Goal: Task Accomplishment & Management: Manage account settings

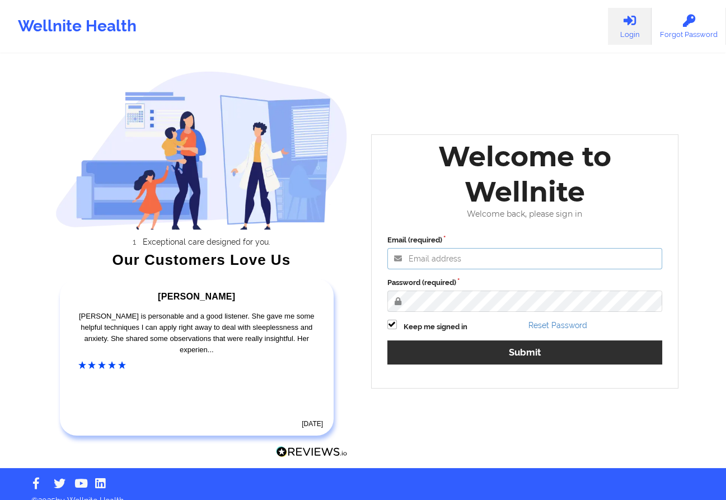
type input "[EMAIL_ADDRESS][DOMAIN_NAME]"
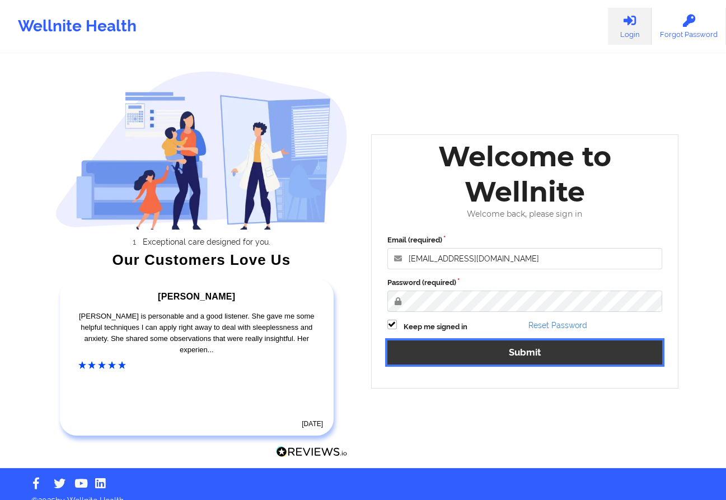
click at [451, 352] on button "Submit" at bounding box center [526, 353] width 276 height 24
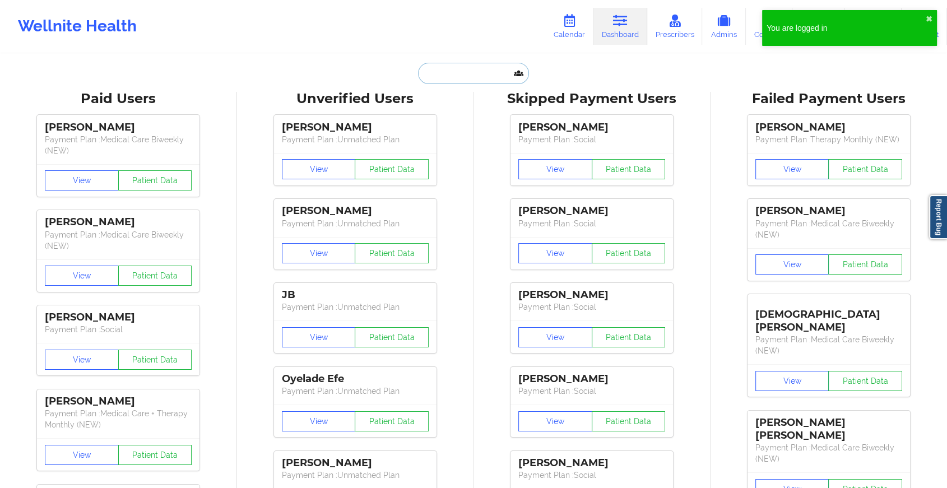
click at [458, 68] on input "text" at bounding box center [473, 73] width 111 height 21
paste input "[EMAIL_ADDRESS][DOMAIN_NAME]"
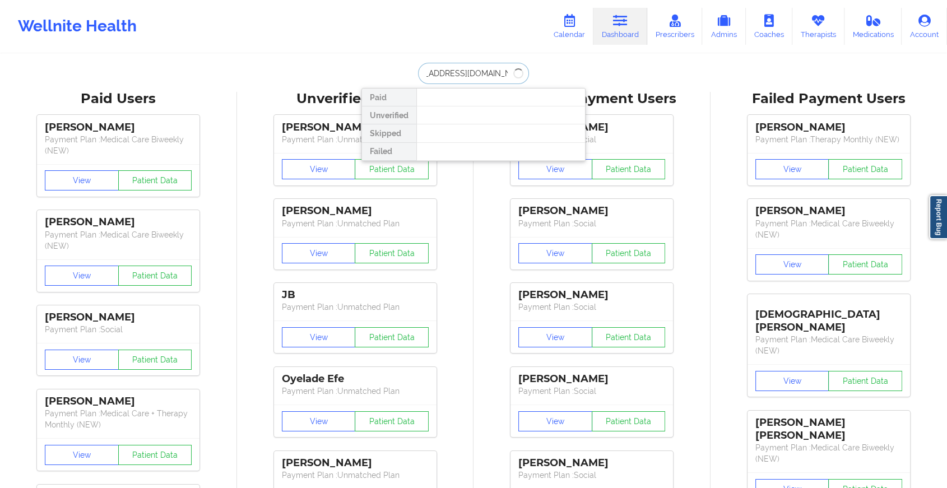
type input "[EMAIL_ADDRESS][DOMAIN_NAME]"
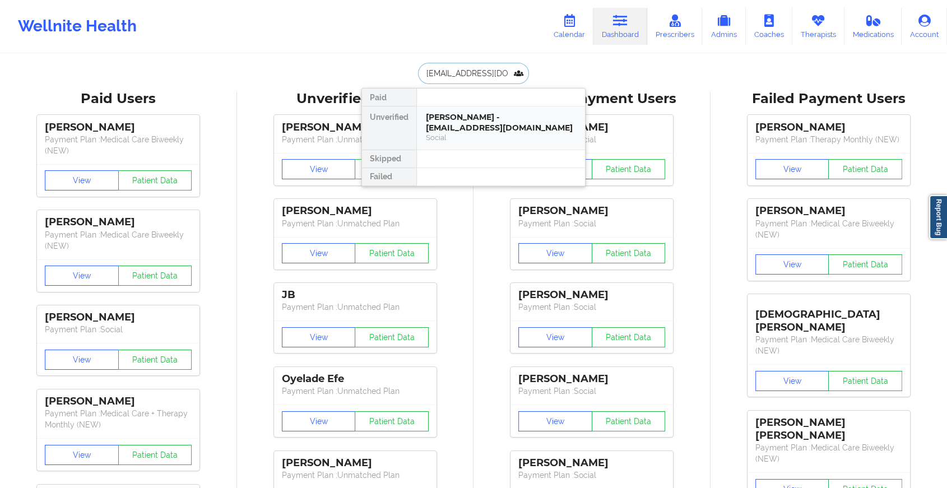
click at [480, 117] on div "[PERSON_NAME] - [EMAIL_ADDRESS][DOMAIN_NAME]" at bounding box center [501, 122] width 150 height 21
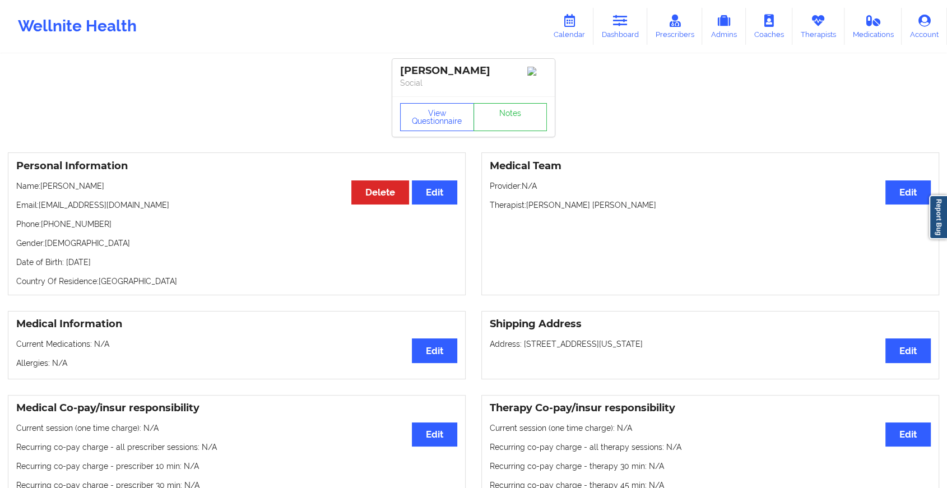
click at [499, 96] on div "[PERSON_NAME] Social" at bounding box center [473, 78] width 162 height 38
drag, startPoint x: 499, startPoint y: 108, endPoint x: 496, endPoint y: 134, distance: 25.9
click at [496, 131] on link "Notes" at bounding box center [510, 117] width 74 height 28
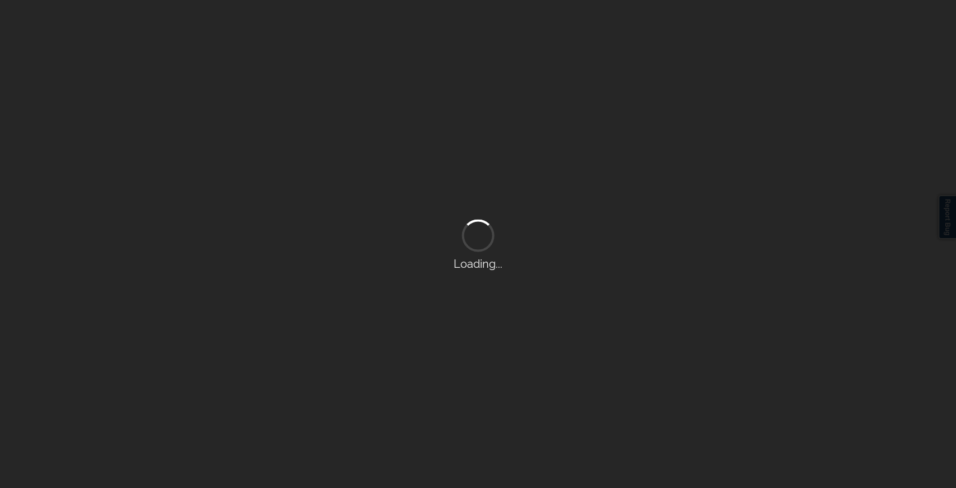
click at [496, 134] on div "Loading..." at bounding box center [478, 244] width 956 height 488
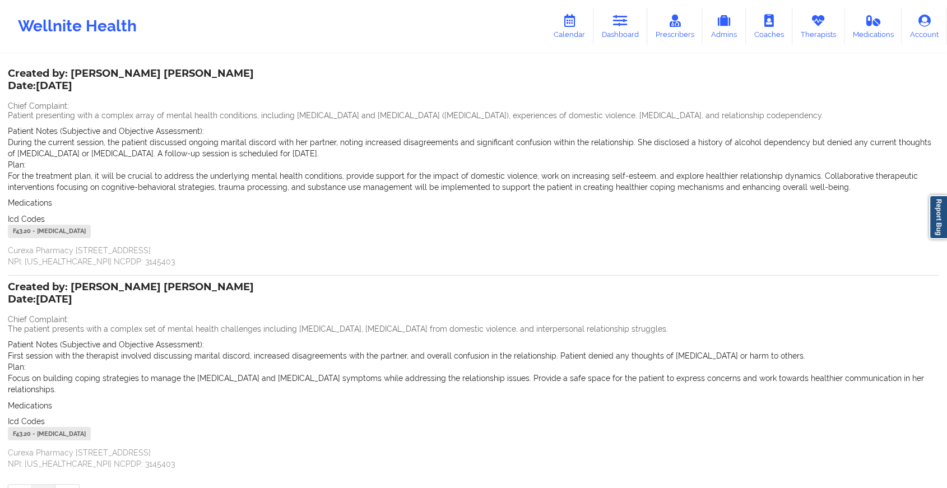
scroll to position [75, 0]
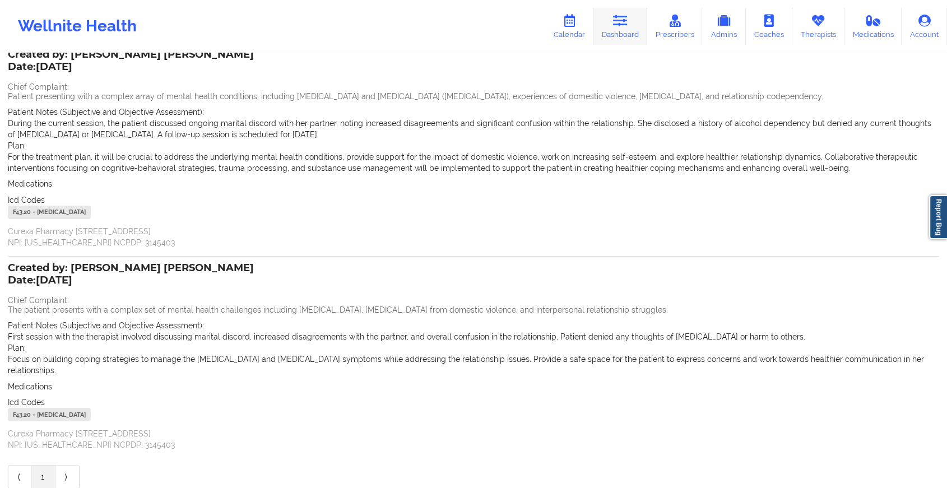
click at [632, 23] on link "Dashboard" at bounding box center [620, 26] width 54 height 37
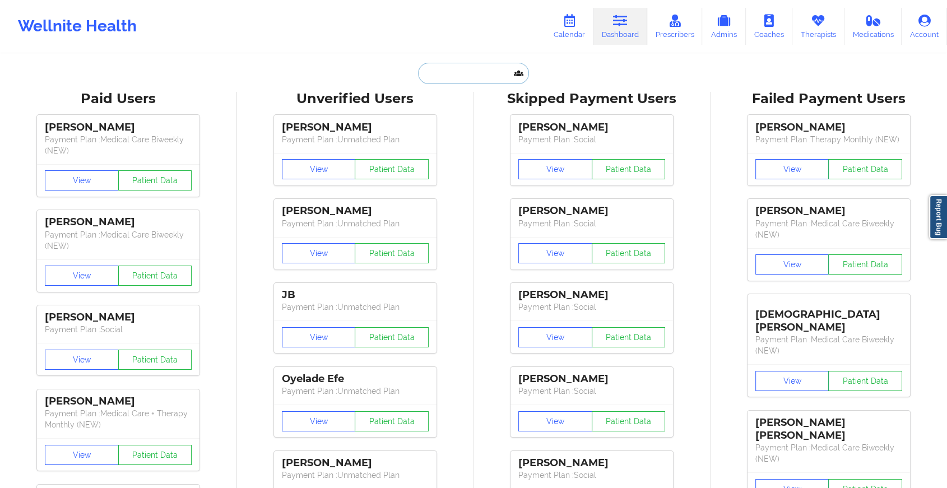
click at [474, 65] on input "text" at bounding box center [473, 73] width 111 height 21
paste input "[EMAIL_ADDRESS][DOMAIN_NAME]"
type input "[EMAIL_ADDRESS][DOMAIN_NAME]"
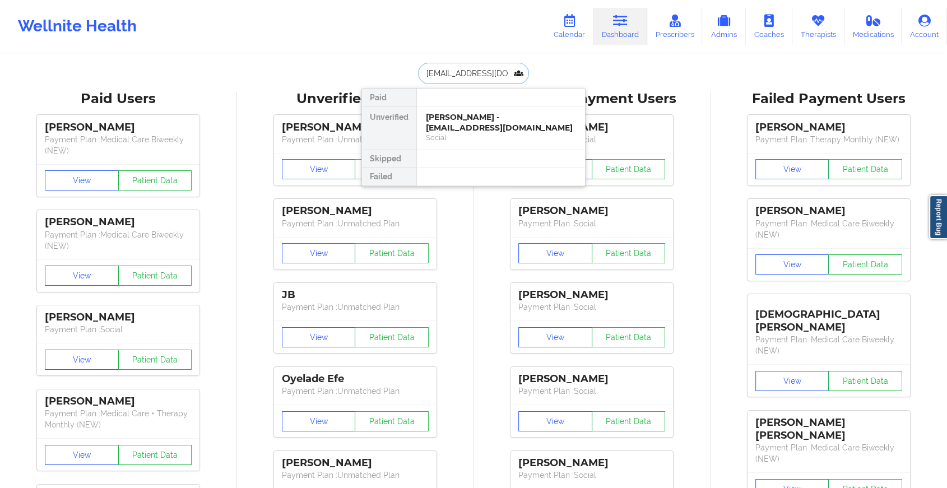
scroll to position [0, 2]
click at [476, 107] on div "[PERSON_NAME] - [EMAIL_ADDRESS][DOMAIN_NAME] Social" at bounding box center [501, 127] width 168 height 43
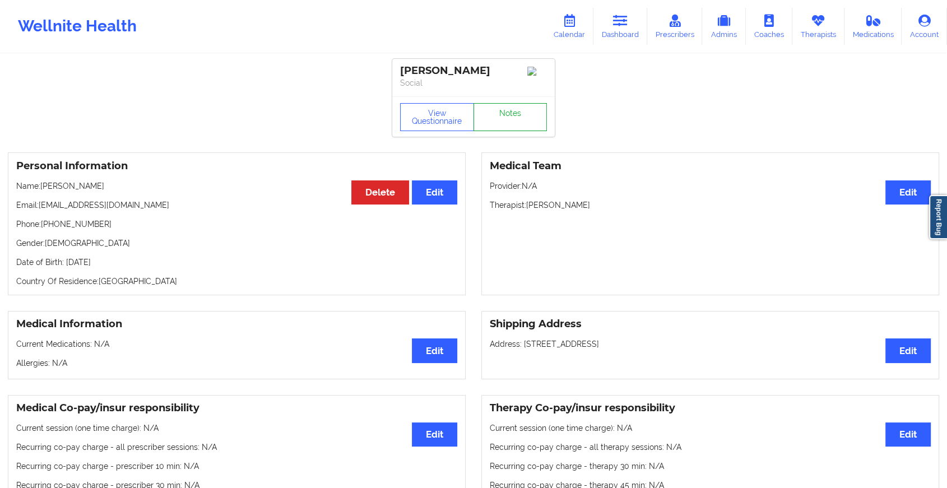
click at [507, 110] on link "Notes" at bounding box center [510, 117] width 74 height 28
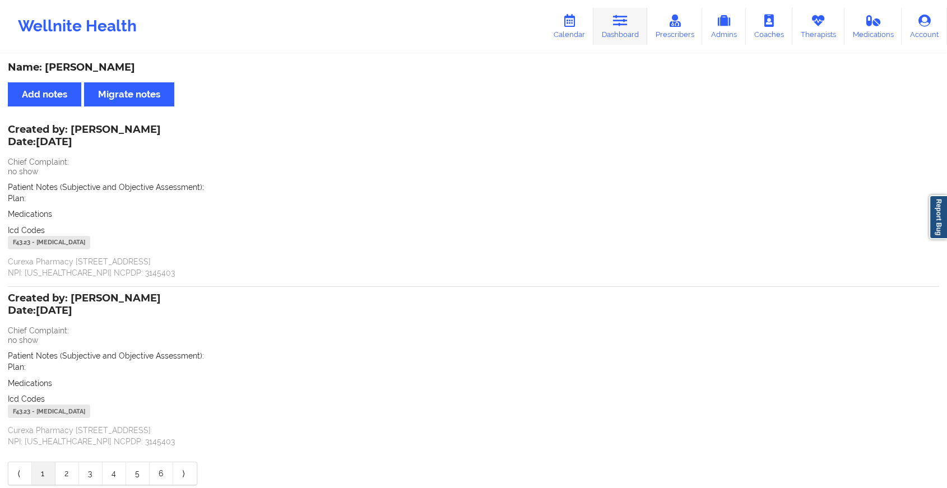
click at [600, 34] on link "Dashboard" at bounding box center [620, 26] width 54 height 37
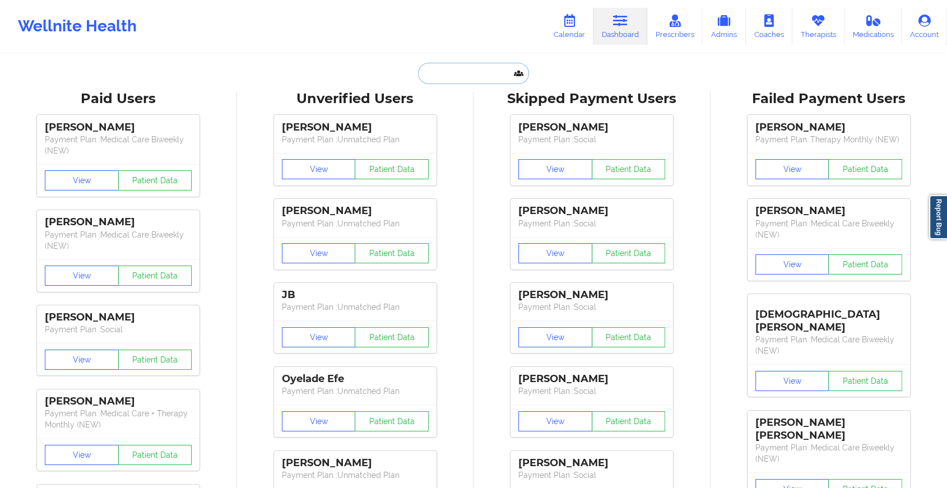
click at [469, 77] on input "text" at bounding box center [473, 73] width 111 height 21
paste input "[EMAIL_ADDRESS][DOMAIN_NAME]"
type input "[EMAIL_ADDRESS][DOMAIN_NAME]"
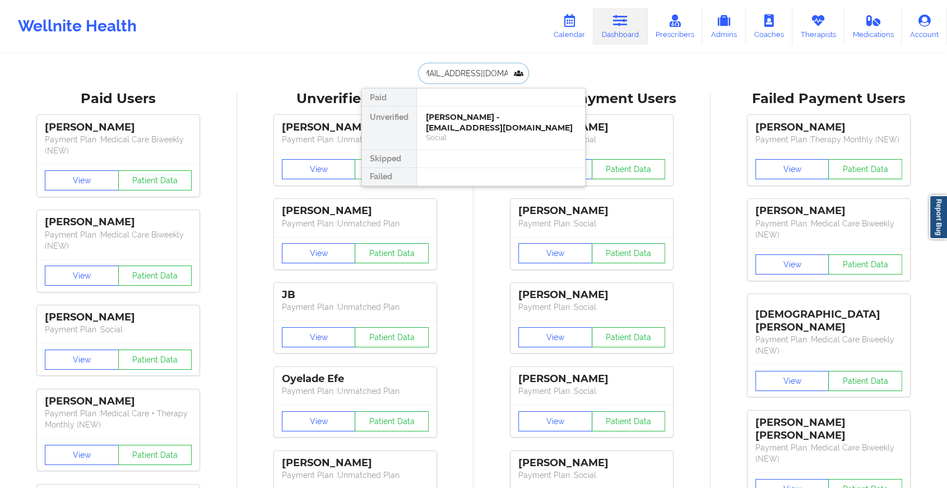
click at [488, 119] on div "[PERSON_NAME] - [EMAIL_ADDRESS][DOMAIN_NAME]" at bounding box center [501, 122] width 150 height 21
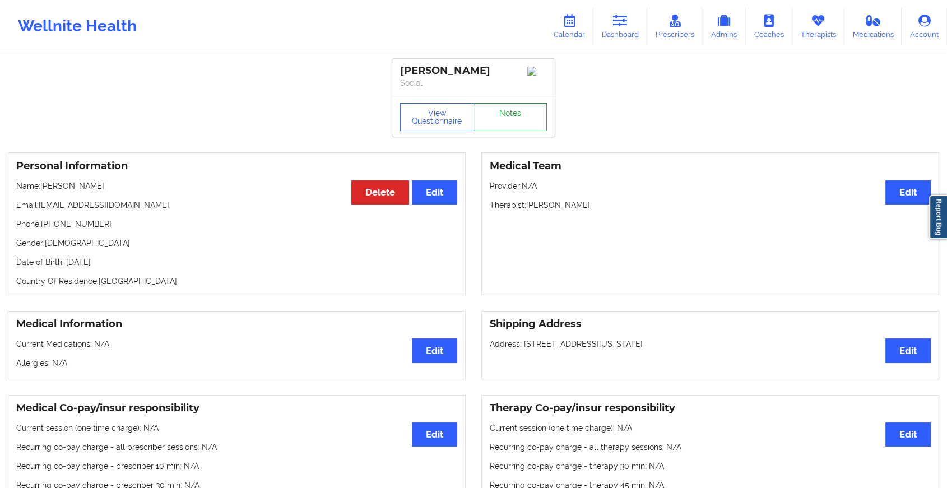
click at [503, 109] on link "Notes" at bounding box center [510, 117] width 74 height 28
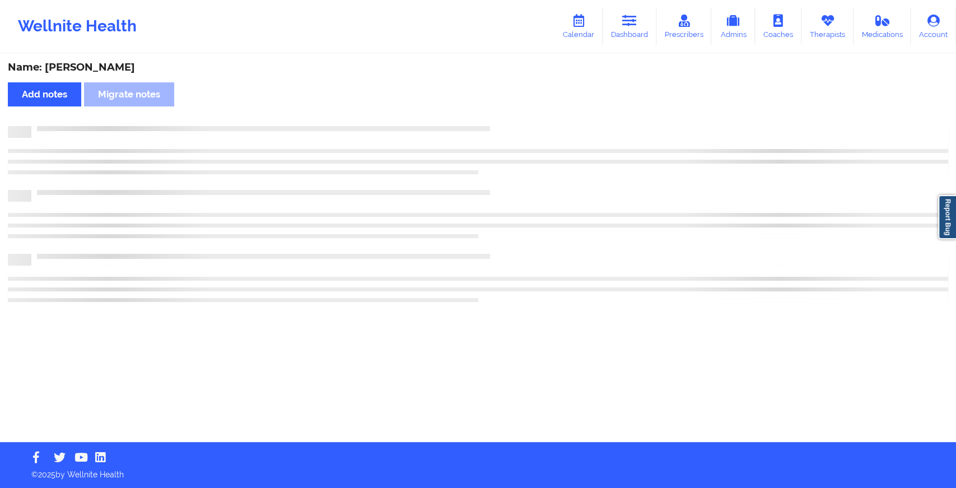
click at [503, 109] on div "Name: [PERSON_NAME] Add notes Migrate notes" at bounding box center [478, 248] width 956 height 387
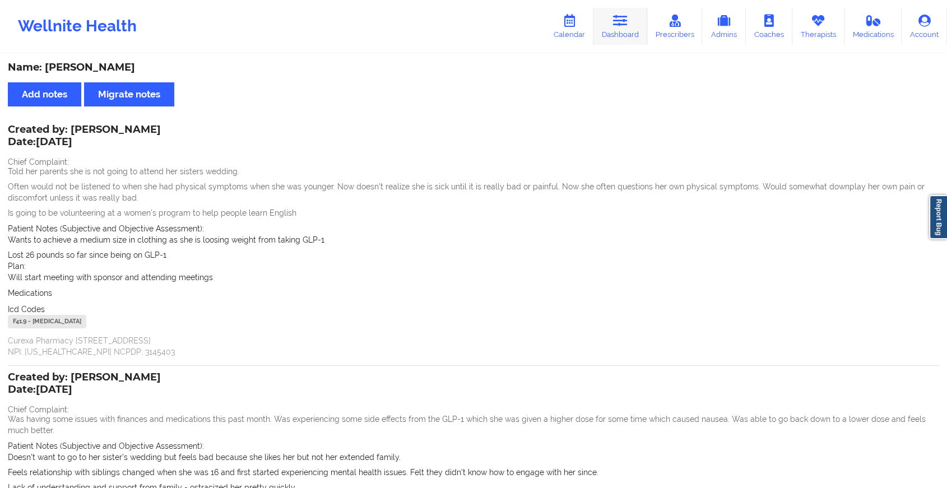
click at [639, 17] on link "Dashboard" at bounding box center [620, 26] width 54 height 37
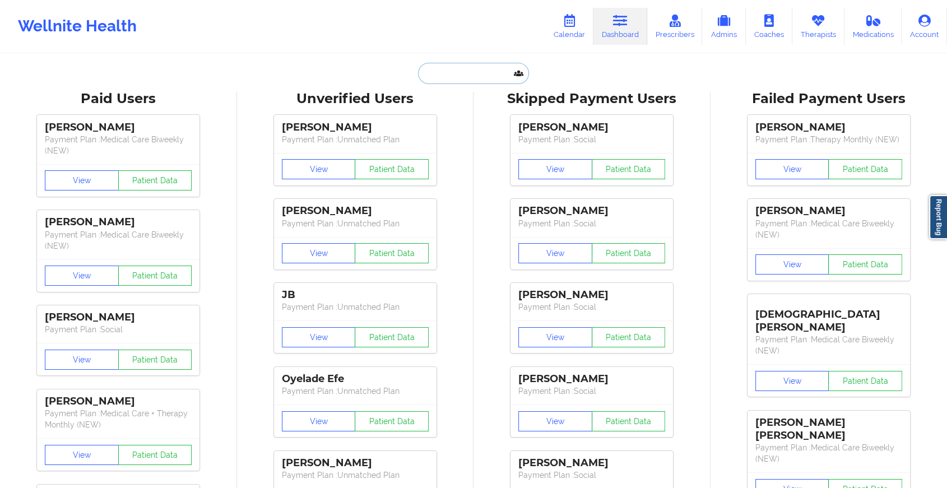
click at [466, 67] on input "text" at bounding box center [473, 73] width 111 height 21
paste input "[EMAIL_ADDRESS][DOMAIN_NAME]"
type input "[EMAIL_ADDRESS][DOMAIN_NAME]"
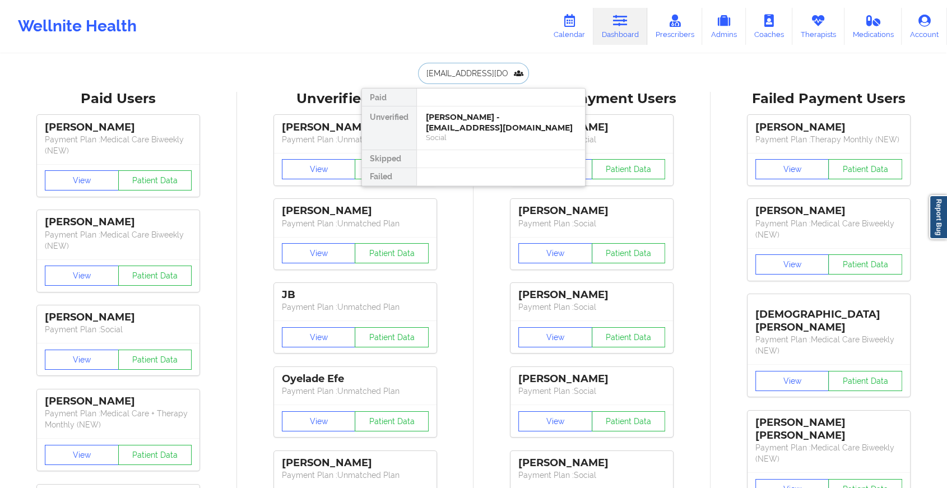
scroll to position [0, 11]
click at [484, 123] on div "[PERSON_NAME] - [EMAIL_ADDRESS][DOMAIN_NAME]" at bounding box center [501, 122] width 150 height 21
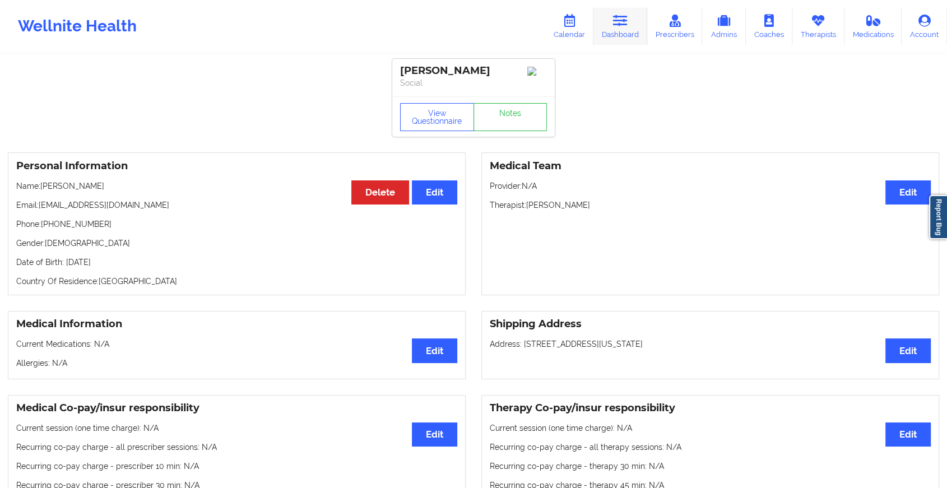
click at [614, 31] on link "Dashboard" at bounding box center [620, 26] width 54 height 37
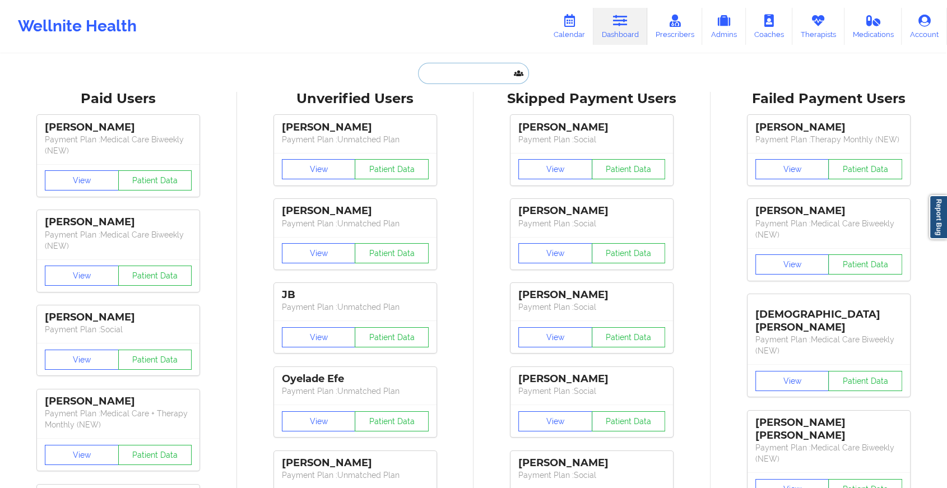
click at [470, 79] on input "text" at bounding box center [473, 73] width 111 height 21
paste input "[EMAIL_ADDRESS][DOMAIN_NAME]"
type input "[EMAIL_ADDRESS][DOMAIN_NAME]"
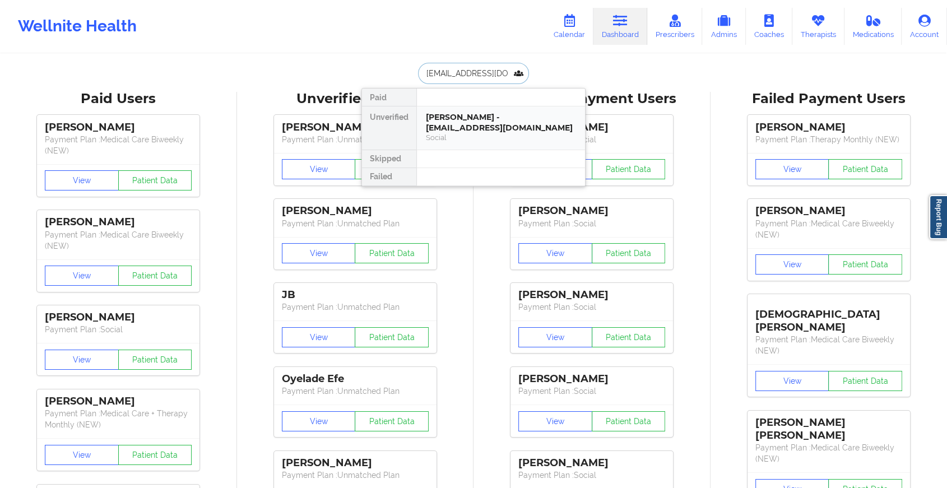
click at [486, 112] on div "[PERSON_NAME] - [EMAIL_ADDRESS][DOMAIN_NAME]" at bounding box center [501, 122] width 150 height 21
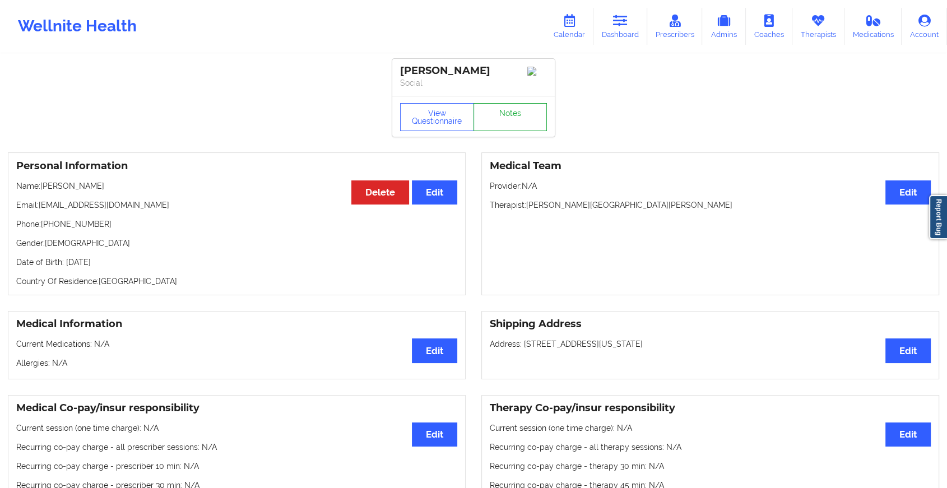
click at [501, 113] on link "Notes" at bounding box center [510, 117] width 74 height 28
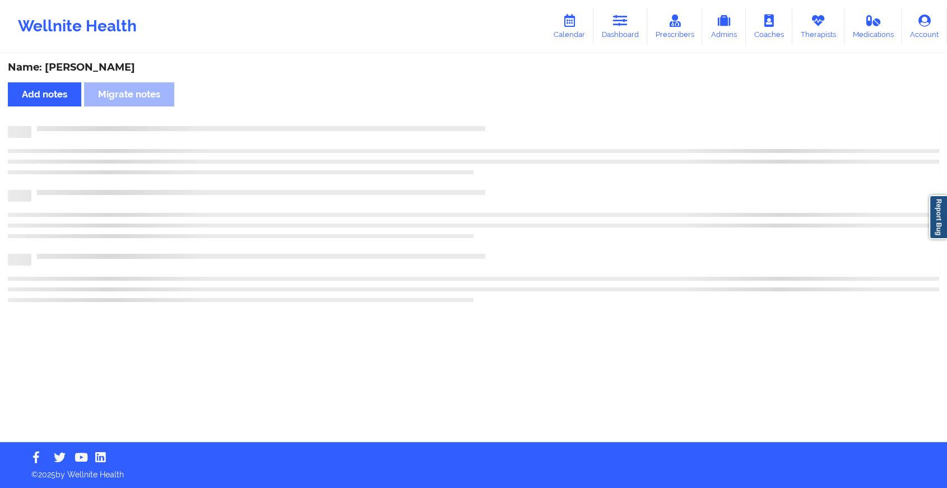
click at [501, 113] on div "Name: [PERSON_NAME] Add notes Migrate notes" at bounding box center [473, 248] width 947 height 387
click at [501, 113] on div "Name: [PERSON_NAME] Add notes Migrate notes" at bounding box center [478, 248] width 956 height 387
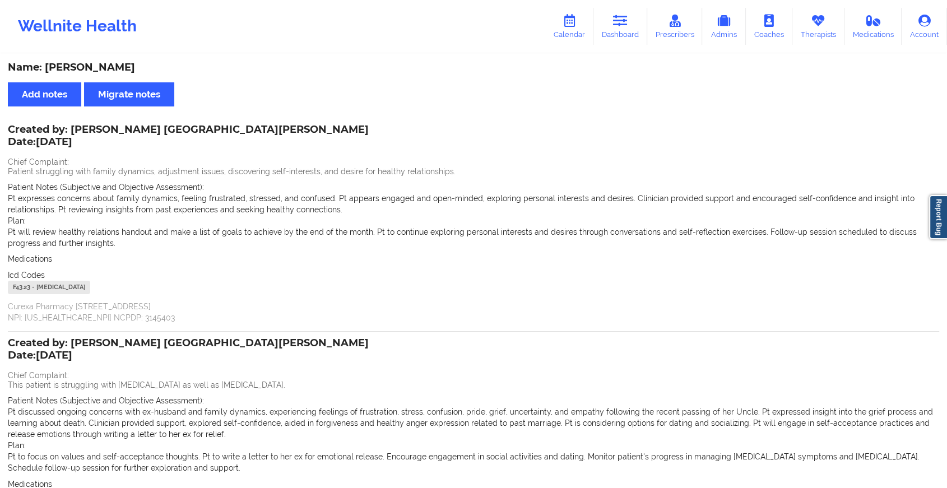
scroll to position [151, 0]
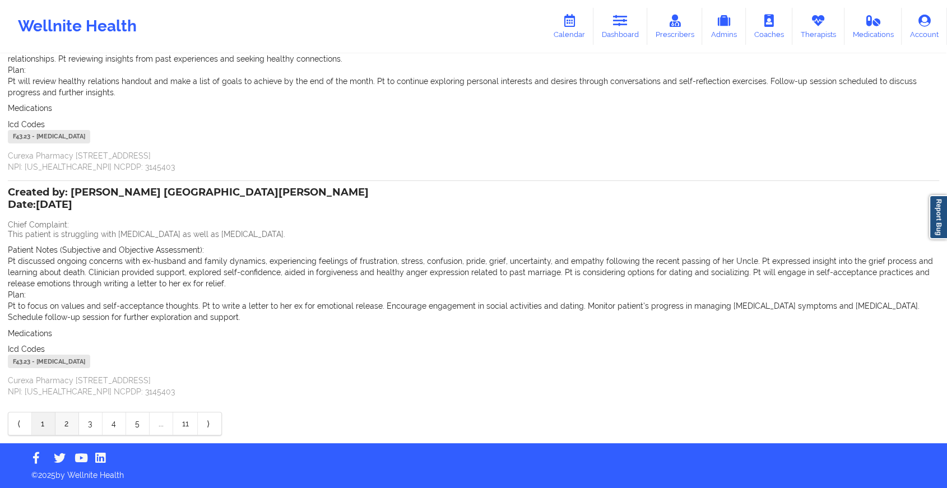
click at [68, 423] on link "2" at bounding box center [67, 423] width 24 height 22
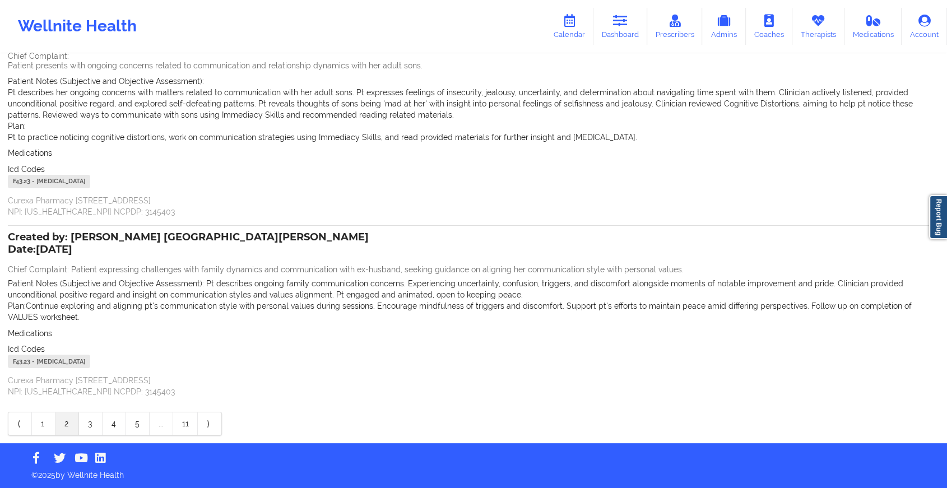
scroll to position [0, 0]
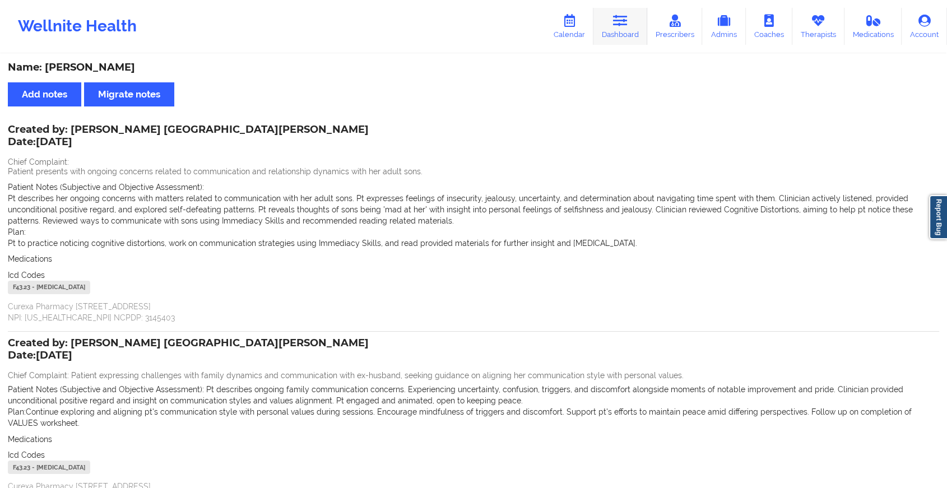
click at [630, 30] on link "Dashboard" at bounding box center [620, 26] width 54 height 37
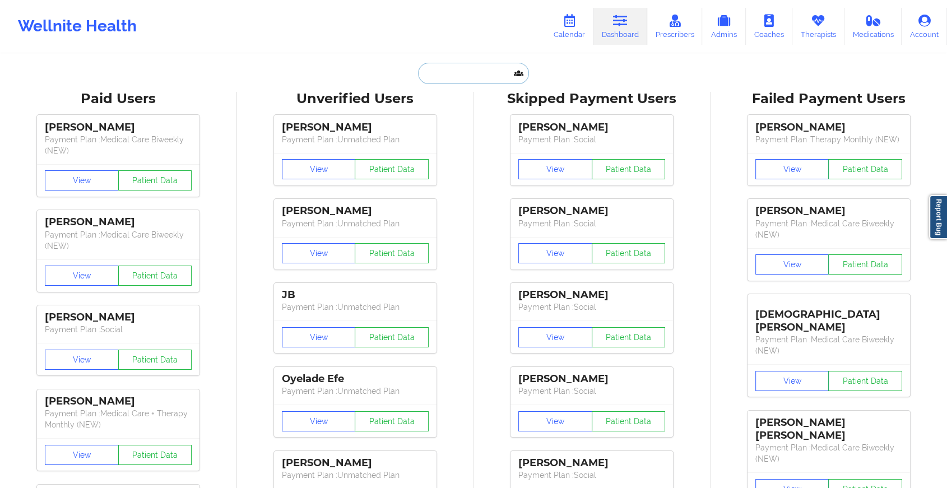
click at [477, 78] on input "text" at bounding box center [473, 73] width 111 height 21
paste input "[PERSON_NAME][EMAIL_ADDRESS][DOMAIN_NAME]"
type input "[PERSON_NAME][EMAIL_ADDRESS][DOMAIN_NAME]"
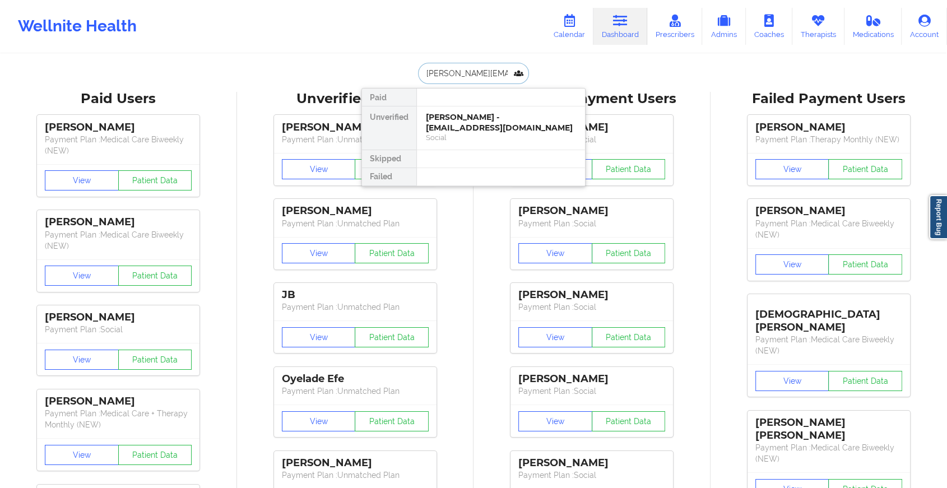
scroll to position [0, 3]
click at [468, 111] on div "[PERSON_NAME] - [PERSON_NAME][EMAIL_ADDRESS][DOMAIN_NAME] Social" at bounding box center [501, 127] width 168 height 43
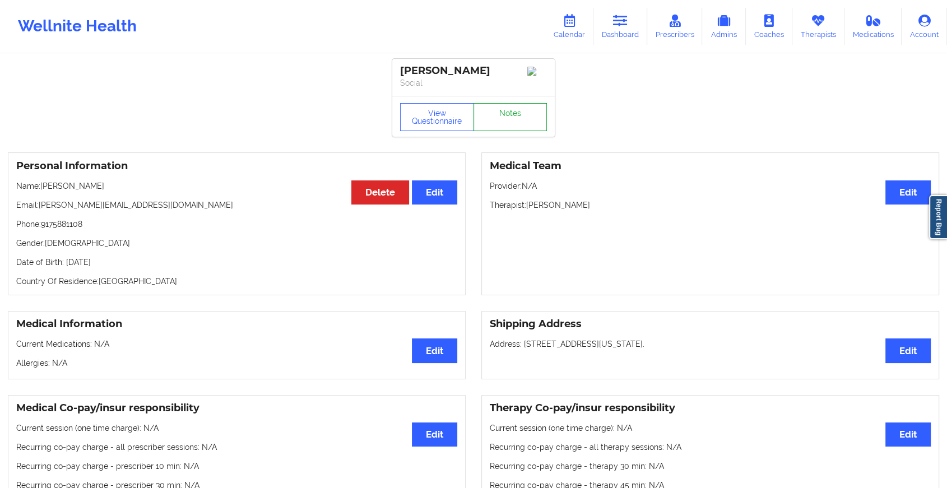
click at [507, 118] on link "Notes" at bounding box center [510, 117] width 74 height 28
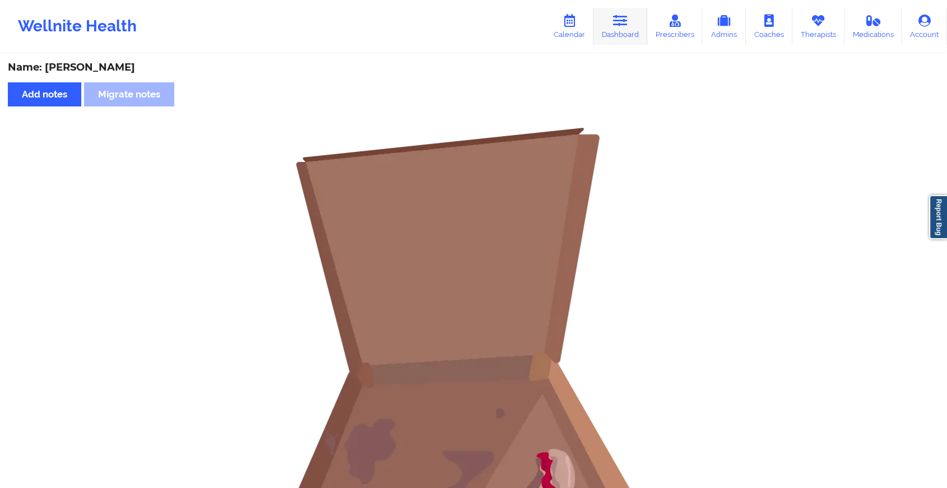
click at [627, 20] on icon at bounding box center [620, 21] width 15 height 12
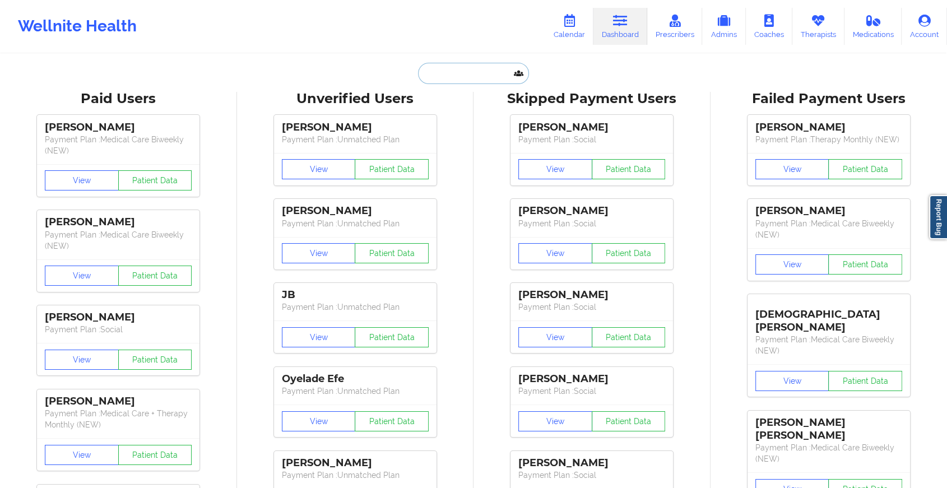
click at [470, 80] on input "text" at bounding box center [473, 73] width 111 height 21
paste input "[EMAIL_ADDRESS][DOMAIN_NAME]"
type input "[EMAIL_ADDRESS][DOMAIN_NAME]"
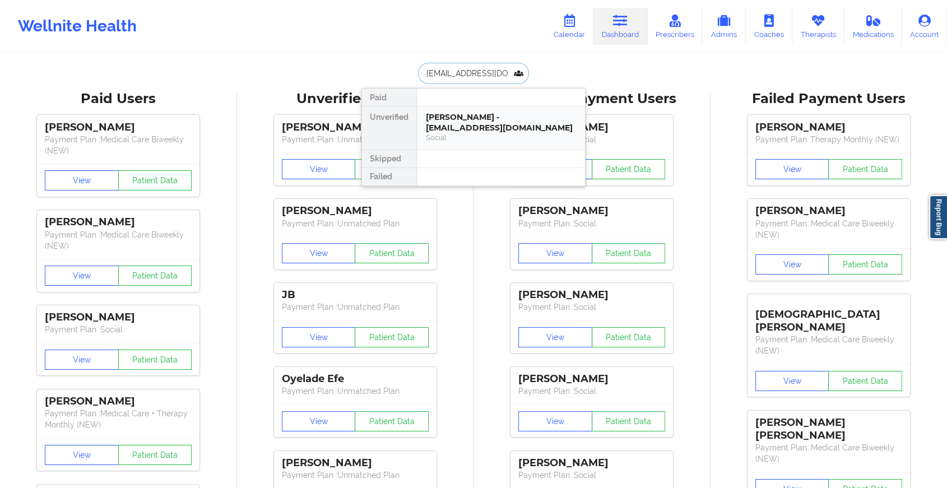
click at [477, 120] on div "[PERSON_NAME] - [EMAIL_ADDRESS][DOMAIN_NAME]" at bounding box center [501, 122] width 150 height 21
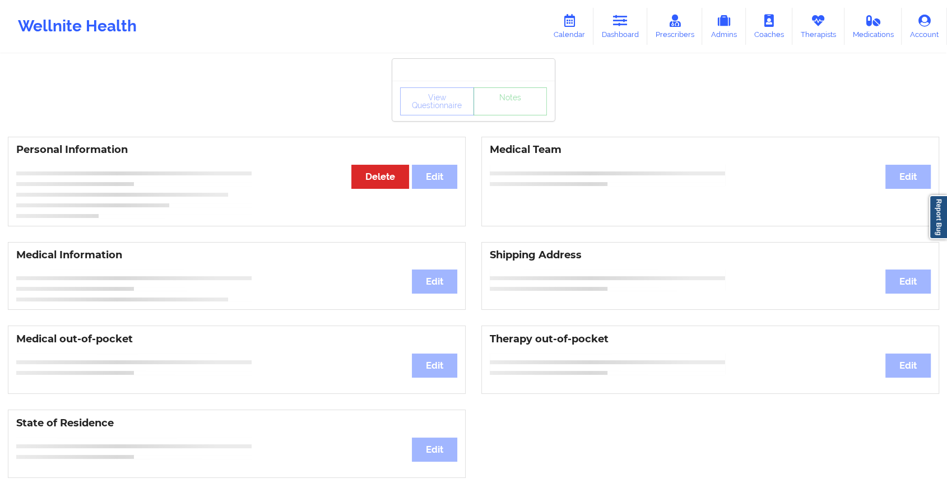
click at [496, 117] on div "View Questionnaire Notes" at bounding box center [473, 101] width 162 height 40
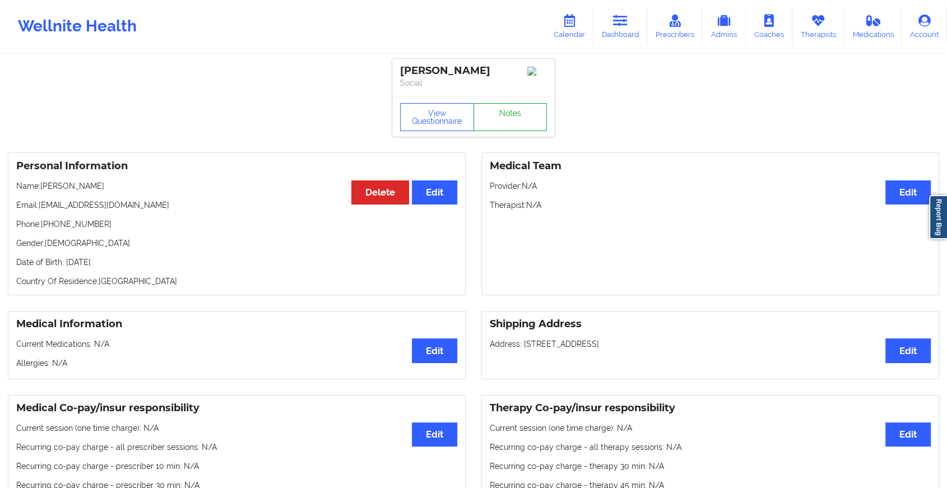
click at [496, 117] on link "Notes" at bounding box center [510, 117] width 74 height 28
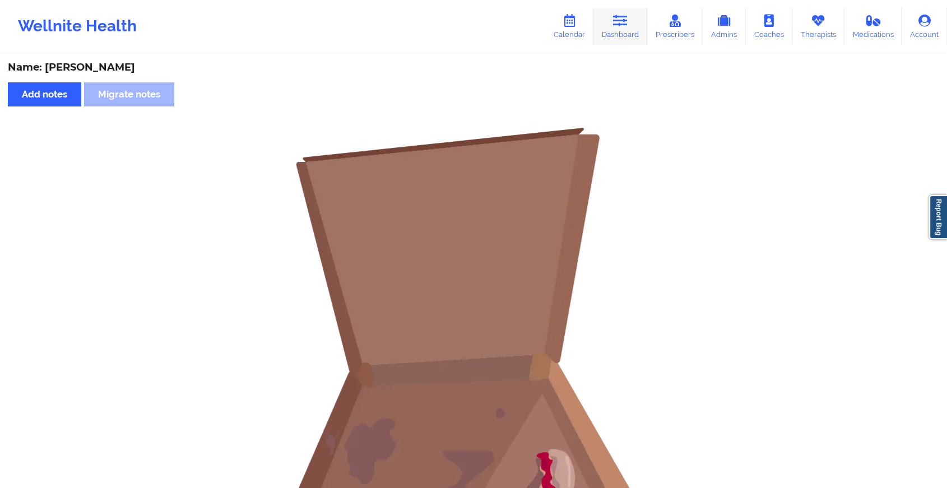
click at [623, 21] on icon at bounding box center [620, 21] width 15 height 12
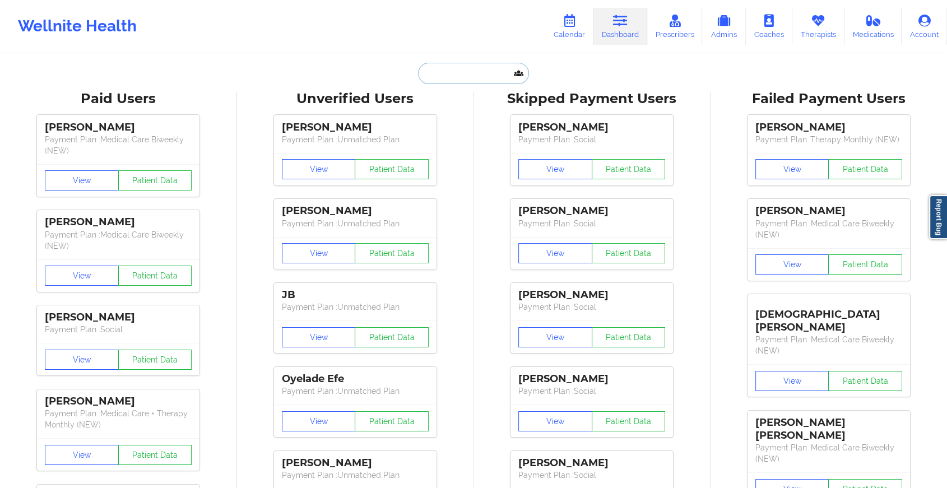
click at [465, 75] on input "text" at bounding box center [473, 73] width 111 height 21
paste input "[EMAIL_ADDRESS][DOMAIN_NAME]"
type input "[EMAIL_ADDRESS][DOMAIN_NAME]"
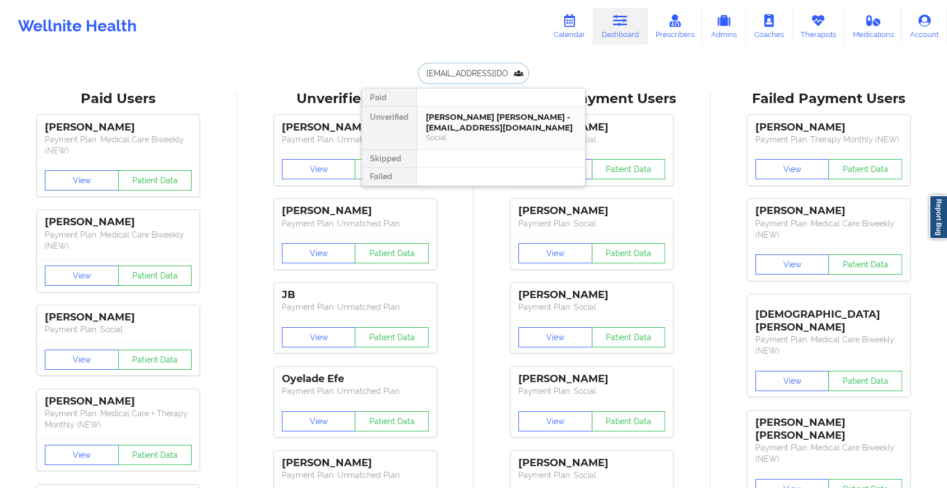
click at [490, 125] on div "[PERSON_NAME] [PERSON_NAME] - [EMAIL_ADDRESS][DOMAIN_NAME]" at bounding box center [501, 122] width 150 height 21
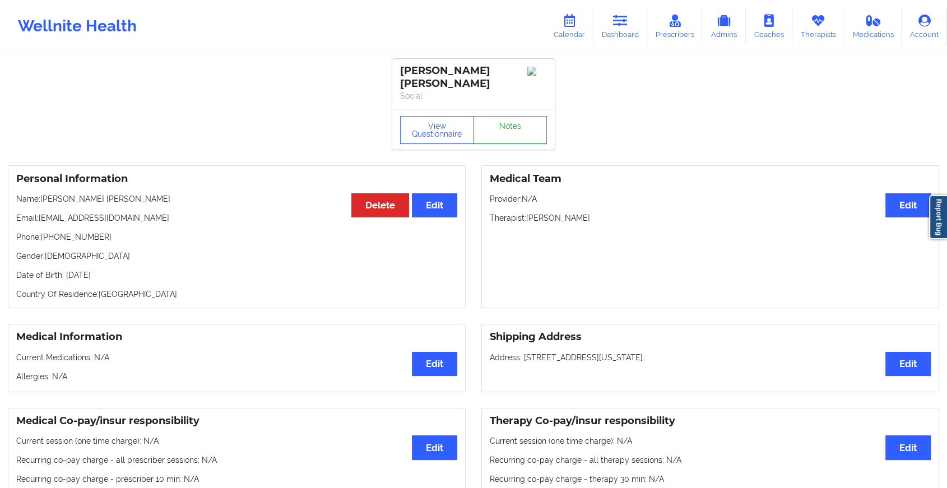
click at [502, 117] on link "Notes" at bounding box center [510, 130] width 74 height 28
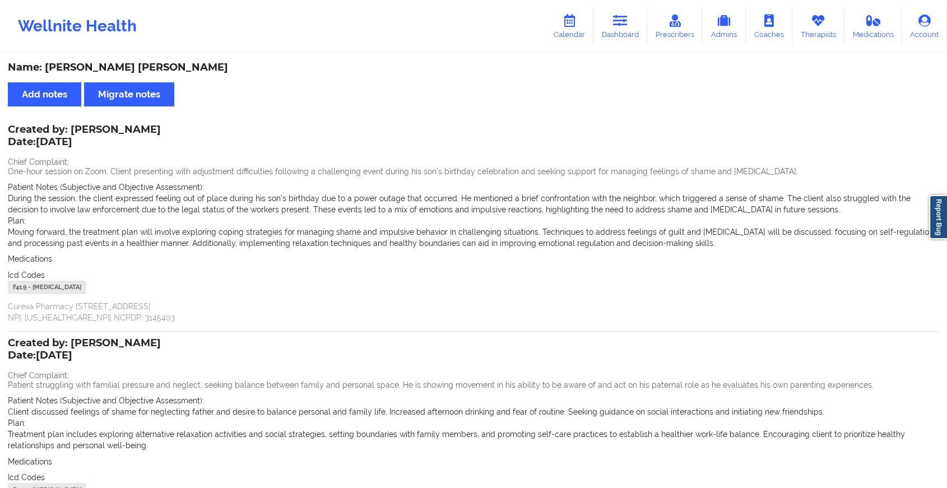
scroll to position [128, 0]
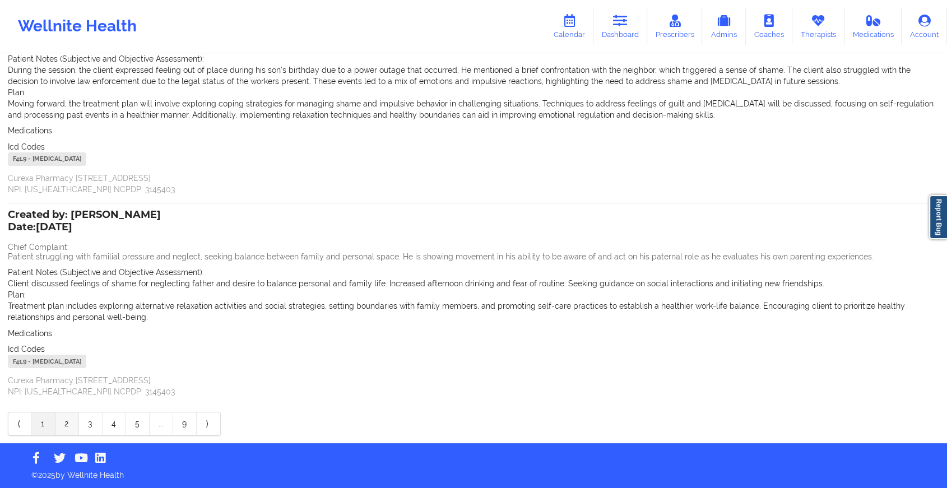
click at [69, 425] on link "2" at bounding box center [67, 423] width 24 height 22
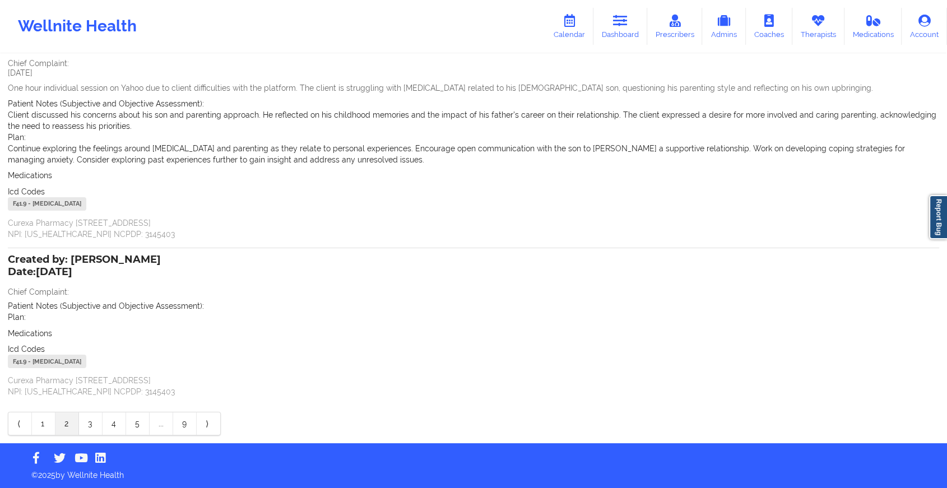
scroll to position [0, 0]
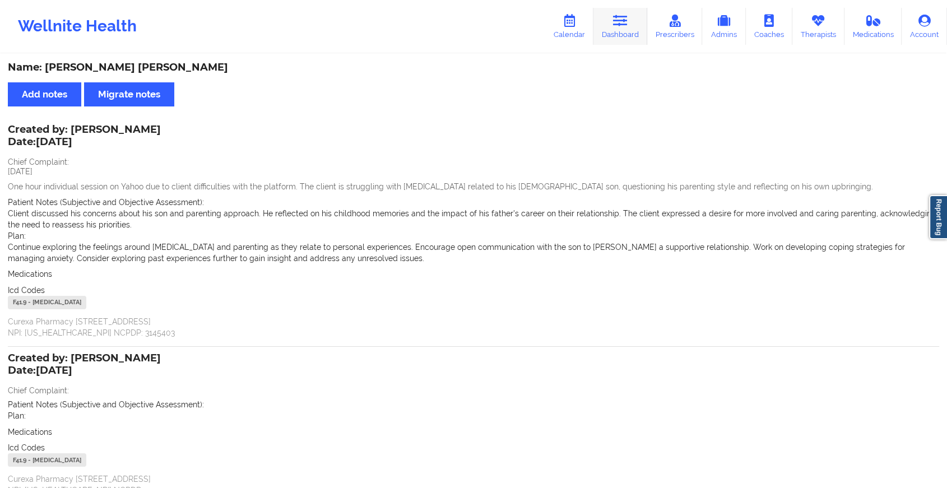
click at [621, 25] on icon at bounding box center [620, 21] width 15 height 12
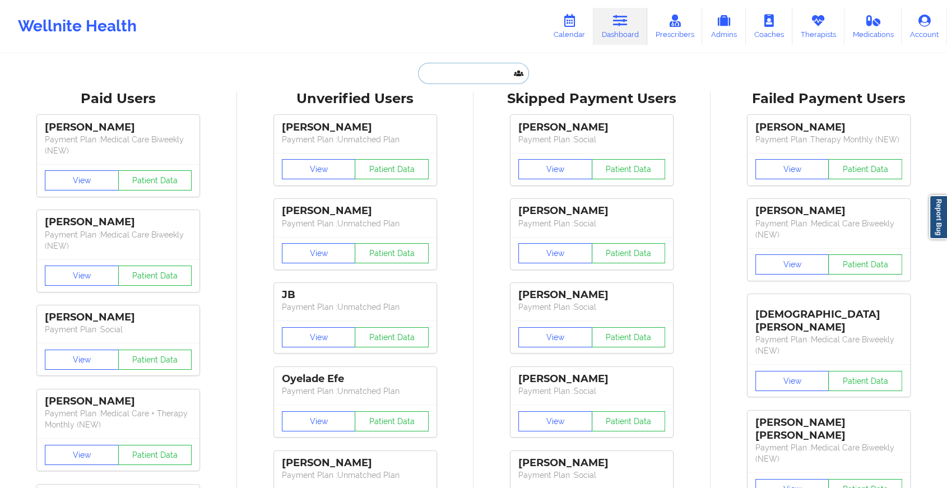
click at [492, 79] on input "text" at bounding box center [473, 73] width 111 height 21
paste input "[EMAIL_ADDRESS][DOMAIN_NAME]"
type input "[EMAIL_ADDRESS][DOMAIN_NAME]"
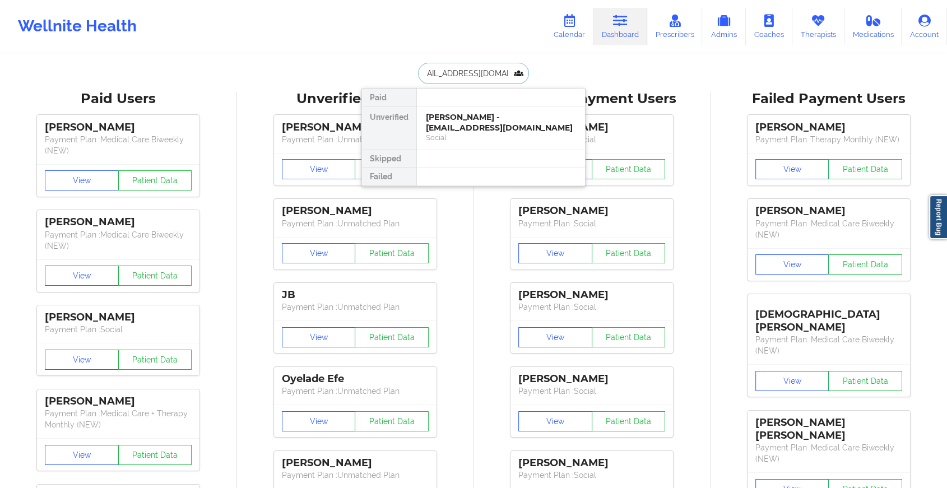
click at [493, 118] on div "[PERSON_NAME] - [EMAIL_ADDRESS][DOMAIN_NAME]" at bounding box center [501, 122] width 150 height 21
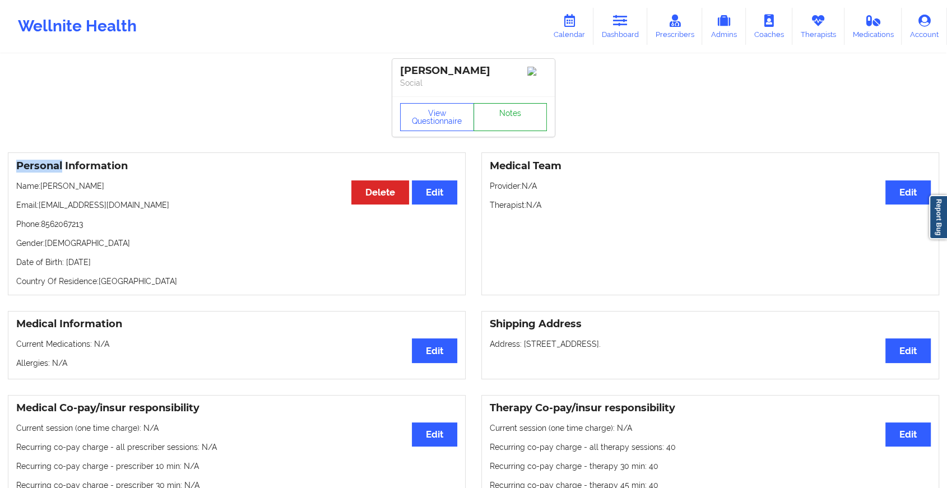
click at [492, 120] on link "Notes" at bounding box center [510, 117] width 74 height 28
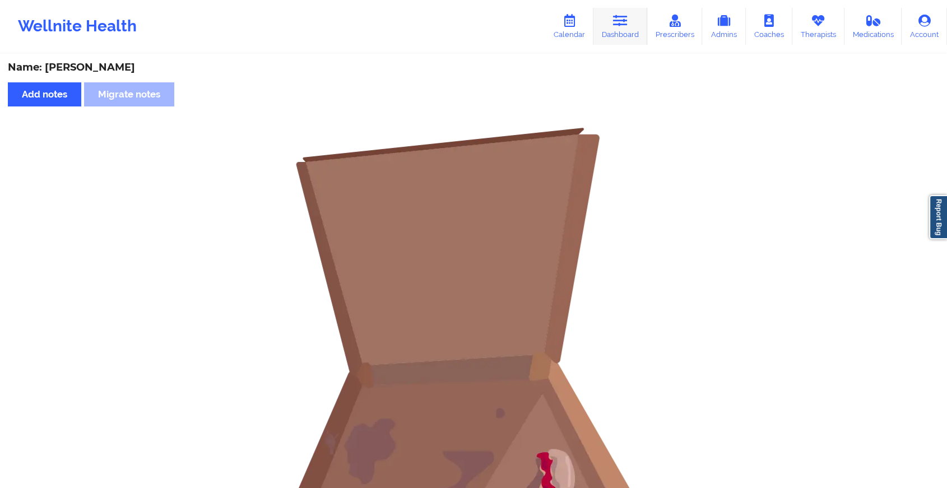
click at [612, 30] on link "Dashboard" at bounding box center [620, 26] width 54 height 37
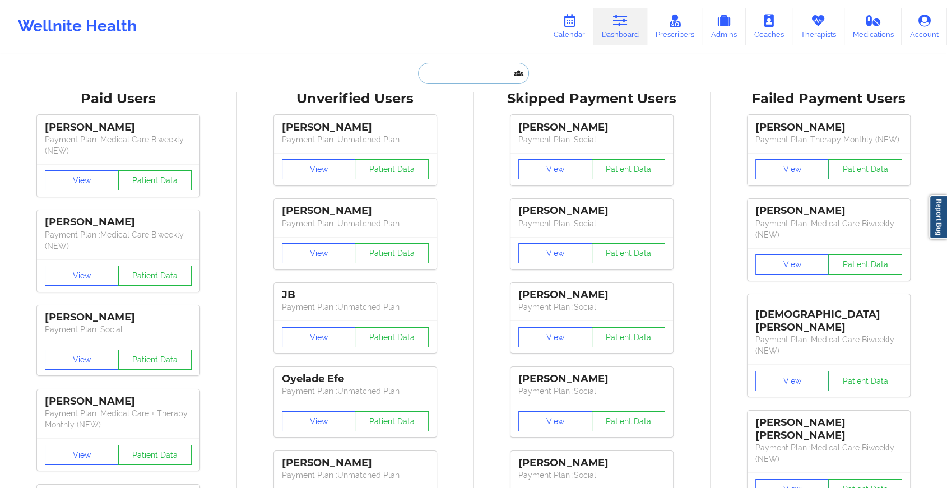
click at [463, 73] on input "text" at bounding box center [473, 73] width 111 height 21
paste input "[EMAIL_ADDRESS][DOMAIN_NAME]"
type input "[EMAIL_ADDRESS][DOMAIN_NAME]"
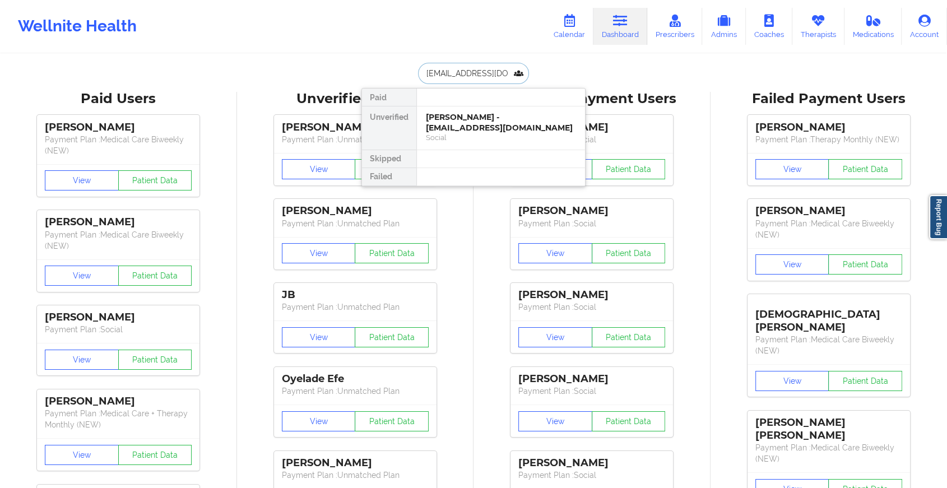
scroll to position [0, 15]
click at [490, 117] on div "[PERSON_NAME] - [EMAIL_ADDRESS][DOMAIN_NAME]" at bounding box center [501, 122] width 150 height 21
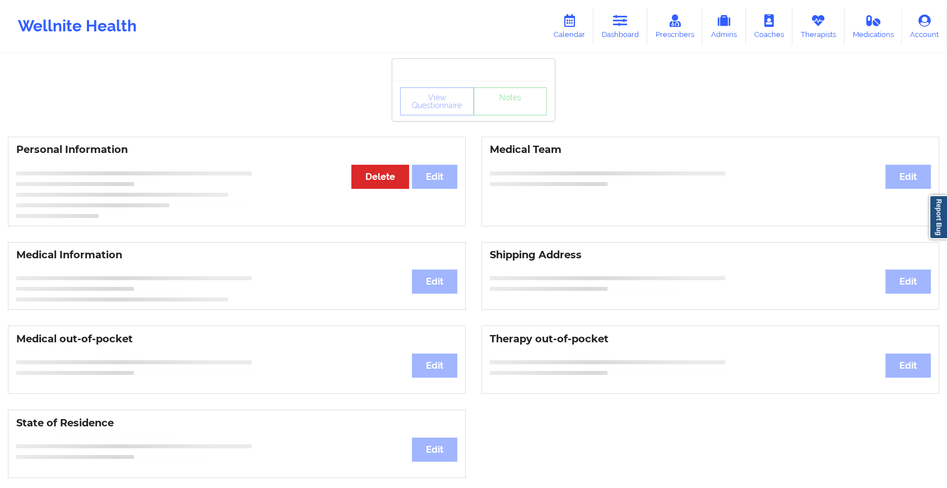
click at [507, 113] on div "View Questionnaire Notes" at bounding box center [473, 101] width 147 height 28
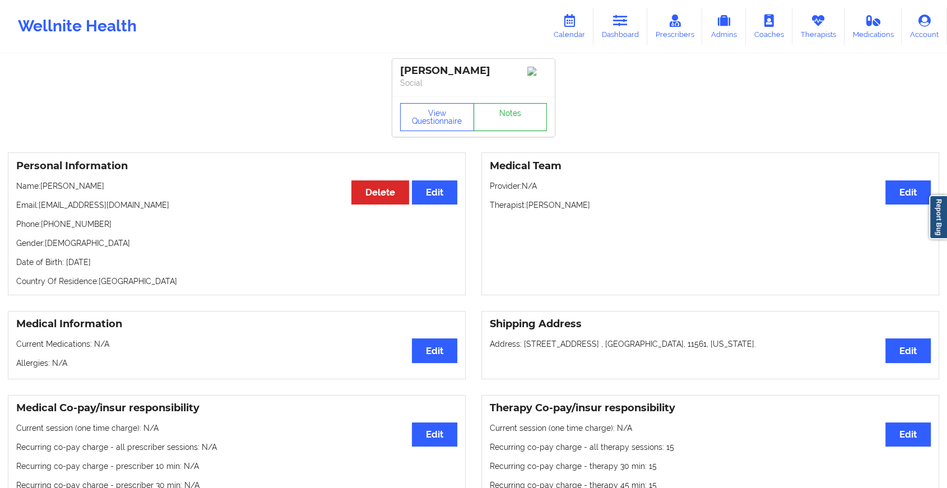
click at [507, 113] on link "Notes" at bounding box center [510, 117] width 74 height 28
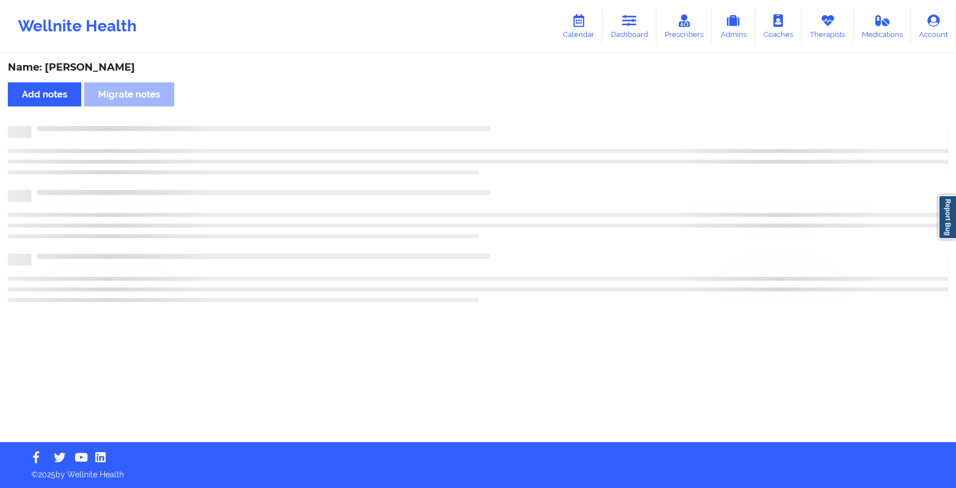
click at [507, 113] on div "Name: [PERSON_NAME] Add notes Migrate notes" at bounding box center [478, 248] width 956 height 387
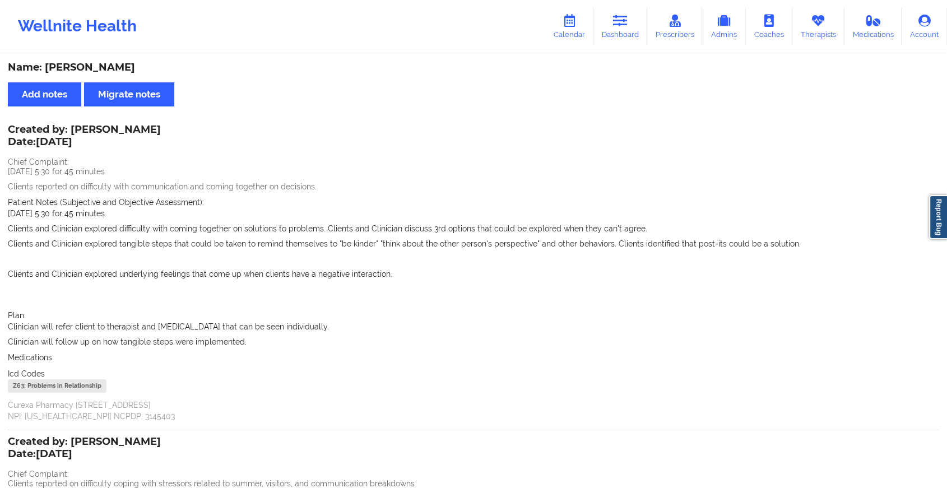
scroll to position [246, 0]
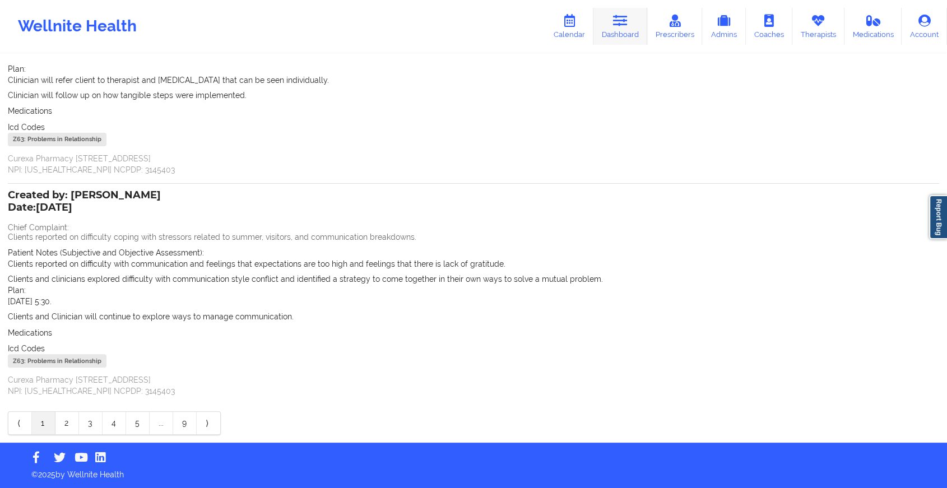
click at [619, 28] on link "Dashboard" at bounding box center [620, 26] width 54 height 37
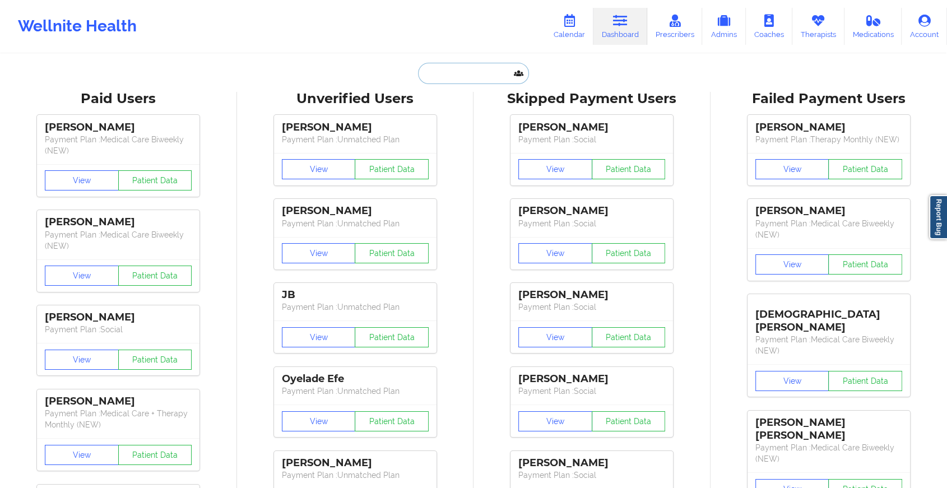
click at [458, 69] on input "text" at bounding box center [473, 73] width 111 height 21
paste input "[EMAIL_ADDRESS][DOMAIN_NAME]"
type input "[EMAIL_ADDRESS][DOMAIN_NAME]"
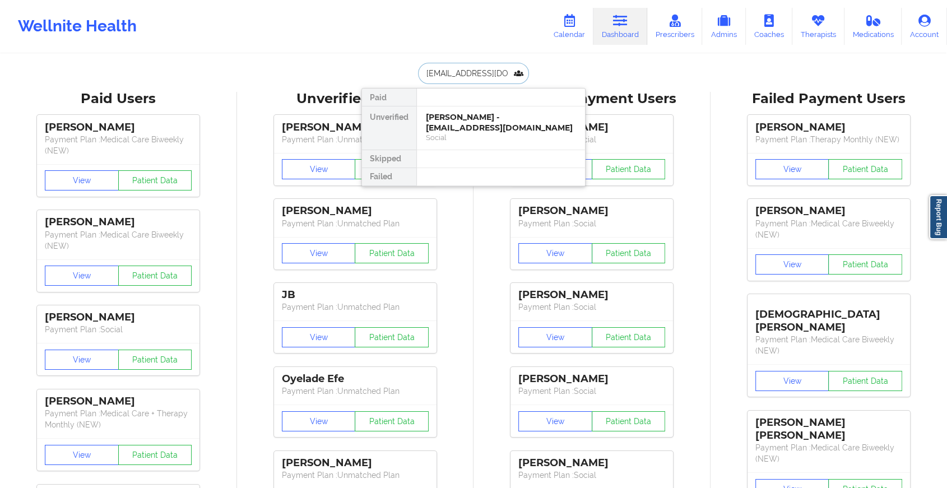
scroll to position [0, 1]
click at [482, 125] on div "[PERSON_NAME] - [EMAIL_ADDRESS][DOMAIN_NAME]" at bounding box center [501, 122] width 150 height 21
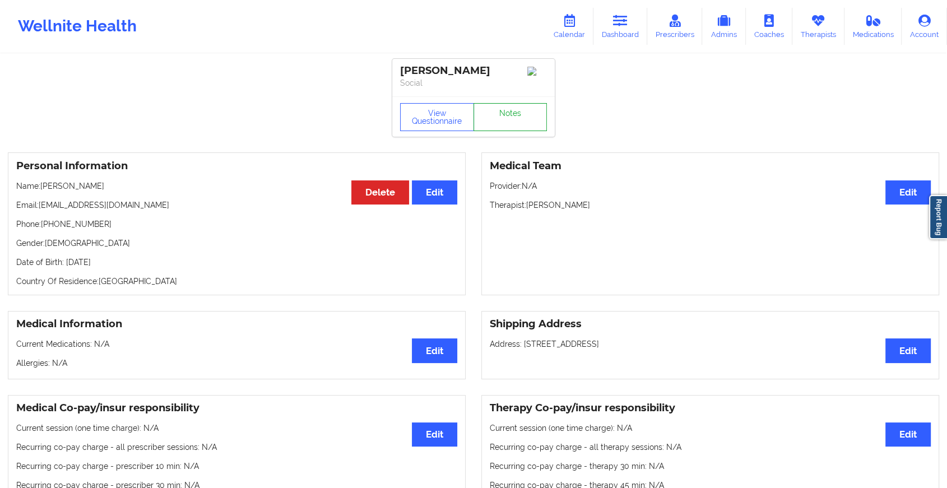
click at [507, 120] on link "Notes" at bounding box center [510, 117] width 74 height 28
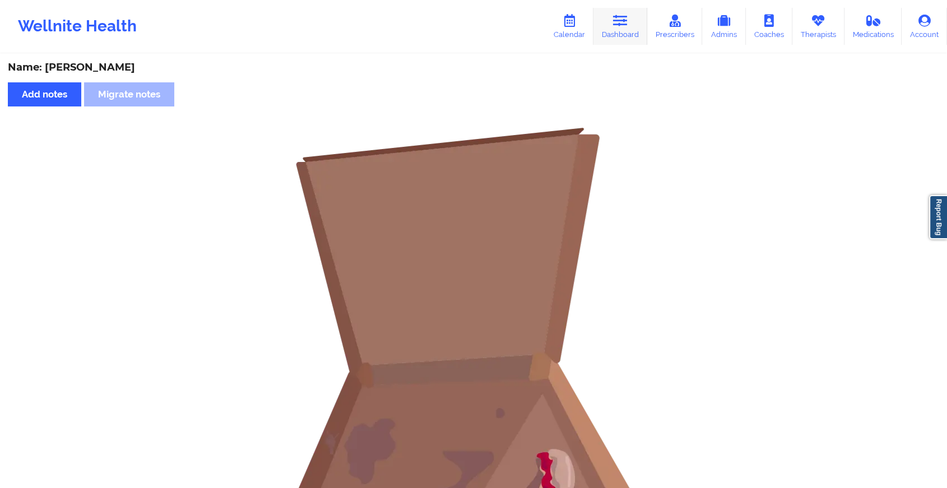
click at [626, 21] on icon at bounding box center [620, 21] width 15 height 12
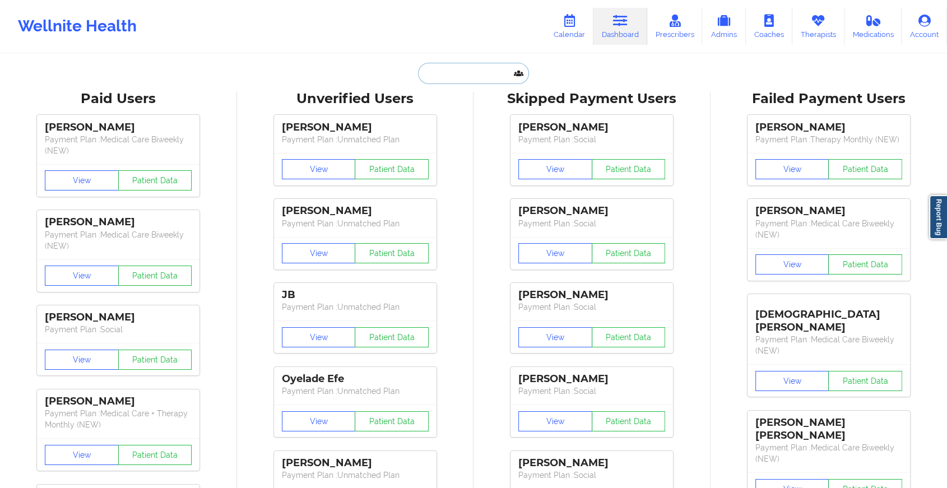
click at [482, 67] on input "text" at bounding box center [473, 73] width 111 height 21
paste input "[EMAIL_ADDRESS][DOMAIN_NAME]"
type input "[EMAIL_ADDRESS][DOMAIN_NAME]"
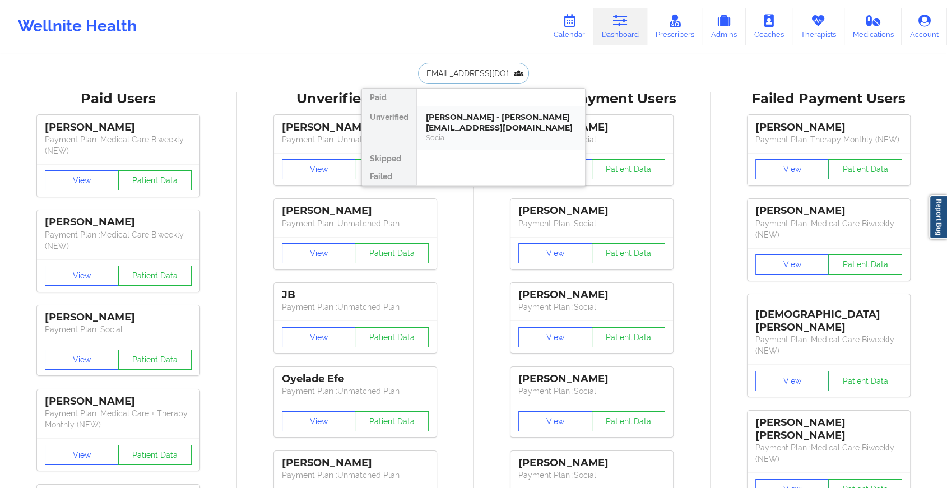
click at [500, 117] on div "[PERSON_NAME] - [PERSON_NAME][EMAIL_ADDRESS][DOMAIN_NAME]" at bounding box center [501, 122] width 150 height 21
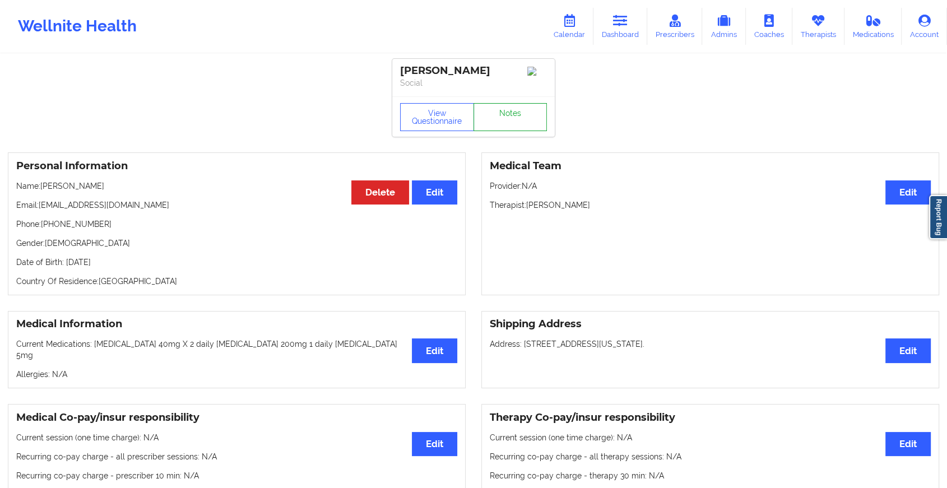
click at [513, 117] on link "Notes" at bounding box center [510, 117] width 74 height 28
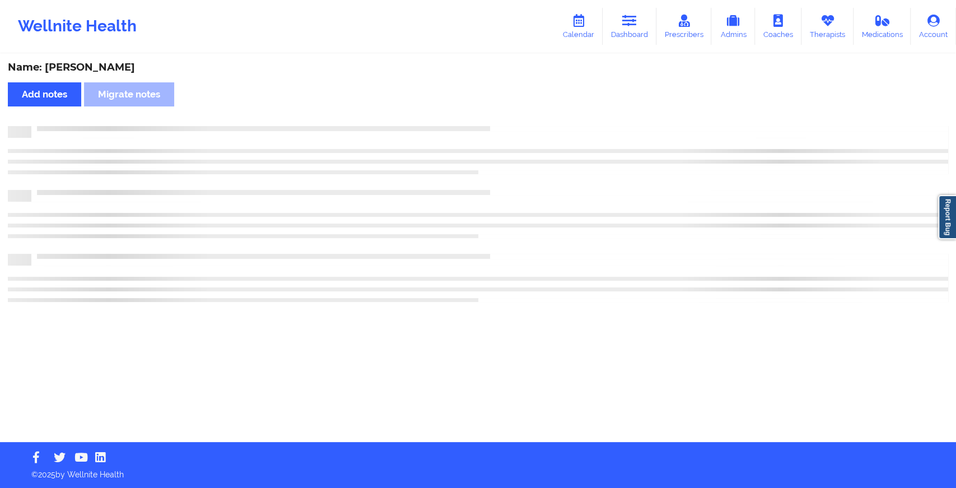
click at [513, 117] on div "Name: [PERSON_NAME] Add notes Migrate notes" at bounding box center [478, 248] width 956 height 387
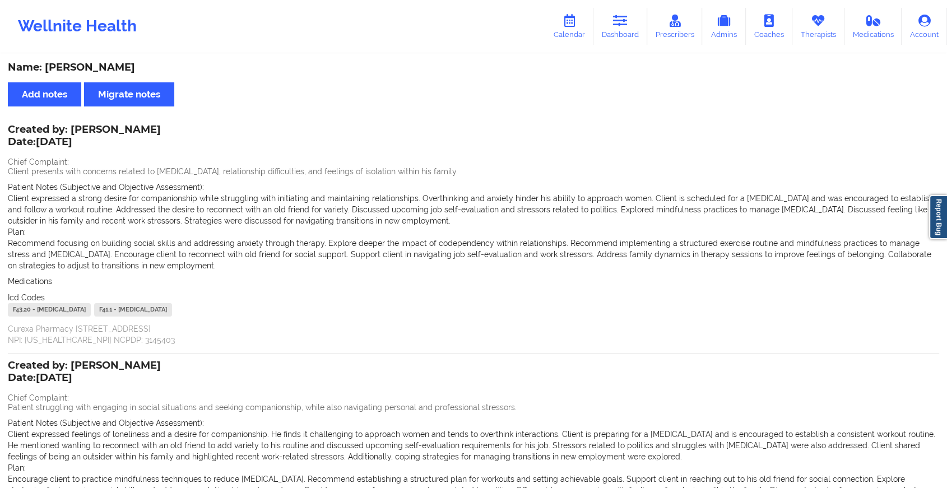
scroll to position [184, 0]
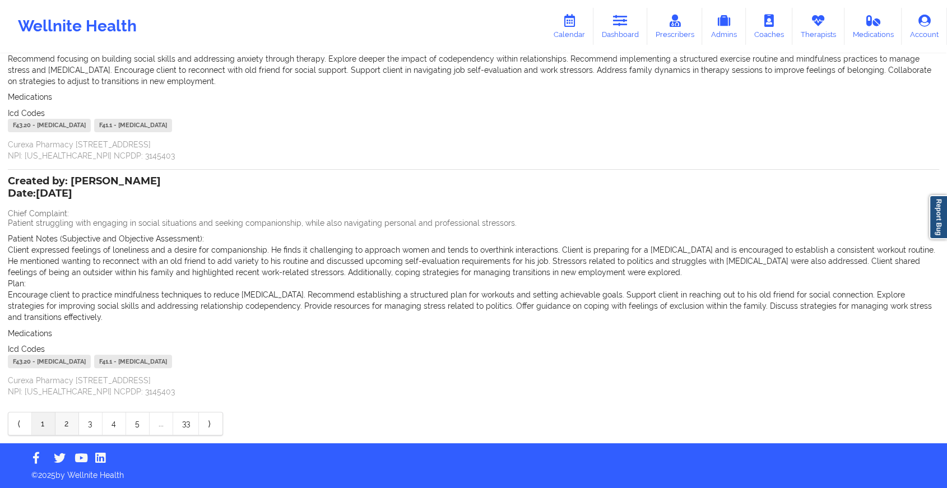
click at [60, 414] on link "2" at bounding box center [67, 423] width 24 height 22
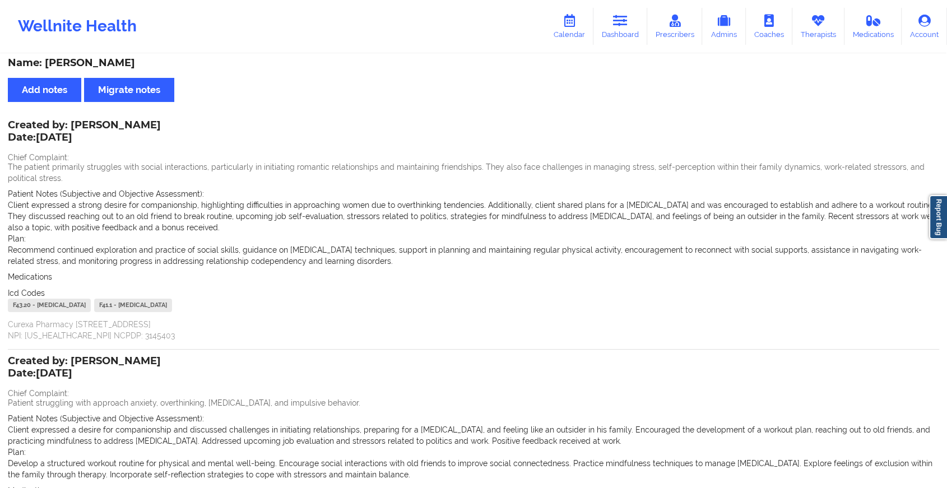
scroll to position [0, 0]
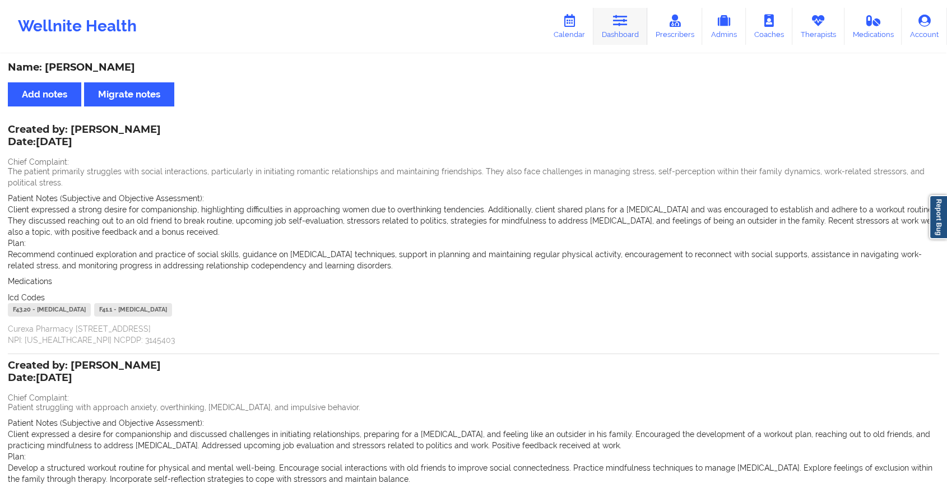
click at [617, 22] on icon at bounding box center [620, 21] width 15 height 12
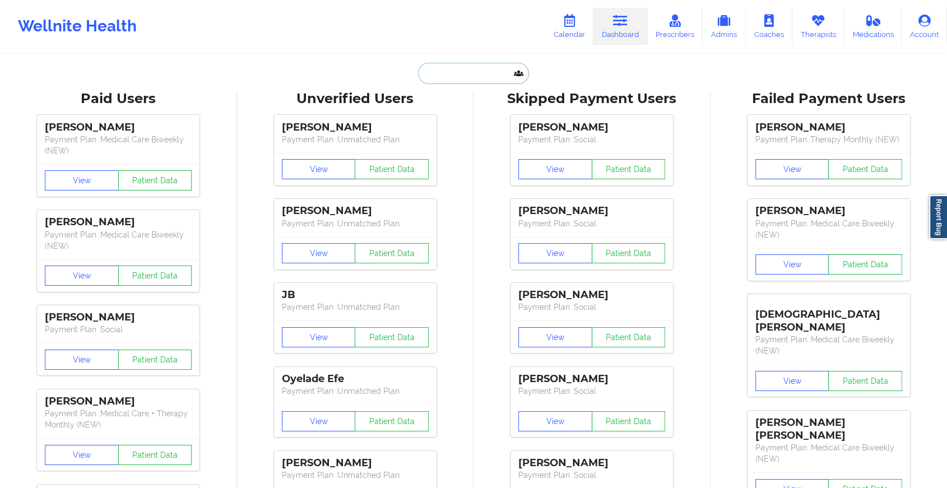
click at [462, 68] on input "text" at bounding box center [473, 73] width 111 height 21
paste input "[EMAIL_ADDRESS][DOMAIN_NAME]"
type input "[EMAIL_ADDRESS][DOMAIN_NAME]"
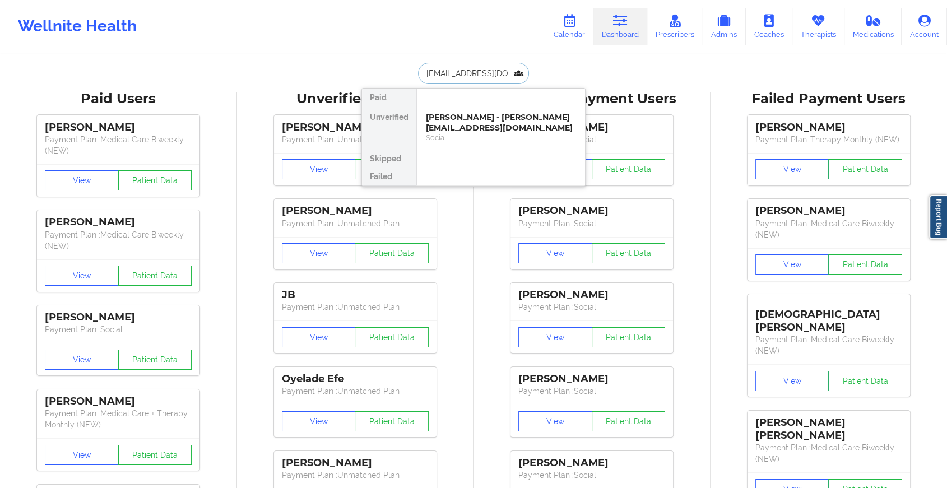
scroll to position [0, 25]
click at [491, 123] on div "[PERSON_NAME] - [EMAIL_ADDRESS][DOMAIN_NAME]" at bounding box center [501, 122] width 150 height 21
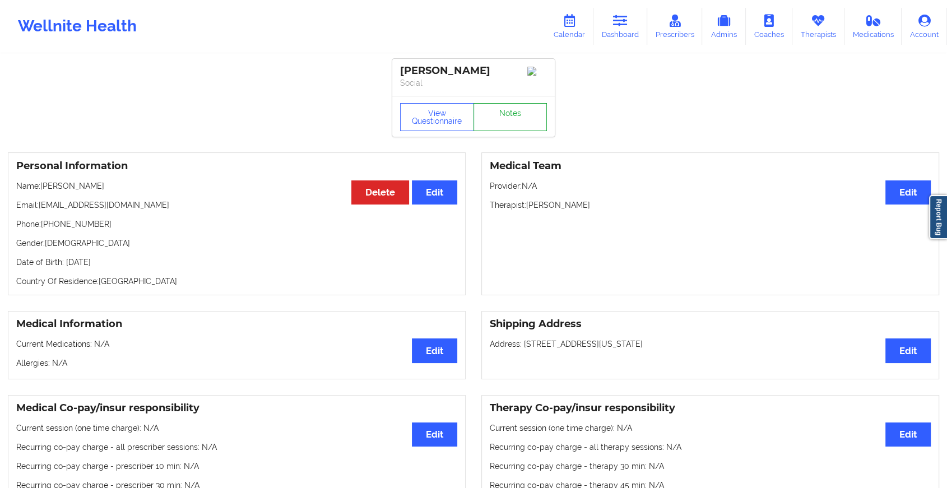
click at [509, 121] on link "Notes" at bounding box center [510, 117] width 74 height 28
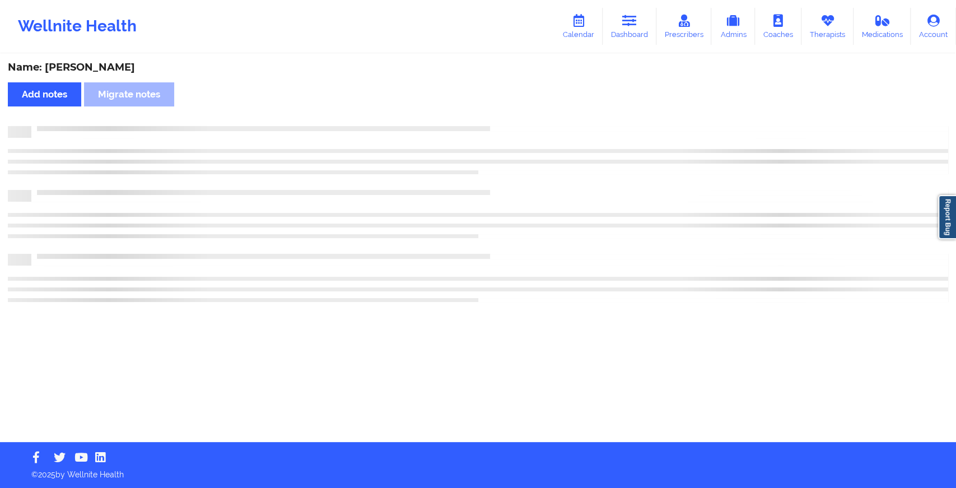
click at [509, 121] on div "Name: [PERSON_NAME] Add notes Migrate notes" at bounding box center [478, 248] width 956 height 387
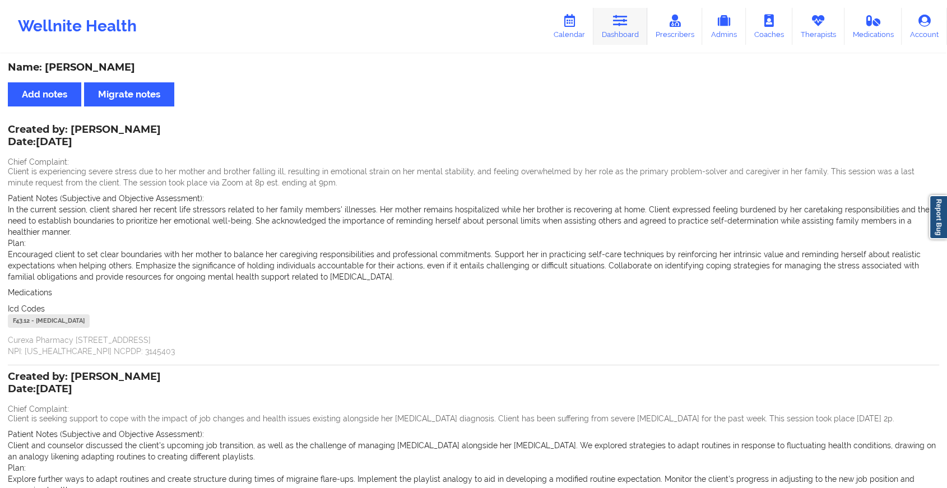
click at [621, 35] on link "Dashboard" at bounding box center [620, 26] width 54 height 37
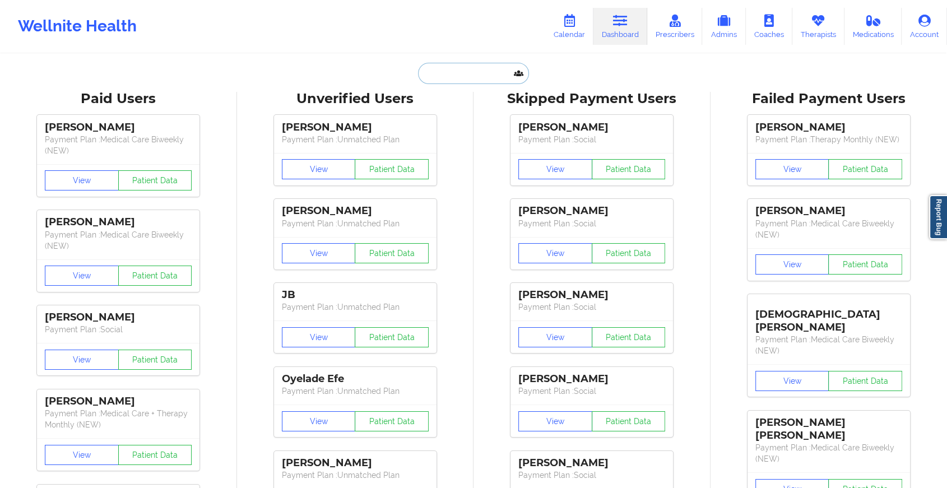
click at [459, 66] on input "text" at bounding box center [473, 73] width 111 height 21
paste input "[EMAIL_ADDRESS][DOMAIN_NAME]"
type input "[EMAIL_ADDRESS][DOMAIN_NAME]"
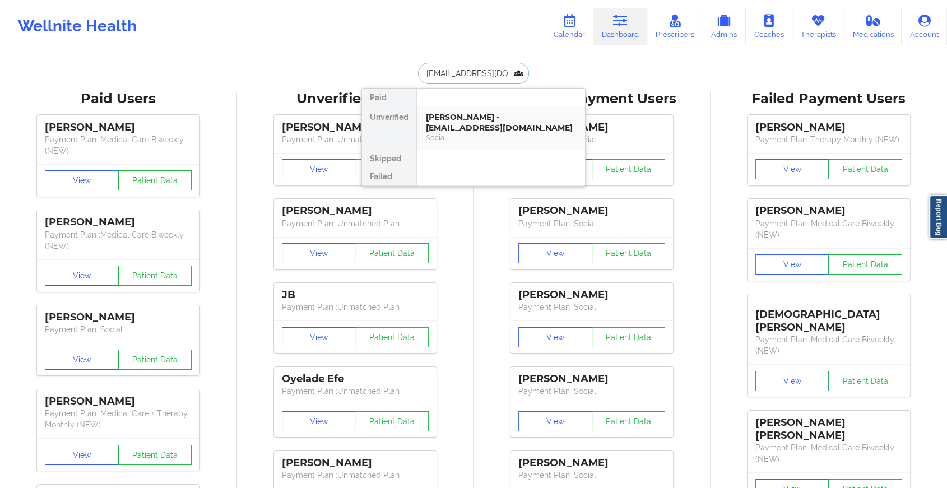
click at [487, 118] on div "[PERSON_NAME] - [EMAIL_ADDRESS][DOMAIN_NAME]" at bounding box center [501, 122] width 150 height 21
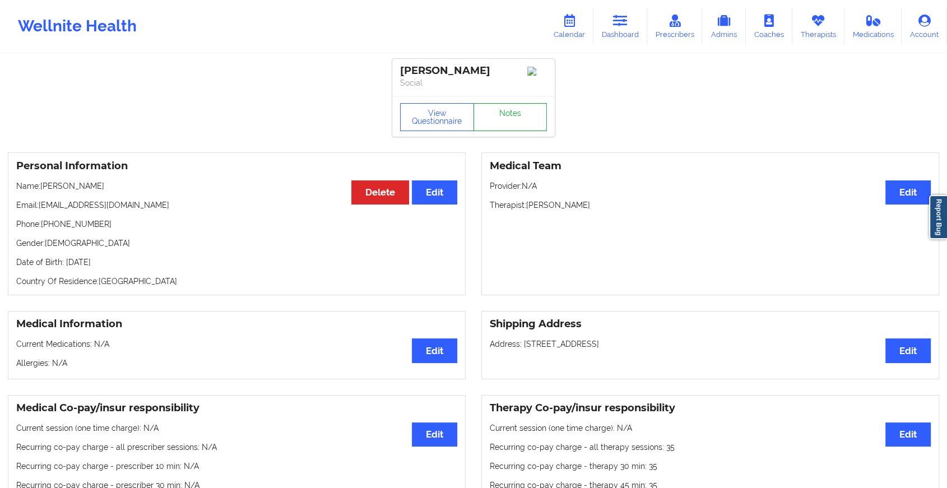
click at [509, 118] on link "Notes" at bounding box center [510, 117] width 74 height 28
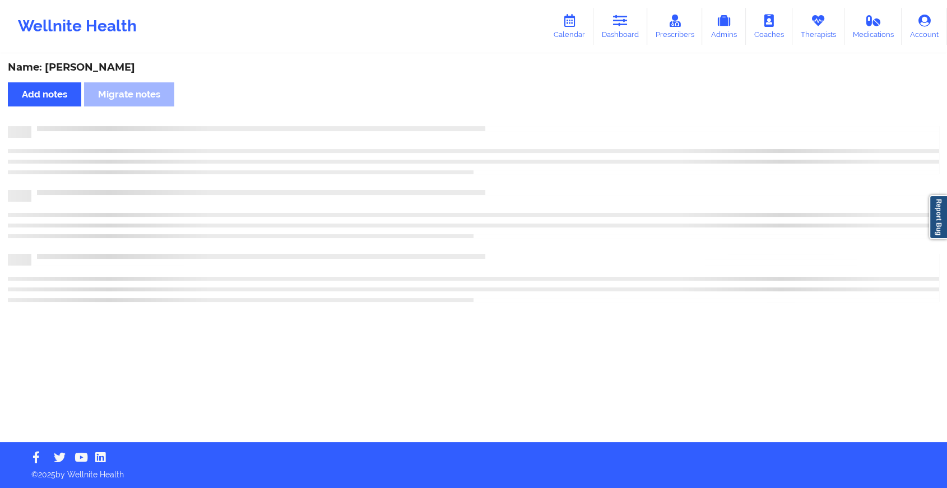
click at [509, 118] on div "Name: [PERSON_NAME] Add notes Migrate notes" at bounding box center [473, 248] width 947 height 387
drag, startPoint x: 509, startPoint y: 118, endPoint x: 600, endPoint y: 122, distance: 90.8
click at [600, 122] on div "Name: [PERSON_NAME] Add notes Migrate notes" at bounding box center [478, 248] width 956 height 387
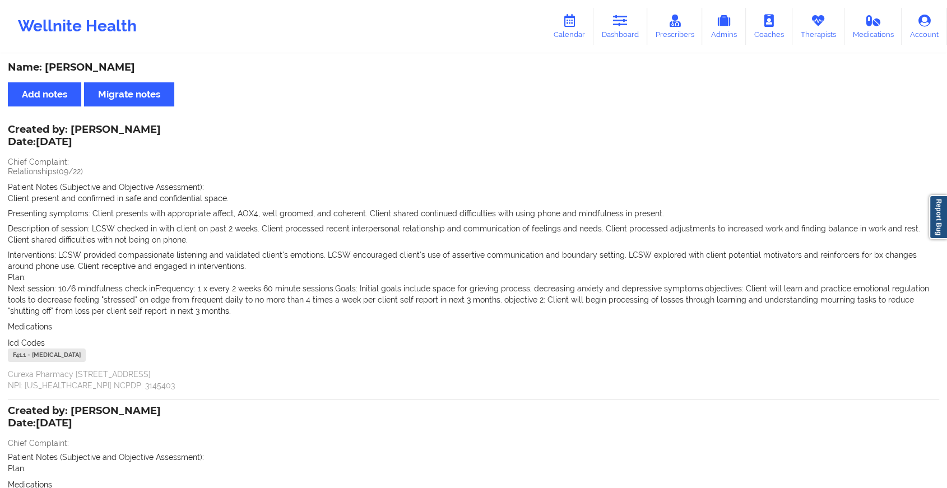
scroll to position [102, 0]
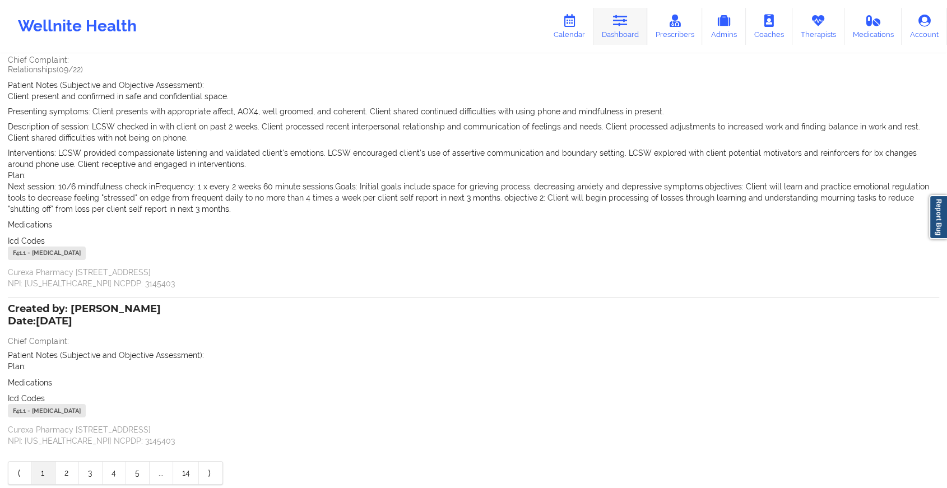
click at [616, 19] on icon at bounding box center [620, 21] width 15 height 12
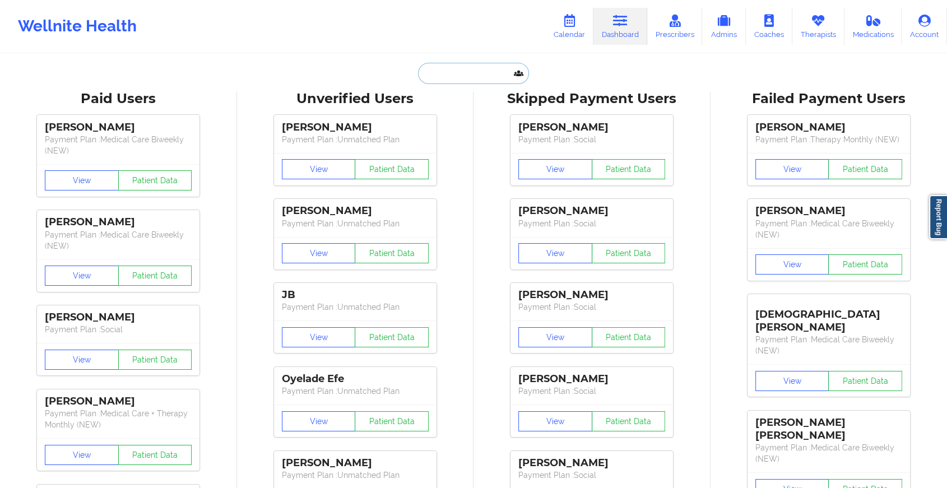
click at [466, 64] on input "text" at bounding box center [473, 73] width 111 height 21
paste input "[EMAIL_ADDRESS][DOMAIN_NAME]"
type input "[EMAIL_ADDRESS][DOMAIN_NAME]"
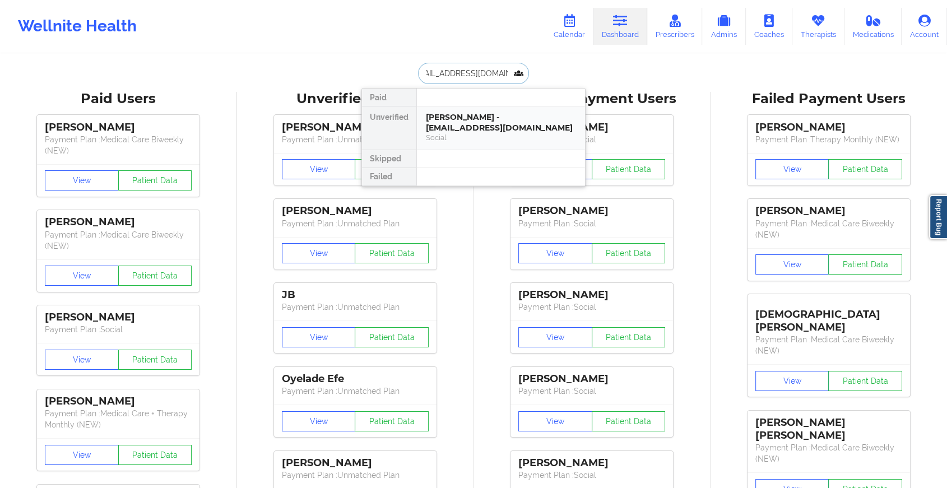
click at [486, 118] on div "[PERSON_NAME] - [EMAIL_ADDRESS][DOMAIN_NAME]" at bounding box center [501, 122] width 150 height 21
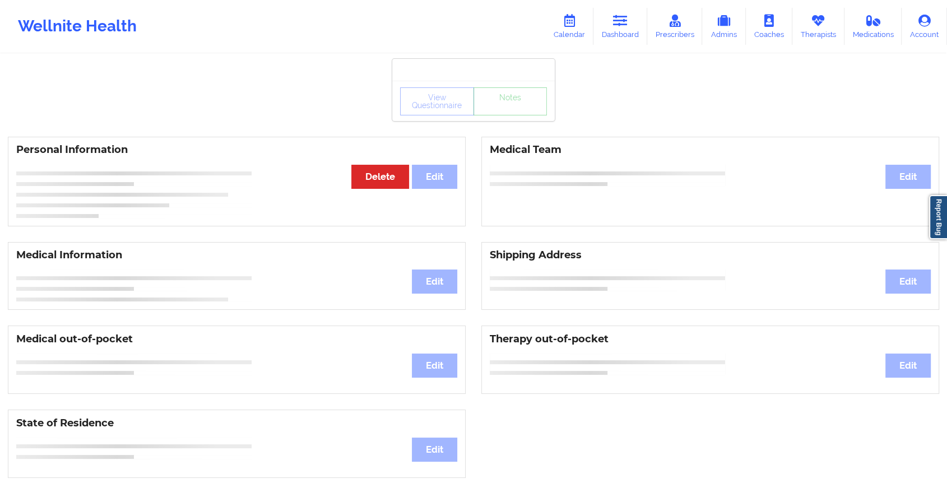
click at [501, 119] on div "View Questionnaire Notes" at bounding box center [473, 101] width 162 height 40
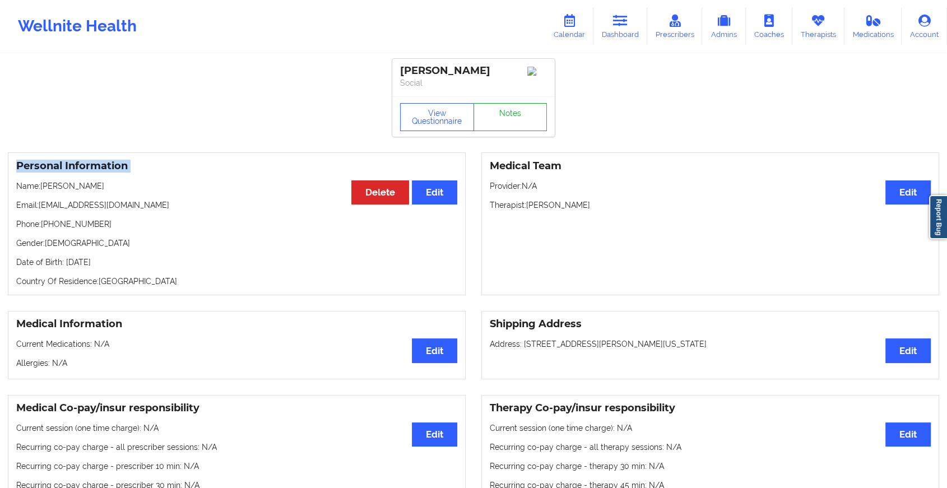
drag, startPoint x: 501, startPoint y: 119, endPoint x: 501, endPoint y: 127, distance: 8.4
click at [501, 127] on div "View Questionnaire Notes" at bounding box center [473, 116] width 162 height 40
click at [501, 127] on link "Notes" at bounding box center [510, 117] width 74 height 28
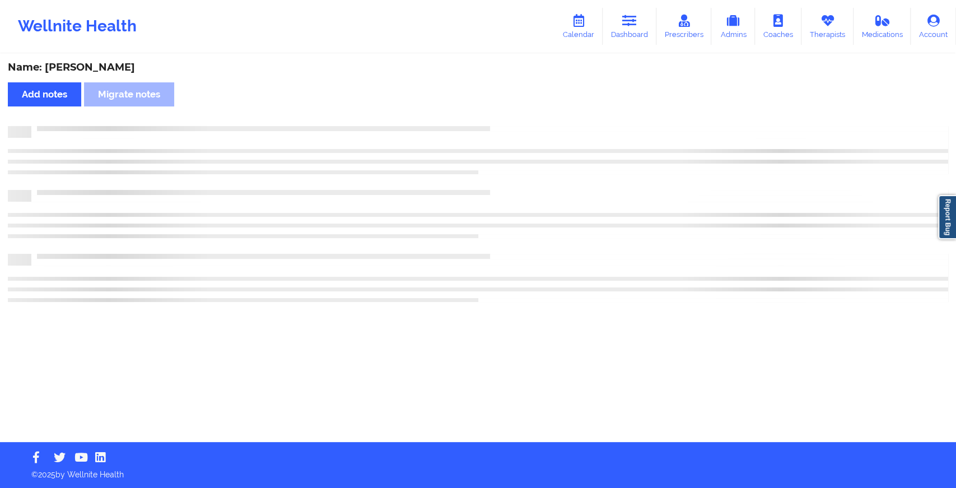
click at [501, 126] on div at bounding box center [489, 126] width 917 height 0
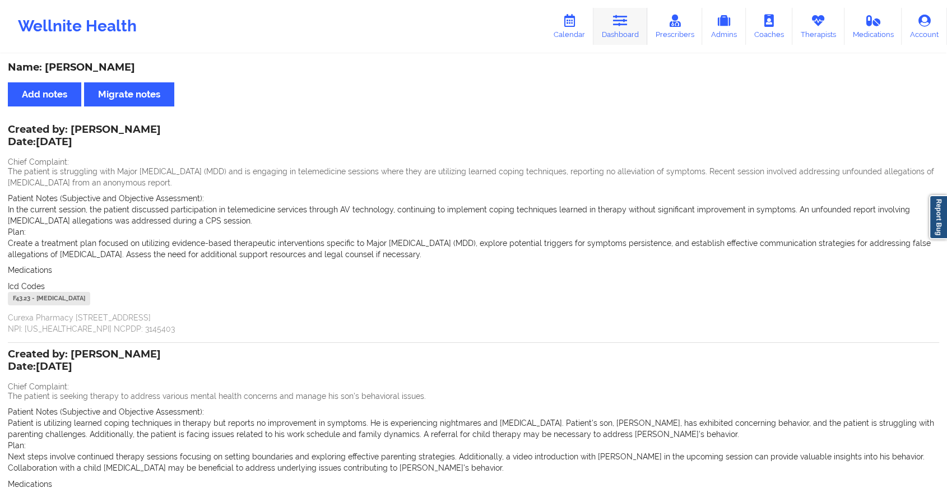
click at [616, 21] on icon at bounding box center [620, 21] width 15 height 12
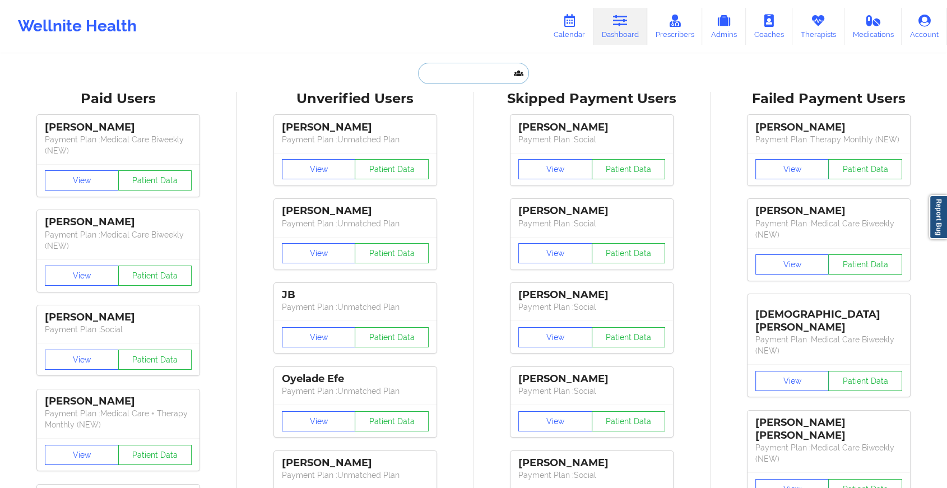
click at [473, 72] on input "text" at bounding box center [473, 73] width 111 height 21
paste input "[DOMAIN_NAME][EMAIL_ADDRESS][DOMAIN_NAME]"
type input "[DOMAIN_NAME][EMAIL_ADDRESS][DOMAIN_NAME]"
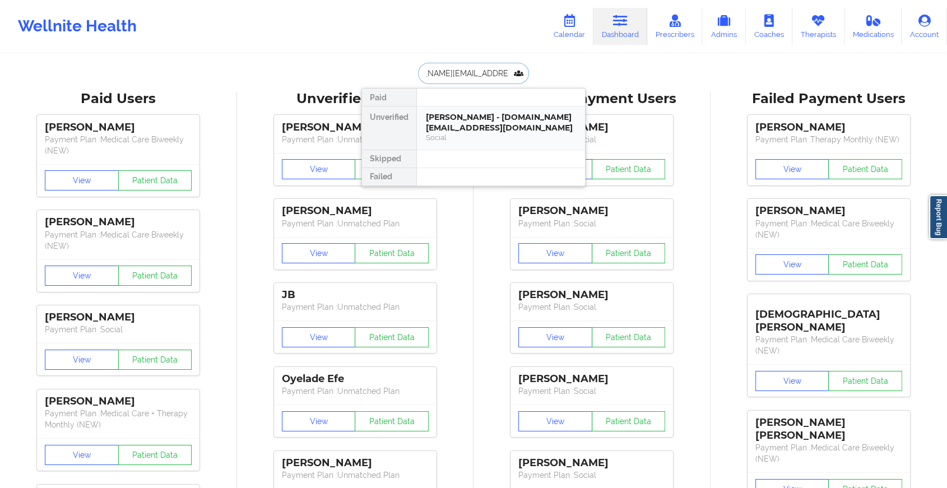
click at [486, 123] on div "[PERSON_NAME] - [DOMAIN_NAME][EMAIL_ADDRESS][DOMAIN_NAME]" at bounding box center [501, 122] width 150 height 21
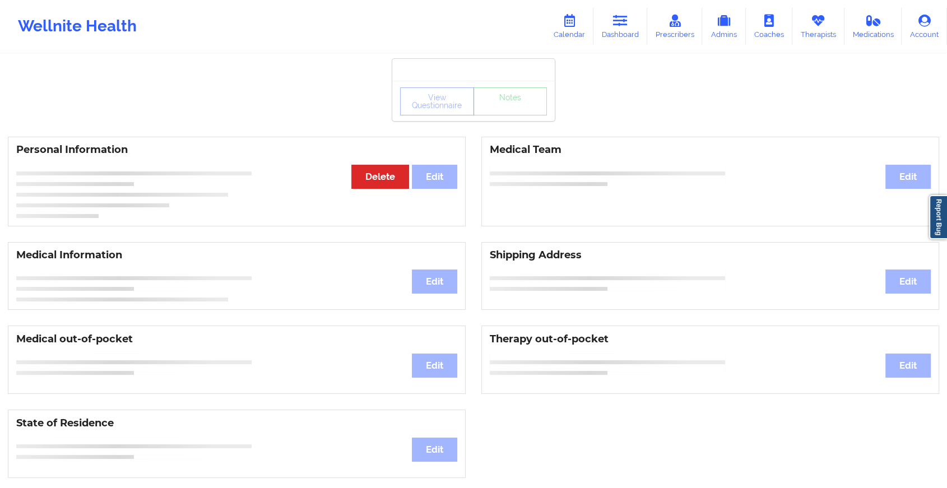
click at [490, 110] on div "View Questionnaire Notes" at bounding box center [473, 101] width 147 height 28
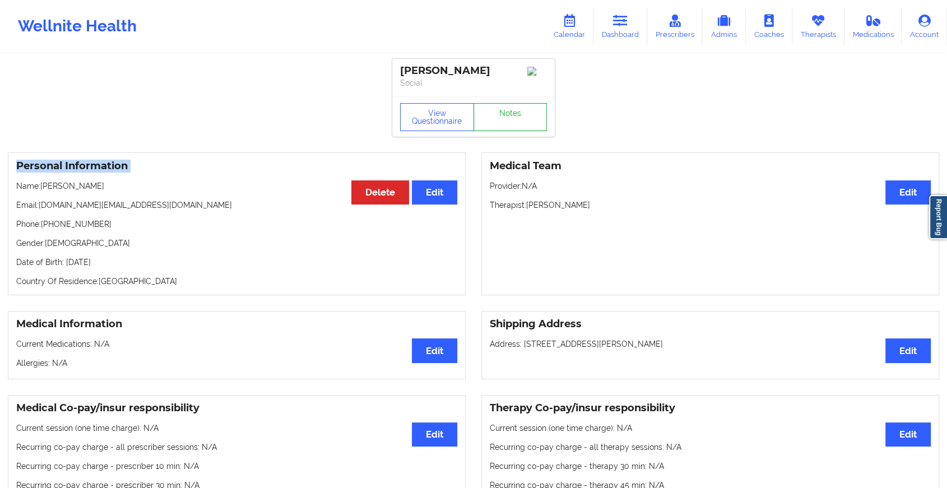
click at [490, 110] on link "Notes" at bounding box center [510, 117] width 74 height 28
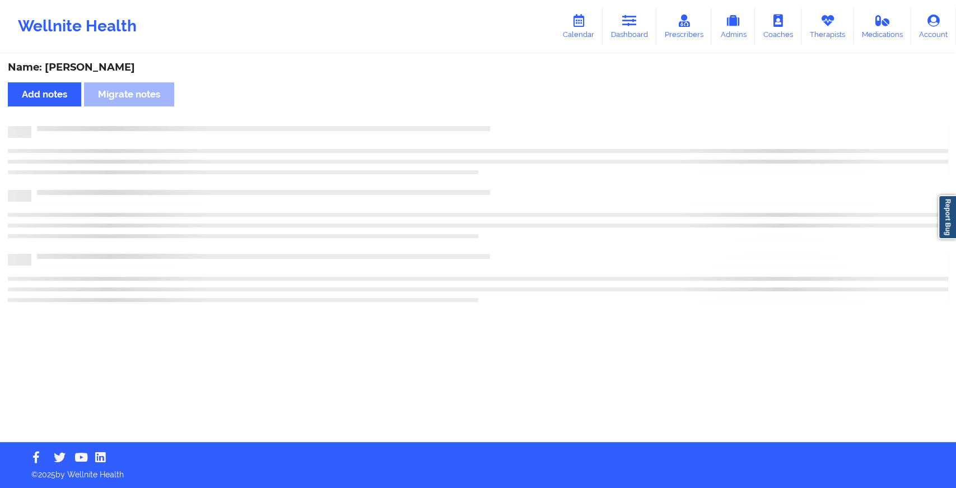
click at [490, 110] on div "Name: [PERSON_NAME] Add notes Migrate notes" at bounding box center [478, 248] width 956 height 387
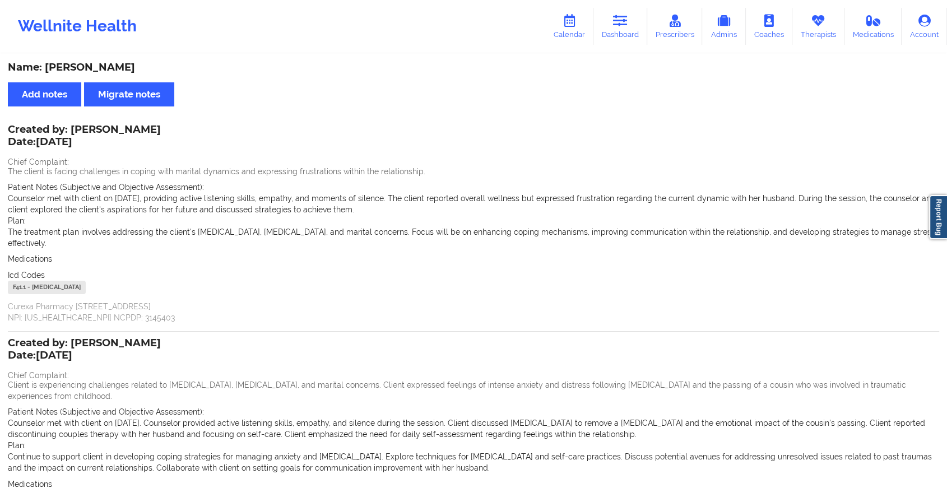
scroll to position [151, 0]
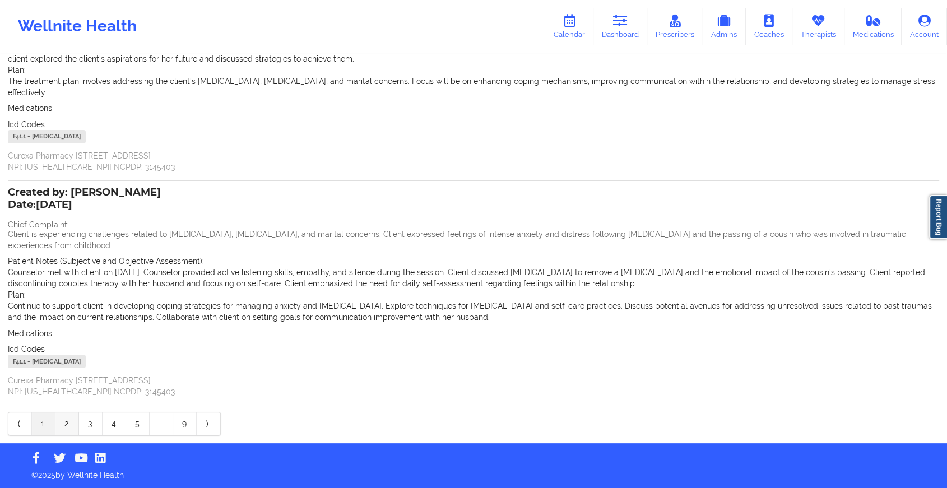
click at [60, 431] on link "2" at bounding box center [67, 423] width 24 height 22
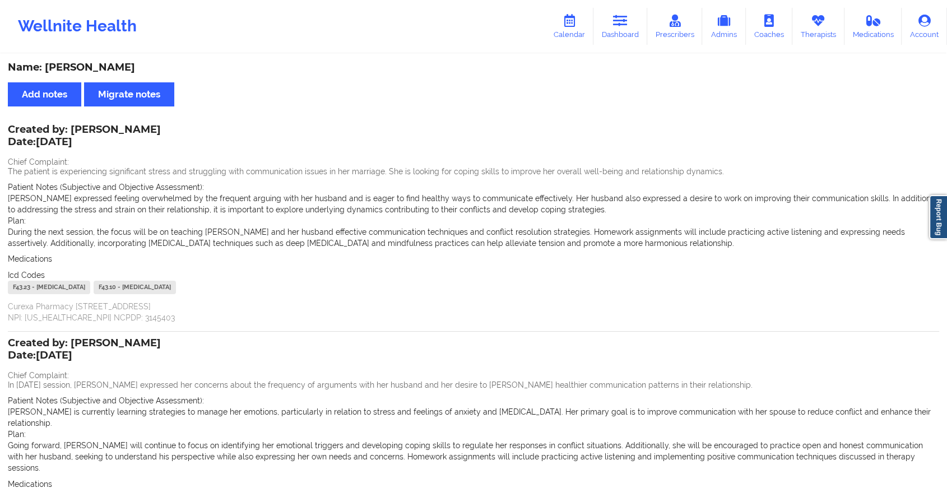
scroll to position [128, 0]
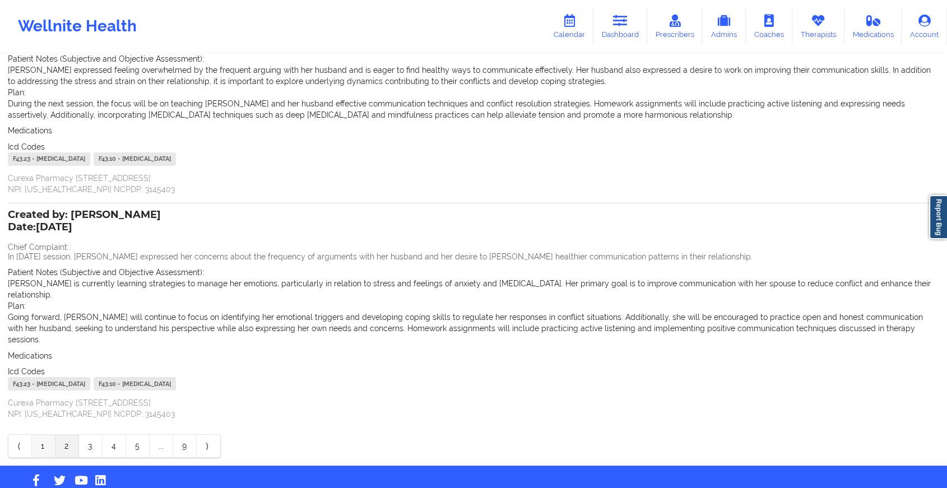
click at [44, 435] on link "1" at bounding box center [44, 446] width 24 height 22
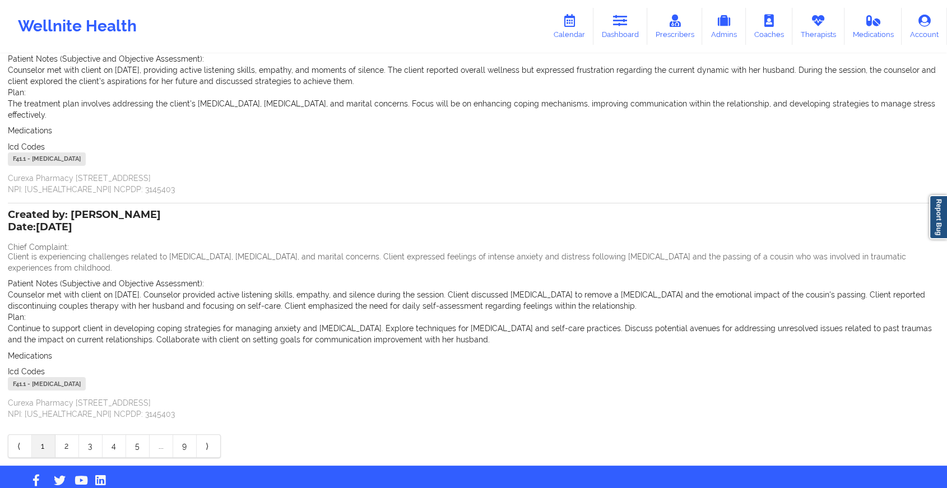
scroll to position [0, 0]
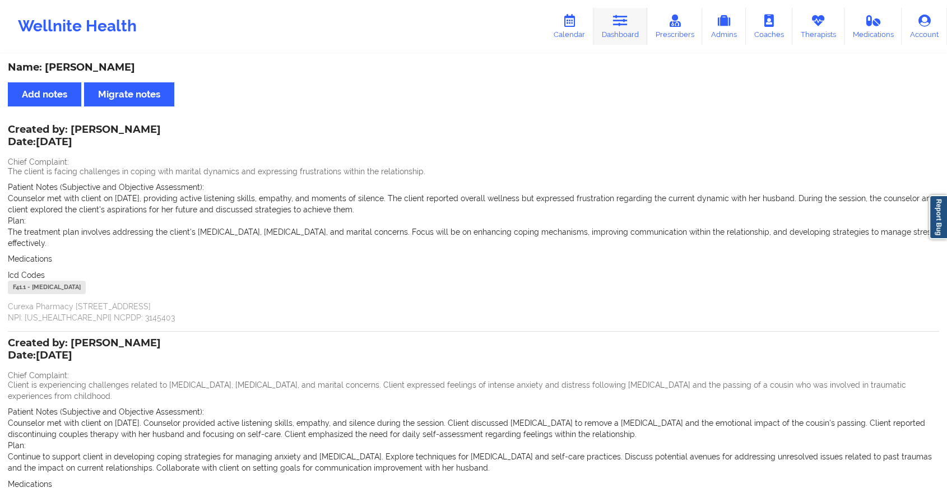
click at [609, 26] on link "Dashboard" at bounding box center [620, 26] width 54 height 37
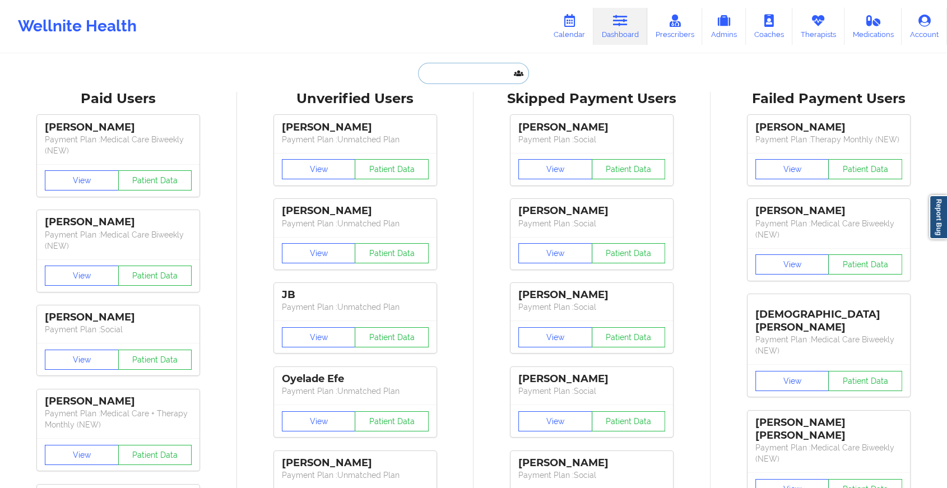
click at [430, 63] on input "text" at bounding box center [473, 73] width 111 height 21
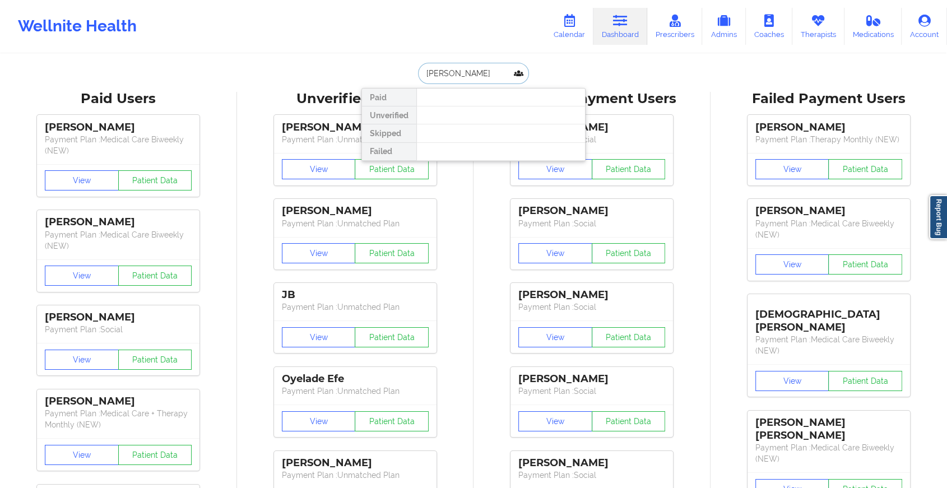
type input "[PERSON_NAME]"
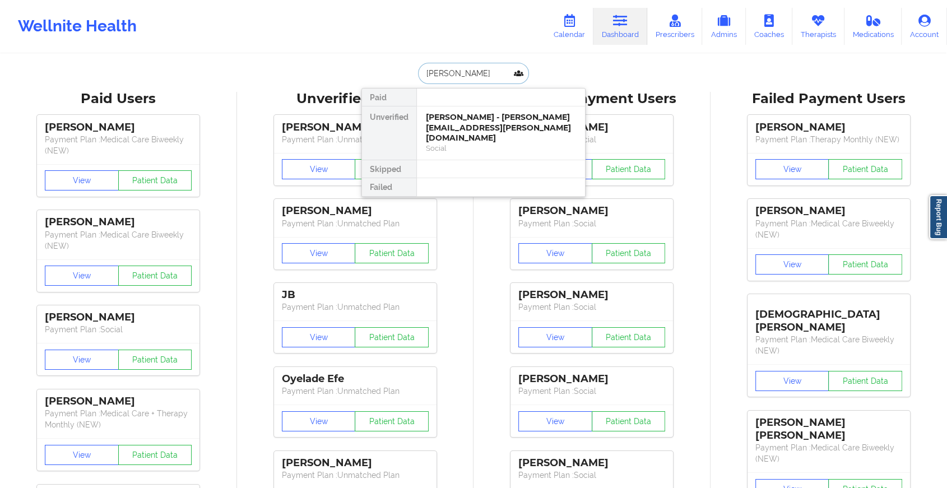
click at [472, 109] on div "[PERSON_NAME] - [PERSON_NAME][EMAIL_ADDRESS][PERSON_NAME][DOMAIN_NAME] Social" at bounding box center [501, 132] width 168 height 53
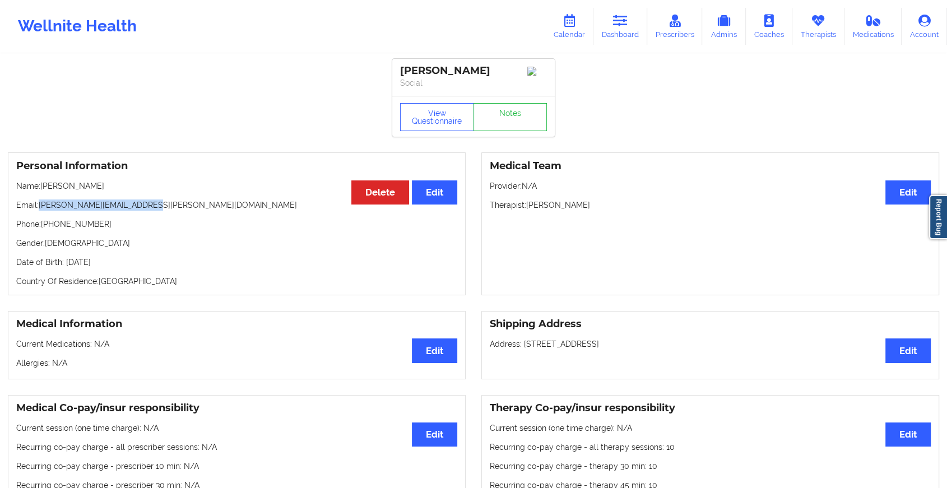
drag, startPoint x: 40, startPoint y: 209, endPoint x: 172, endPoint y: 197, distance: 132.2
click at [172, 197] on div "Personal Information Edit Delete Name: [PERSON_NAME] Email: [PERSON_NAME][EMAIL…" at bounding box center [237, 223] width 458 height 143
copy p "[PERSON_NAME][EMAIL_ADDRESS][PERSON_NAME][DOMAIN_NAME]"
drag, startPoint x: 172, startPoint y: 197, endPoint x: 316, endPoint y: 385, distance: 236.8
click at [316, 385] on div "Medical Information Edit Current Medications: N/A [MEDICAL_DATA]: N/A Shipping …" at bounding box center [473, 345] width 947 height 84
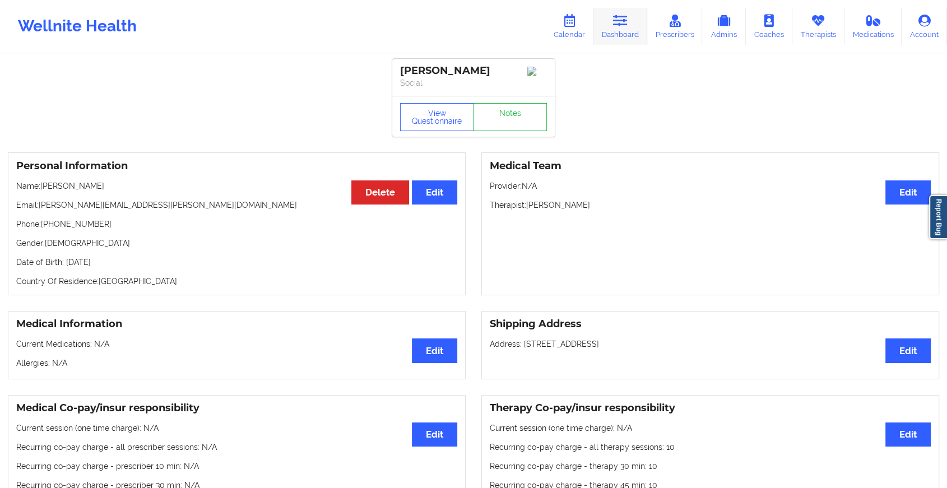
click at [633, 35] on link "Dashboard" at bounding box center [620, 26] width 54 height 37
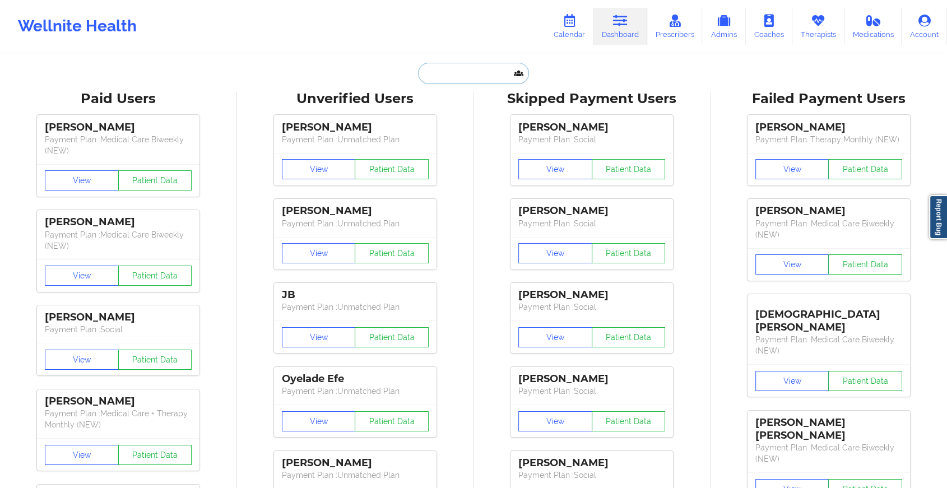
click at [430, 72] on input "text" at bounding box center [473, 73] width 111 height 21
paste input "[EMAIL_ADDRESS][DOMAIN_NAME]"
type input "[EMAIL_ADDRESS][DOMAIN_NAME]"
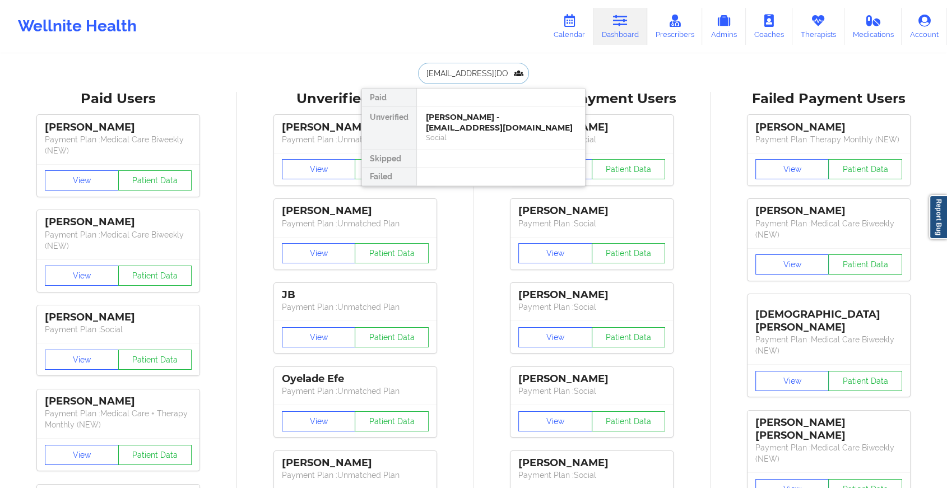
click at [465, 123] on div "[PERSON_NAME] - [EMAIL_ADDRESS][DOMAIN_NAME]" at bounding box center [501, 122] width 150 height 21
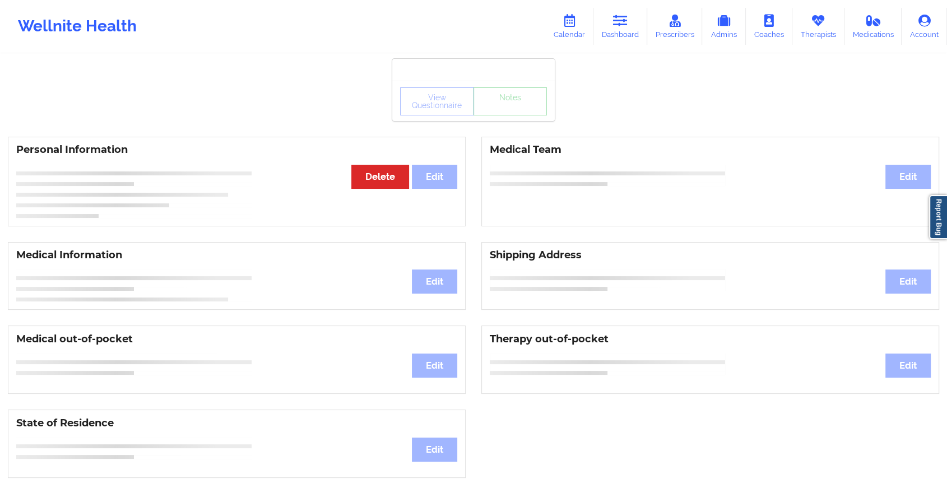
click at [495, 113] on div "View Questionnaire Notes" at bounding box center [473, 101] width 147 height 28
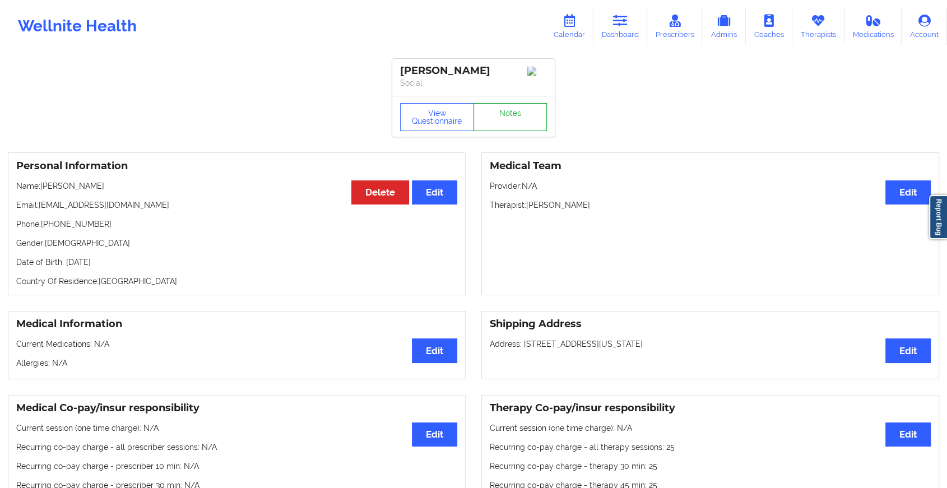
click at [495, 113] on link "Notes" at bounding box center [510, 117] width 74 height 28
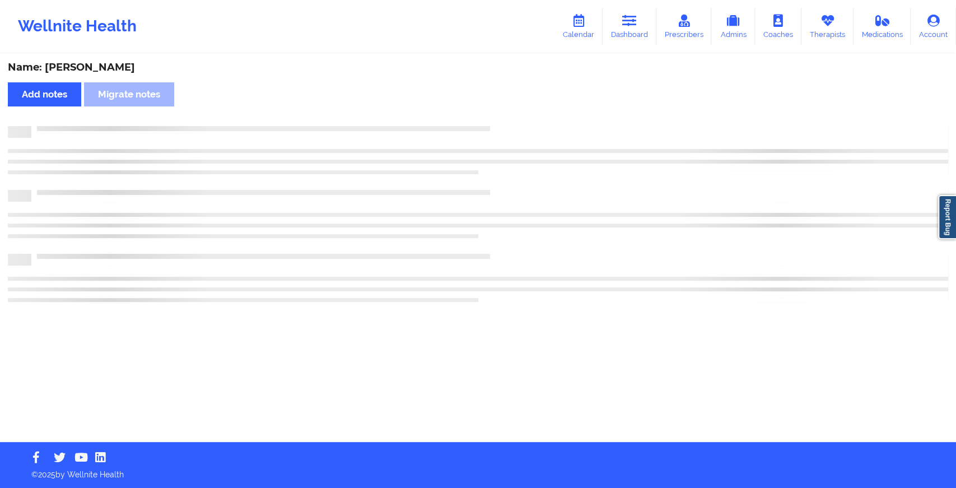
click at [495, 113] on div "Name: [PERSON_NAME] Add notes Migrate notes" at bounding box center [478, 248] width 956 height 387
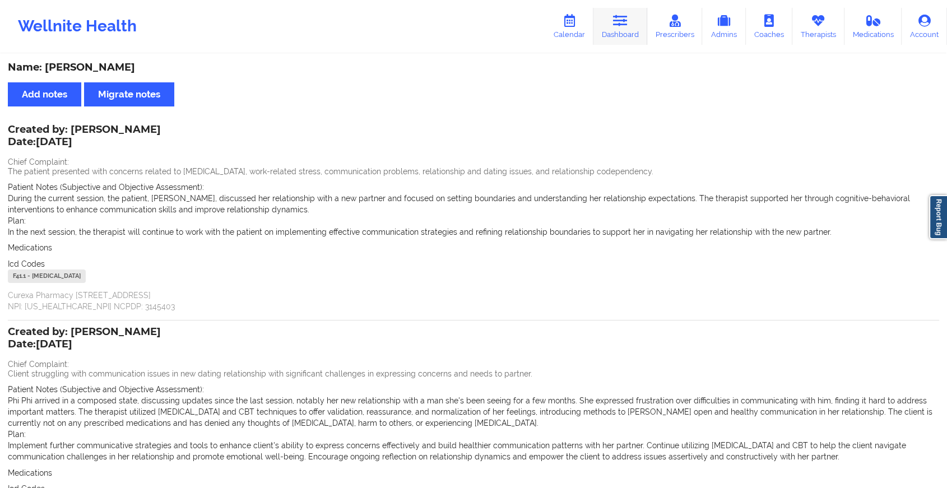
click at [625, 20] on icon at bounding box center [620, 21] width 15 height 12
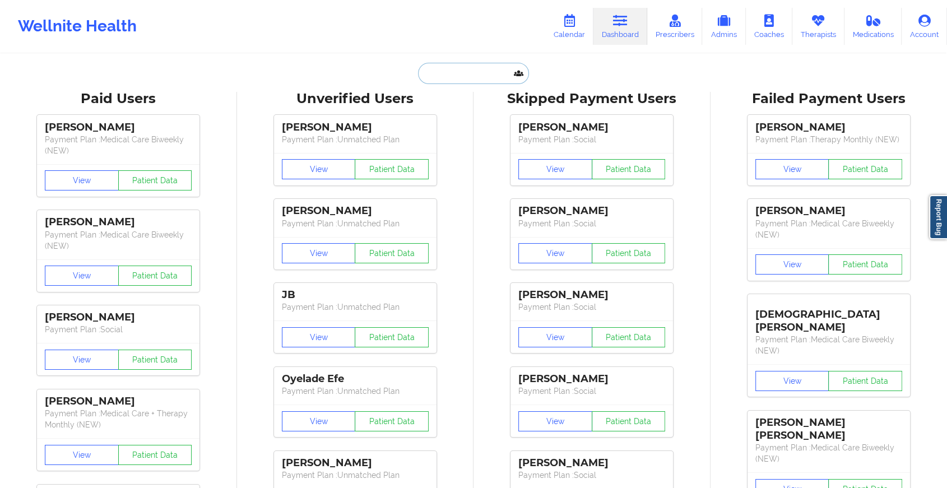
click at [475, 72] on input "text" at bounding box center [473, 73] width 111 height 21
paste input "[PERSON_NAME][EMAIL_ADDRESS][PERSON_NAME][DOMAIN_NAME]"
type input "[PERSON_NAME][EMAIL_ADDRESS][PERSON_NAME][DOMAIN_NAME]"
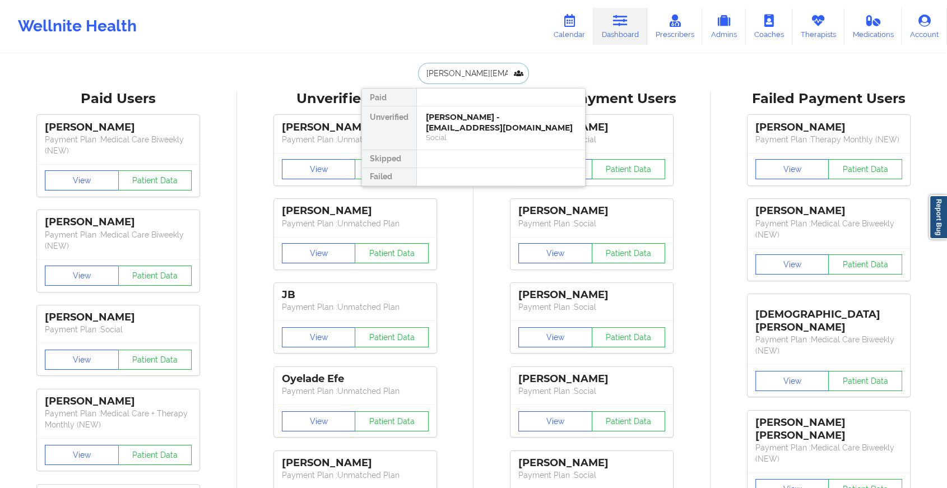
scroll to position [0, 12]
click at [478, 115] on div "[PERSON_NAME] - [PERSON_NAME][EMAIL_ADDRESS][PERSON_NAME][DOMAIN_NAME]" at bounding box center [501, 127] width 150 height 31
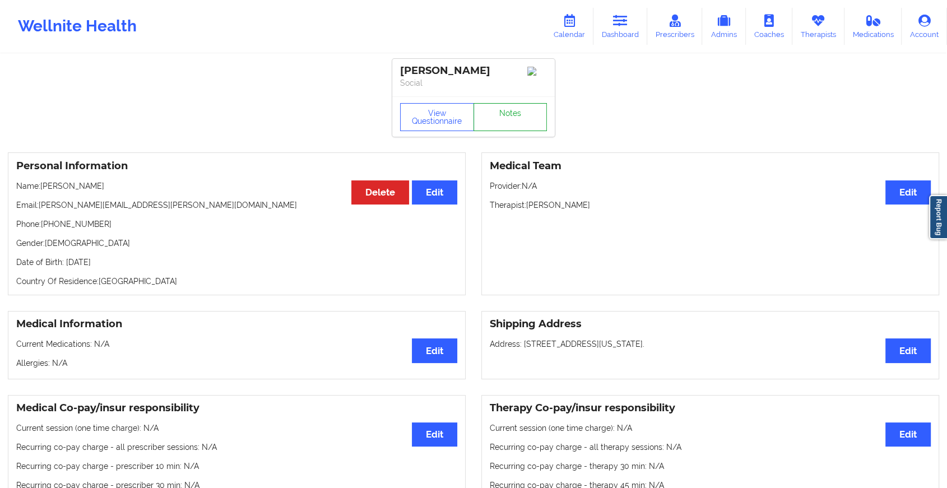
click at [478, 115] on link "Notes" at bounding box center [510, 117] width 74 height 28
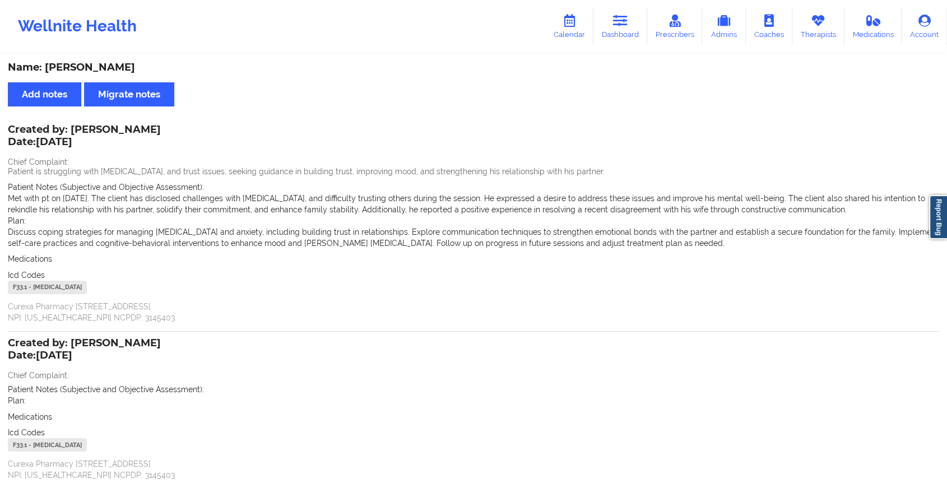
scroll to position [83, 0]
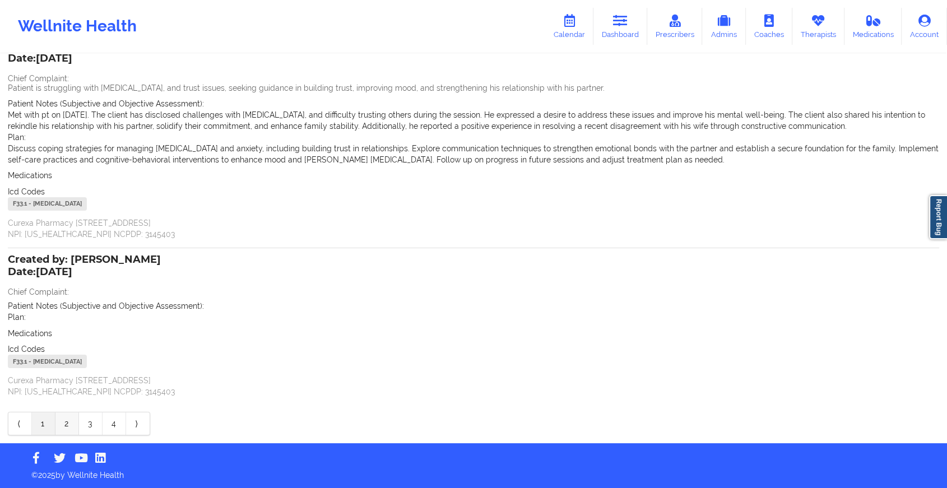
click at [71, 427] on link "2" at bounding box center [67, 423] width 24 height 22
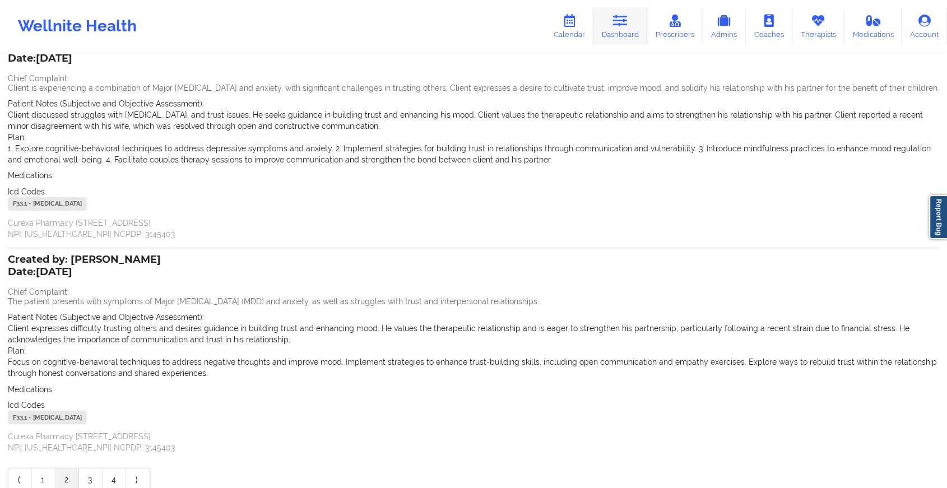
click at [614, 35] on link "Dashboard" at bounding box center [620, 26] width 54 height 37
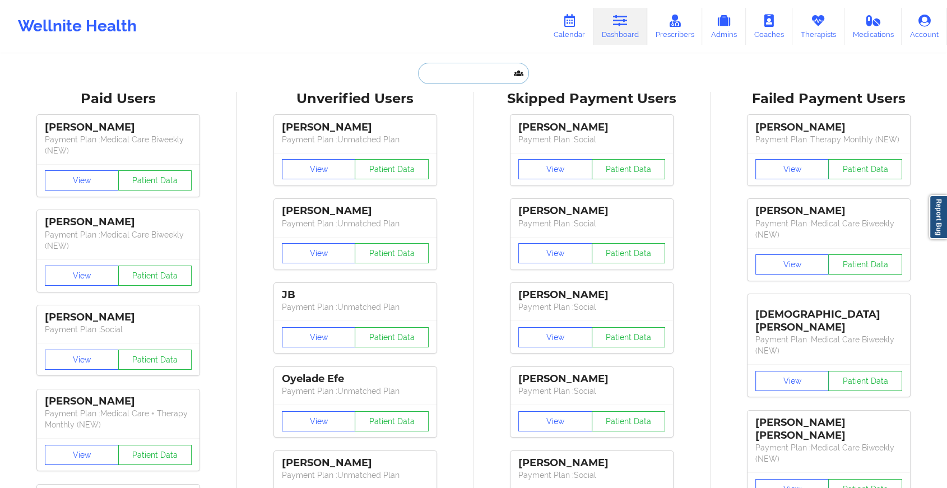
click at [445, 72] on input "text" at bounding box center [473, 73] width 111 height 21
paste input "[EMAIL_ADDRESS][DOMAIN_NAME]"
type input "[EMAIL_ADDRESS][DOMAIN_NAME]"
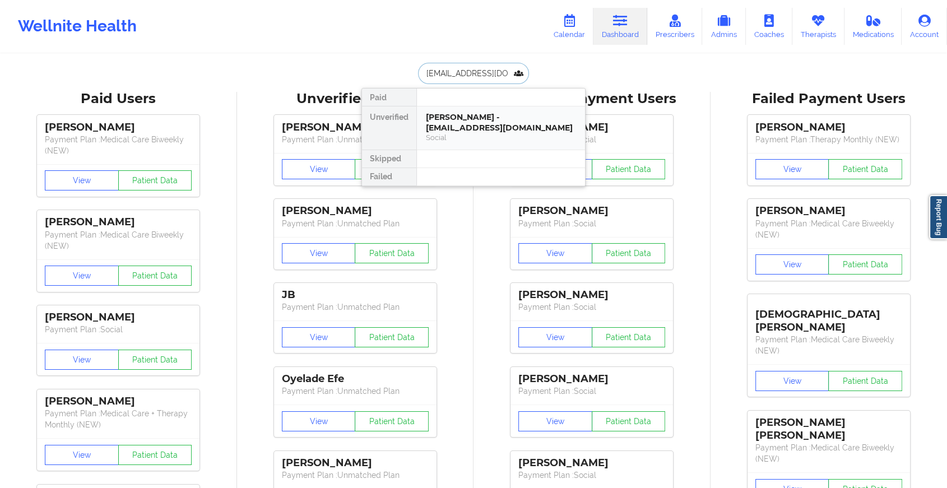
click at [473, 119] on div "[PERSON_NAME] - [EMAIL_ADDRESS][DOMAIN_NAME]" at bounding box center [501, 122] width 150 height 21
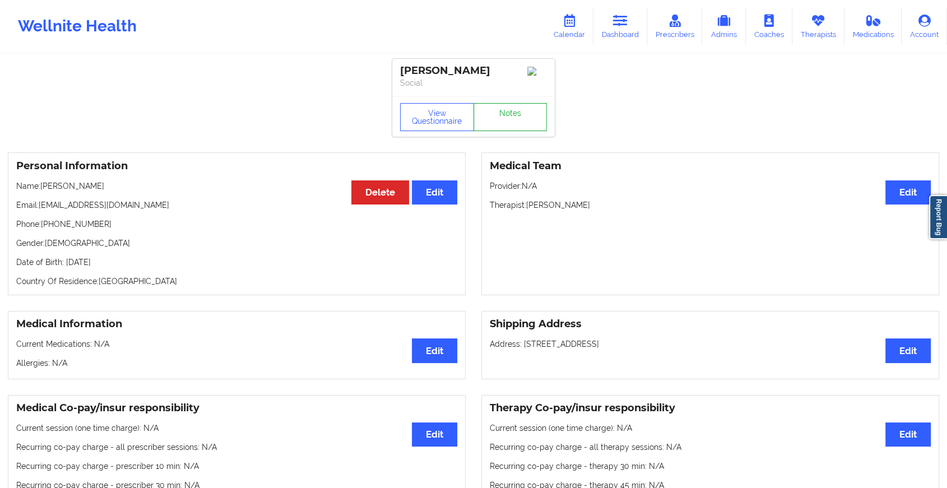
click at [517, 109] on link "Notes" at bounding box center [510, 117] width 74 height 28
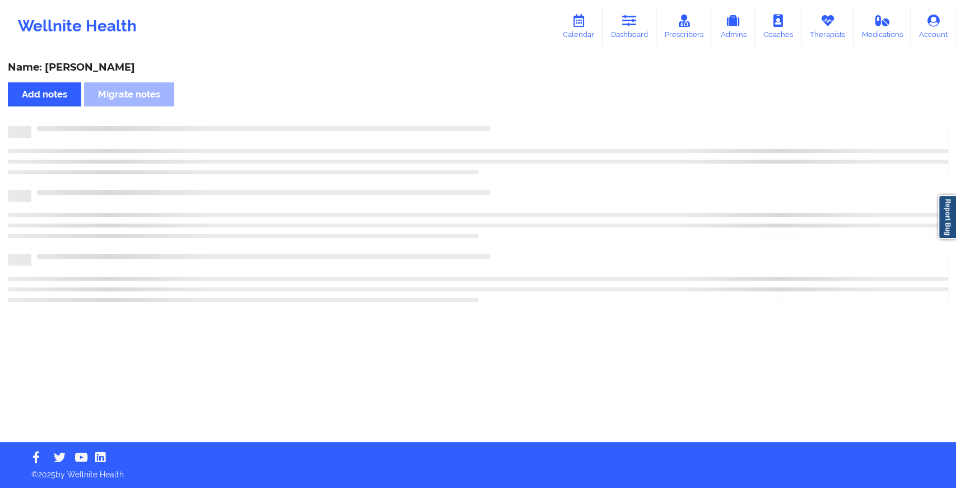
click at [517, 109] on div "Name: [PERSON_NAME] Add notes [PERSON_NAME] notes" at bounding box center [478, 248] width 956 height 387
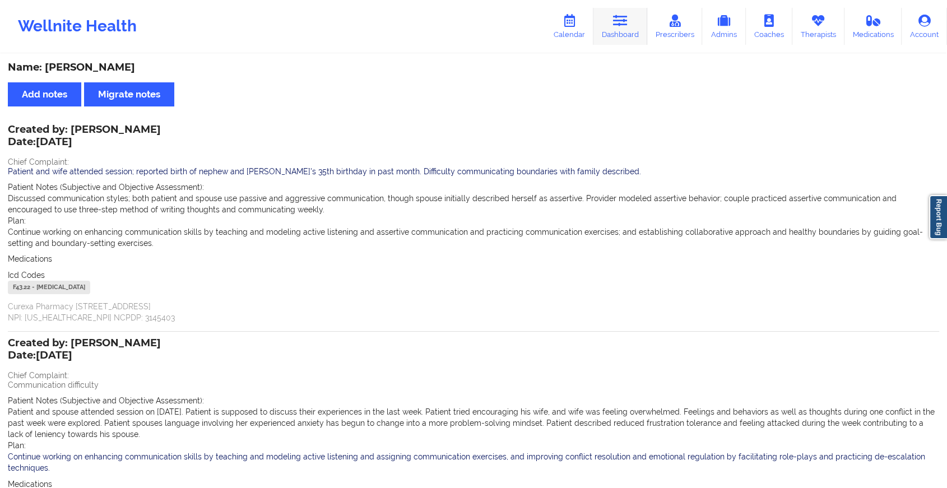
click at [625, 38] on link "Dashboard" at bounding box center [620, 26] width 54 height 37
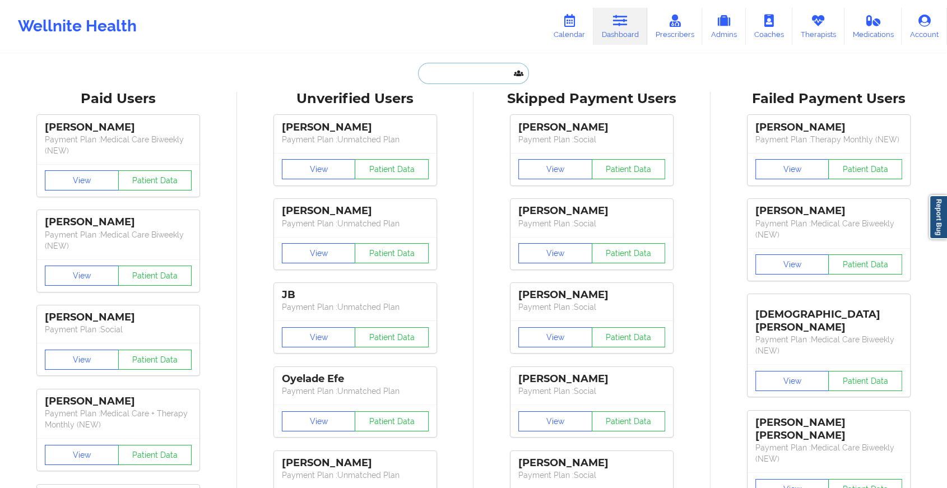
click at [502, 67] on input "text" at bounding box center [473, 73] width 111 height 21
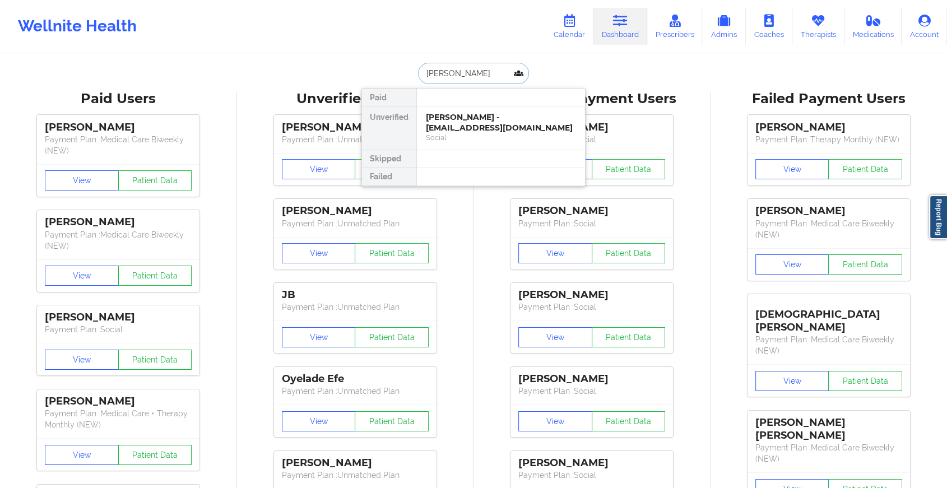
type input "[PERSON_NAME]"
click at [514, 113] on div "[PERSON_NAME] - [EMAIL_ADDRESS][DOMAIN_NAME]" at bounding box center [501, 122] width 150 height 21
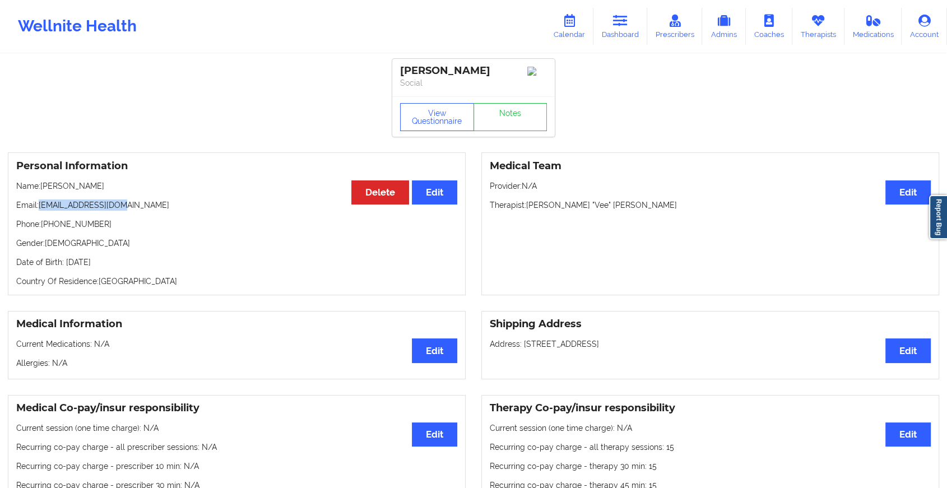
drag, startPoint x: 38, startPoint y: 207, endPoint x: 137, endPoint y: 207, distance: 98.6
click at [137, 207] on p "Email: [EMAIL_ADDRESS][DOMAIN_NAME]" at bounding box center [236, 204] width 441 height 11
copy p "[EMAIL_ADDRESS][DOMAIN_NAME]"
click at [511, 127] on link "Notes" at bounding box center [510, 117] width 74 height 28
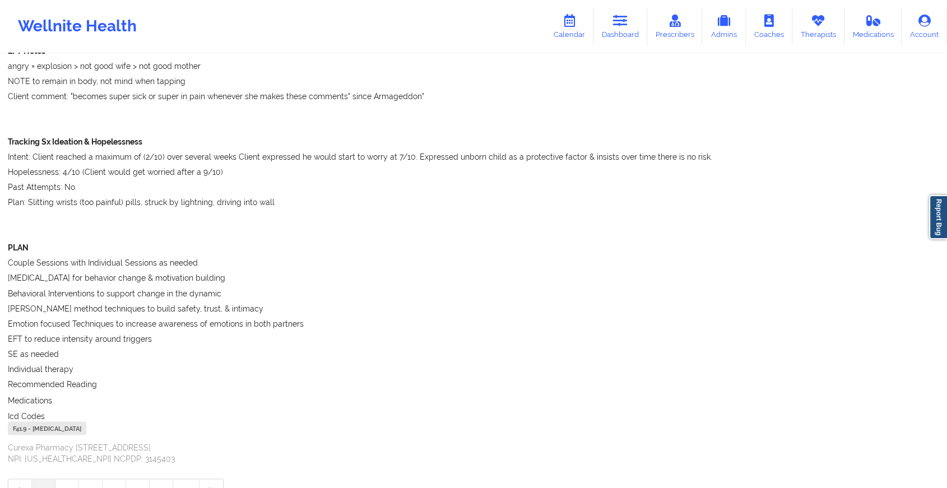
scroll to position [1913, 0]
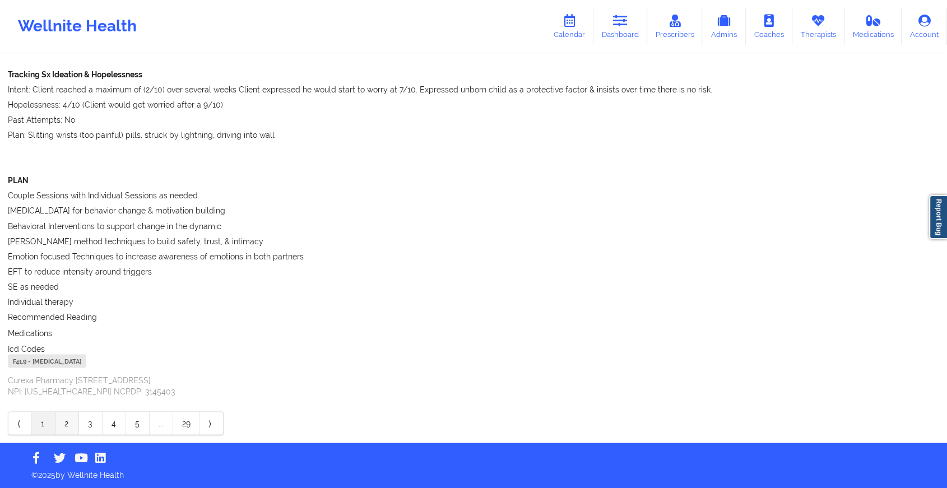
click at [63, 423] on link "2" at bounding box center [67, 423] width 24 height 22
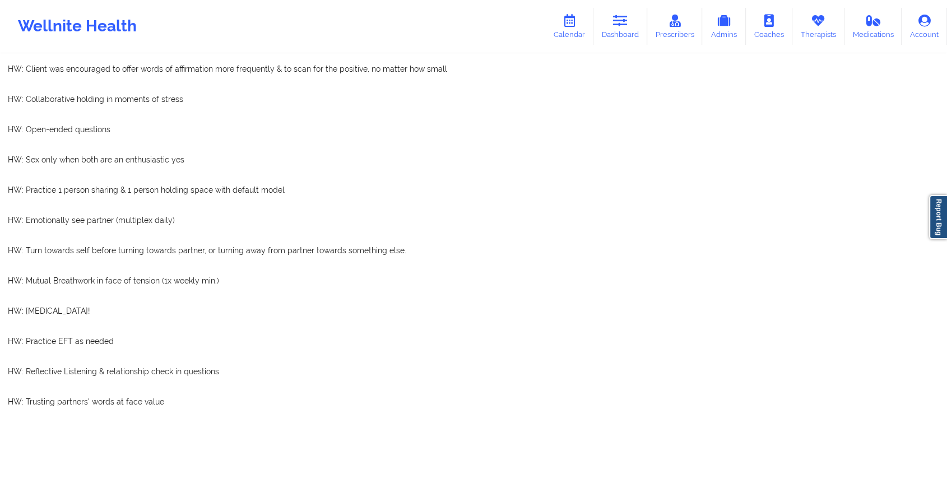
scroll to position [0, 0]
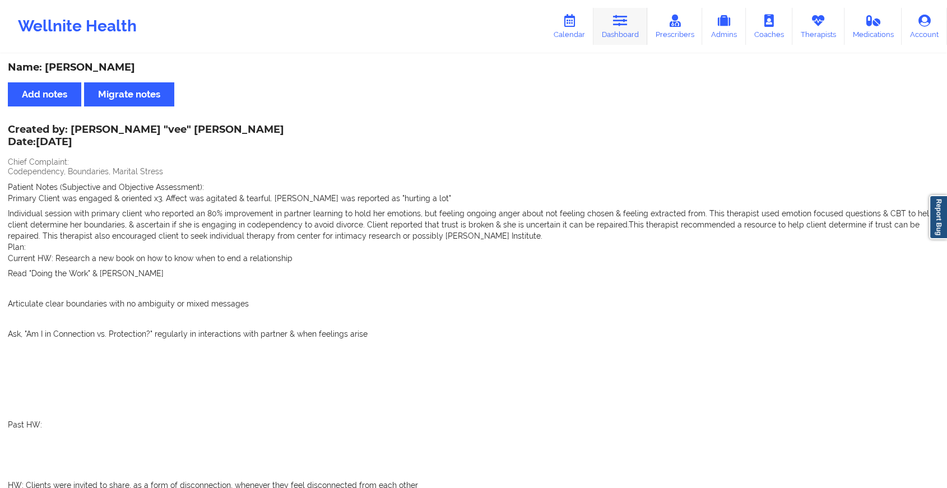
click at [613, 26] on link "Dashboard" at bounding box center [620, 26] width 54 height 37
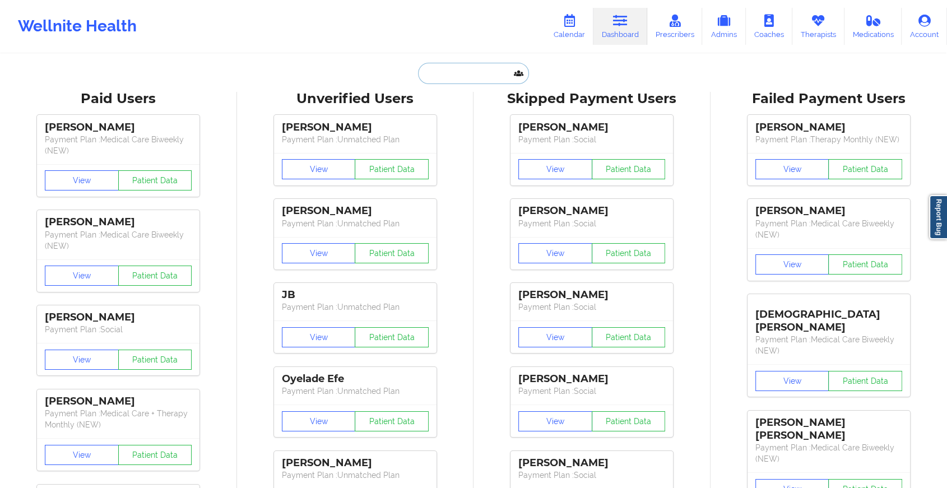
click at [435, 71] on input "text" at bounding box center [473, 73] width 111 height 21
paste input "[EMAIL_ADDRESS][DOMAIN_NAME]"
type input "[EMAIL_ADDRESS][DOMAIN_NAME]"
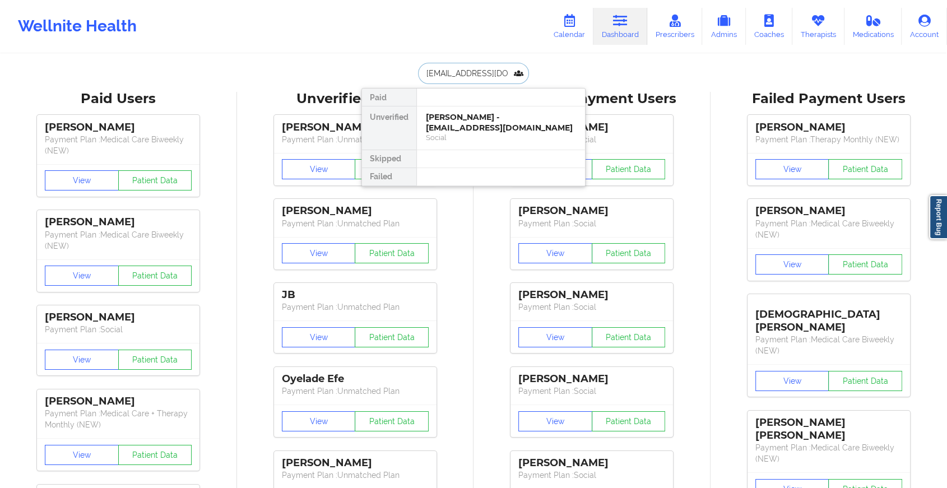
click at [493, 119] on div "[PERSON_NAME] - [EMAIL_ADDRESS][DOMAIN_NAME]" at bounding box center [501, 122] width 150 height 21
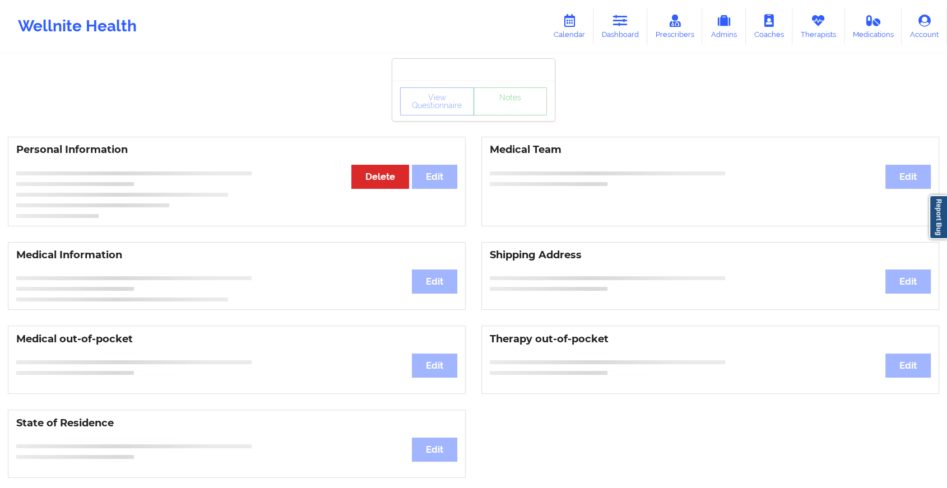
click at [516, 113] on div "View Questionnaire Notes" at bounding box center [473, 101] width 147 height 28
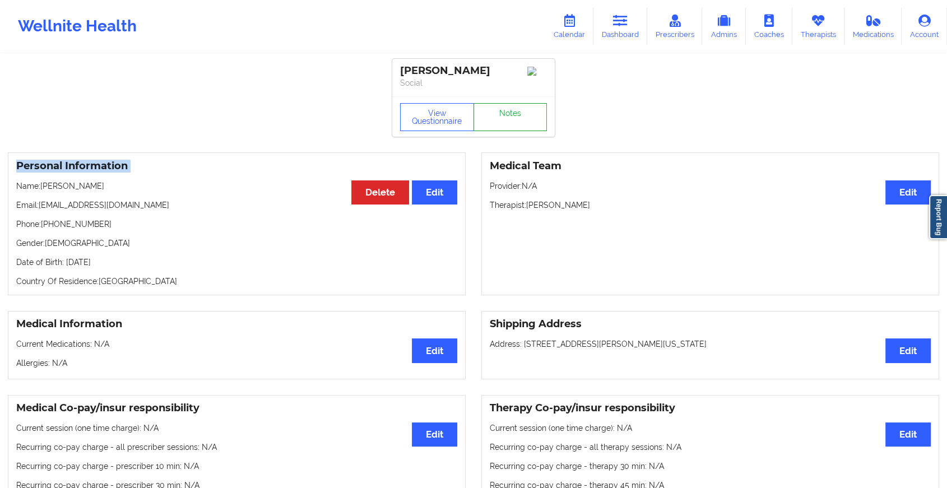
click at [516, 113] on link "Notes" at bounding box center [510, 117] width 74 height 28
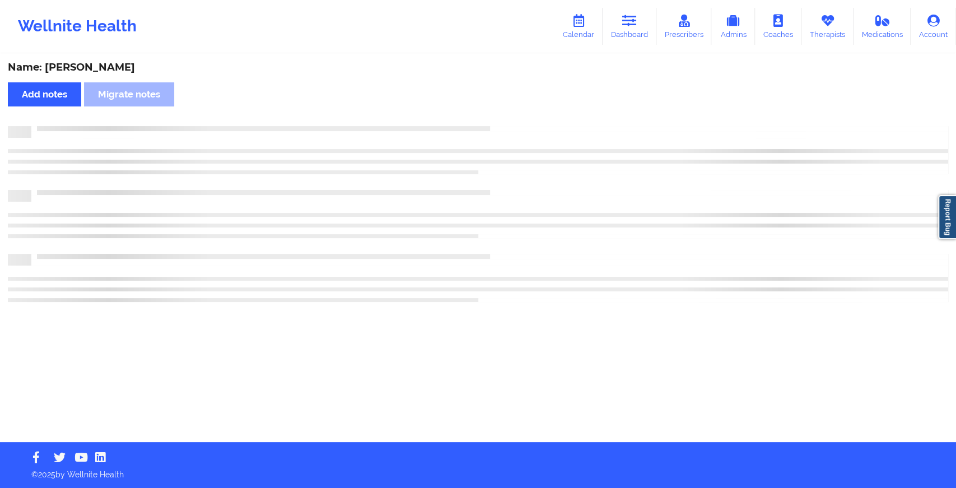
click at [516, 113] on div "Name: [PERSON_NAME] Add notes Migrate notes" at bounding box center [478, 248] width 956 height 387
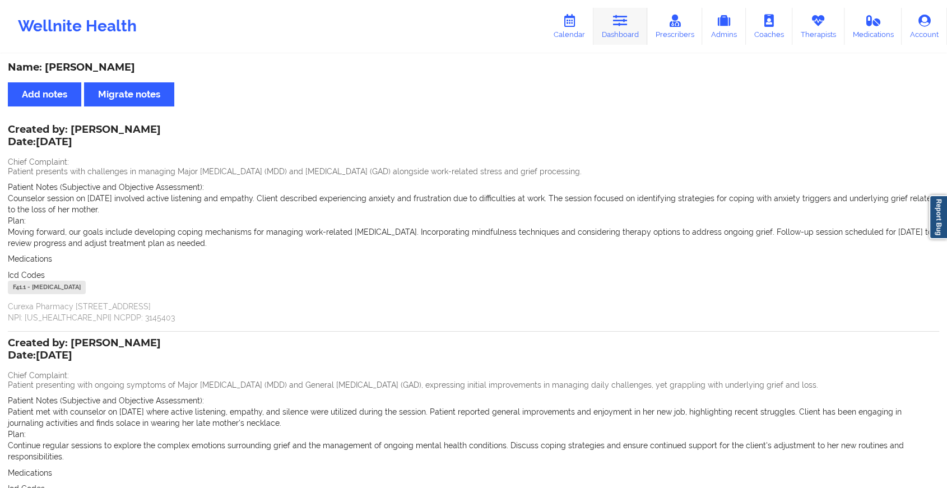
click at [612, 32] on link "Dashboard" at bounding box center [620, 26] width 54 height 37
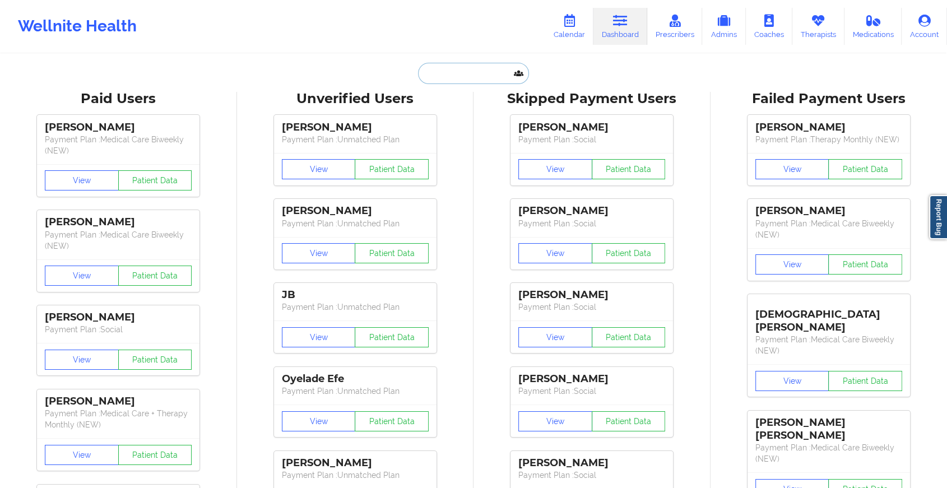
click at [443, 74] on input "text" at bounding box center [473, 73] width 111 height 21
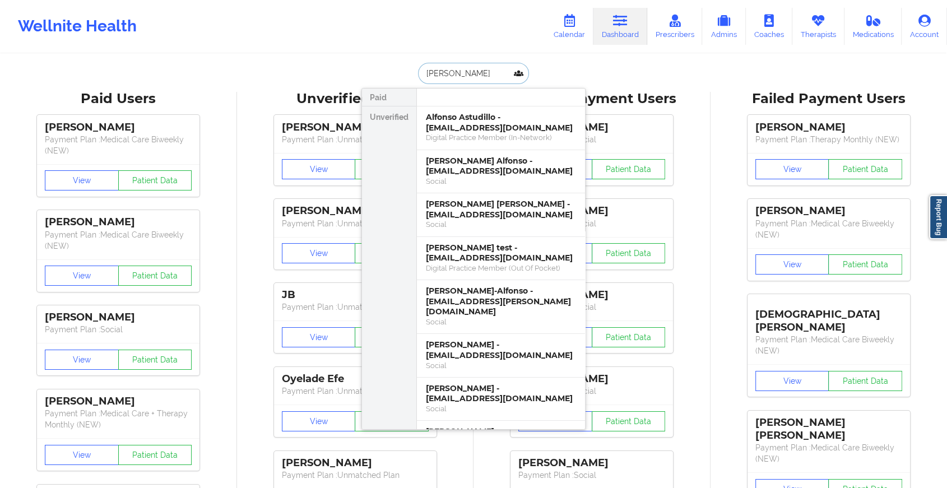
type input "[PERSON_NAME]"
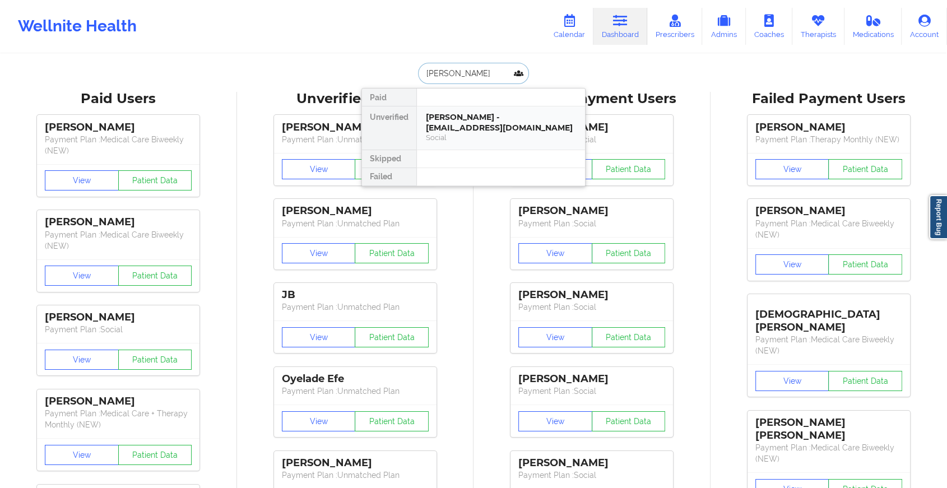
click at [470, 120] on div "[PERSON_NAME] - [EMAIL_ADDRESS][DOMAIN_NAME]" at bounding box center [501, 122] width 150 height 21
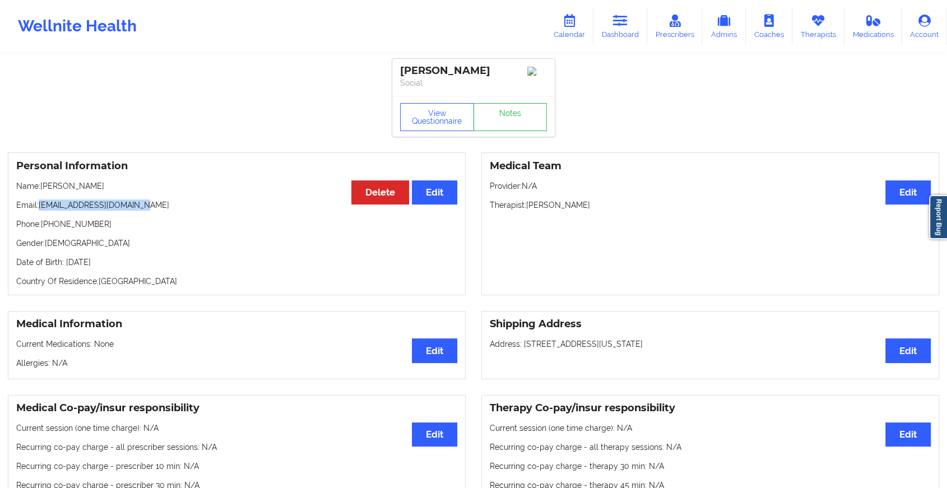
drag, startPoint x: 40, startPoint y: 208, endPoint x: 161, endPoint y: 206, distance: 121.0
click at [161, 206] on p "Email: [EMAIL_ADDRESS][DOMAIN_NAME]" at bounding box center [236, 204] width 441 height 11
copy p "[EMAIL_ADDRESS][DOMAIN_NAME]"
click at [619, 18] on icon at bounding box center [620, 21] width 15 height 12
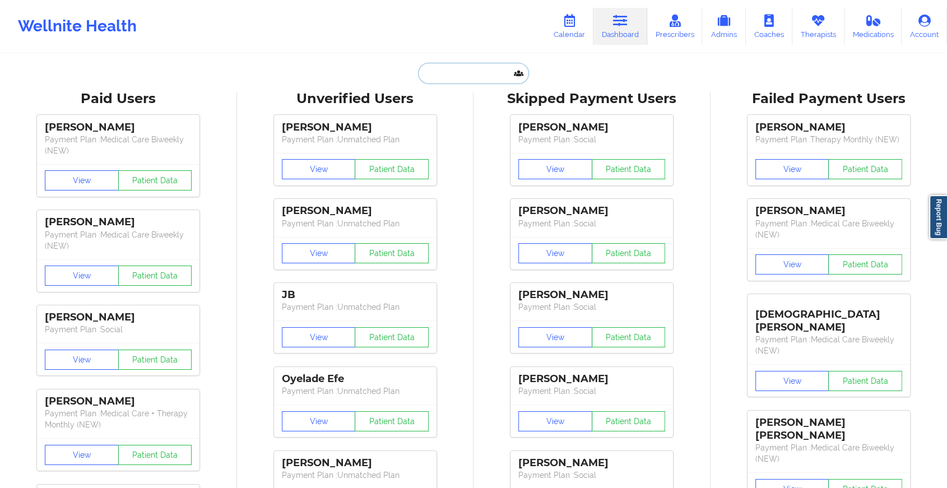
click at [435, 75] on input "text" at bounding box center [473, 73] width 111 height 21
paste input "[EMAIL_ADDRESS][DOMAIN_NAME]"
type input "[EMAIL_ADDRESS][DOMAIN_NAME]"
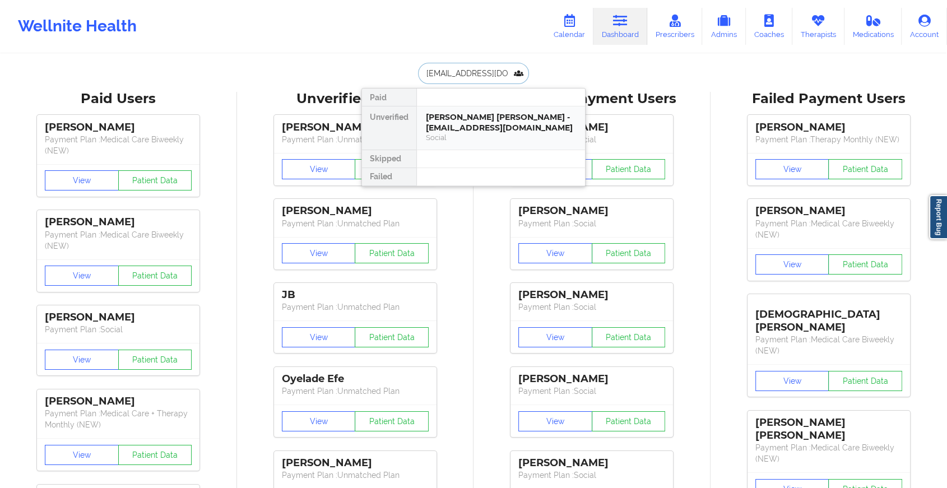
click at [472, 121] on div "[PERSON_NAME] [PERSON_NAME] - [EMAIL_ADDRESS][DOMAIN_NAME]" at bounding box center [501, 122] width 150 height 21
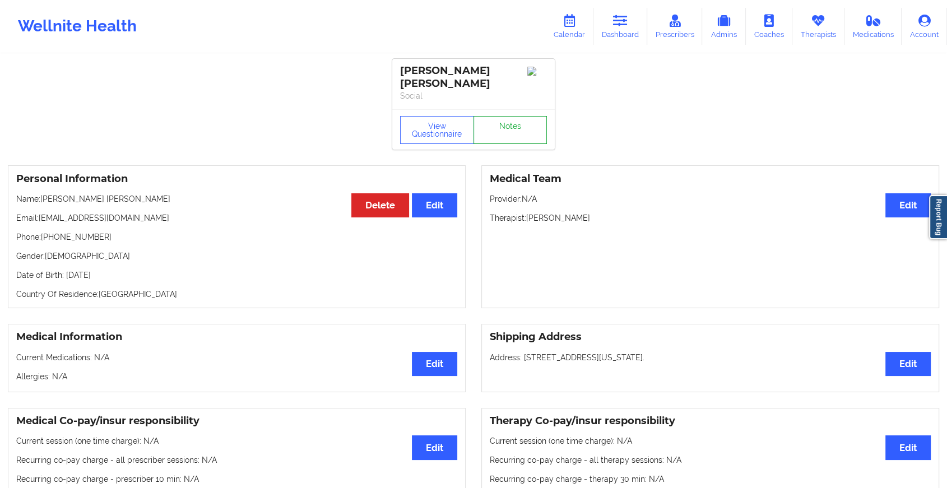
click at [504, 116] on link "Notes" at bounding box center [510, 130] width 74 height 28
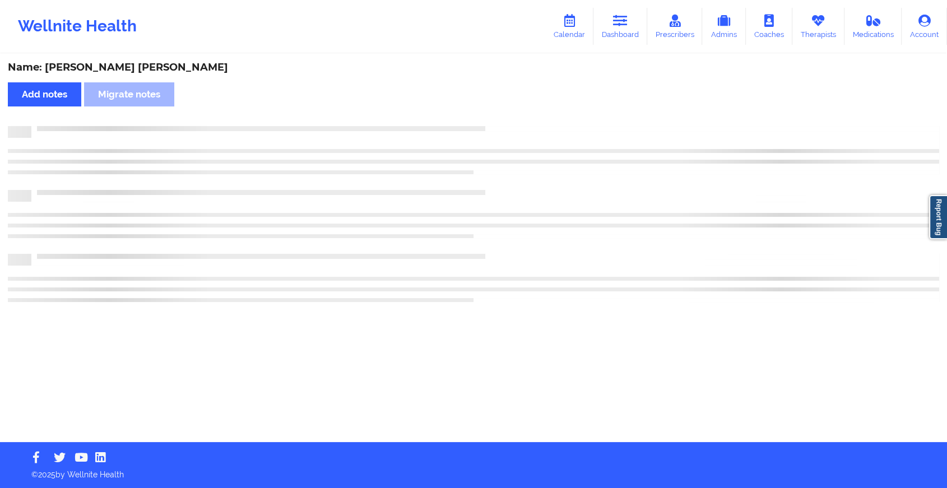
click at [504, 110] on div "Name: [PERSON_NAME] [PERSON_NAME] Add notes Migrate notes" at bounding box center [473, 248] width 947 height 387
click at [504, 110] on div "Name: [PERSON_NAME] [PERSON_NAME] Add notes Migrate notes" at bounding box center [478, 248] width 956 height 387
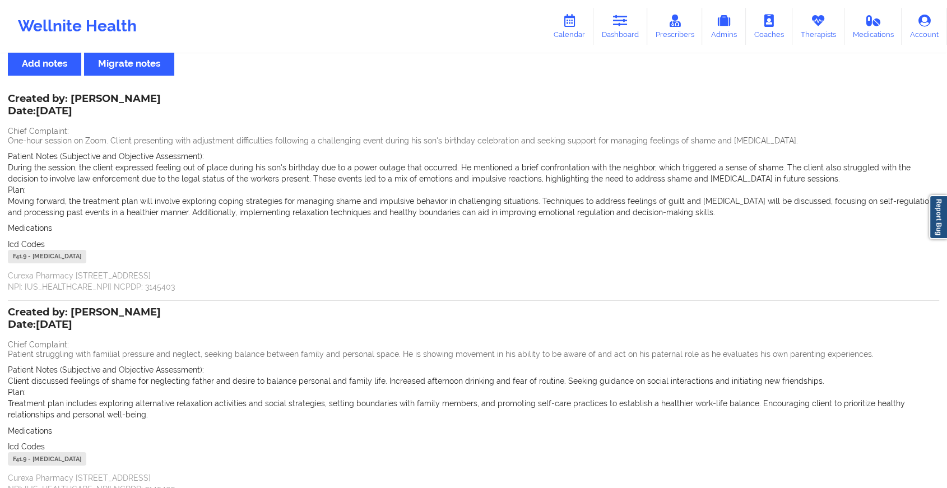
scroll to position [128, 0]
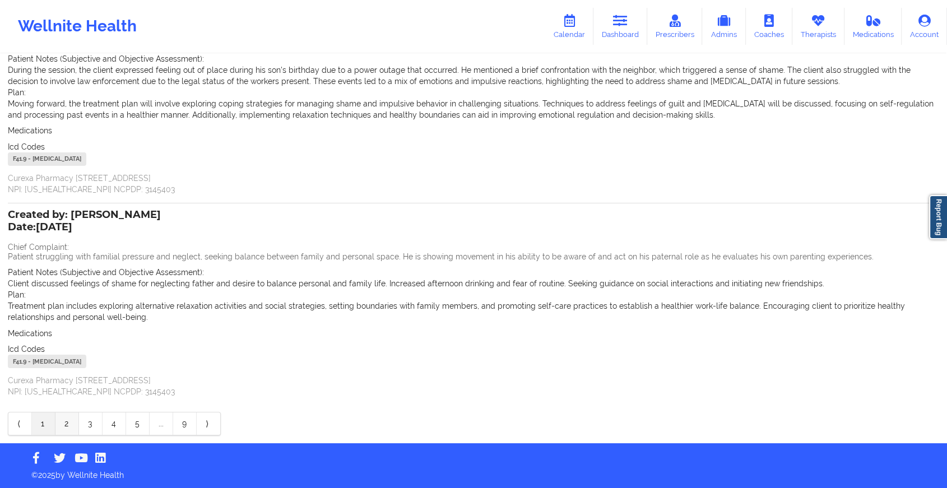
click at [62, 418] on link "2" at bounding box center [67, 423] width 24 height 22
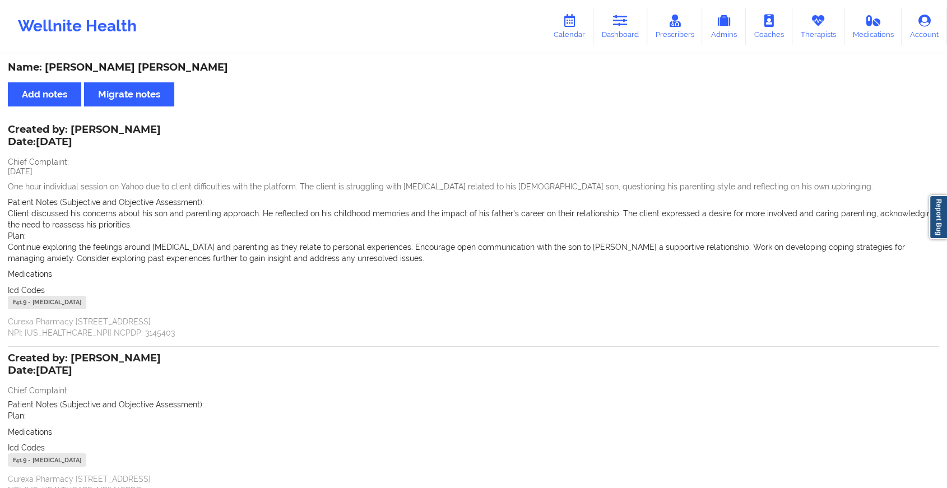
scroll to position [99, 0]
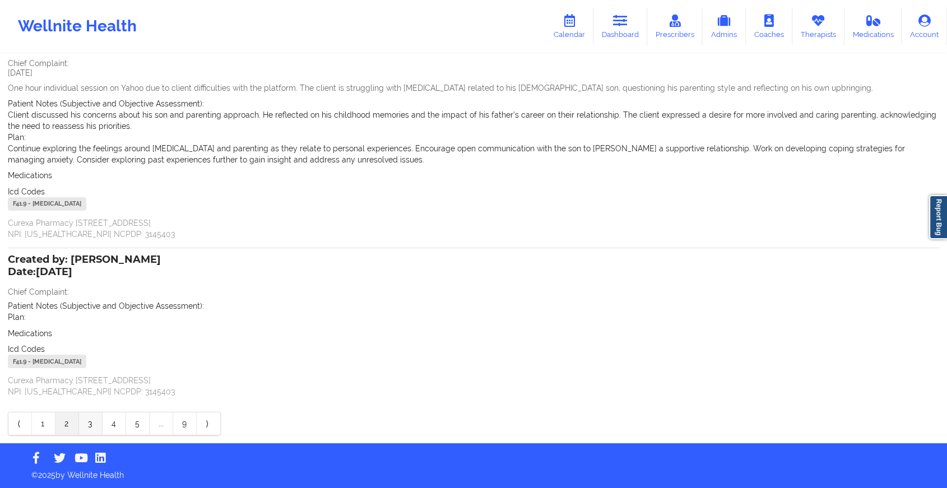
click at [92, 422] on link "3" at bounding box center [91, 423] width 24 height 22
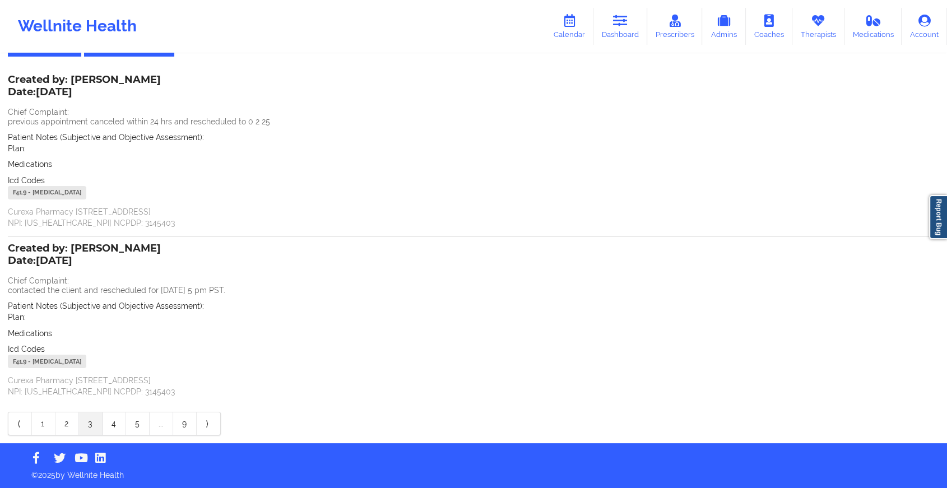
scroll to position [0, 0]
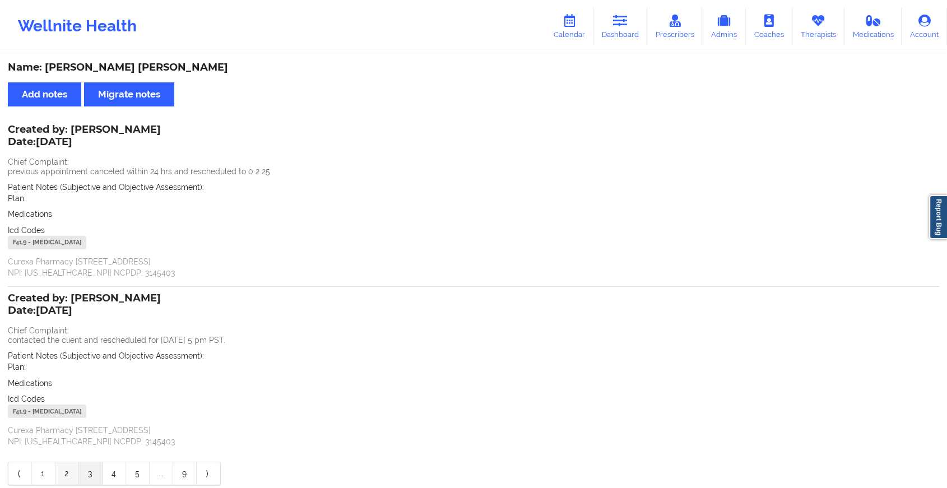
click at [62, 471] on link "2" at bounding box center [67, 473] width 24 height 22
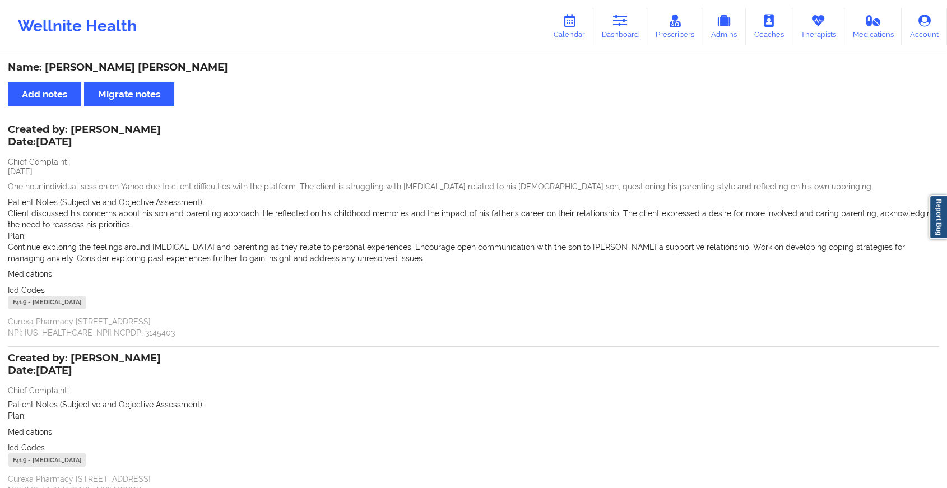
scroll to position [99, 0]
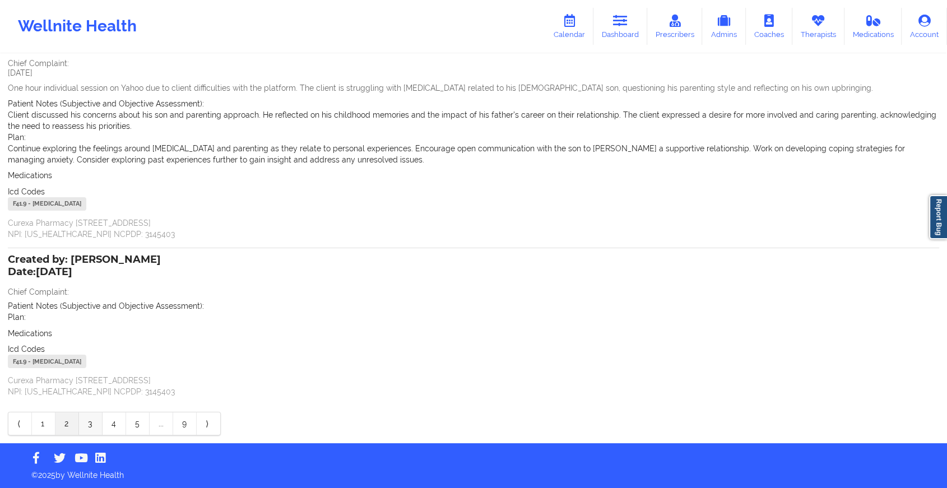
click at [83, 418] on link "3" at bounding box center [91, 423] width 24 height 22
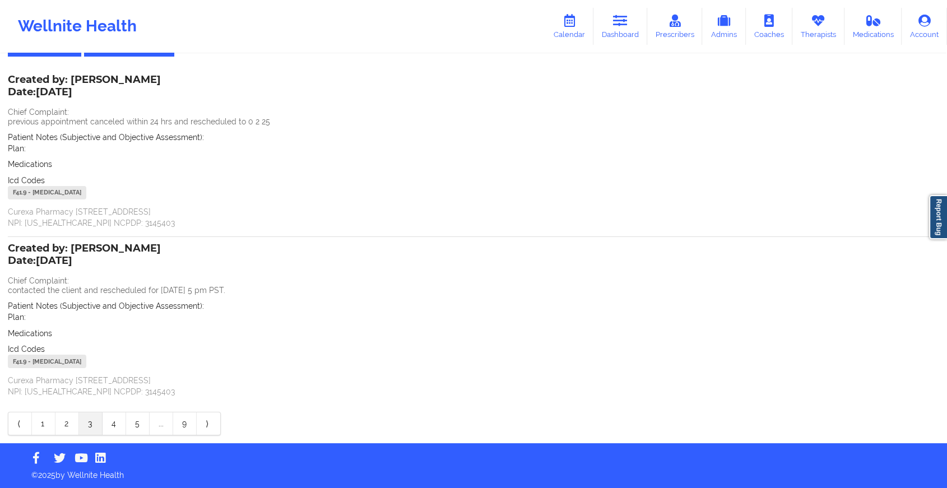
scroll to position [14, 0]
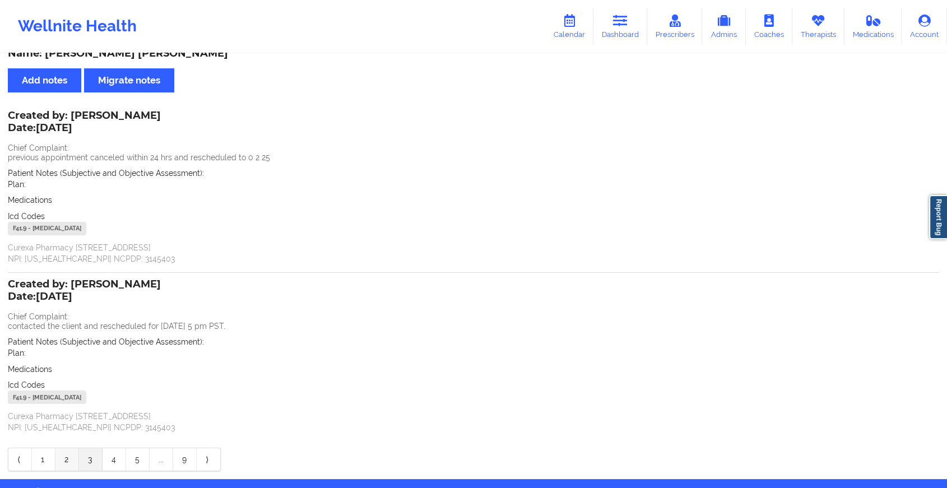
click at [68, 457] on link "2" at bounding box center [67, 459] width 24 height 22
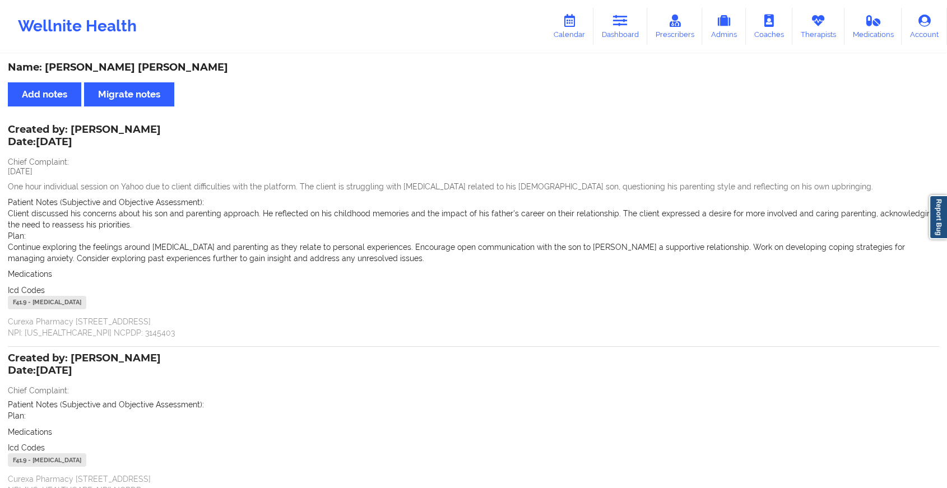
scroll to position [99, 0]
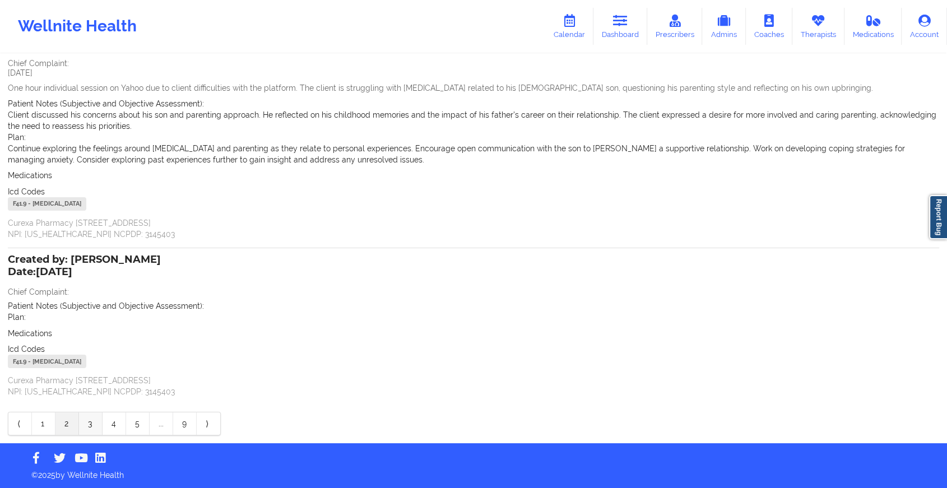
click at [86, 417] on link "3" at bounding box center [91, 423] width 24 height 22
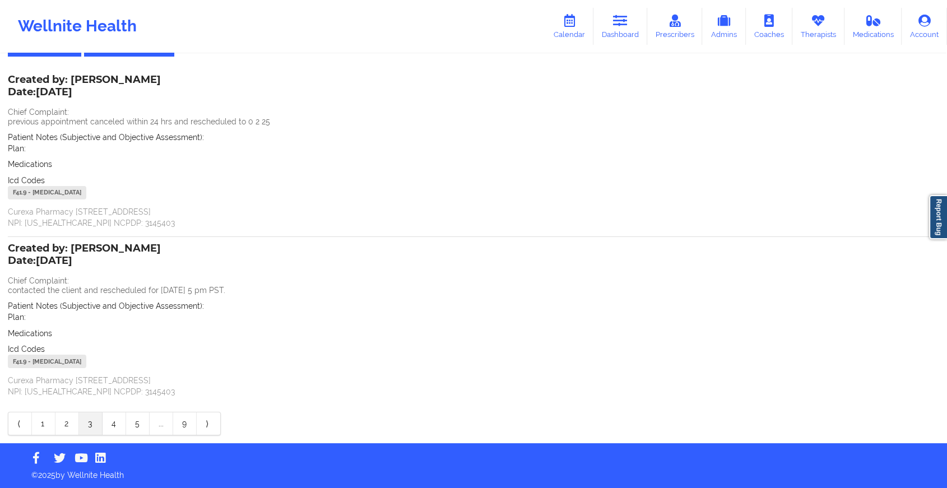
scroll to position [0, 0]
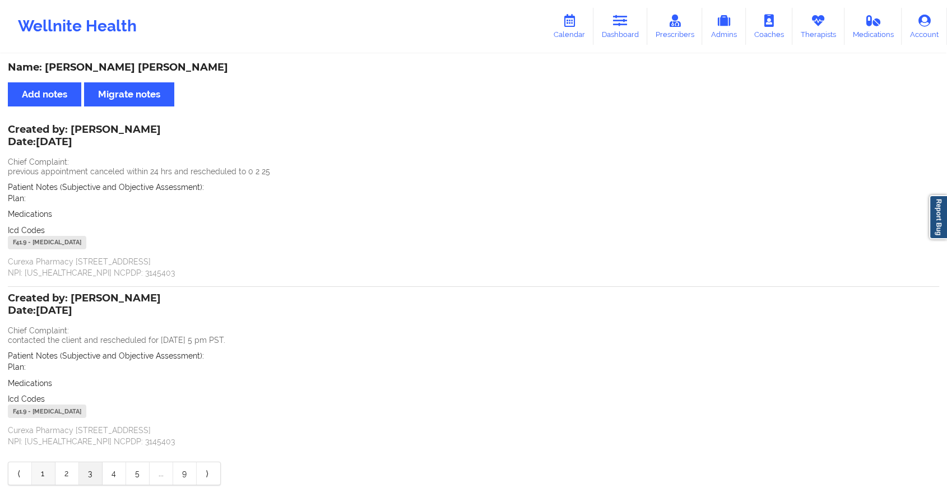
click at [54, 475] on link "1" at bounding box center [44, 473] width 24 height 22
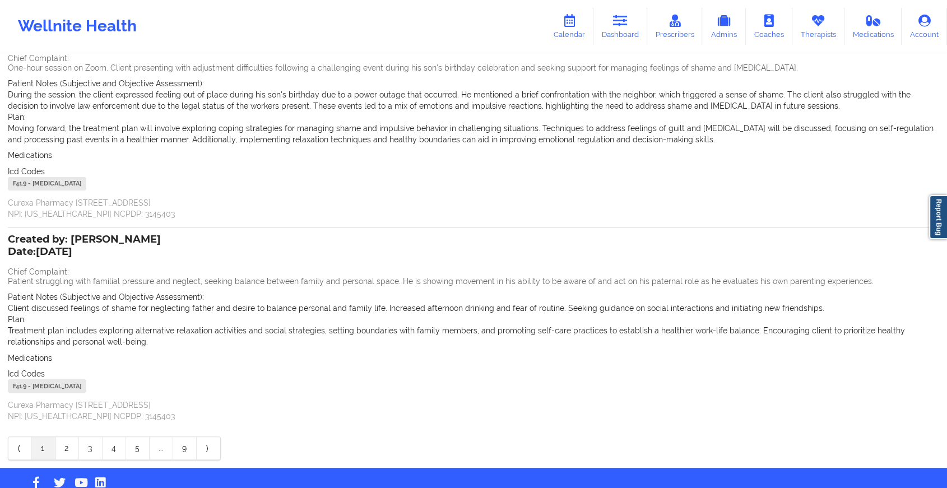
scroll to position [106, 0]
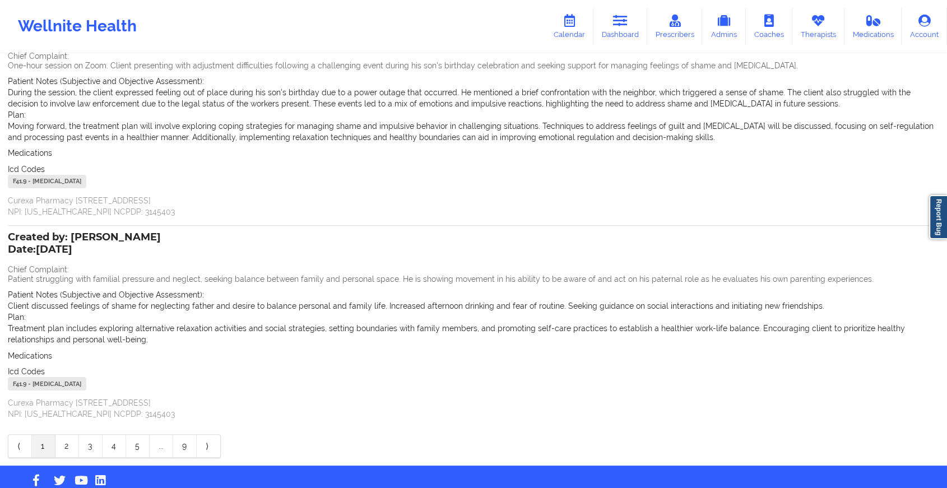
drag, startPoint x: 836, startPoint y: 166, endPoint x: 955, endPoint y: 219, distance: 130.1
click at [735, 219] on html "Wellnite Health Calendar Dashboard Prescribers Admins Coaches Therapists Medica…" at bounding box center [473, 138] width 947 height 488
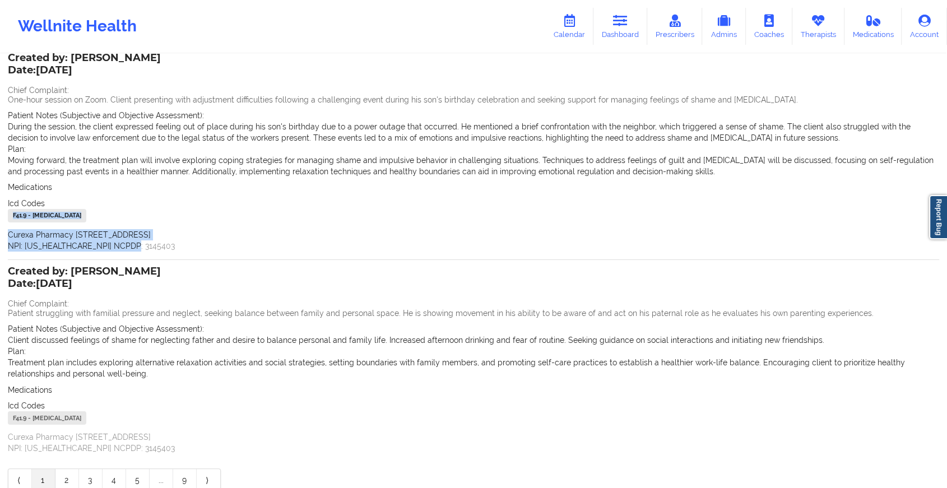
scroll to position [128, 0]
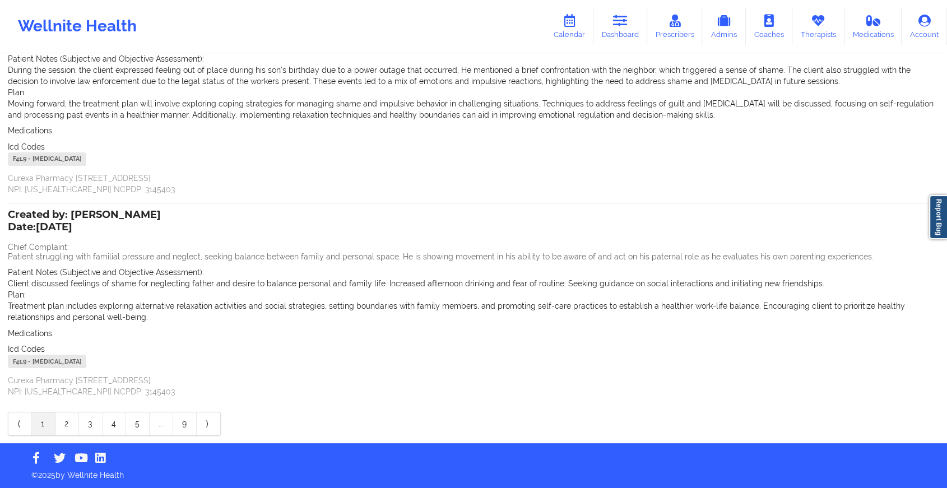
click at [351, 378] on p "Curexa Pharmacy [STREET_ADDRESS] NPI: [US_HEALTHCARE_NPI] NCPDP: 3145403" at bounding box center [473, 386] width 931 height 22
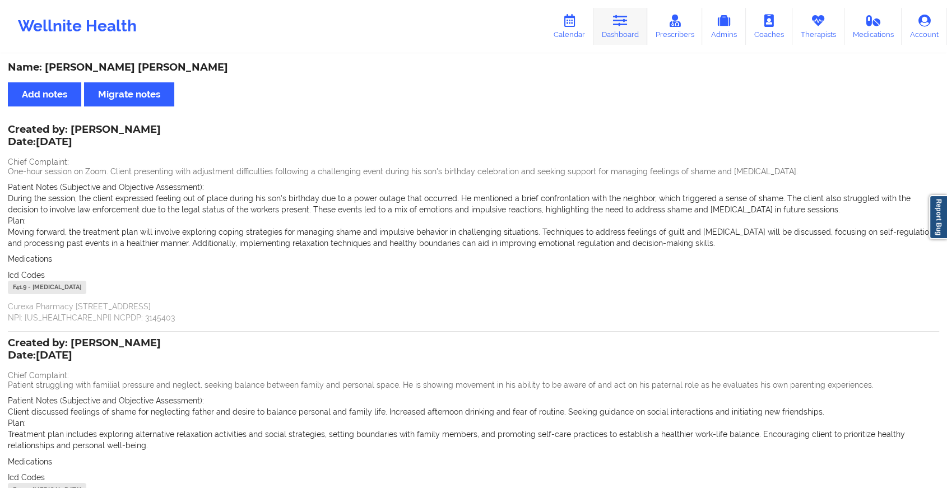
click at [623, 30] on link "Dashboard" at bounding box center [620, 26] width 54 height 37
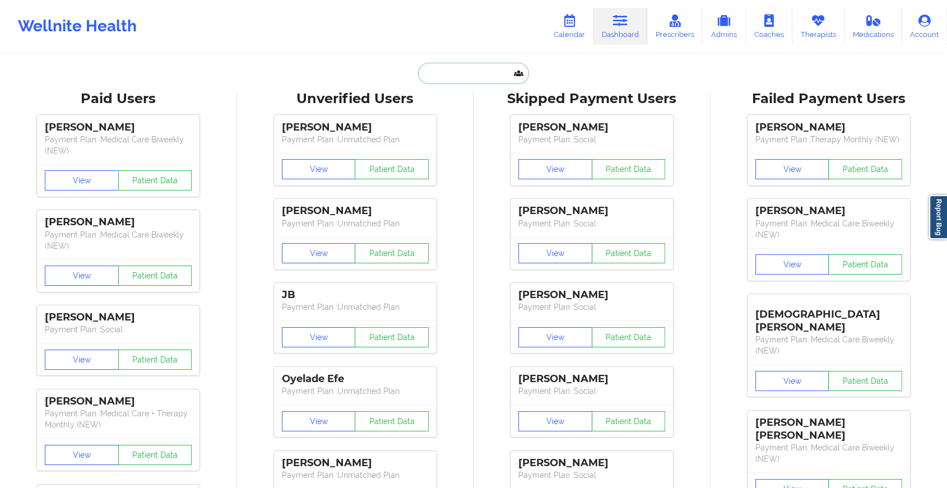
click at [469, 71] on input "text" at bounding box center [473, 73] width 111 height 21
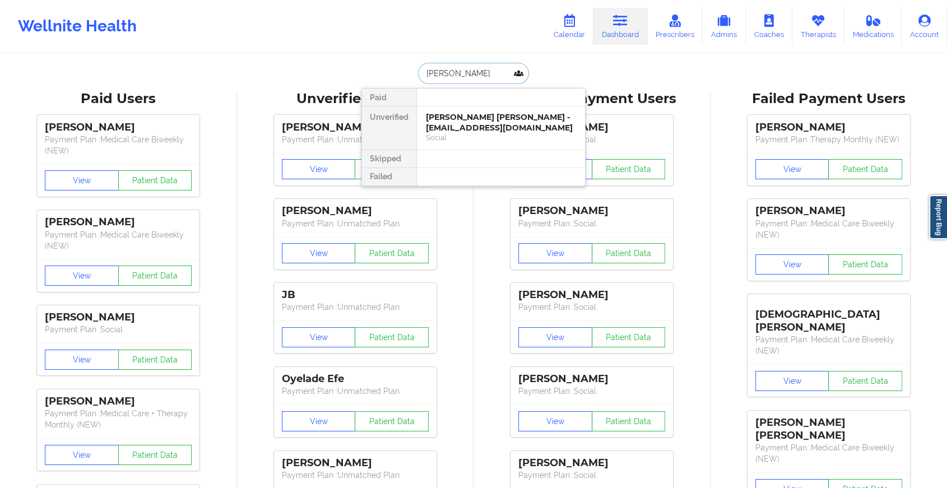
type input "[PERSON_NAME]"
click at [486, 115] on div "Charles Argento - [EMAIL_ADDRESS][DOMAIN_NAME]" at bounding box center [501, 122] width 150 height 21
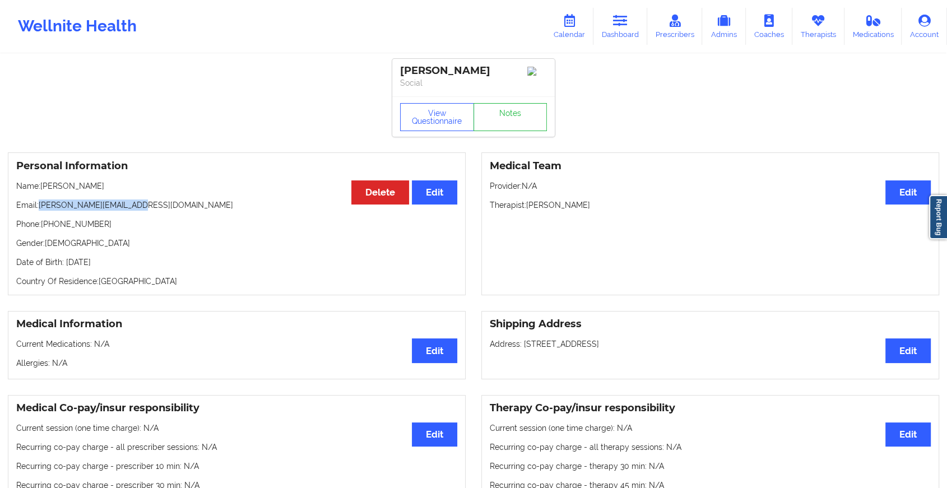
drag, startPoint x: 39, startPoint y: 209, endPoint x: 142, endPoint y: 208, distance: 102.5
click at [142, 208] on p "Email: [PERSON_NAME][EMAIL_ADDRESS][DOMAIN_NAME]" at bounding box center [236, 204] width 441 height 11
copy p "[PERSON_NAME][EMAIL_ADDRESS][DOMAIN_NAME]"
click at [630, 21] on link "Dashboard" at bounding box center [620, 26] width 54 height 37
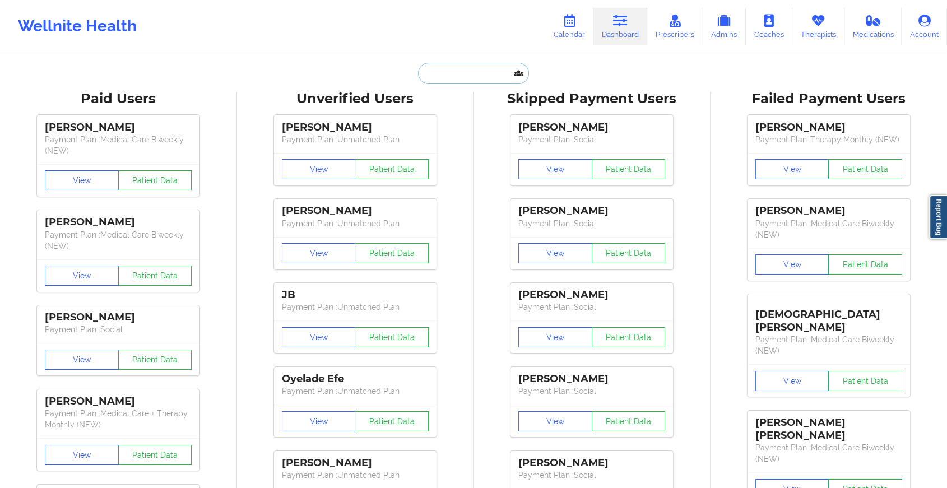
click at [449, 69] on input "text" at bounding box center [473, 73] width 111 height 21
paste input "[EMAIL_ADDRESS][DOMAIN_NAME]"
type input "[EMAIL_ADDRESS][DOMAIN_NAME]"
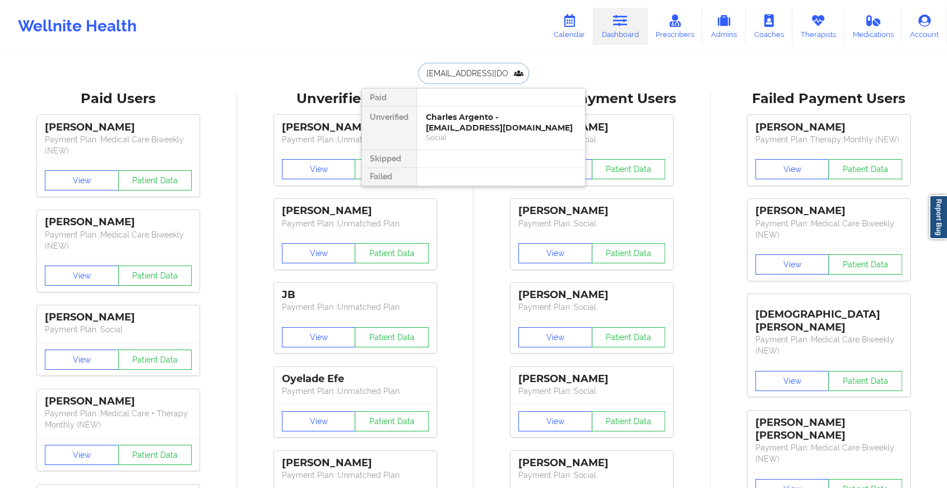
scroll to position [0, 1]
click at [460, 107] on div "[PERSON_NAME] - [EMAIL_ADDRESS][DOMAIN_NAME] Social" at bounding box center [501, 127] width 168 height 43
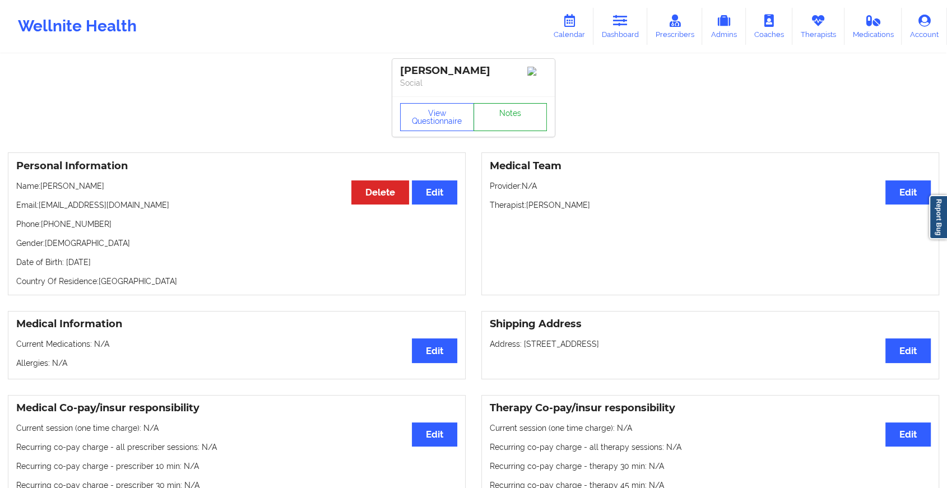
click at [504, 114] on link "Notes" at bounding box center [510, 117] width 74 height 28
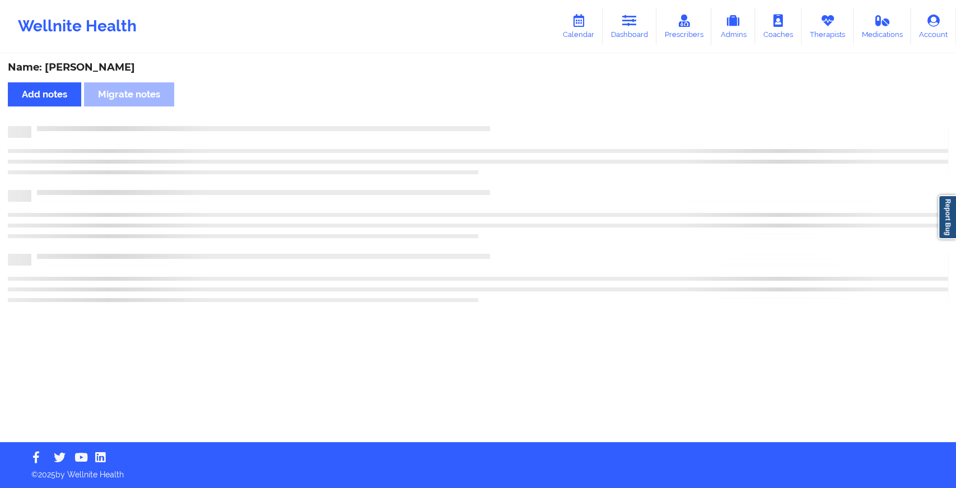
click at [504, 114] on div "Name: [PERSON_NAME] Add notes Migrate notes" at bounding box center [478, 248] width 956 height 387
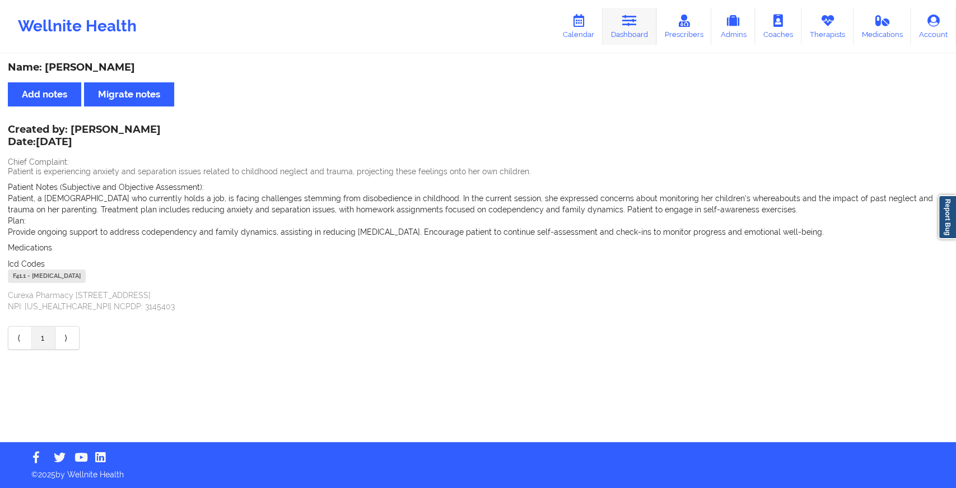
click at [631, 31] on link "Dashboard" at bounding box center [630, 26] width 54 height 37
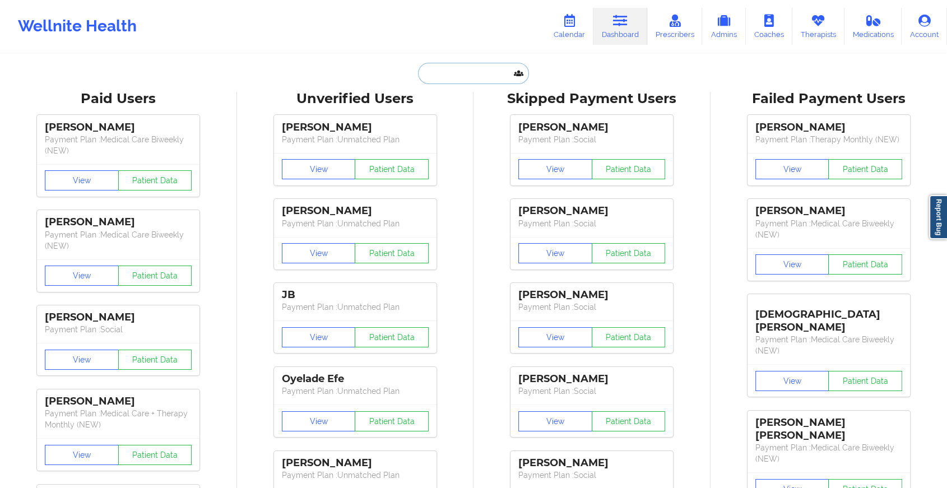
click at [482, 82] on input "text" at bounding box center [473, 73] width 111 height 21
paste input "[EMAIL_ADDRESS][DOMAIN_NAME]"
type input "[EMAIL_ADDRESS][DOMAIN_NAME]"
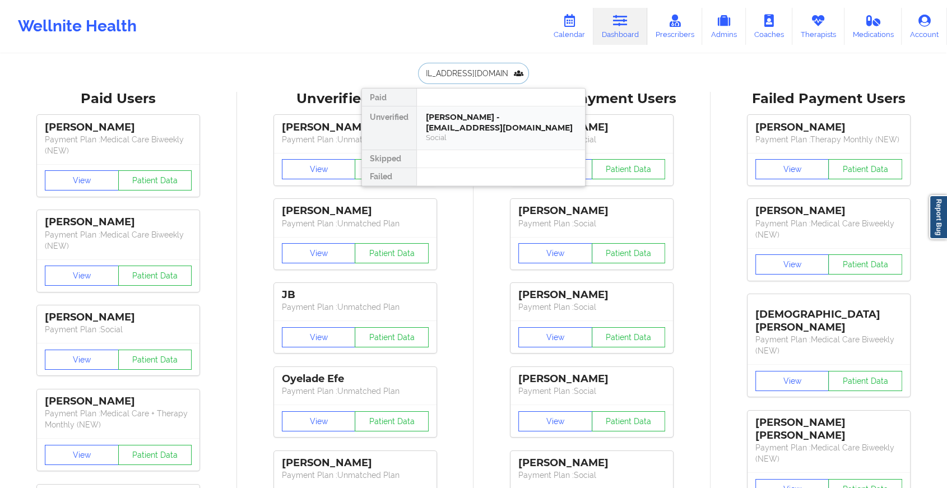
click at [488, 115] on div "[PERSON_NAME] - [EMAIL_ADDRESS][DOMAIN_NAME]" at bounding box center [501, 122] width 150 height 21
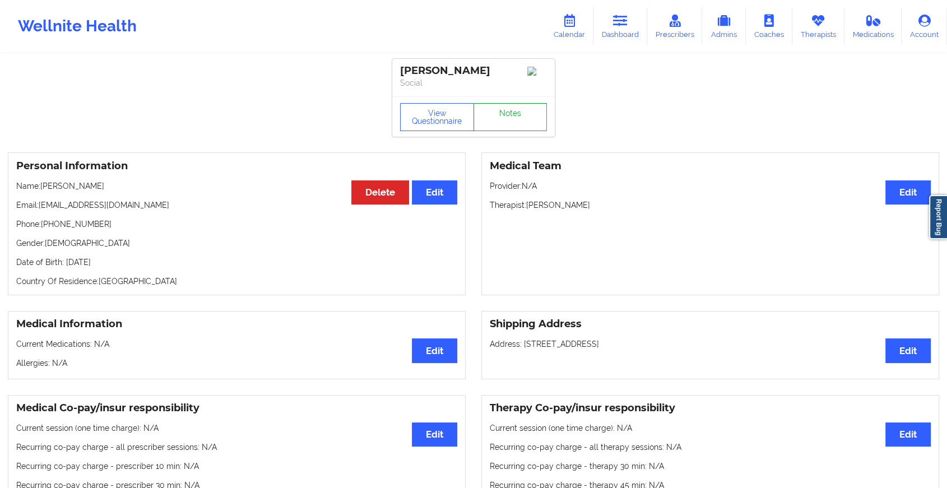
click at [508, 115] on link "Notes" at bounding box center [510, 117] width 74 height 28
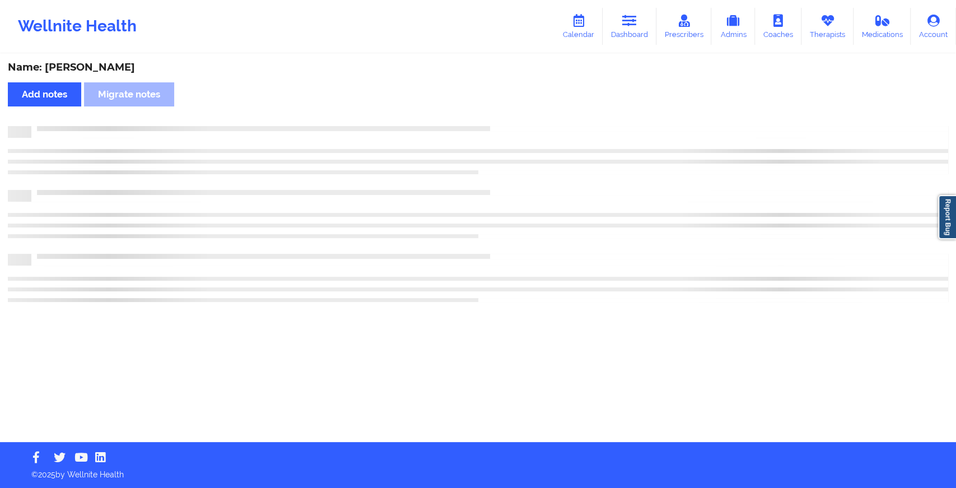
click at [508, 115] on div "Name: [PERSON_NAME] Add notes Migrate notes" at bounding box center [478, 248] width 956 height 387
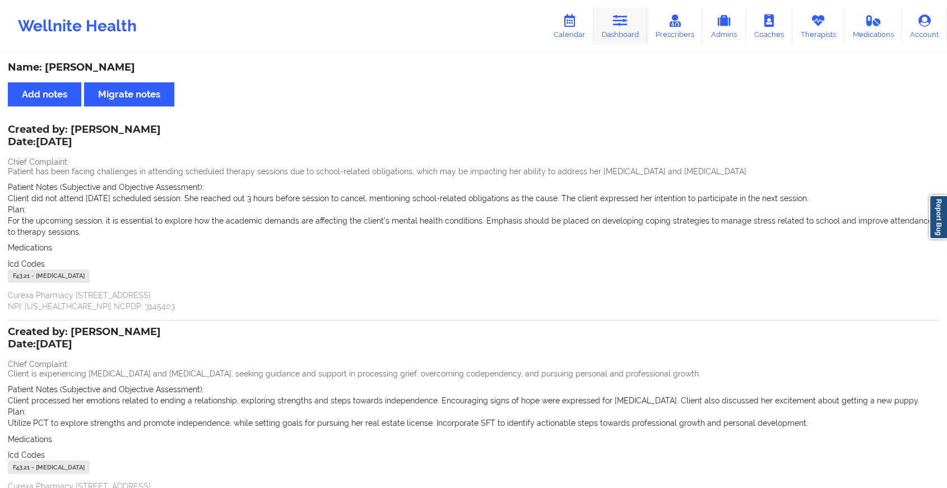
click at [619, 22] on icon at bounding box center [620, 21] width 15 height 12
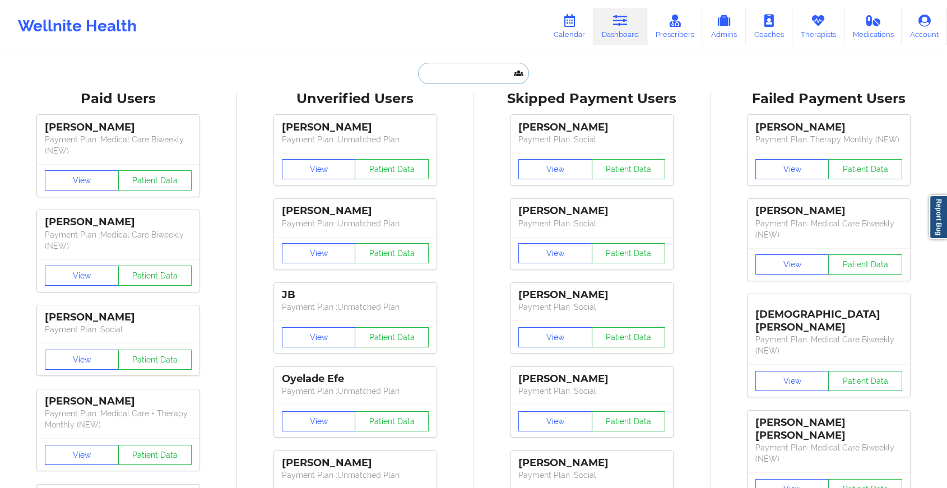
click at [482, 69] on input "text" at bounding box center [473, 73] width 111 height 21
paste input "[EMAIL_ADDRESS][DOMAIN_NAME]"
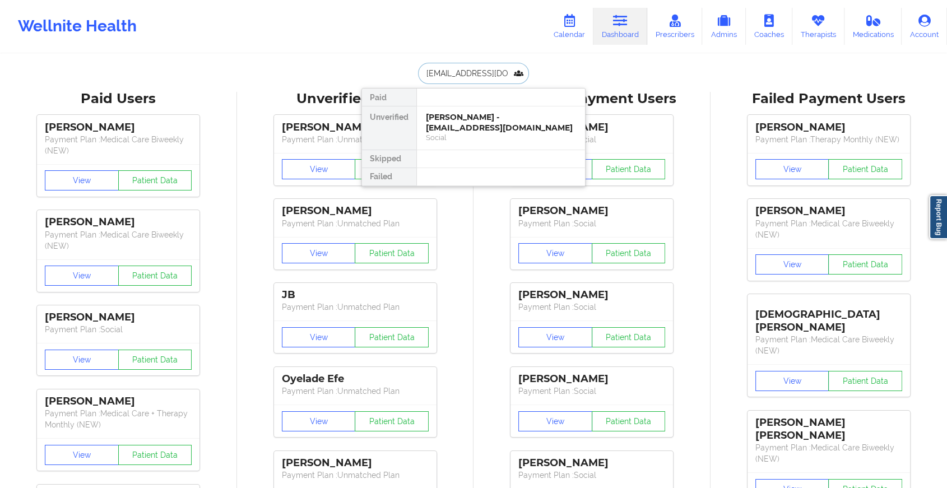
drag, startPoint x: 501, startPoint y: 76, endPoint x: 373, endPoint y: 58, distance: 129.0
type input "[PERSON_NAME]"
click at [462, 121] on div "[PERSON_NAME] - [EMAIL_ADDRESS][DOMAIN_NAME]" at bounding box center [501, 122] width 150 height 21
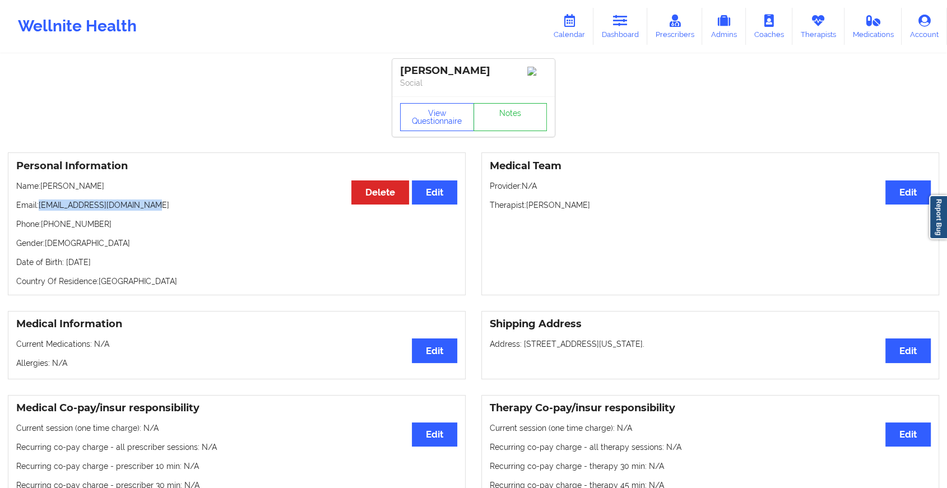
drag, startPoint x: 39, startPoint y: 215, endPoint x: 170, endPoint y: 212, distance: 130.5
click at [170, 211] on p "Email: [EMAIL_ADDRESS][DOMAIN_NAME]" at bounding box center [236, 204] width 441 height 11
copy p "[EMAIL_ADDRESS][DOMAIN_NAME]"
click at [614, 18] on icon at bounding box center [620, 21] width 15 height 12
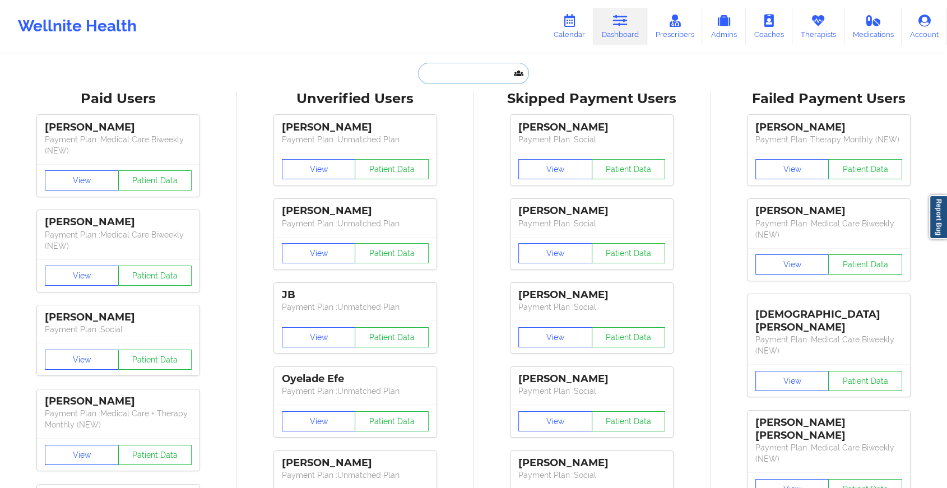
click at [447, 75] on input "text" at bounding box center [473, 73] width 111 height 21
paste input "[EMAIL_ADDRESS][DOMAIN_NAME]"
type input "[EMAIL_ADDRESS][DOMAIN_NAME]"
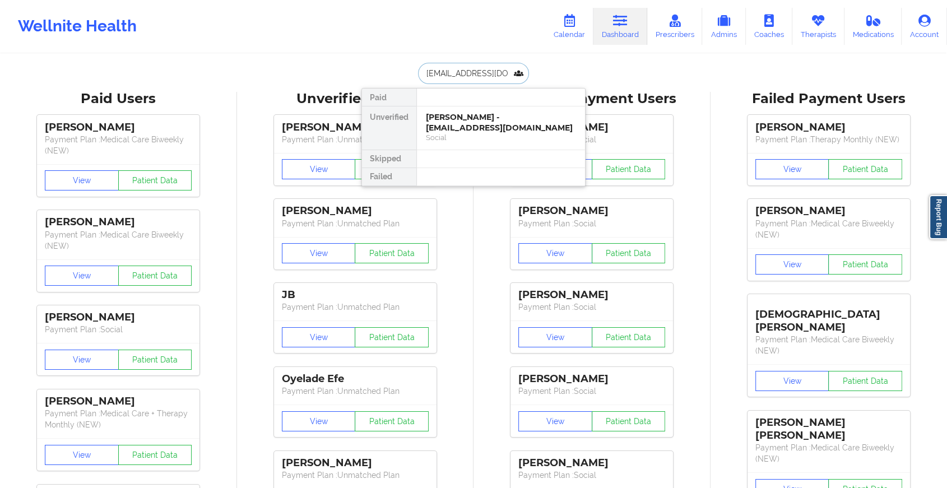
click at [479, 115] on div "[PERSON_NAME] - [EMAIL_ADDRESS][DOMAIN_NAME]" at bounding box center [501, 122] width 150 height 21
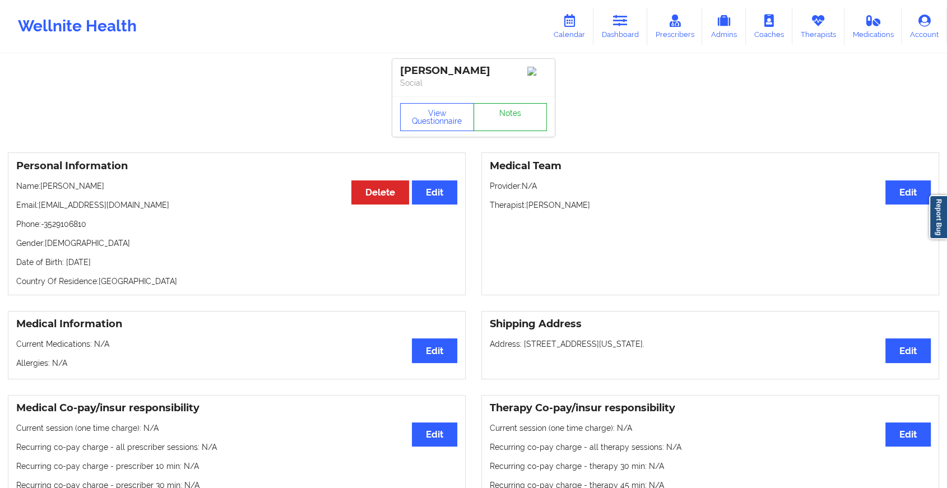
click at [517, 111] on link "Notes" at bounding box center [510, 117] width 74 height 28
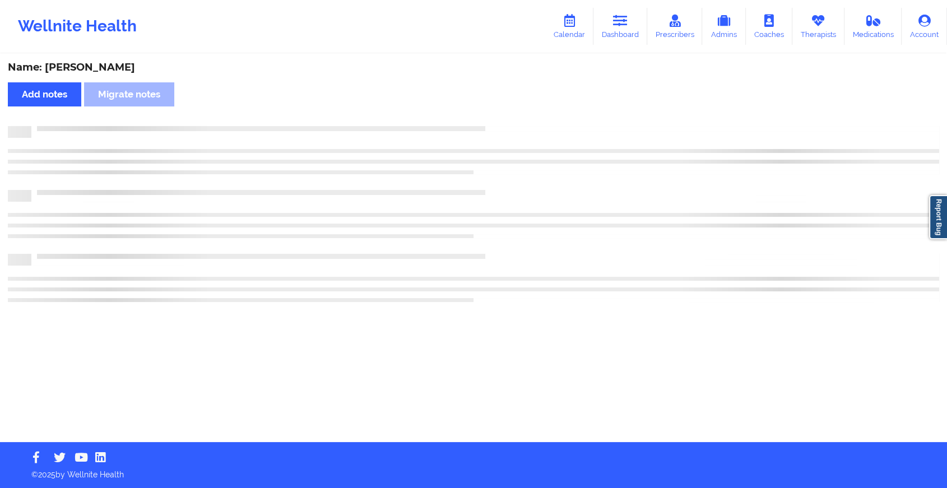
click at [517, 111] on div "Name: [PERSON_NAME] Add notes Migrate notes" at bounding box center [473, 248] width 947 height 387
click at [517, 111] on div "Name: [PERSON_NAME] Add notes Migrate notes" at bounding box center [478, 248] width 956 height 387
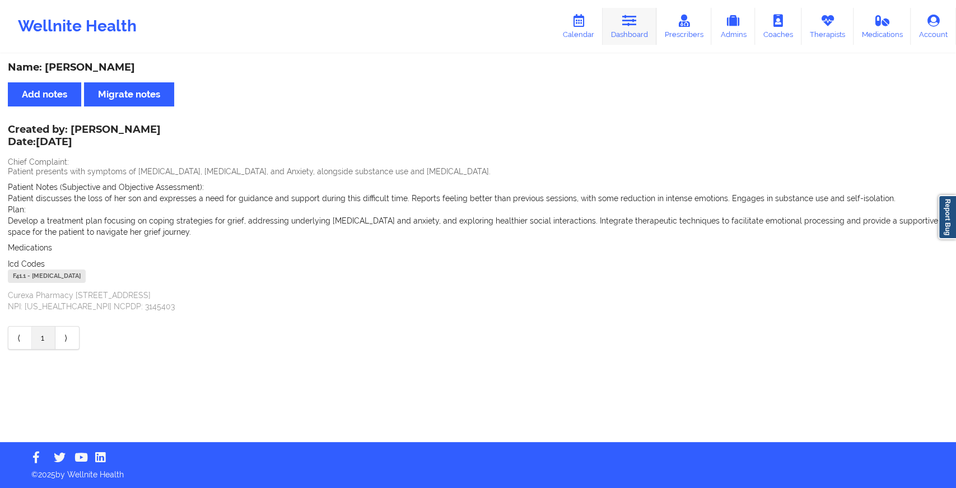
click at [620, 38] on link "Dashboard" at bounding box center [630, 26] width 54 height 37
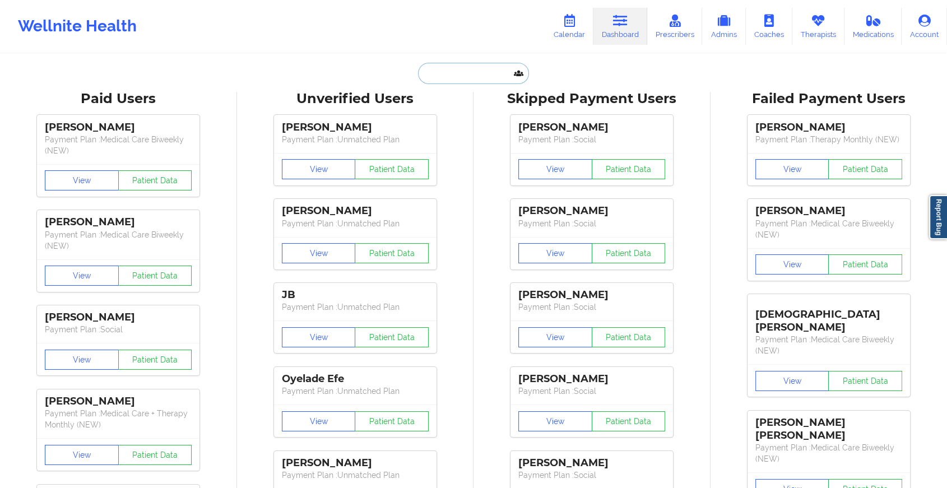
click at [479, 74] on input "text" at bounding box center [473, 73] width 111 height 21
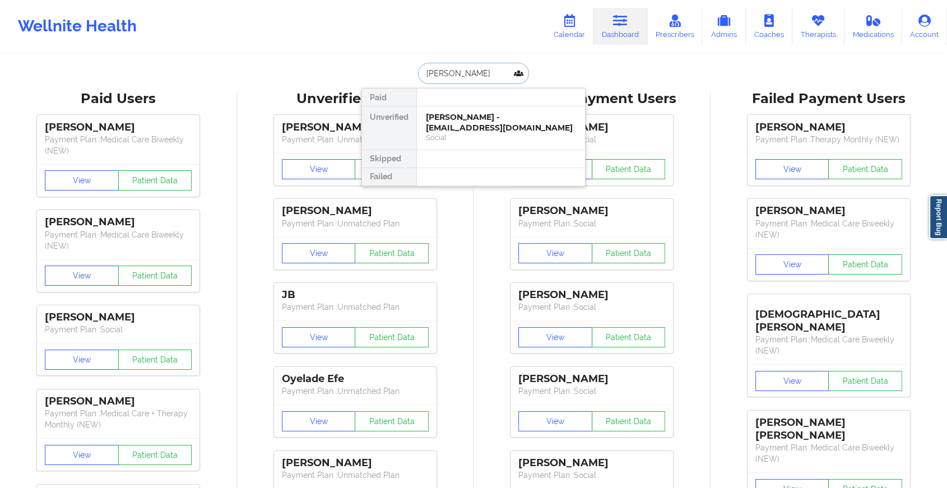
type input "[PERSON_NAME]"
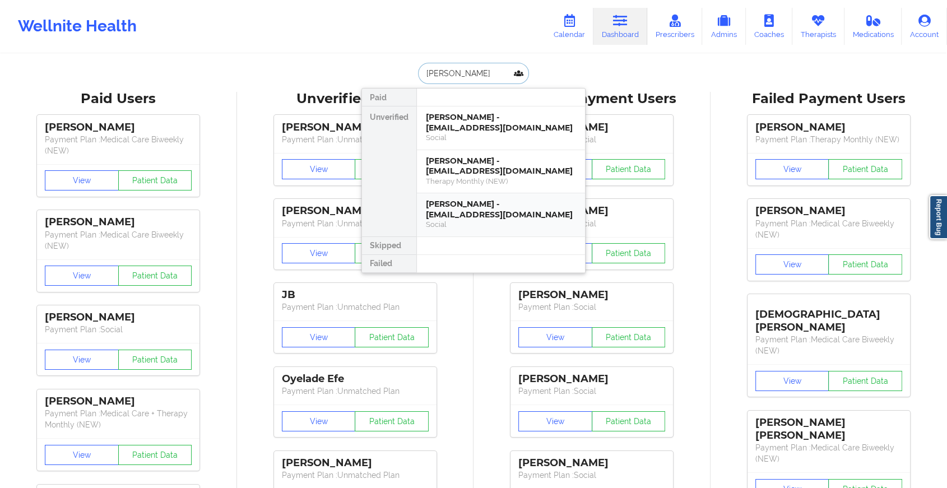
click at [467, 222] on div "Social" at bounding box center [501, 225] width 150 height 10
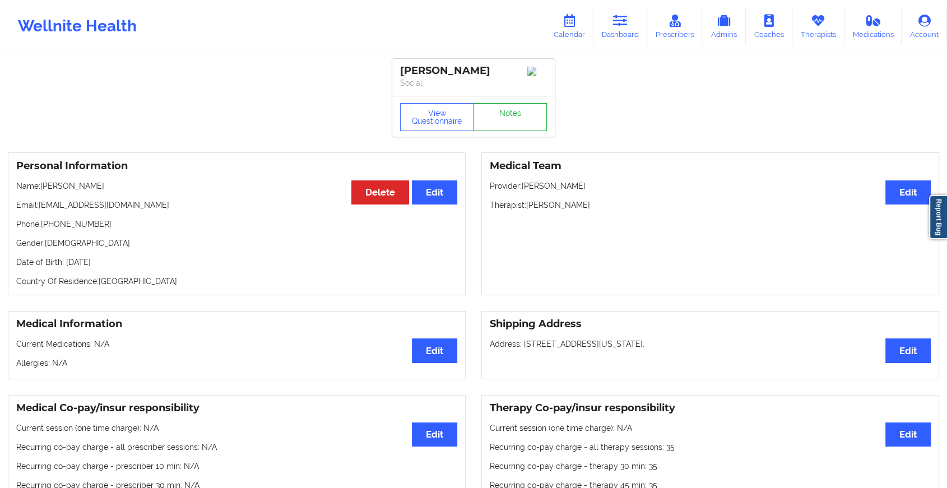
click at [515, 120] on link "Notes" at bounding box center [510, 117] width 74 height 28
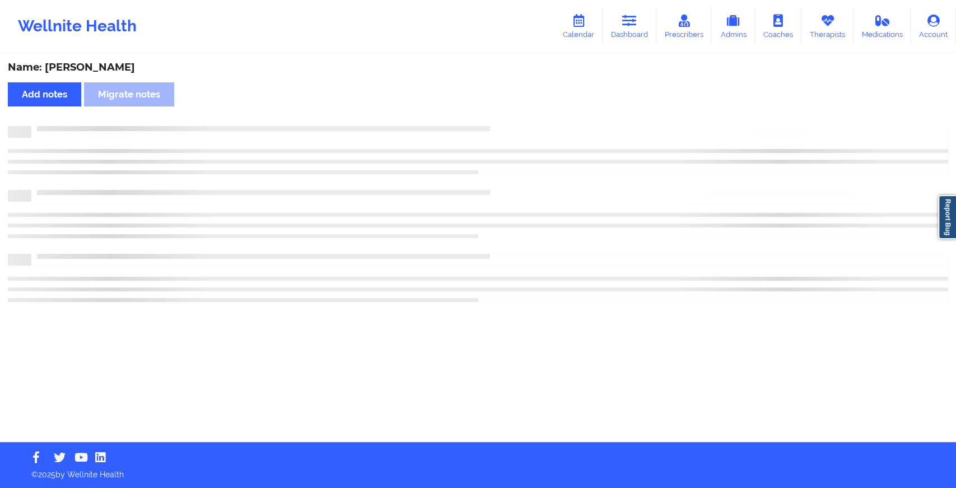
click at [515, 120] on div "Name: [PERSON_NAME] Add notes Migrate notes" at bounding box center [478, 248] width 956 height 387
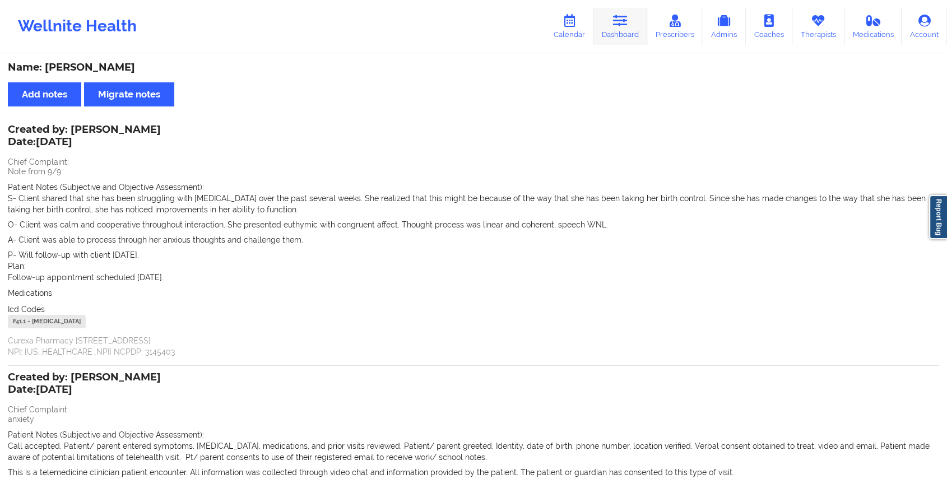
click at [614, 26] on icon at bounding box center [620, 21] width 15 height 12
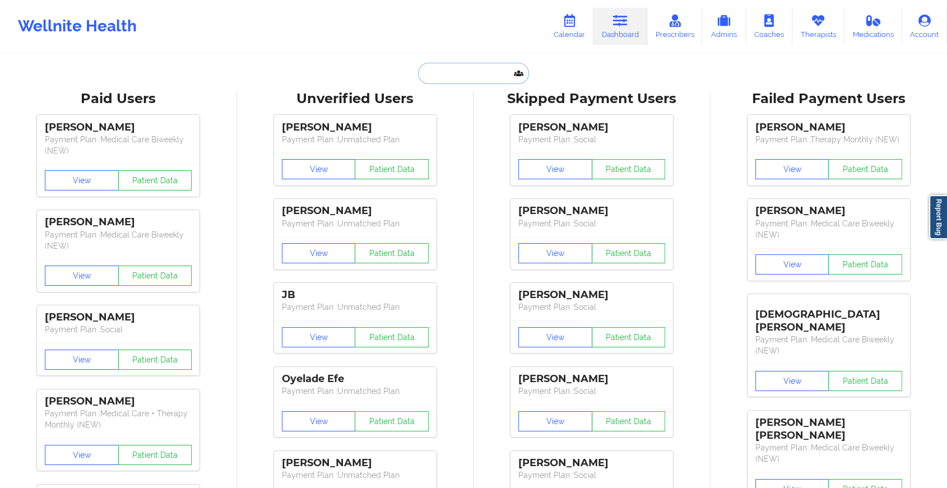
click at [474, 73] on input "text" at bounding box center [473, 73] width 111 height 21
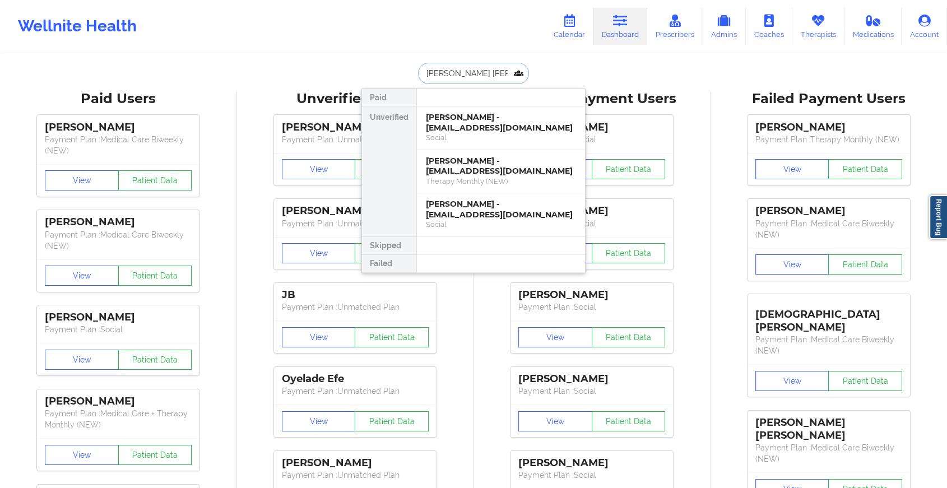
type input "[PERSON_NAME]"
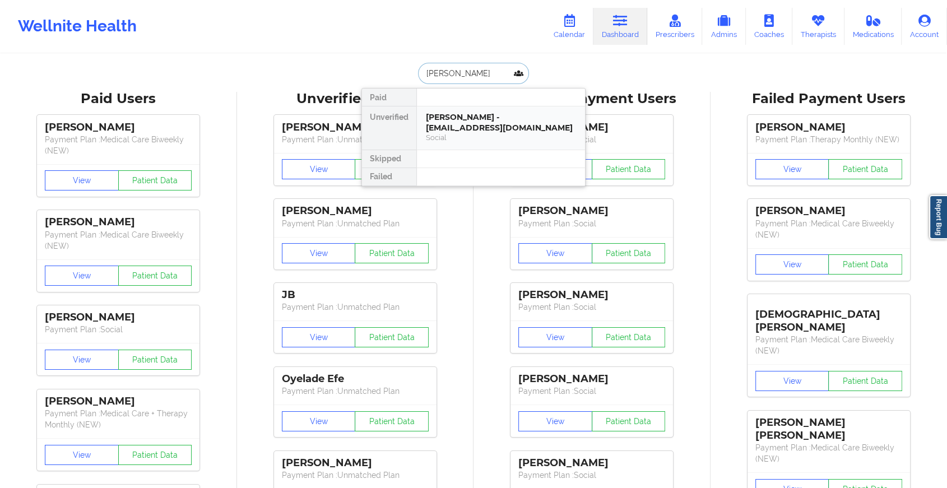
click at [483, 122] on div "[PERSON_NAME] - [EMAIL_ADDRESS][DOMAIN_NAME]" at bounding box center [501, 122] width 150 height 21
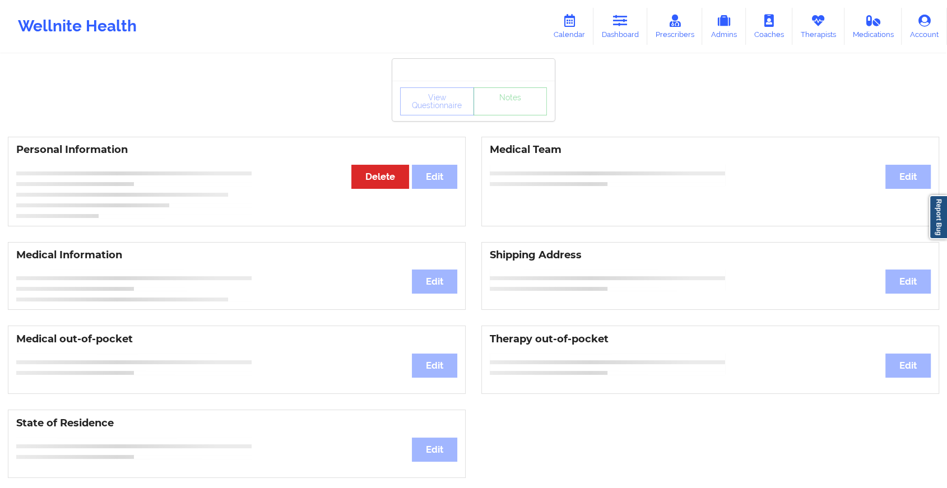
click at [478, 110] on div "View Questionnaire Notes" at bounding box center [473, 101] width 147 height 28
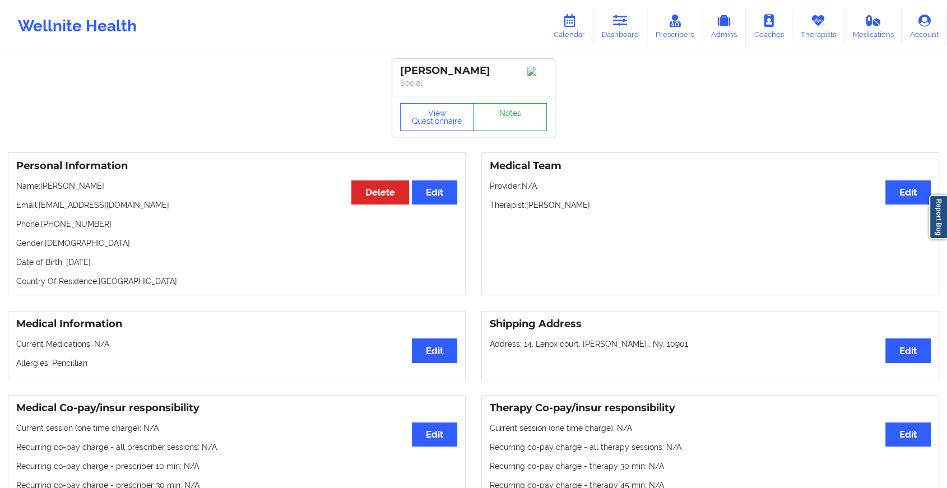
click at [478, 110] on link "Notes" at bounding box center [510, 117] width 74 height 28
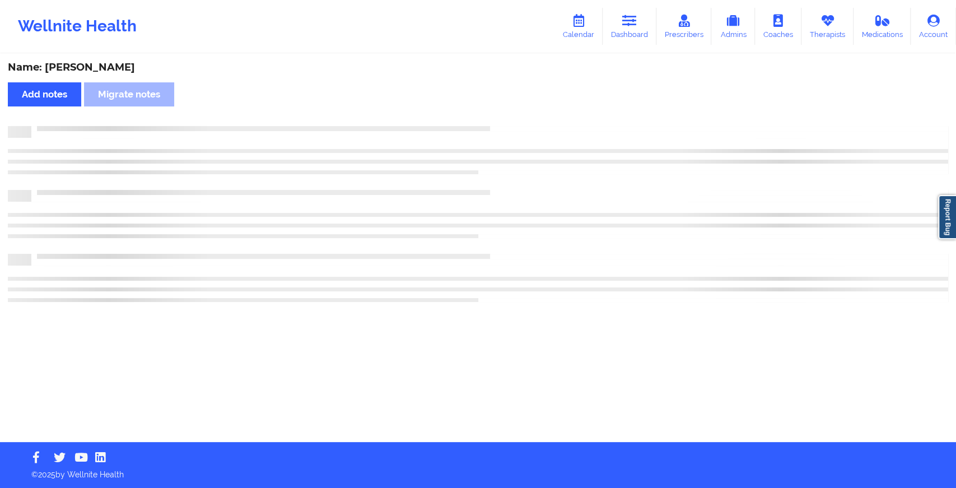
click at [478, 110] on div "Name: [PERSON_NAME] Add notes Migrate notes" at bounding box center [478, 248] width 956 height 387
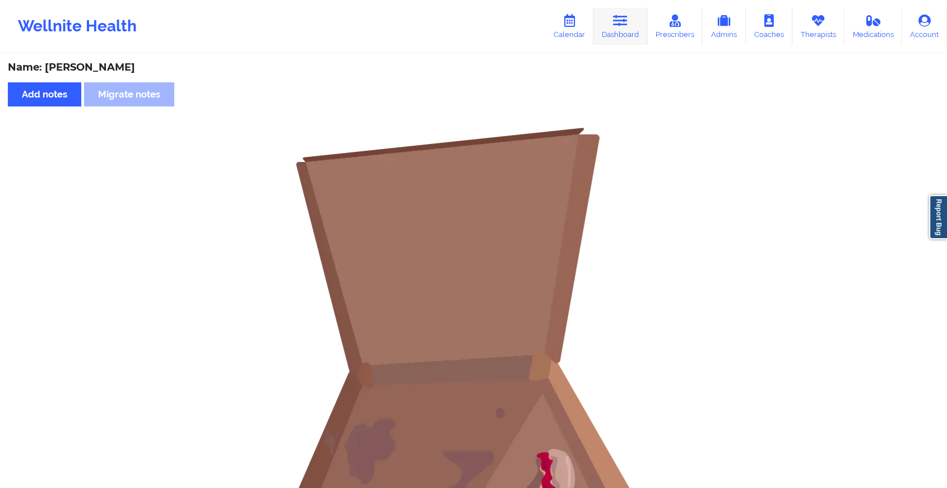
click at [636, 34] on link "Dashboard" at bounding box center [620, 26] width 54 height 37
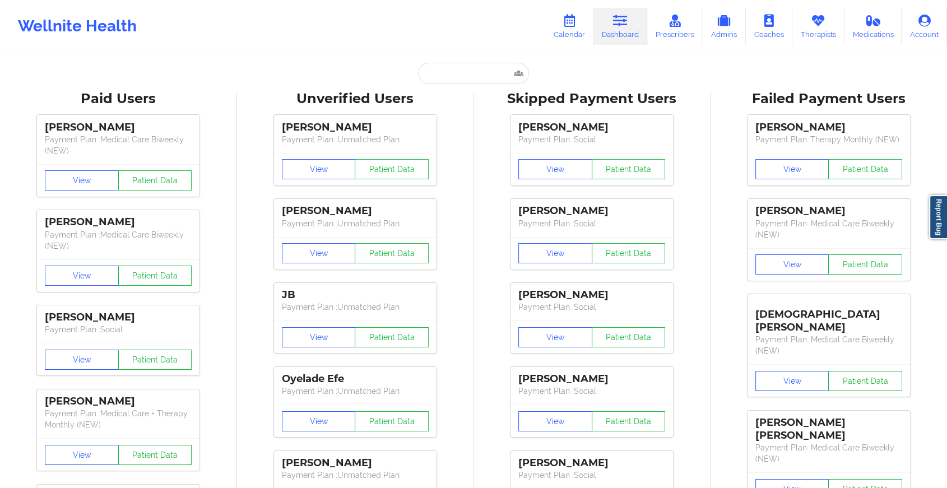
drag, startPoint x: 421, startPoint y: 53, endPoint x: 436, endPoint y: 74, distance: 26.6
click at [436, 74] on input "text" at bounding box center [473, 73] width 111 height 21
paste input "2pVNZLszvEmr9NNVfiA79x"
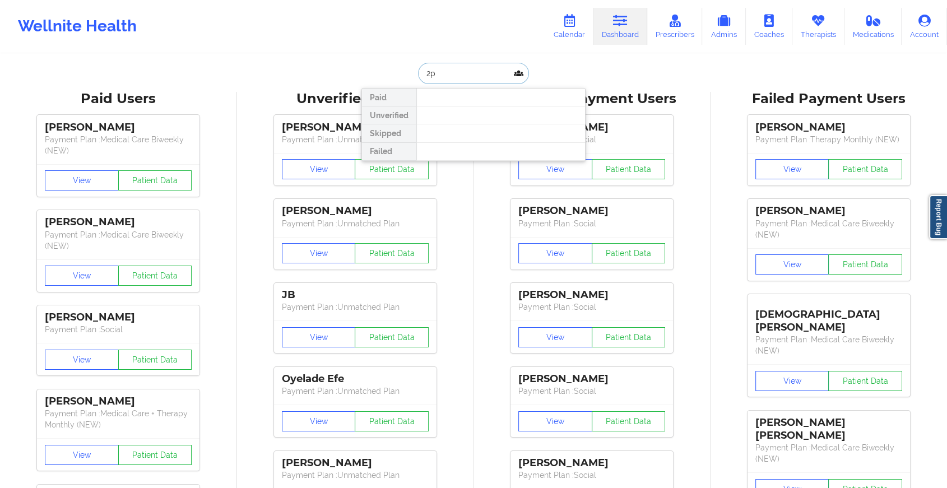
type input "2"
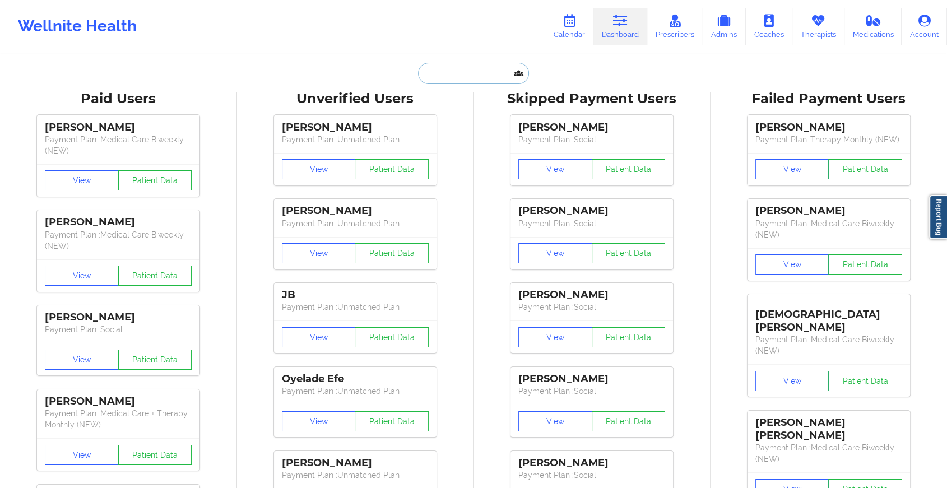
paste input "[EMAIL_ADDRESS][DOMAIN_NAME]"
type input "[EMAIL_ADDRESS][DOMAIN_NAME]"
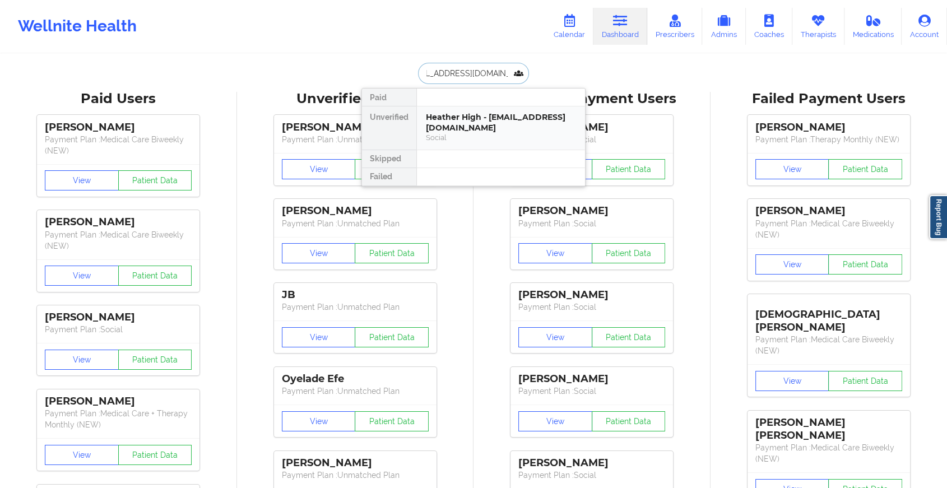
click at [494, 137] on div "Social" at bounding box center [501, 138] width 150 height 10
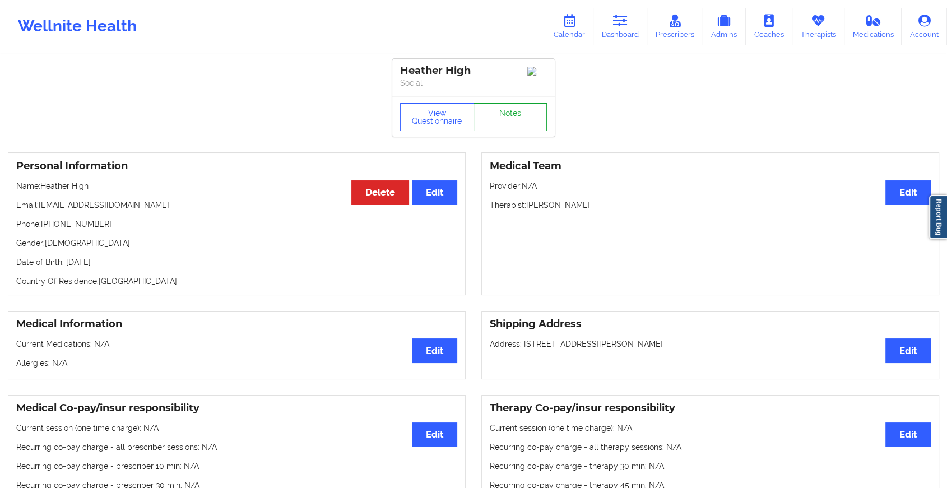
click at [507, 124] on link "Notes" at bounding box center [510, 117] width 74 height 28
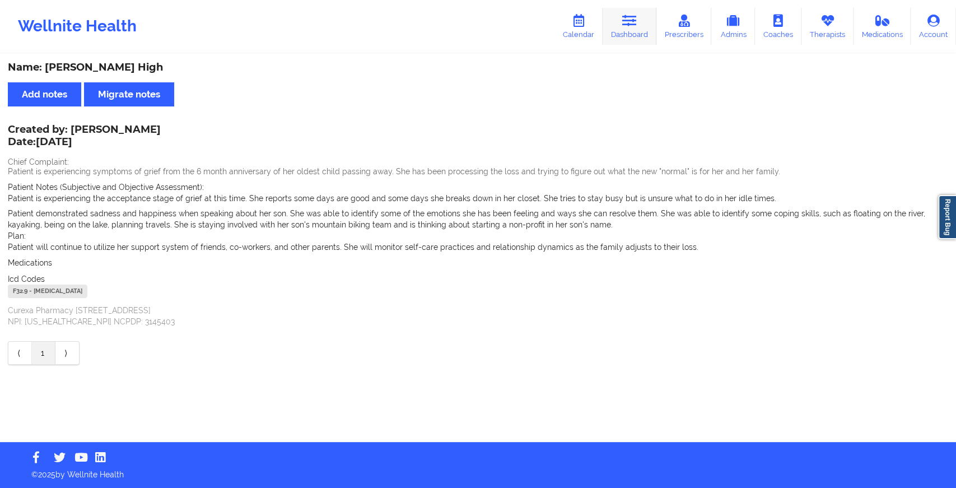
click at [636, 15] on icon at bounding box center [629, 21] width 15 height 12
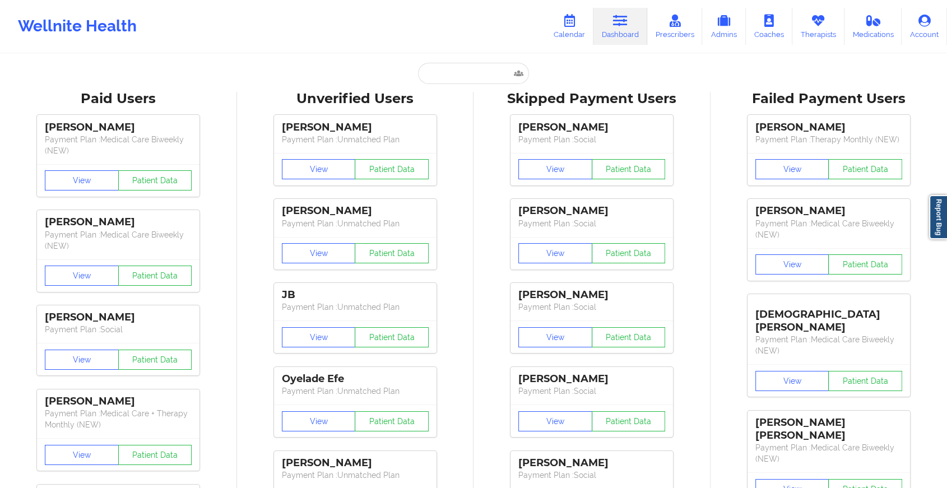
click at [464, 70] on input "text" at bounding box center [473, 73] width 111 height 21
paste input "[PERSON_NAME][EMAIL_ADDRESS][PERSON_NAME][PERSON_NAME][DOMAIN_NAME]"
type input "[PERSON_NAME][EMAIL_ADDRESS][PERSON_NAME][PERSON_NAME][DOMAIN_NAME]"
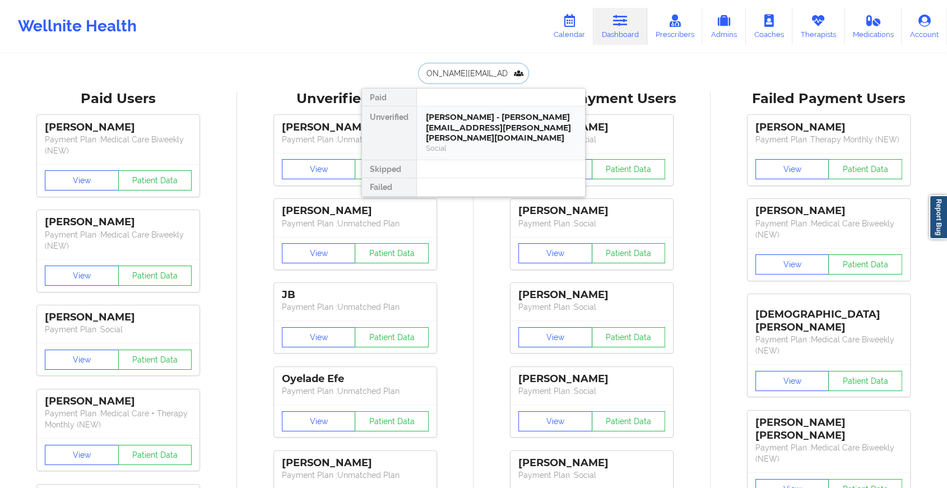
click at [488, 116] on div "[PERSON_NAME] - [PERSON_NAME][EMAIL_ADDRESS][PERSON_NAME][PERSON_NAME][DOMAIN_N…" at bounding box center [501, 127] width 150 height 31
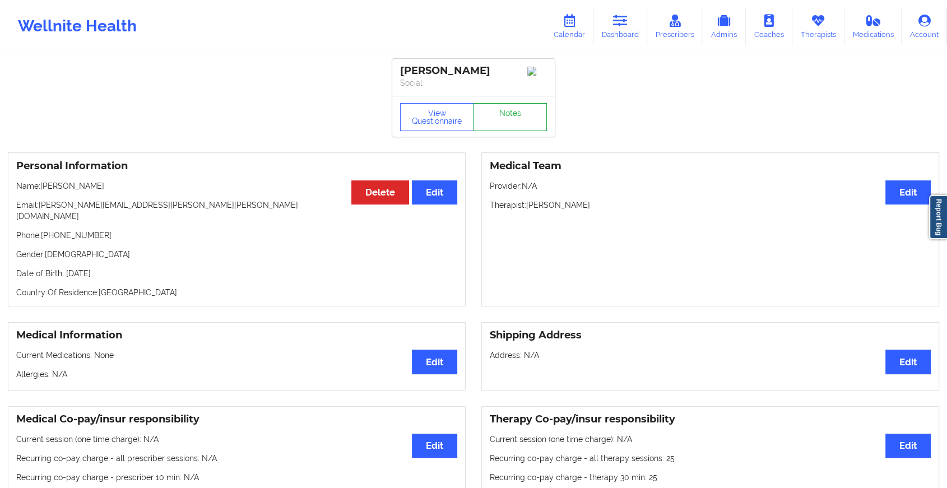
click at [501, 120] on link "Notes" at bounding box center [510, 117] width 74 height 28
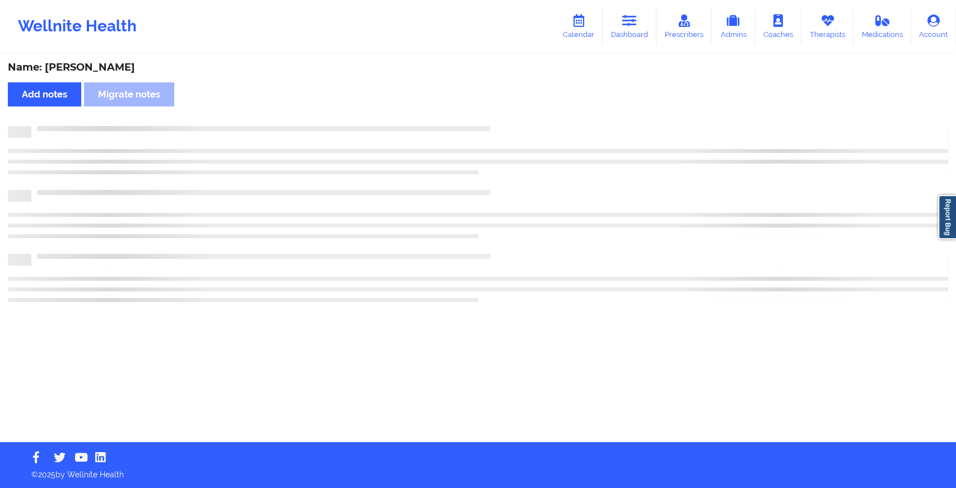
click at [501, 120] on div "Name: [PERSON_NAME] Add notes [PERSON_NAME] notes" at bounding box center [478, 248] width 956 height 387
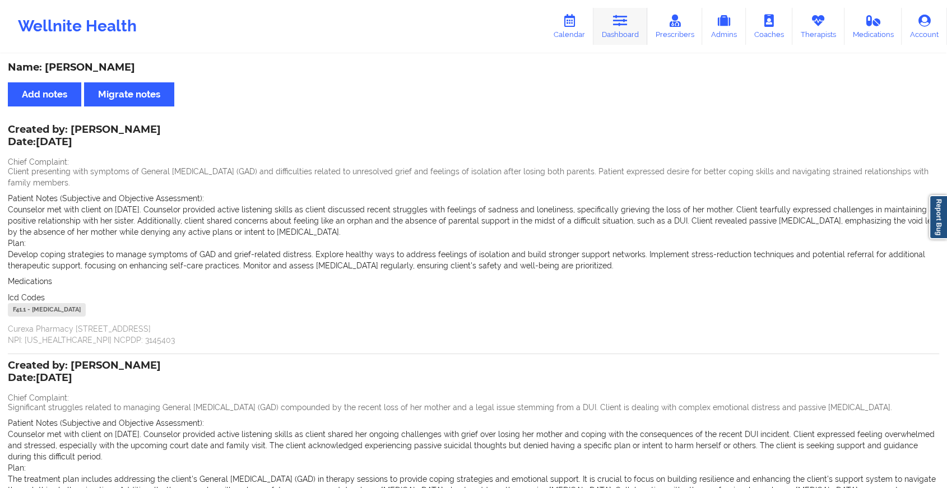
click at [629, 38] on link "Dashboard" at bounding box center [620, 26] width 54 height 37
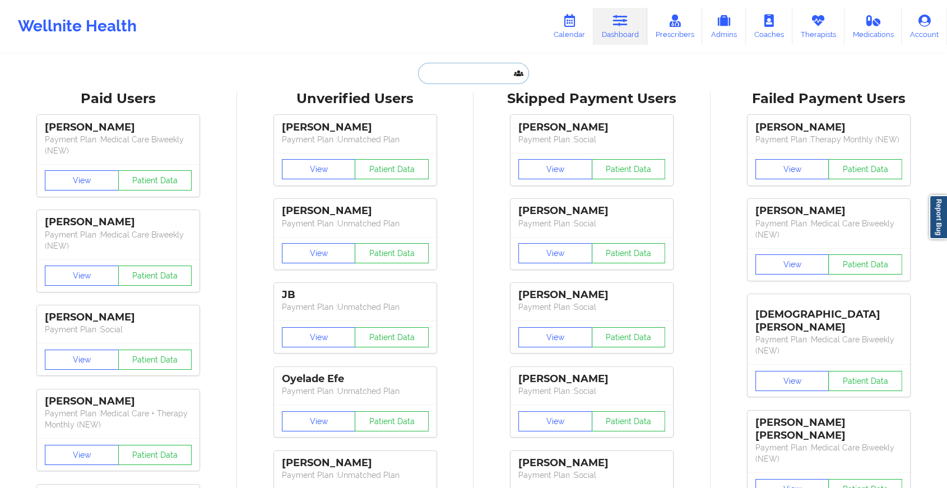
click at [453, 74] on input "text" at bounding box center [473, 73] width 111 height 21
paste input "[EMAIL_ADDRESS][DOMAIN_NAME]"
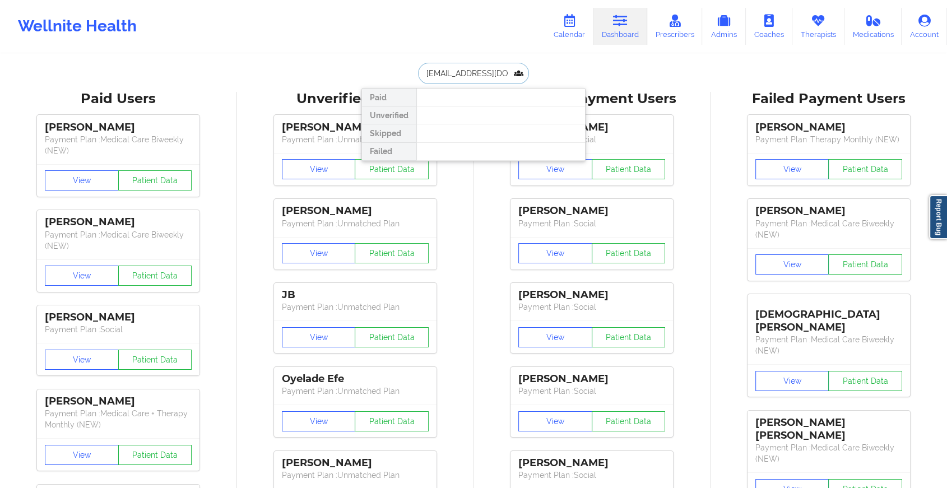
click at [475, 68] on input "[EMAIL_ADDRESS][DOMAIN_NAME]" at bounding box center [473, 73] width 111 height 21
drag, startPoint x: 493, startPoint y: 74, endPoint x: 353, endPoint y: 66, distance: 140.3
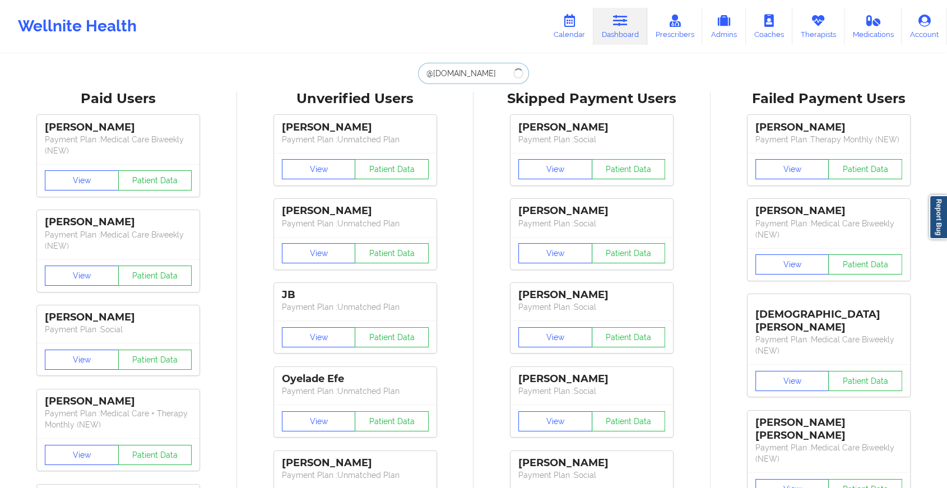
paste input "its.dara"
type input "[EMAIL_ADDRESS][DOMAIN_NAME]"
click at [493, 72] on input "[EMAIL_ADDRESS][DOMAIN_NAME]" at bounding box center [473, 73] width 111 height 21
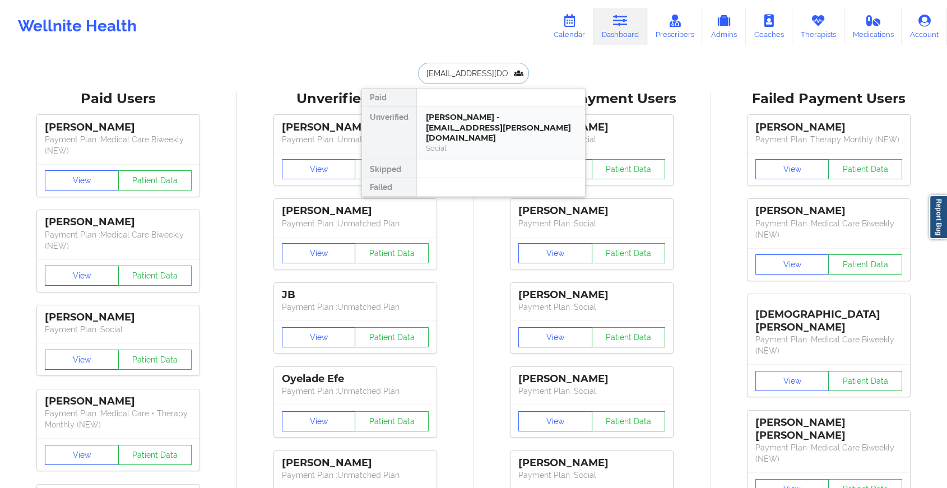
click at [467, 143] on div "Social" at bounding box center [501, 148] width 150 height 10
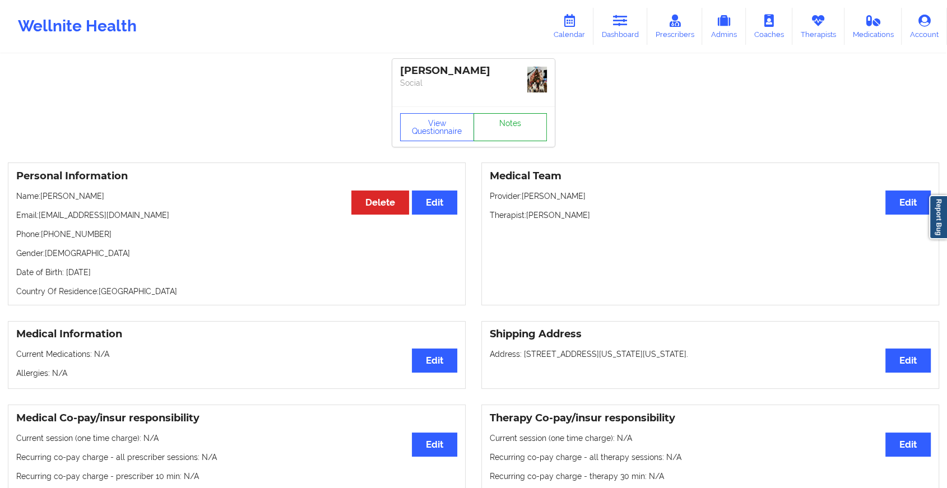
click at [503, 116] on link "Notes" at bounding box center [510, 127] width 74 height 28
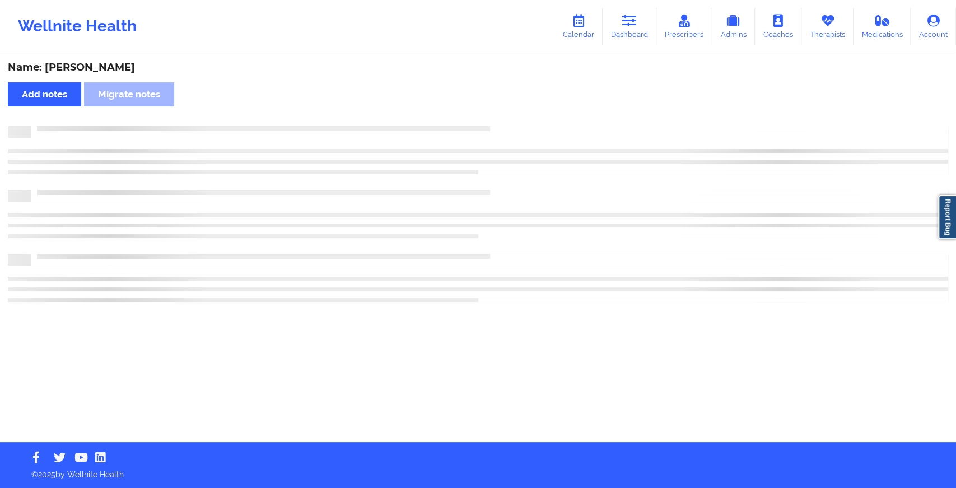
click at [503, 116] on div "Name: [PERSON_NAME] Add notes Migrate notes" at bounding box center [478, 248] width 956 height 387
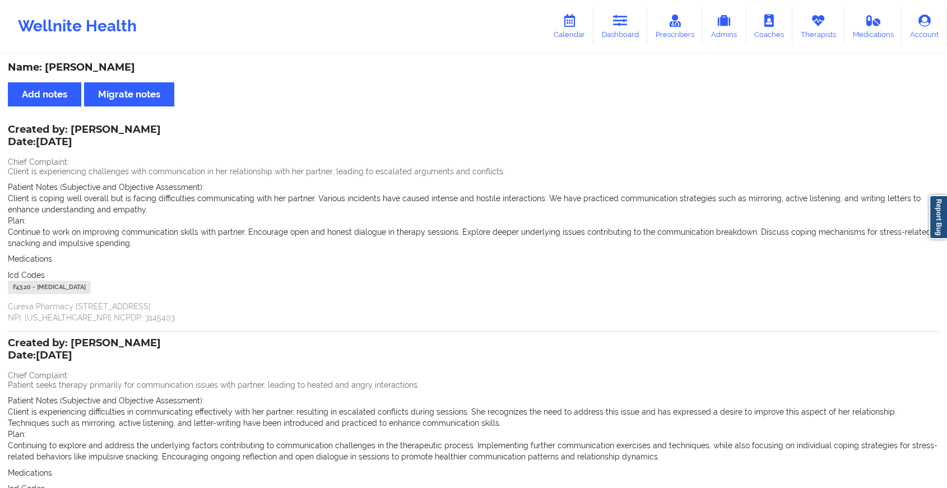
scroll to position [139, 0]
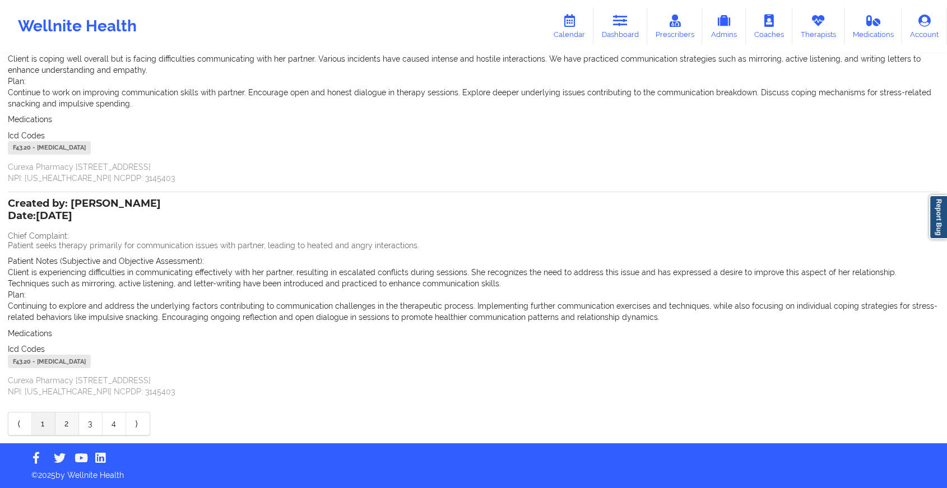
click at [67, 417] on link "2" at bounding box center [67, 423] width 24 height 22
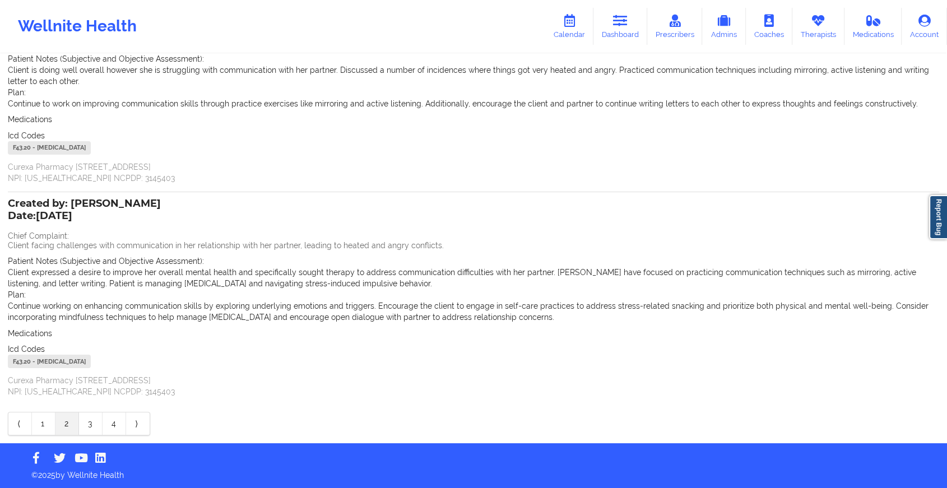
scroll to position [0, 0]
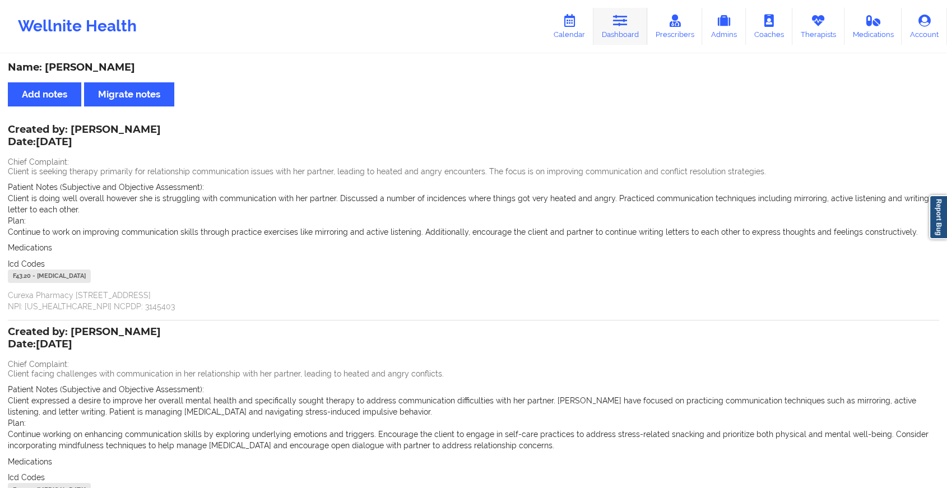
click at [612, 27] on link "Dashboard" at bounding box center [620, 26] width 54 height 37
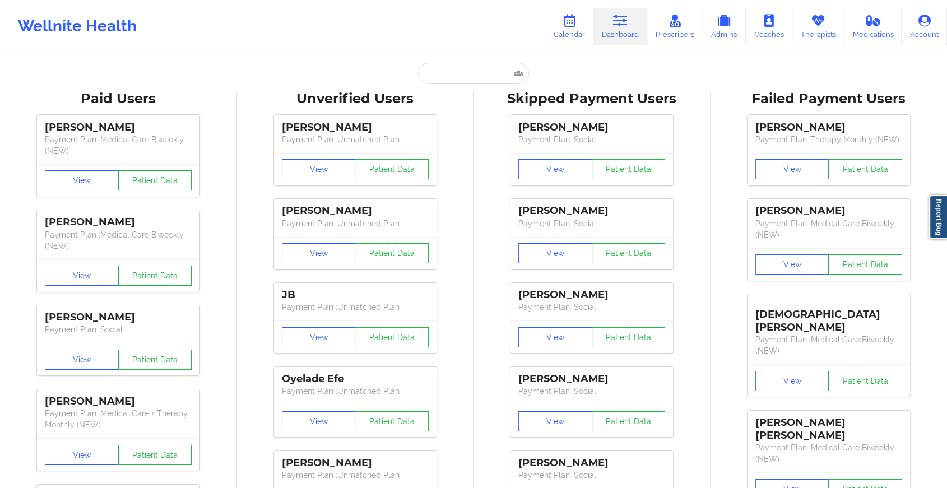
click at [466, 67] on input "text" at bounding box center [473, 73] width 111 height 21
paste input "[EMAIL_ADDRESS][DOMAIN_NAME]"
type input "[EMAIL_ADDRESS][DOMAIN_NAME]"
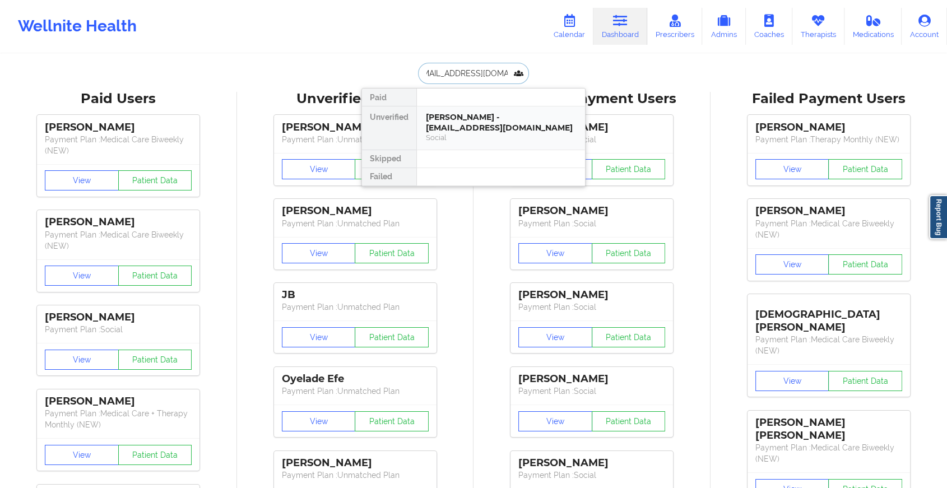
click at [457, 117] on div "[PERSON_NAME] - [EMAIL_ADDRESS][DOMAIN_NAME]" at bounding box center [501, 122] width 150 height 21
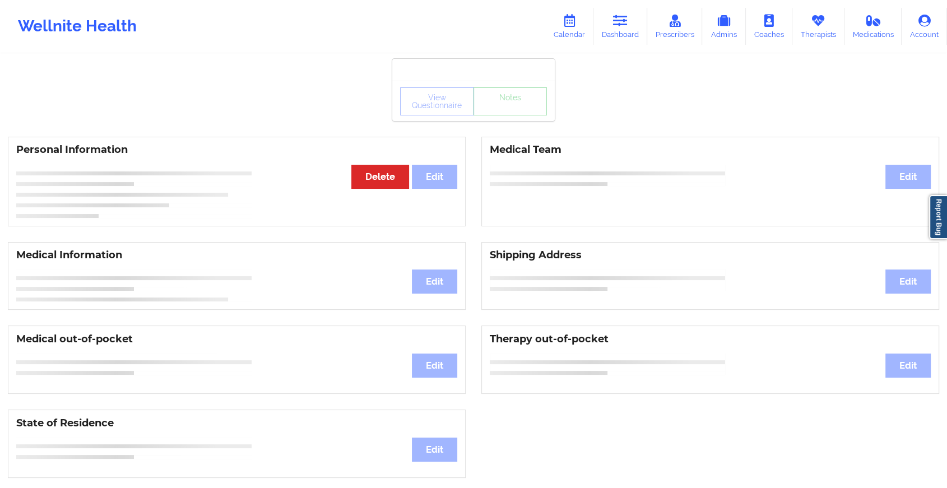
click at [490, 118] on div "View Questionnaire Notes" at bounding box center [473, 101] width 162 height 40
click at [490, 115] on link "Notes" at bounding box center [510, 101] width 74 height 28
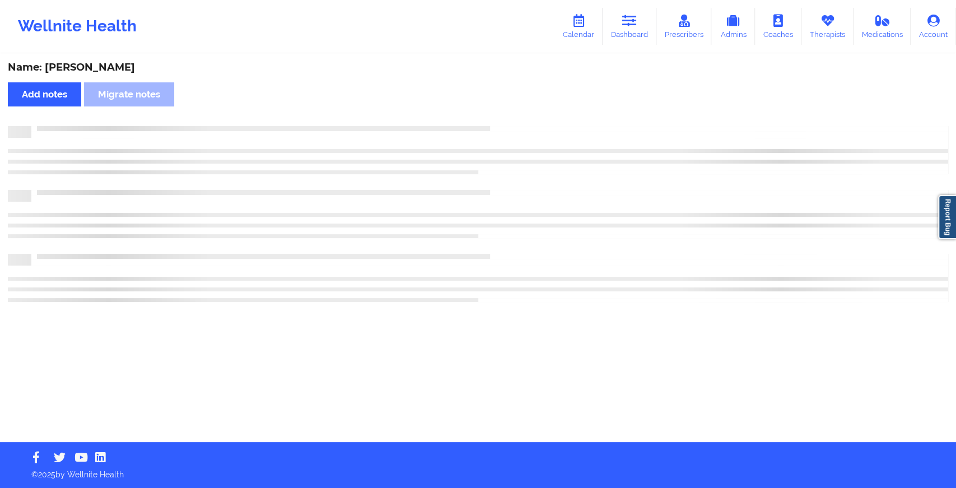
click at [490, 118] on div "Name: [PERSON_NAME] Add notes Migrate notes" at bounding box center [478, 248] width 956 height 387
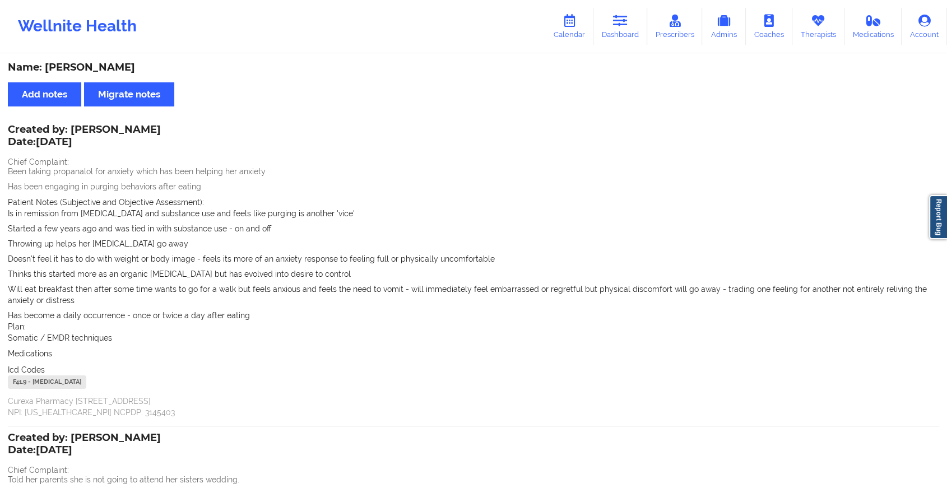
scroll to position [184, 0]
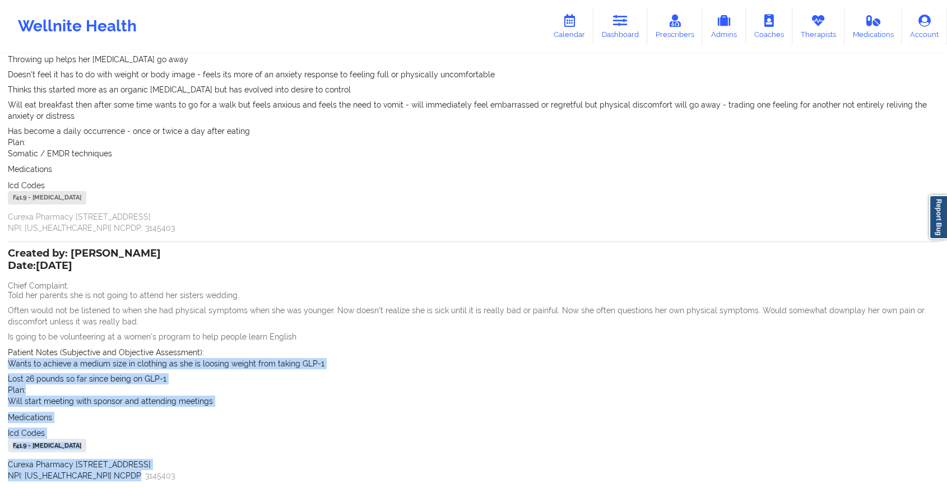
drag, startPoint x: 924, startPoint y: 347, endPoint x: 955, endPoint y: 481, distance: 137.5
click at [735, 304] on html "Wellnite Health Calendar Dashboard Prescribers Admins Coaches Therapists Medica…" at bounding box center [473, 60] width 947 height 488
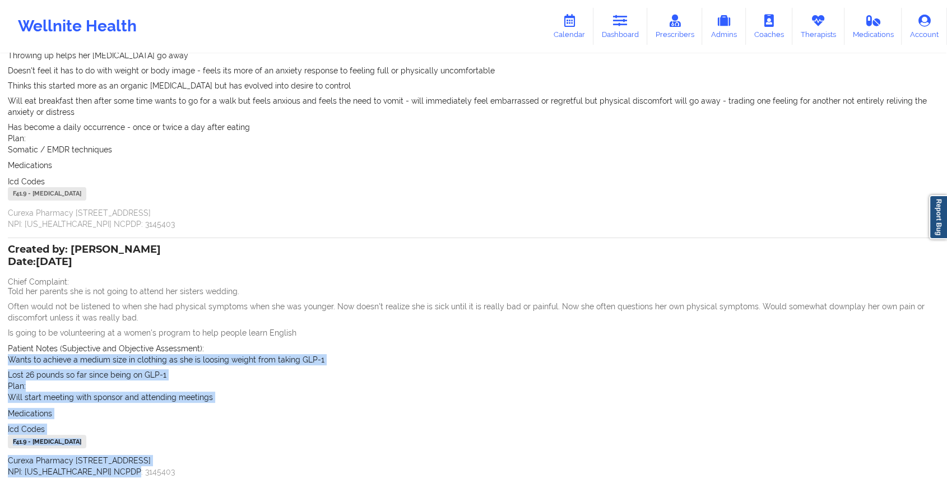
scroll to position [269, 0]
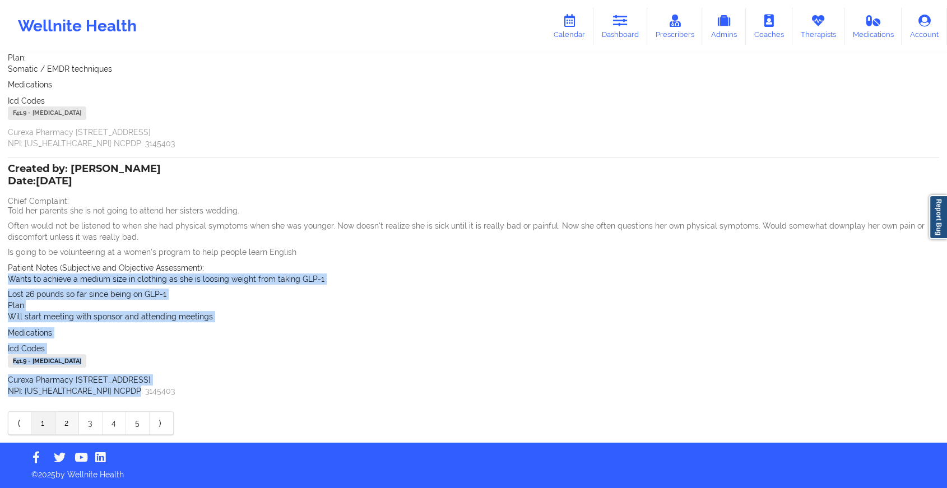
click at [62, 422] on link "2" at bounding box center [67, 423] width 24 height 22
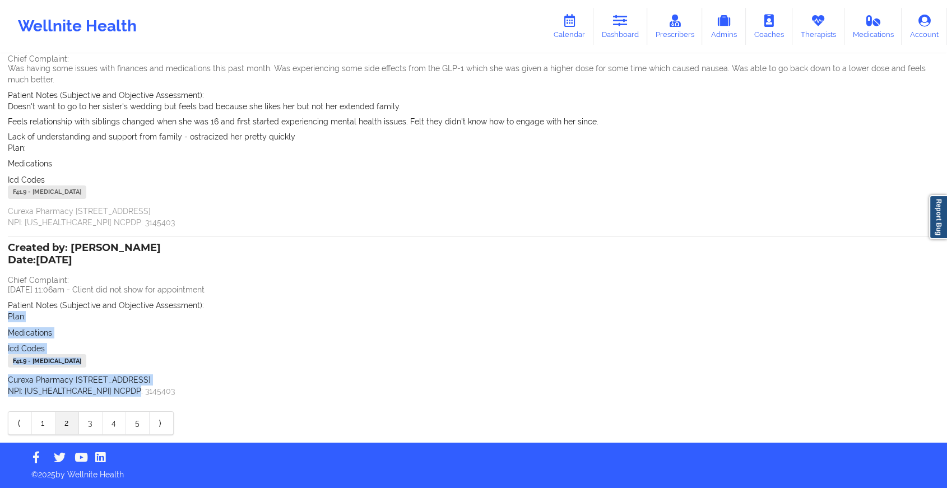
scroll to position [0, 0]
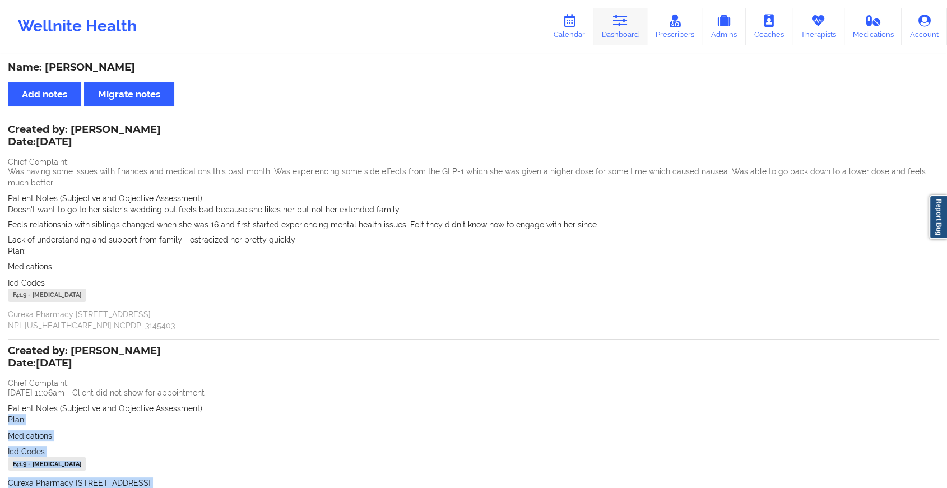
click at [614, 20] on link "Dashboard" at bounding box center [620, 26] width 54 height 37
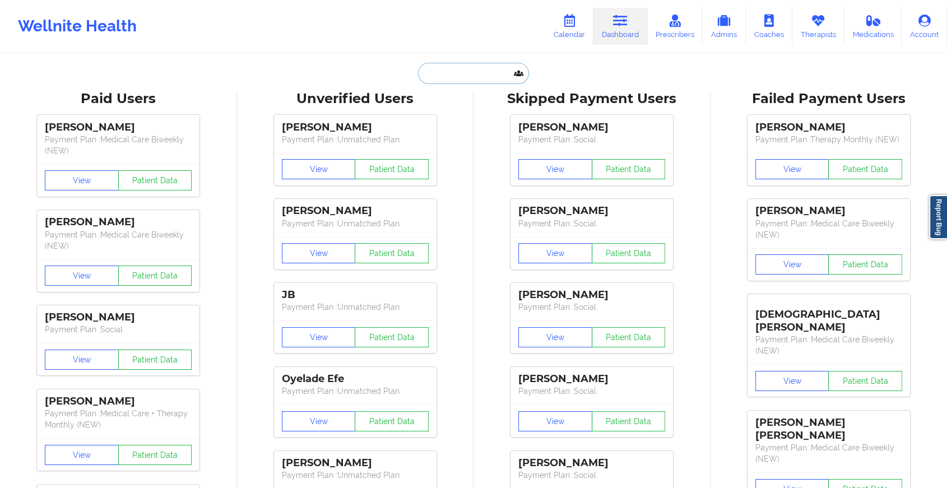
click at [469, 68] on input "text" at bounding box center [473, 73] width 111 height 21
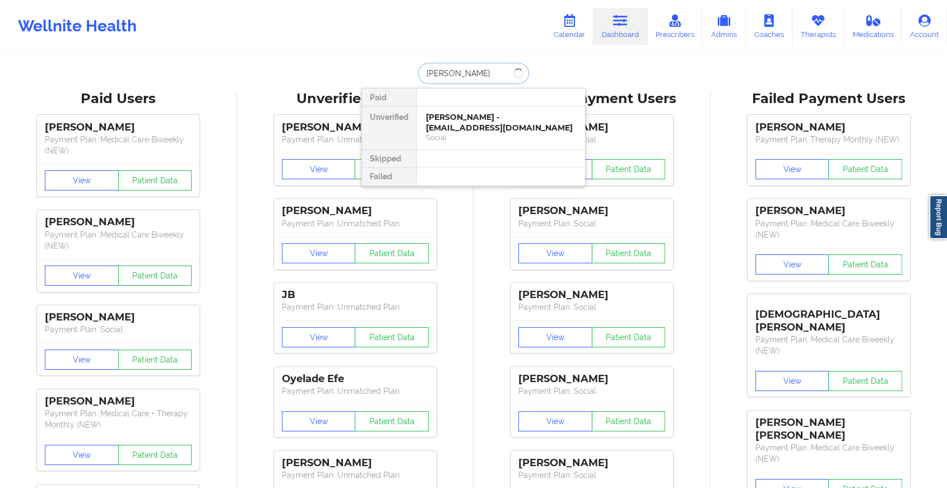
type input "[PERSON_NAME]"
click at [490, 127] on div "[PERSON_NAME] - [PERSON_NAME][EMAIL_ADDRESS][PERSON_NAME][DOMAIN_NAME]" at bounding box center [501, 127] width 150 height 31
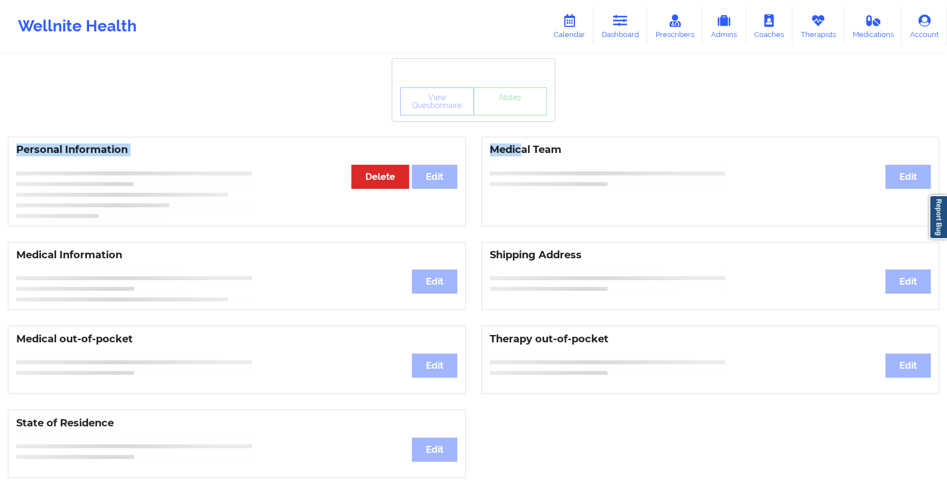
drag, startPoint x: 523, startPoint y: 125, endPoint x: 514, endPoint y: 114, distance: 14.8
click at [514, 114] on div "View Questionnaire Notes Personal Information Edit Delete Medical Team Edit Med…" at bounding box center [473, 472] width 947 height 945
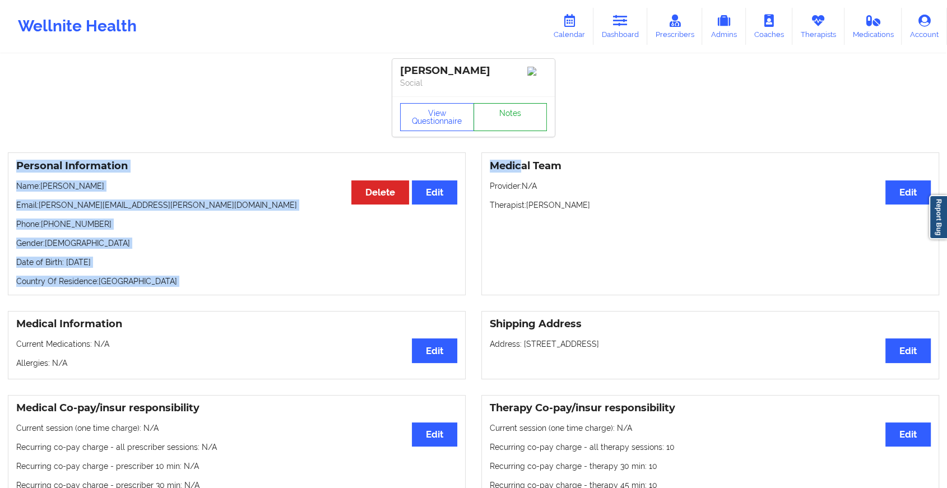
click at [514, 114] on link "Notes" at bounding box center [510, 117] width 74 height 28
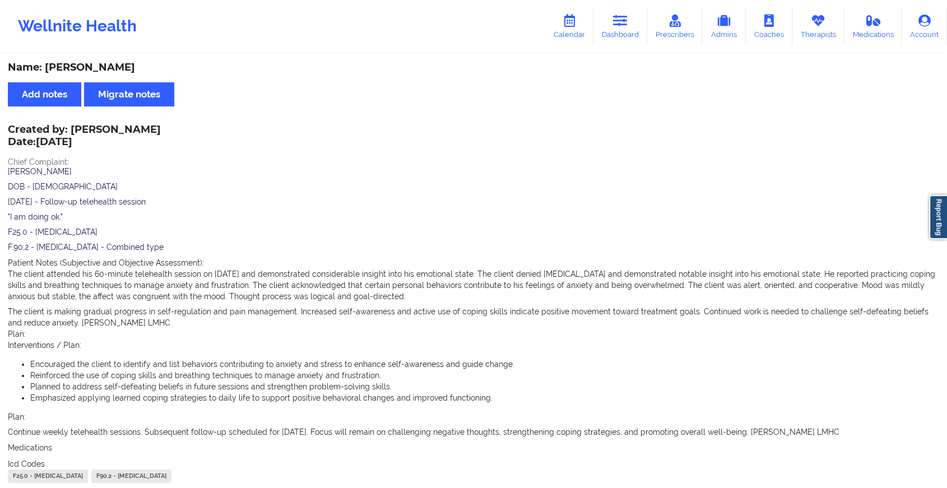
scroll to position [487, 0]
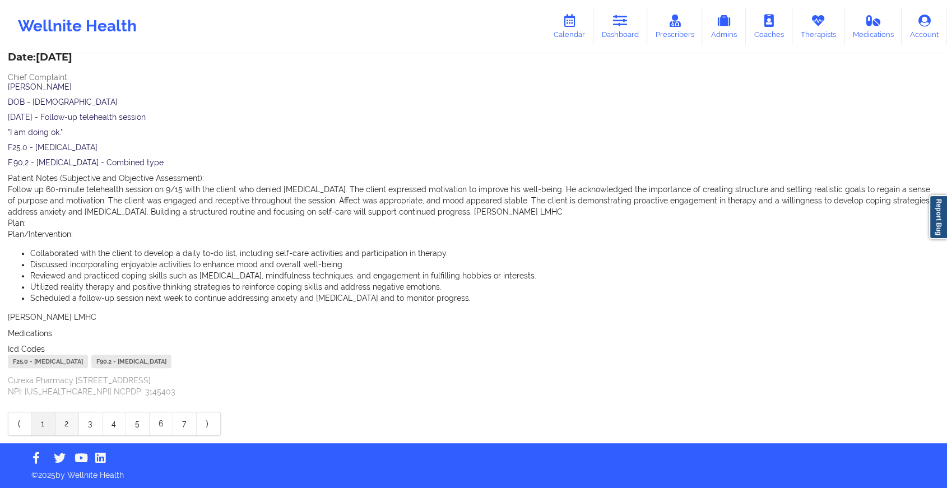
click at [60, 421] on link "2" at bounding box center [67, 423] width 24 height 22
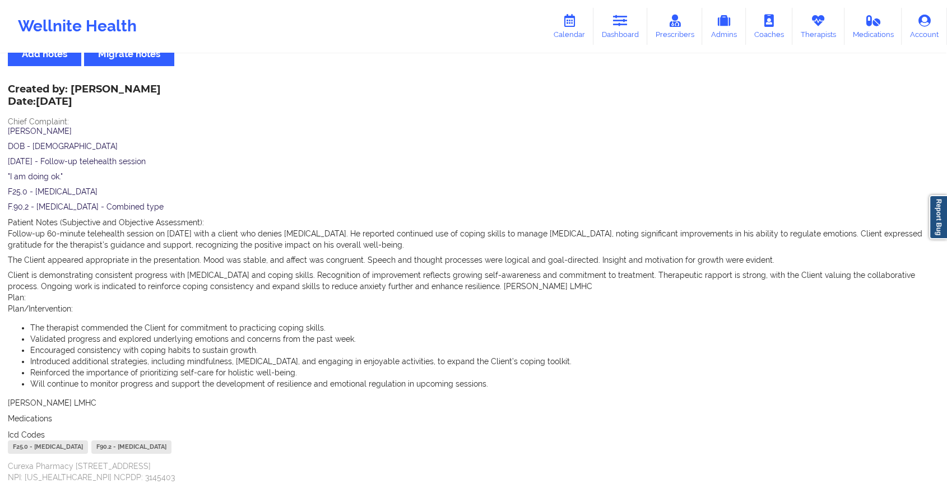
scroll to position [0, 0]
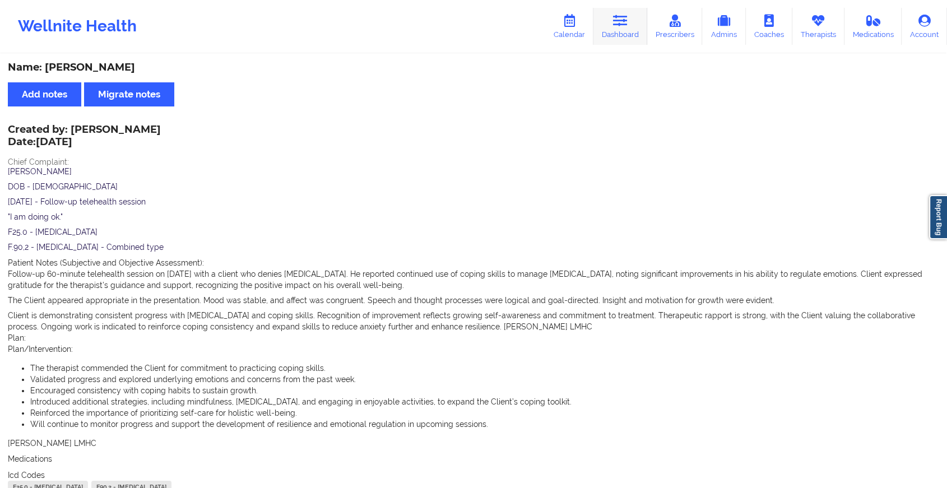
click at [622, 24] on icon at bounding box center [620, 21] width 15 height 12
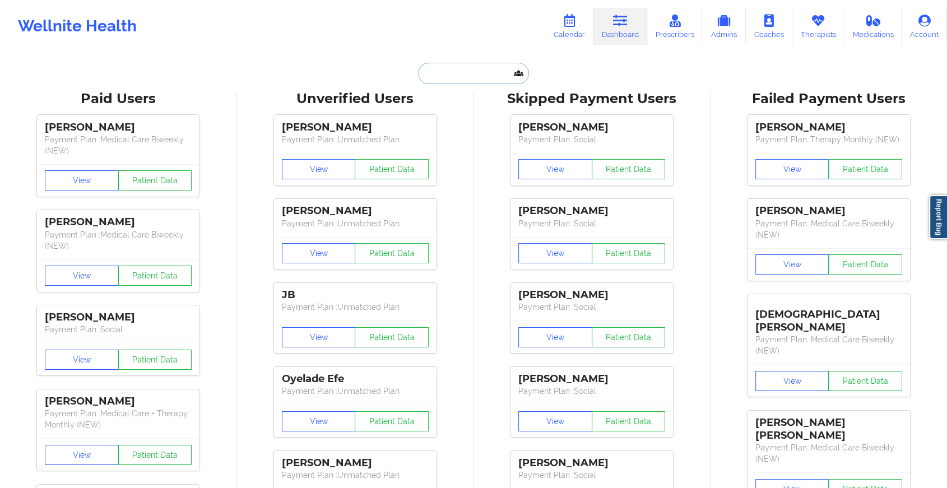
click at [484, 69] on input "text" at bounding box center [473, 73] width 111 height 21
type input "m"
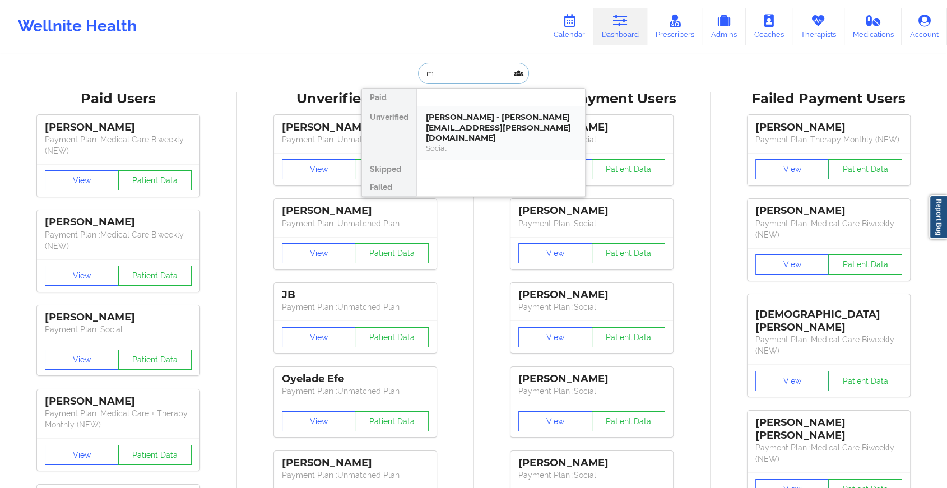
click at [456, 132] on div "[PERSON_NAME] - [PERSON_NAME][EMAIL_ADDRESS][PERSON_NAME][DOMAIN_NAME]" at bounding box center [501, 127] width 150 height 31
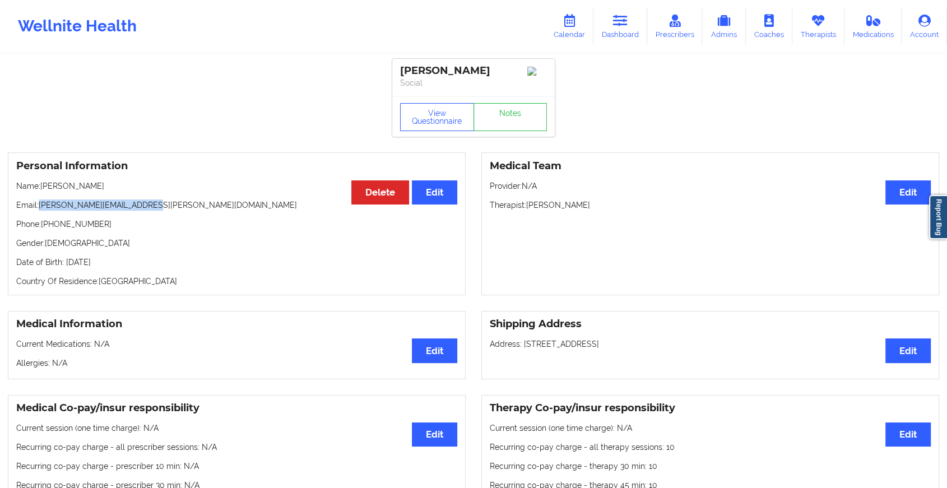
drag, startPoint x: 41, startPoint y: 208, endPoint x: 175, endPoint y: 214, distance: 134.0
click at [175, 211] on p "Email: [PERSON_NAME][EMAIL_ADDRESS][PERSON_NAME][DOMAIN_NAME]" at bounding box center [236, 204] width 441 height 11
copy p "[PERSON_NAME][EMAIL_ADDRESS][PERSON_NAME][DOMAIN_NAME]"
click at [519, 127] on link "Notes" at bounding box center [510, 117] width 74 height 28
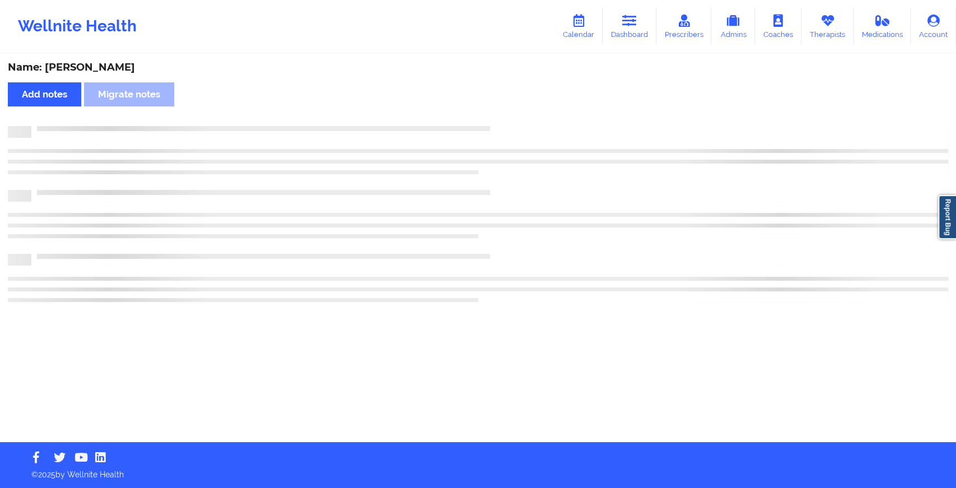
click at [735, 152] on div "Name: [PERSON_NAME] Add notes Migrate notes" at bounding box center [478, 248] width 956 height 387
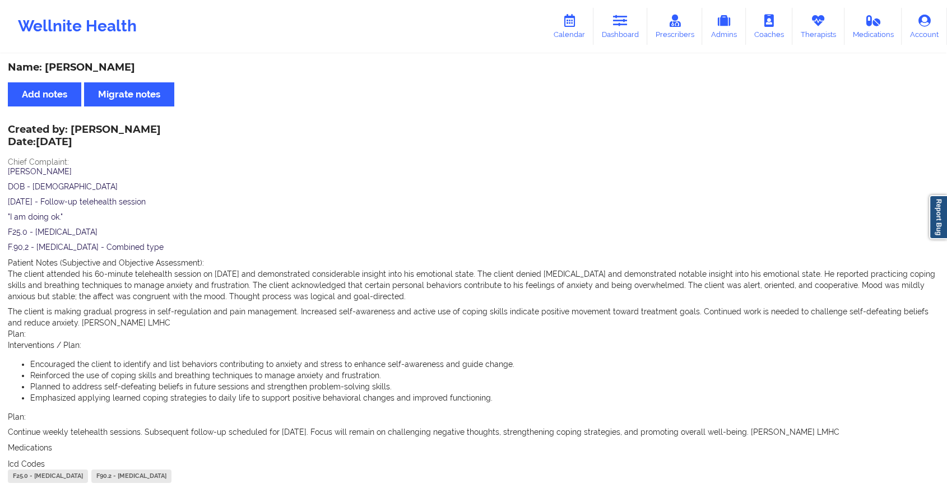
scroll to position [486, 0]
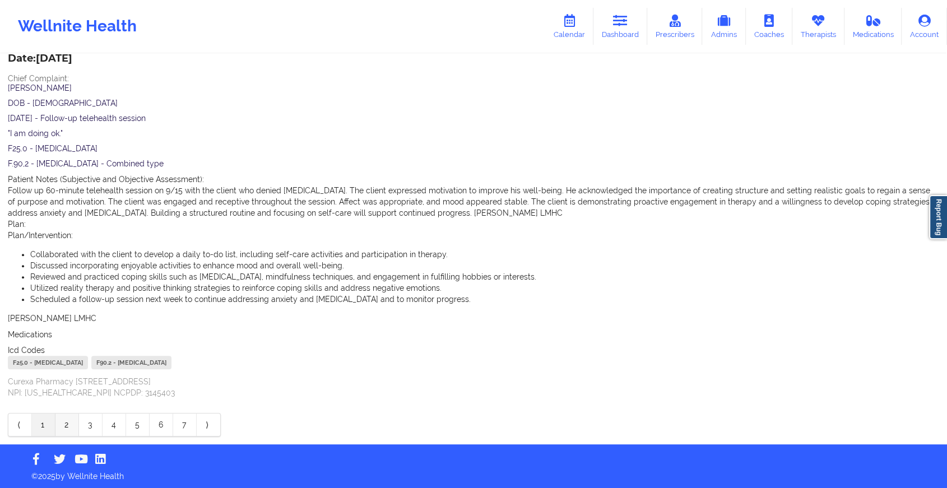
click at [68, 425] on link "2" at bounding box center [67, 424] width 24 height 22
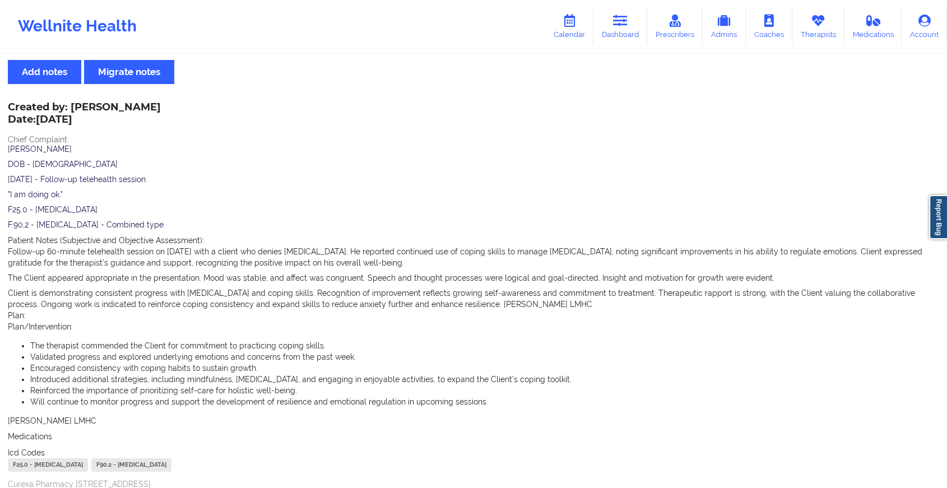
scroll to position [1, 0]
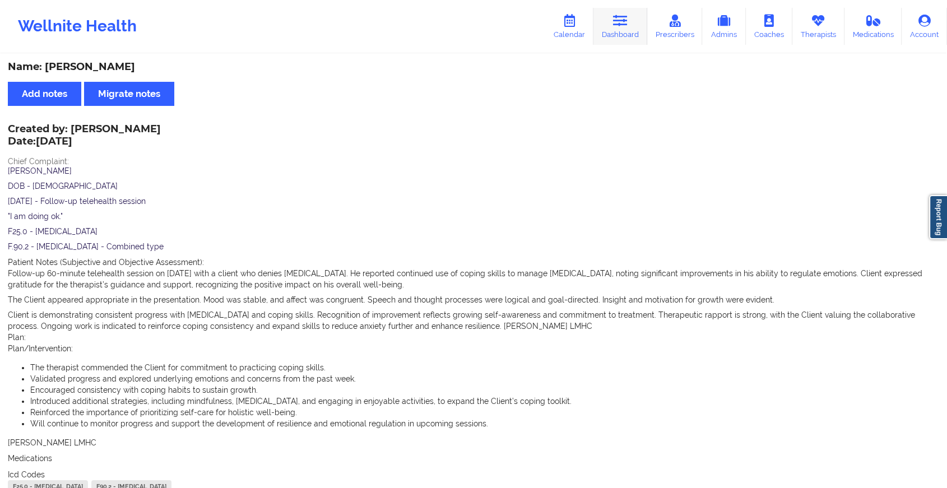
click at [611, 36] on link "Dashboard" at bounding box center [620, 26] width 54 height 37
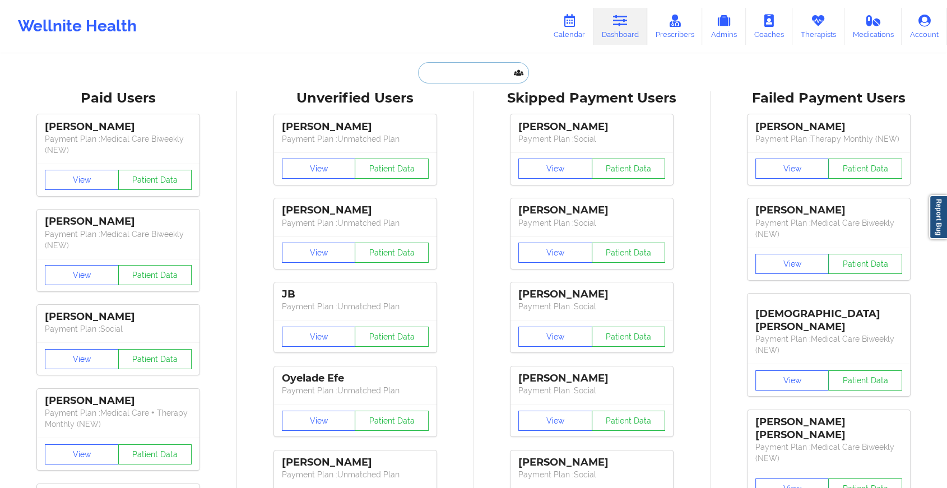
click at [470, 74] on input "text" at bounding box center [473, 72] width 111 height 21
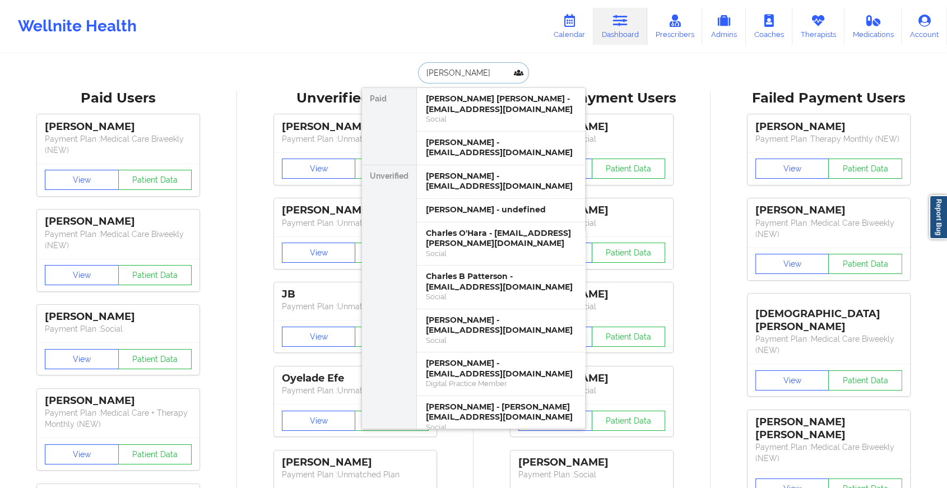
type input "[PERSON_NAME]"
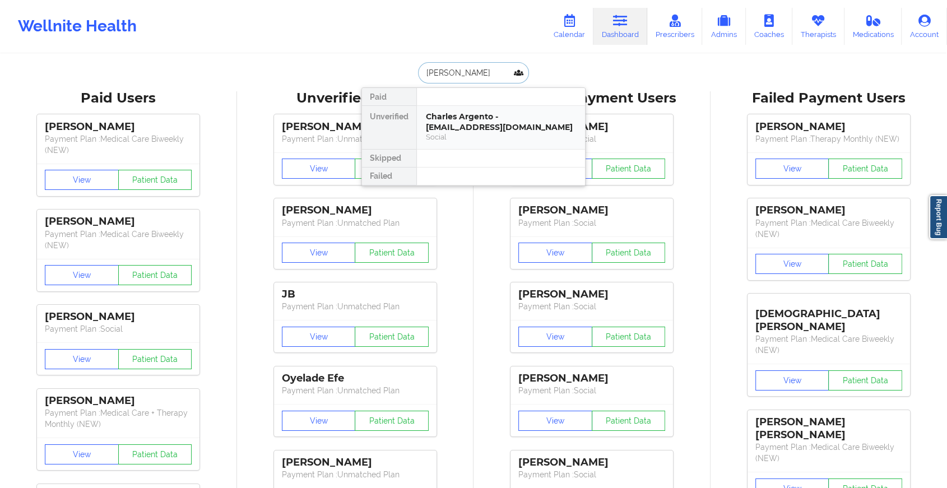
click at [489, 113] on div "Charles Argento - [EMAIL_ADDRESS][DOMAIN_NAME]" at bounding box center [501, 121] width 150 height 21
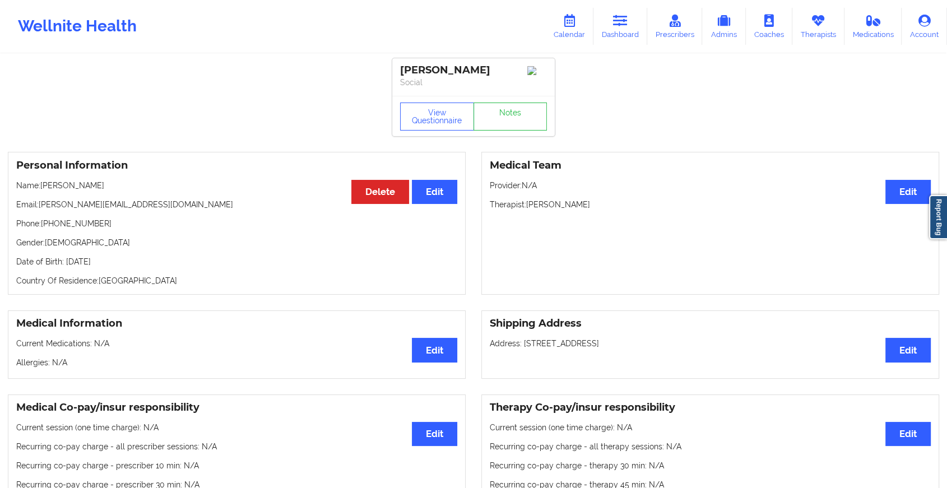
click at [496, 108] on div "View Questionnaire Notes" at bounding box center [473, 117] width 147 height 28
click at [496, 108] on link "Notes" at bounding box center [510, 117] width 74 height 28
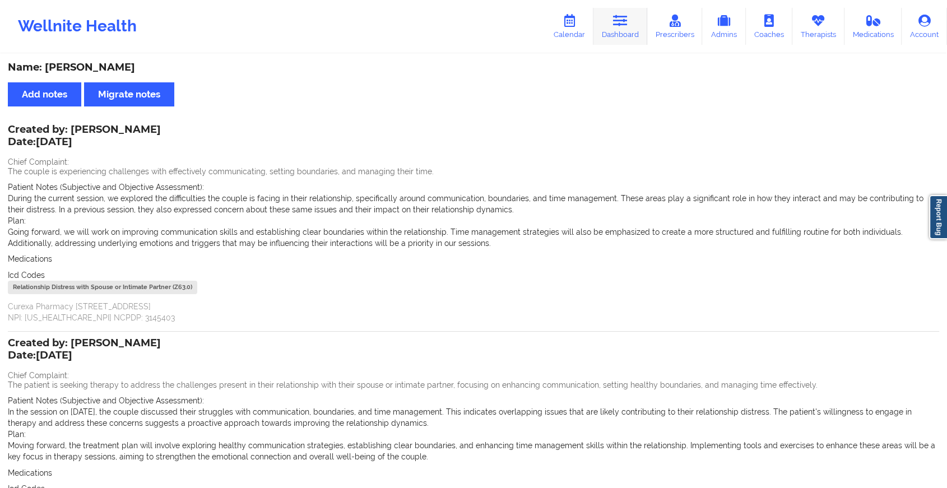
click at [617, 23] on icon at bounding box center [620, 21] width 15 height 12
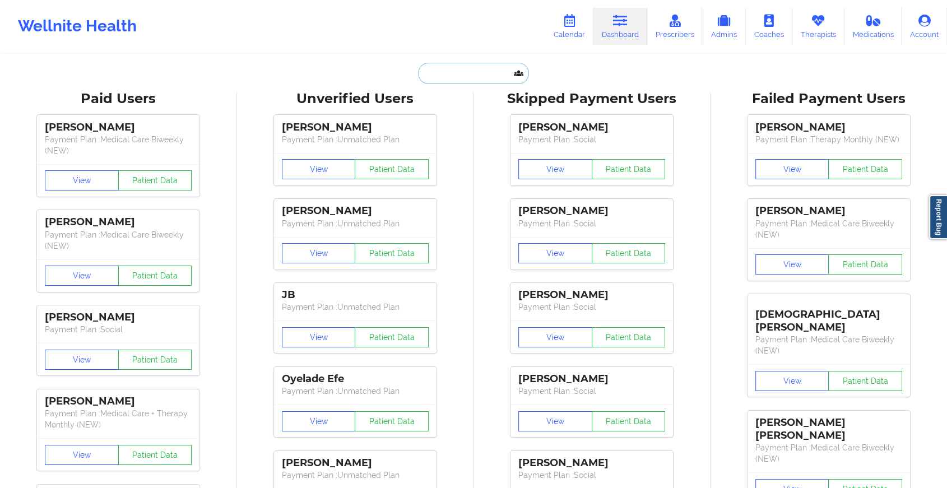
click at [438, 74] on input "text" at bounding box center [473, 73] width 111 height 21
type input "c"
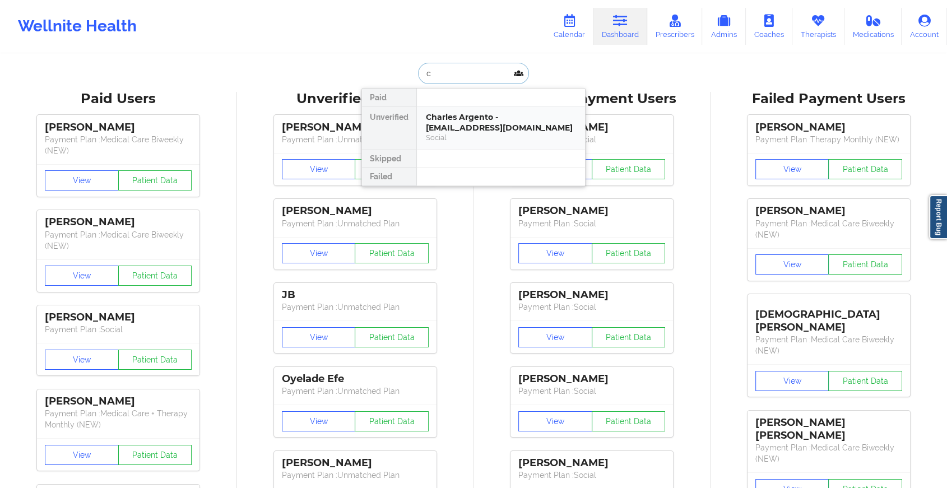
click at [441, 125] on div "Charles Argento - [EMAIL_ADDRESS][DOMAIN_NAME]" at bounding box center [501, 122] width 150 height 21
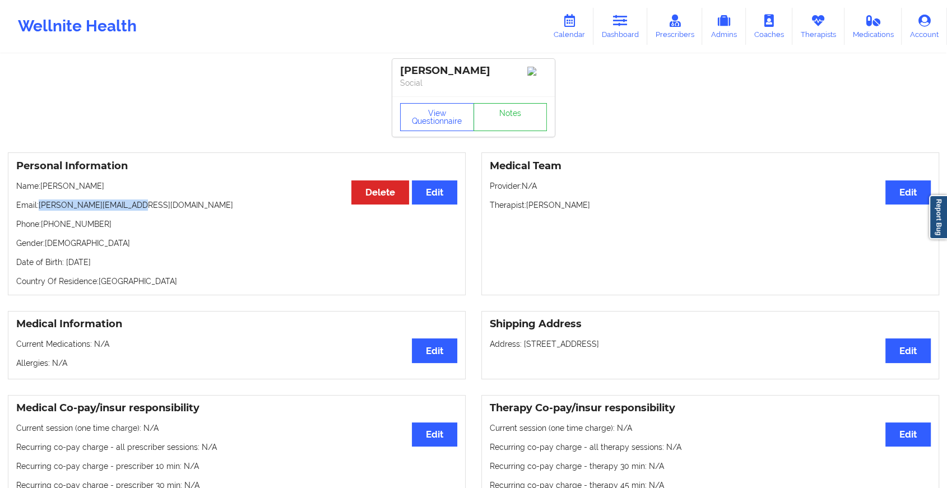
drag, startPoint x: 41, startPoint y: 207, endPoint x: 153, endPoint y: 211, distance: 112.1
click at [153, 211] on p "Email: [PERSON_NAME][EMAIL_ADDRESS][DOMAIN_NAME]" at bounding box center [236, 204] width 441 height 11
copy p "[PERSON_NAME][EMAIL_ADDRESS][DOMAIN_NAME]"
click at [496, 131] on link "Notes" at bounding box center [510, 117] width 74 height 28
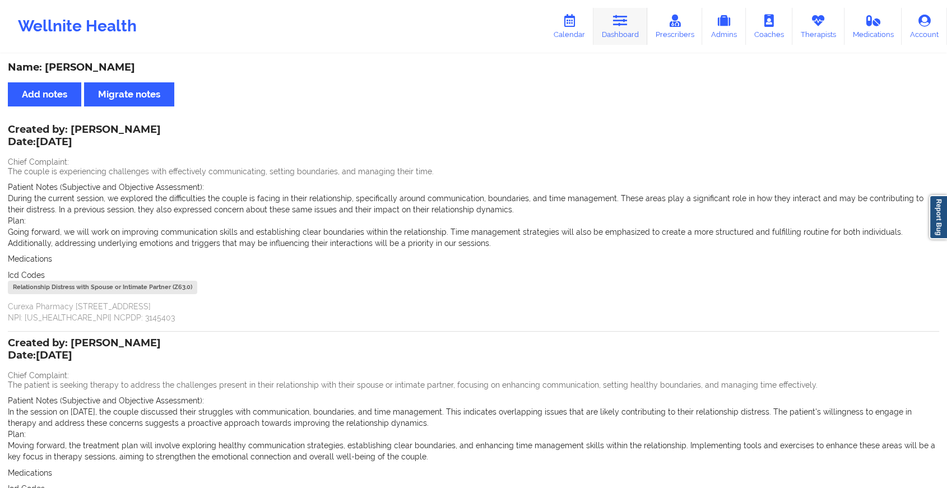
click at [636, 34] on link "Dashboard" at bounding box center [620, 26] width 54 height 37
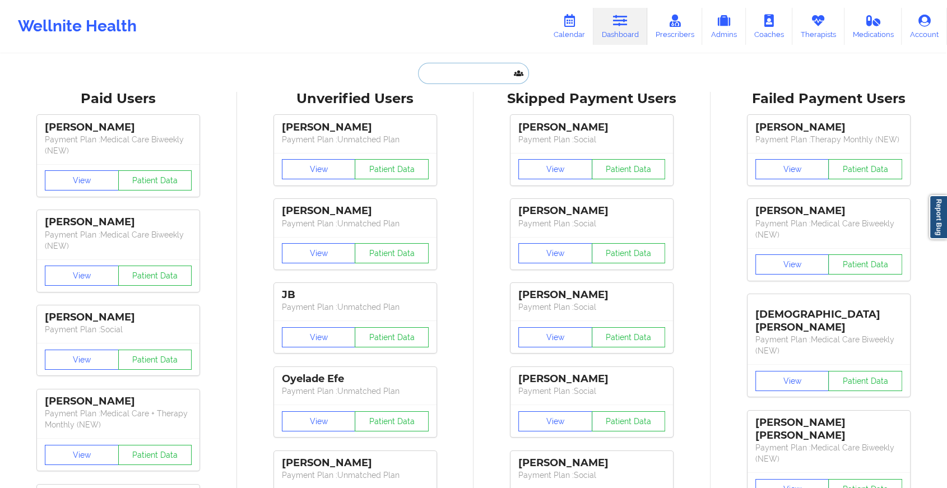
click at [436, 81] on input "text" at bounding box center [473, 73] width 111 height 21
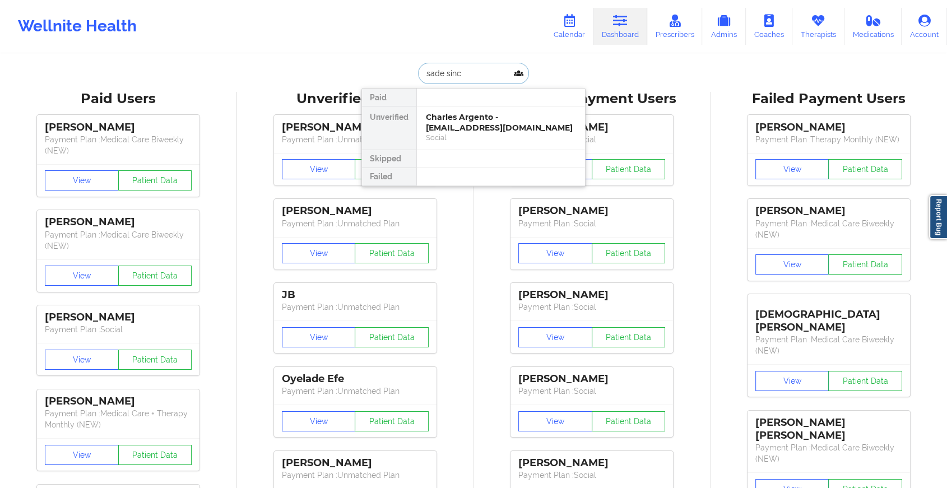
type input "sade sincl"
click at [477, 120] on div "[PERSON_NAME] - [EMAIL_ADDRESS][DOMAIN_NAME]" at bounding box center [501, 122] width 150 height 21
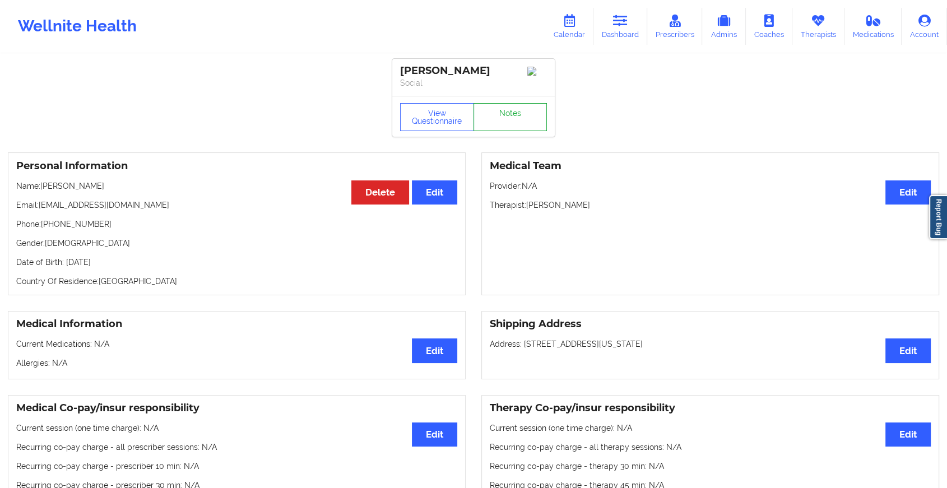
click at [502, 120] on link "Notes" at bounding box center [510, 117] width 74 height 28
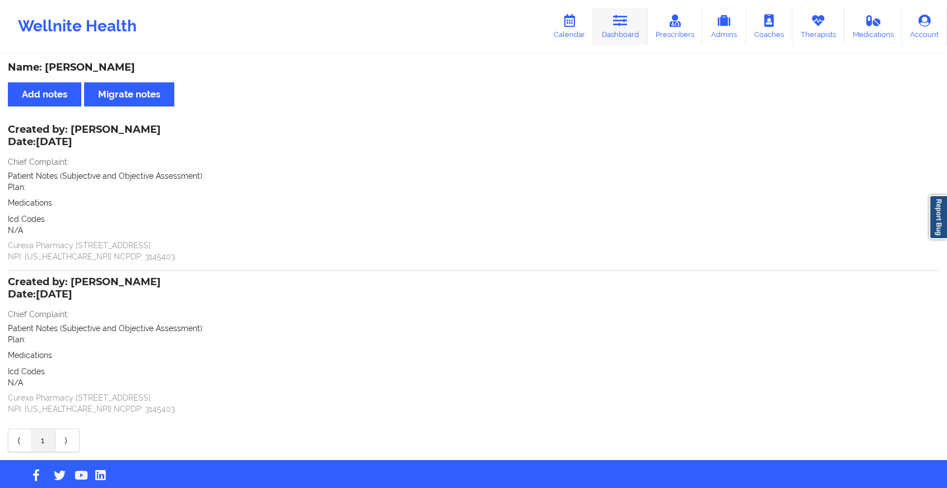
click at [633, 15] on link "Dashboard" at bounding box center [620, 26] width 54 height 37
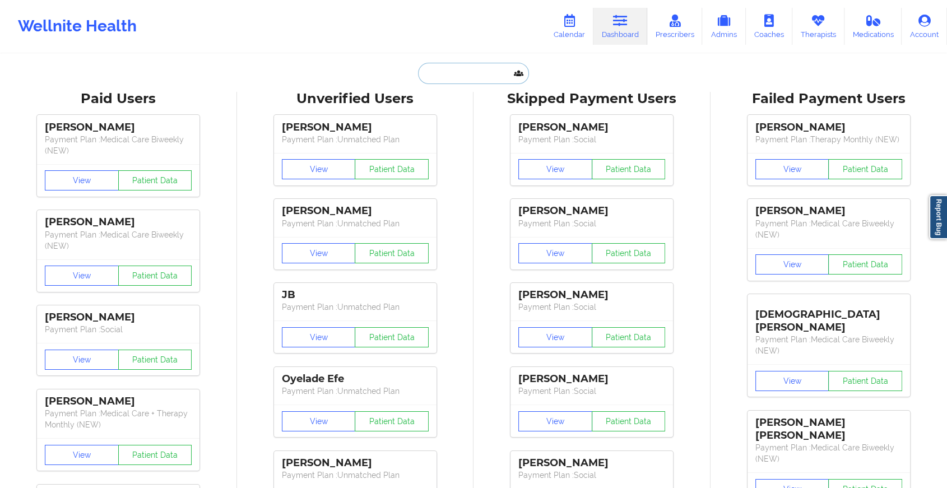
click at [484, 68] on input "text" at bounding box center [473, 73] width 111 height 21
paste input "[PERSON_NAME][EMAIL_ADDRESS][PERSON_NAME][DOMAIN_NAME]"
type input "[PERSON_NAME][EMAIL_ADDRESS][PERSON_NAME][DOMAIN_NAME]"
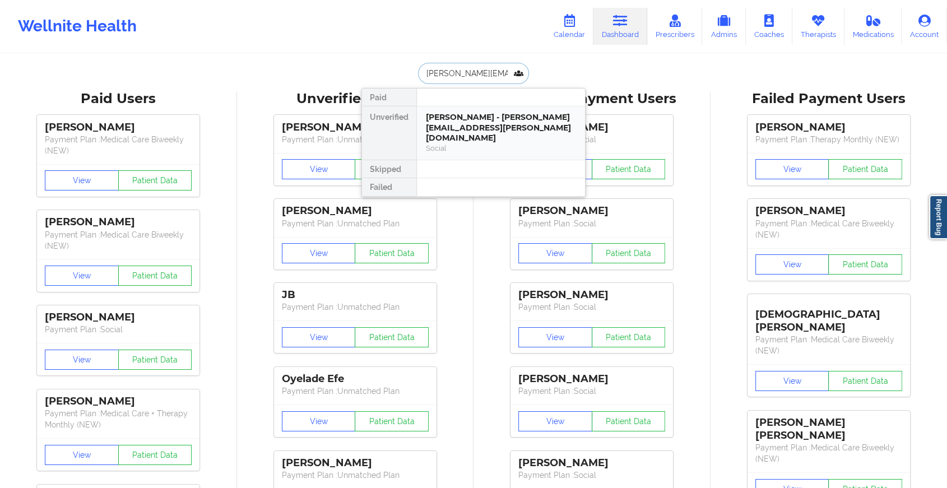
click at [493, 110] on div "[PERSON_NAME] - [PERSON_NAME][EMAIL_ADDRESS][PERSON_NAME][DOMAIN_NAME] Social" at bounding box center [501, 132] width 168 height 53
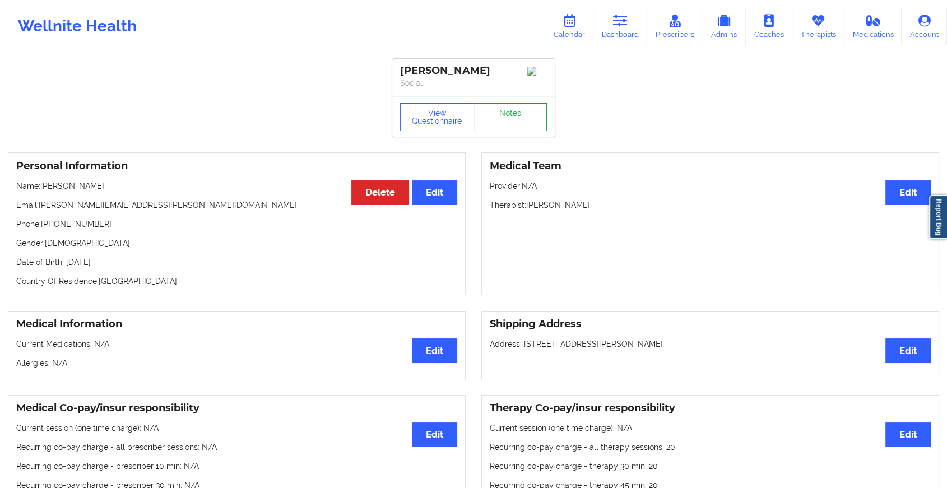
click at [497, 116] on link "Notes" at bounding box center [510, 117] width 74 height 28
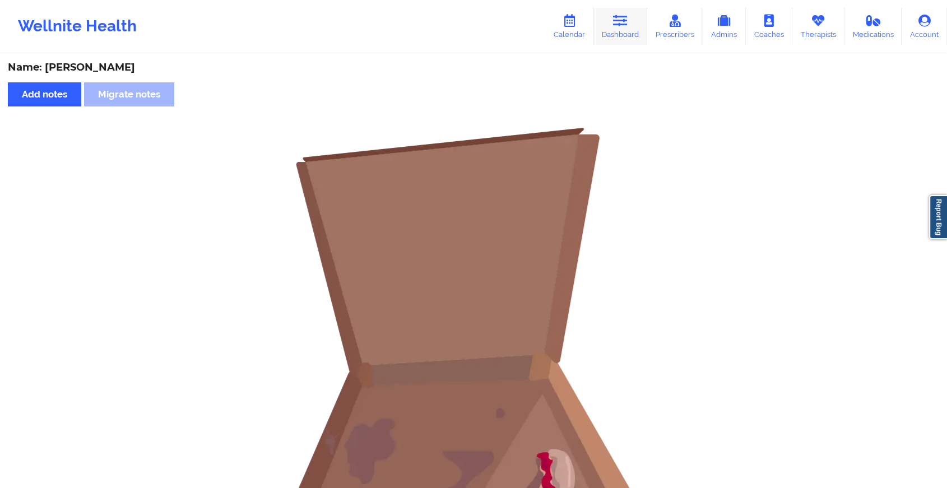
click at [632, 24] on link "Dashboard" at bounding box center [620, 26] width 54 height 37
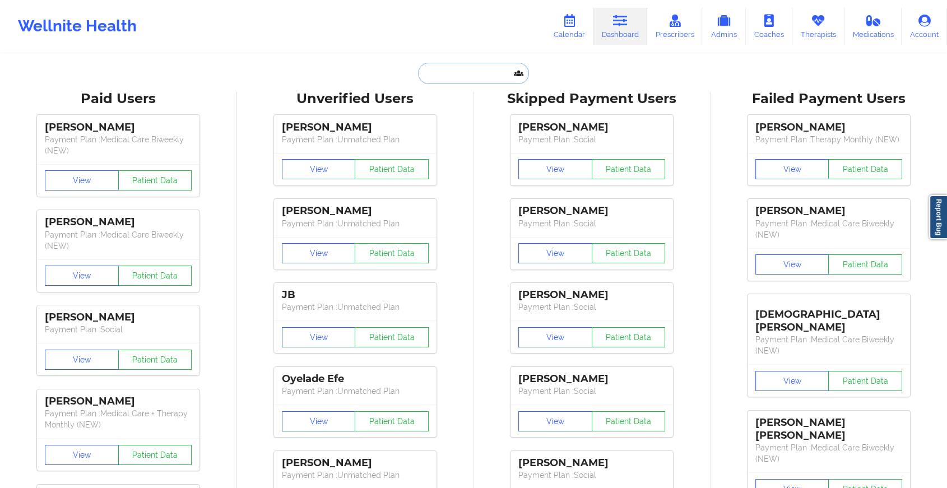
click at [487, 82] on input "text" at bounding box center [473, 73] width 111 height 21
paste input "[EMAIL_ADDRESS][DOMAIN_NAME]"
type input "[EMAIL_ADDRESS][DOMAIN_NAME]"
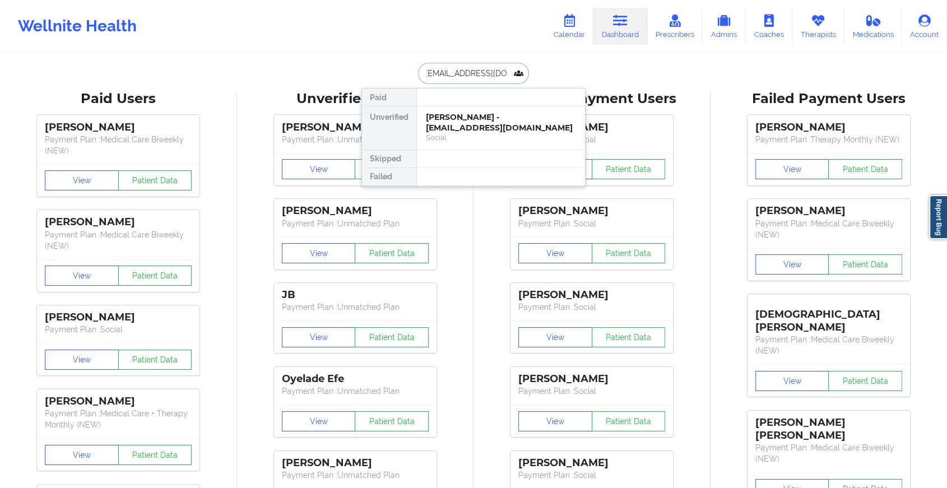
click at [488, 125] on div "[PERSON_NAME] - [EMAIL_ADDRESS][DOMAIN_NAME]" at bounding box center [501, 122] width 150 height 21
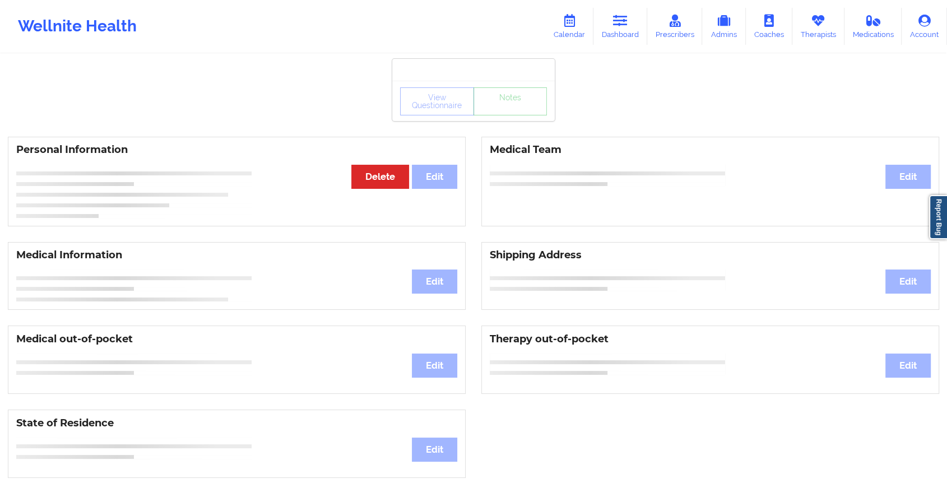
click at [507, 108] on div "View Questionnaire Notes" at bounding box center [473, 101] width 147 height 28
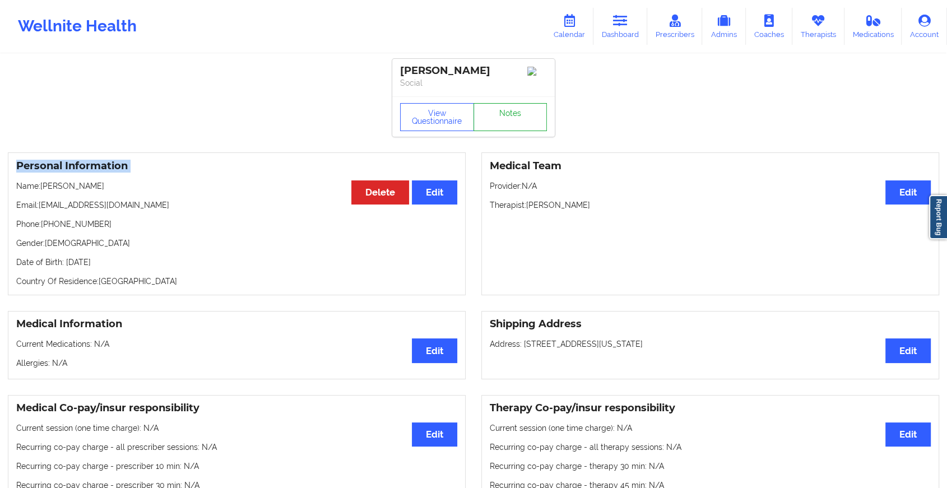
drag, startPoint x: 507, startPoint y: 108, endPoint x: 506, endPoint y: 119, distance: 11.3
click at [506, 119] on div "View Questionnaire Notes" at bounding box center [473, 117] width 147 height 28
click at [506, 119] on link "Notes" at bounding box center [510, 117] width 74 height 28
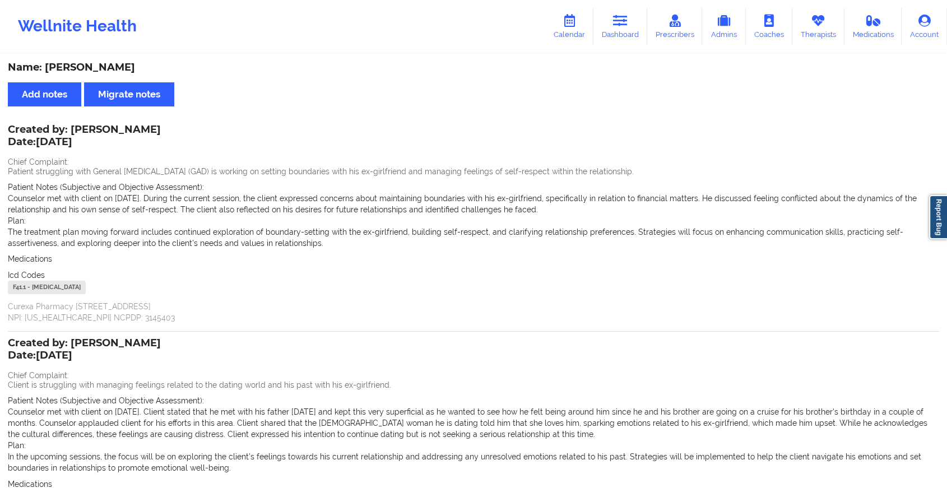
scroll to position [151, 0]
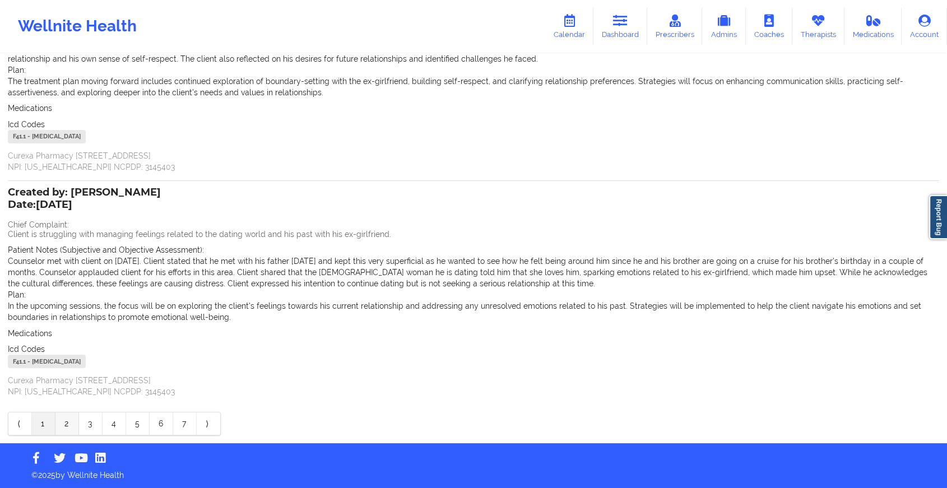
click at [62, 423] on link "2" at bounding box center [67, 423] width 24 height 22
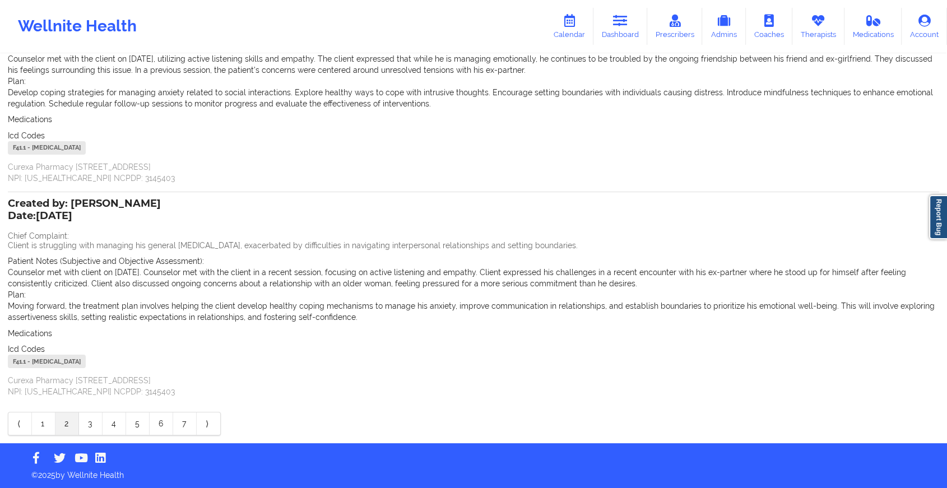
scroll to position [0, 0]
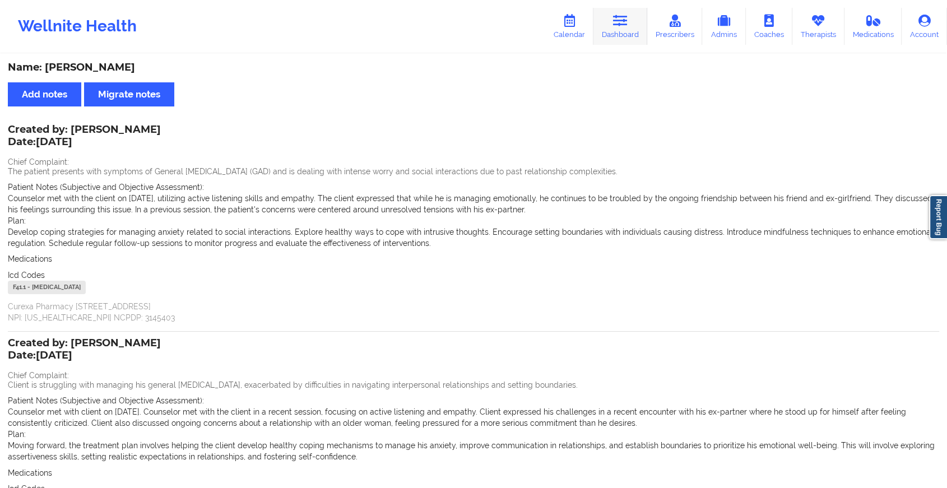
click at [610, 21] on link "Dashboard" at bounding box center [620, 26] width 54 height 37
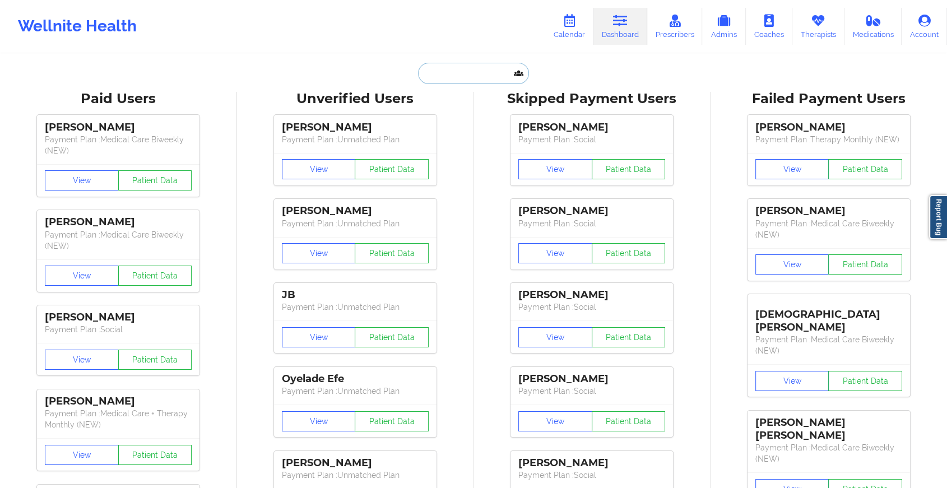
click at [448, 71] on input "text" at bounding box center [473, 73] width 111 height 21
paste input "[PERSON_NAME][EMAIL_ADDRESS][DOMAIN_NAME]"
type input "[PERSON_NAME][EMAIL_ADDRESS][DOMAIN_NAME]"
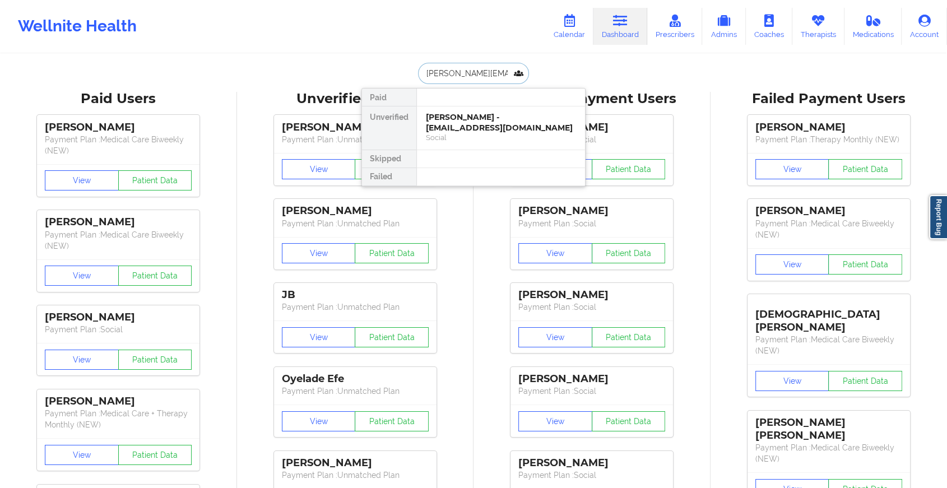
scroll to position [0, 16]
click at [467, 123] on div "[PERSON_NAME] - [PERSON_NAME][EMAIL_ADDRESS][DOMAIN_NAME]" at bounding box center [501, 122] width 150 height 21
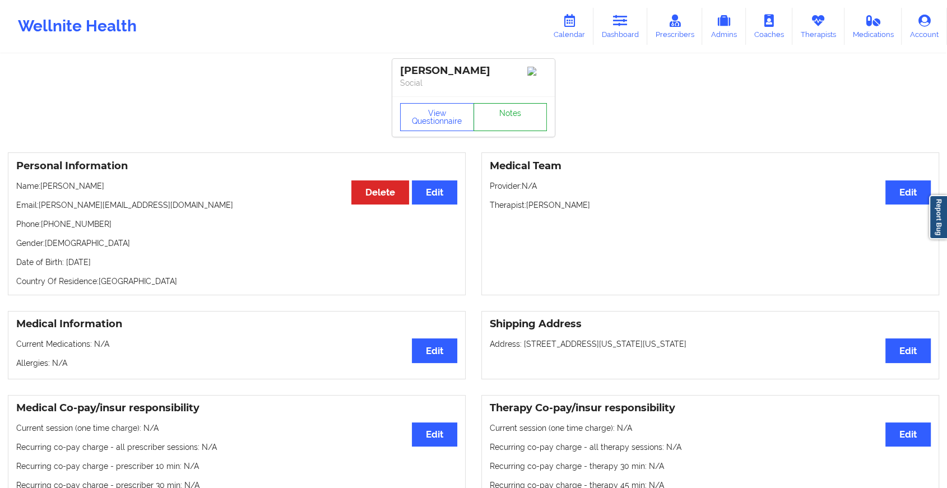
click at [508, 115] on link "Notes" at bounding box center [510, 117] width 74 height 28
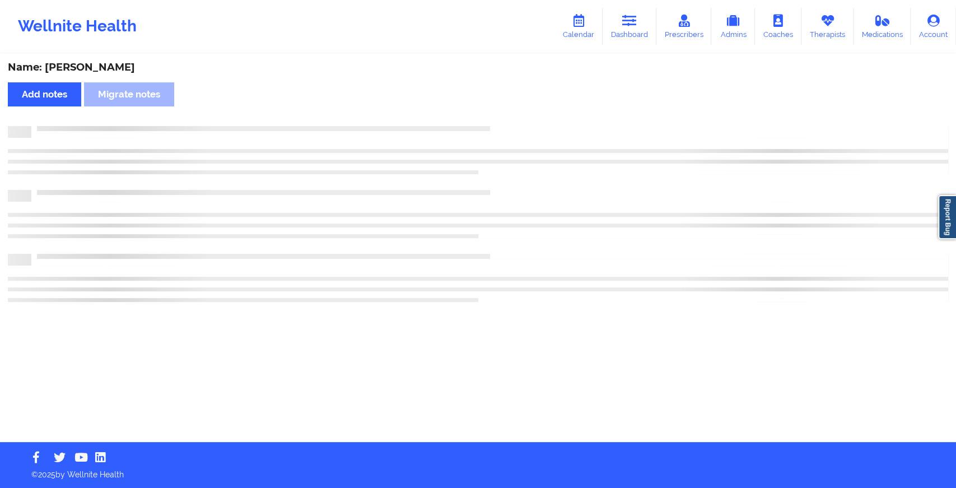
click at [508, 115] on div "Name: [PERSON_NAME] Add notes Migrate notes" at bounding box center [478, 248] width 956 height 387
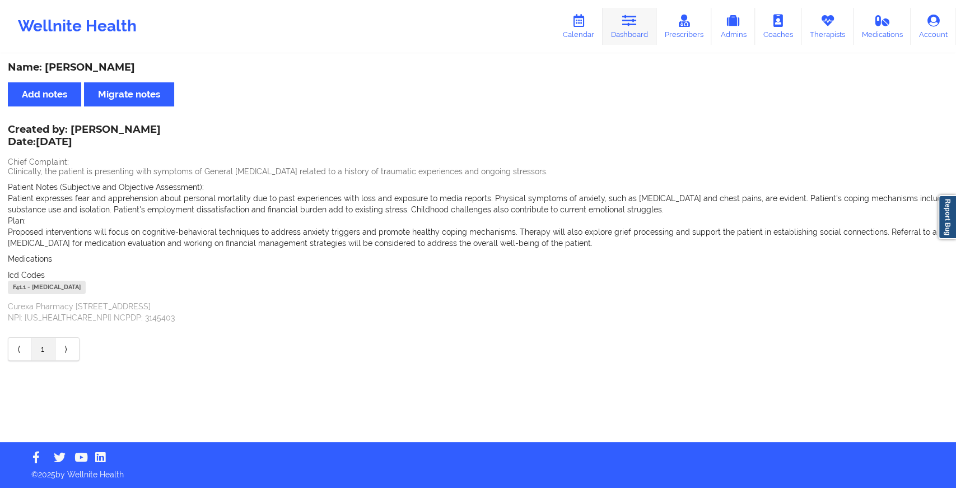
click at [625, 22] on icon at bounding box center [629, 21] width 15 height 12
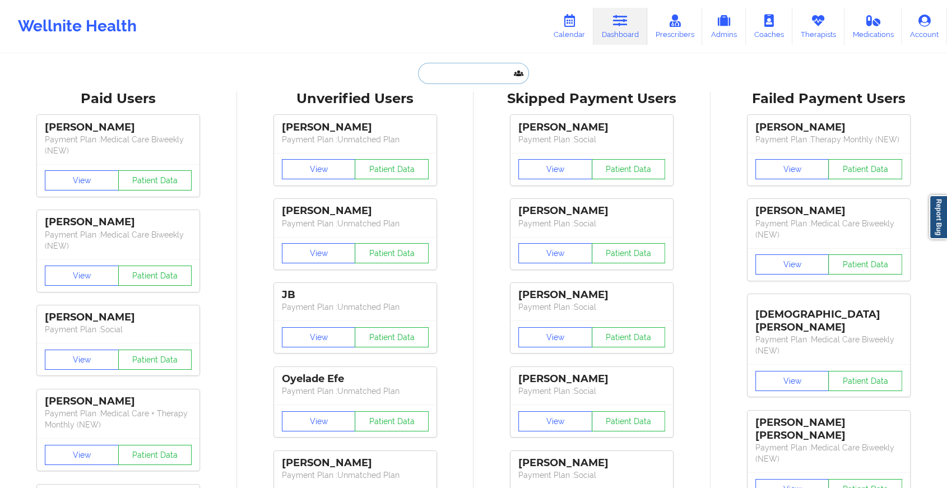
click at [458, 77] on input "text" at bounding box center [473, 73] width 111 height 21
paste input "[EMAIL_ADDRESS][DOMAIN_NAME]"
type input "[EMAIL_ADDRESS][DOMAIN_NAME]"
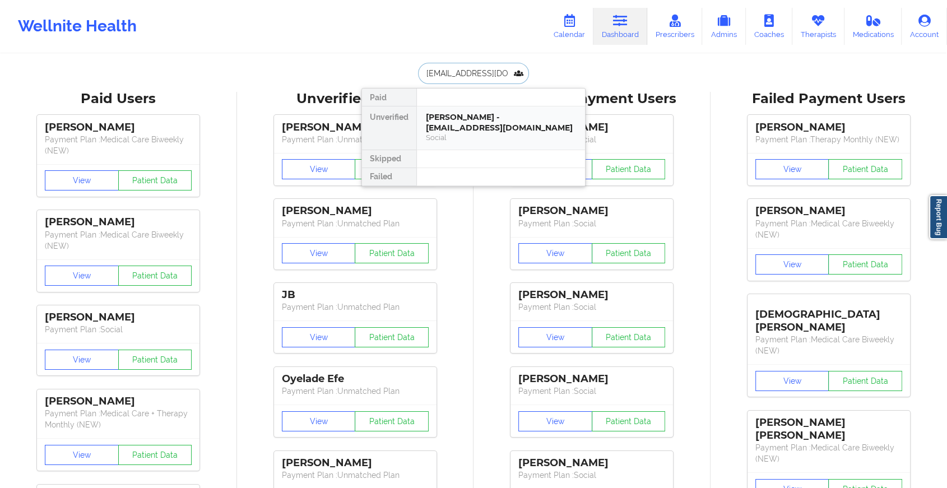
click at [493, 120] on div "[PERSON_NAME] - [EMAIL_ADDRESS][DOMAIN_NAME]" at bounding box center [501, 122] width 150 height 21
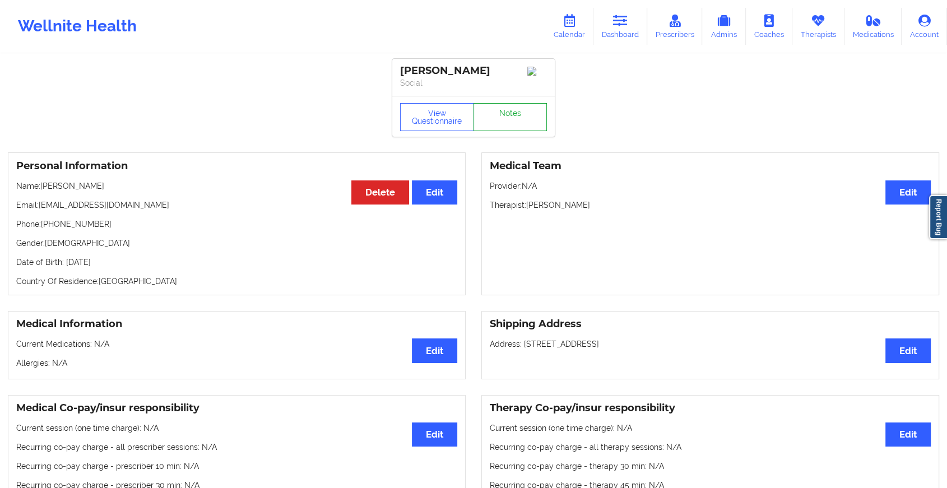
click at [511, 111] on link "Notes" at bounding box center [510, 117] width 74 height 28
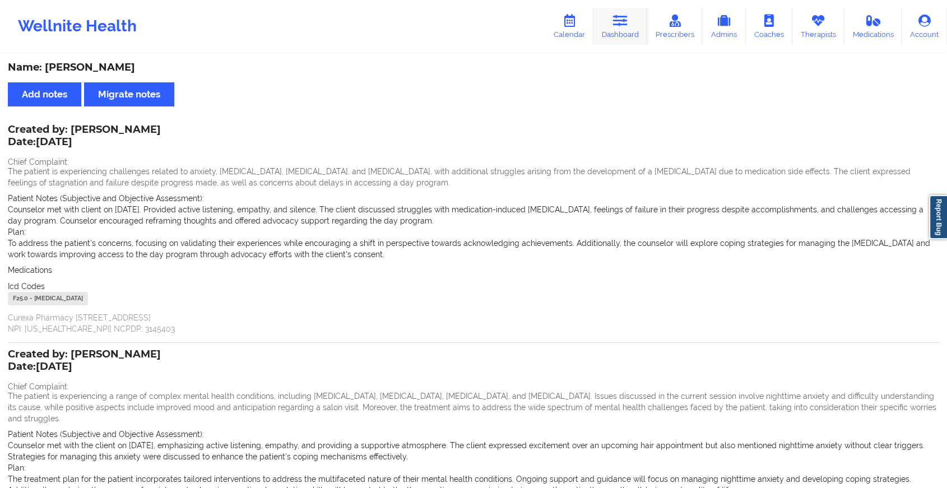
click at [611, 41] on link "Dashboard" at bounding box center [620, 26] width 54 height 37
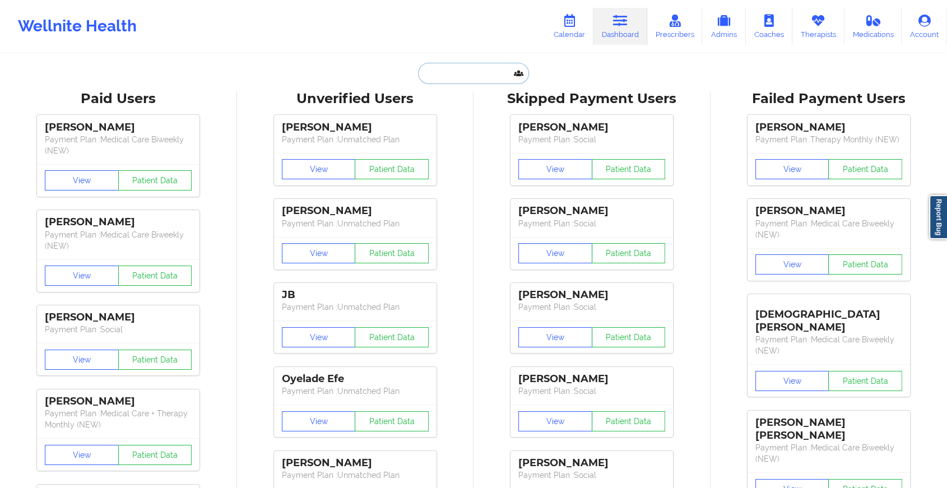
click at [418, 71] on input "text" at bounding box center [473, 73] width 111 height 21
paste input "[EMAIL_ADDRESS][DOMAIN_NAME]"
type input "[EMAIL_ADDRESS][DOMAIN_NAME]"
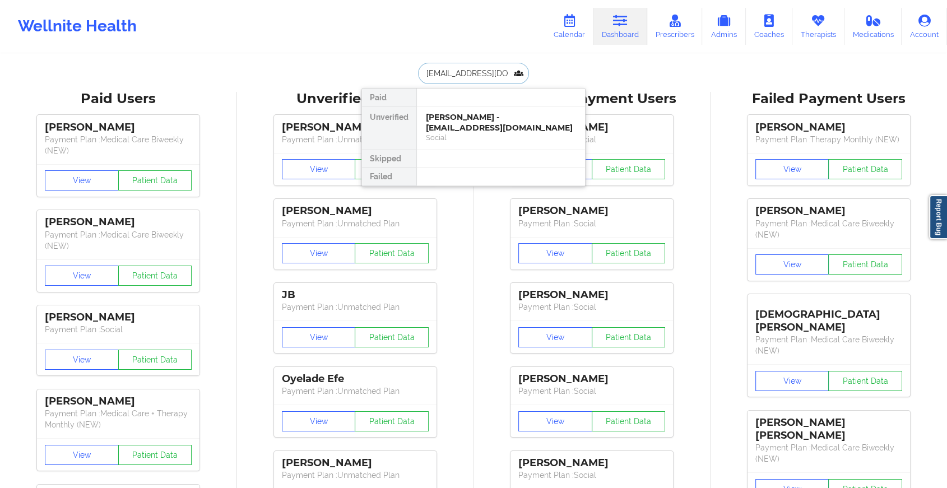
click at [478, 123] on div "[PERSON_NAME] - [EMAIL_ADDRESS][DOMAIN_NAME]" at bounding box center [501, 122] width 150 height 21
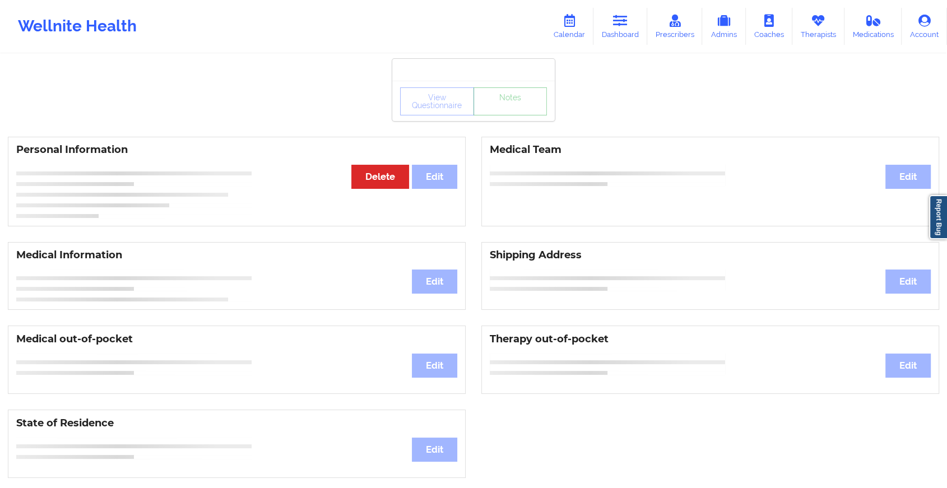
click at [506, 110] on link "Notes" at bounding box center [510, 101] width 74 height 28
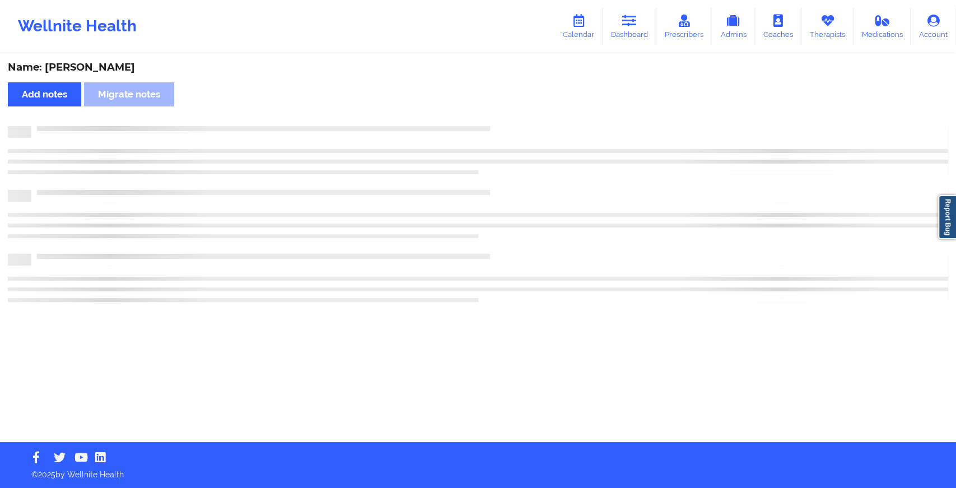
click at [506, 110] on div "Name: [PERSON_NAME] Add notes Migrate notes" at bounding box center [478, 248] width 956 height 387
drag, startPoint x: 478, startPoint y: 123, endPoint x: 506, endPoint y: 110, distance: 31.6
click at [506, 110] on div "Name: [PERSON_NAME] Add notes Migrate notes" at bounding box center [478, 248] width 956 height 387
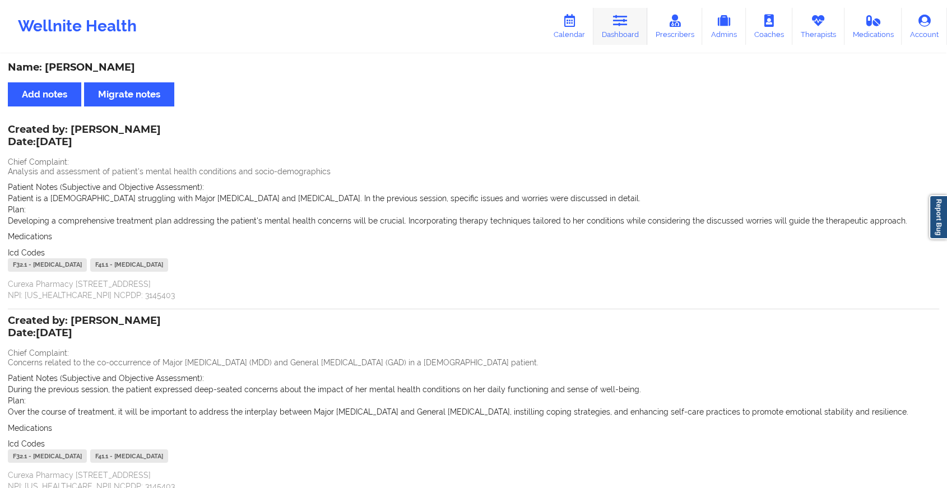
click at [627, 18] on icon at bounding box center [620, 21] width 15 height 12
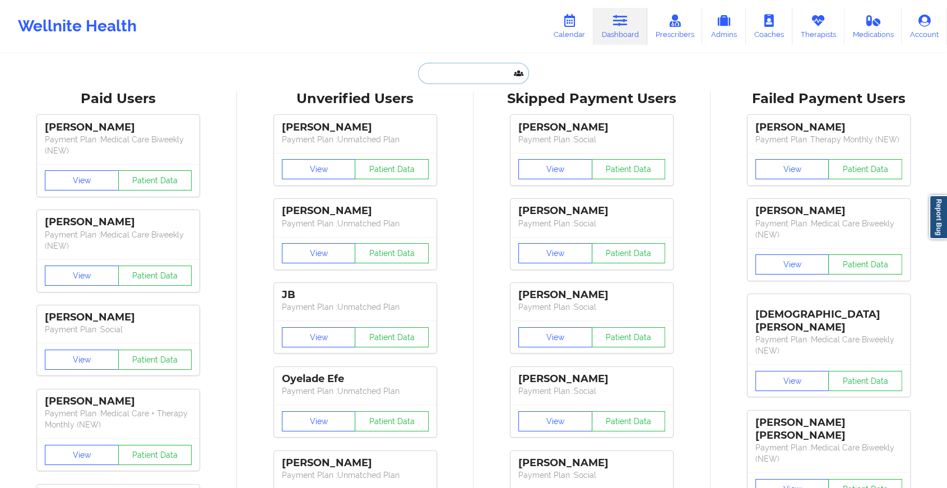
click at [467, 69] on input "text" at bounding box center [473, 73] width 111 height 21
paste input "[EMAIL_ADDRESS][DOMAIN_NAME]"
type input "[EMAIL_ADDRESS][DOMAIN_NAME]"
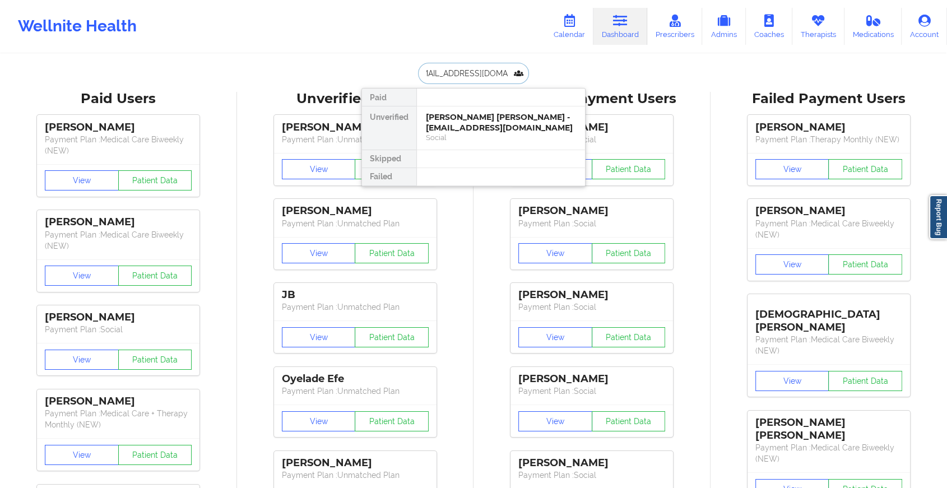
click at [479, 130] on div "[PERSON_NAME] [PERSON_NAME] - [EMAIL_ADDRESS][DOMAIN_NAME]" at bounding box center [501, 122] width 150 height 21
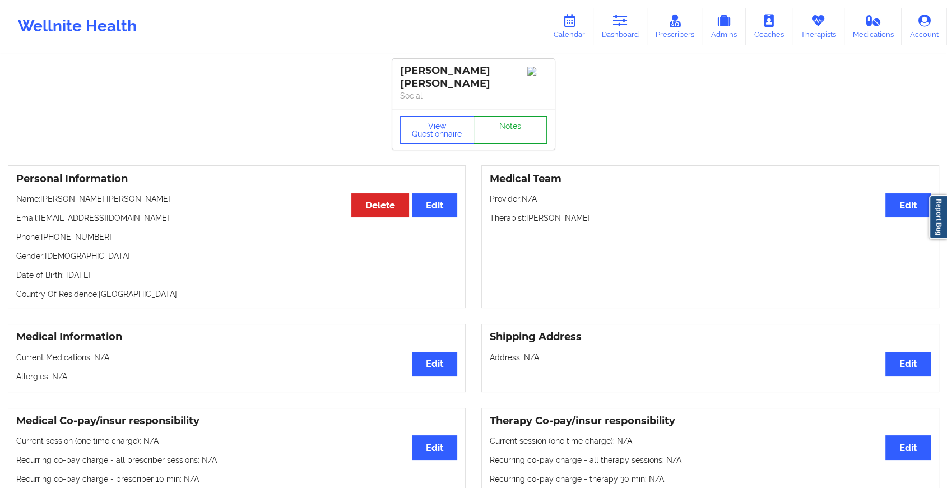
click at [498, 116] on link "Notes" at bounding box center [510, 130] width 74 height 28
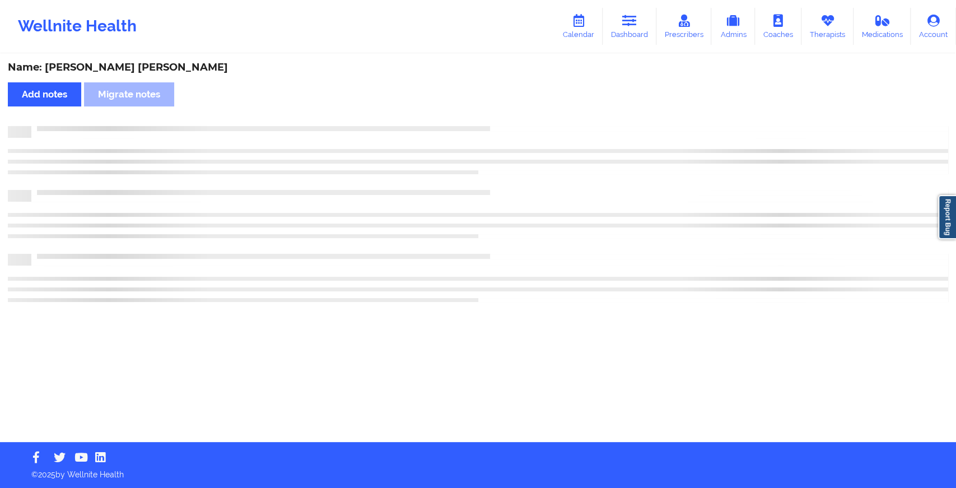
click at [498, 112] on div "Name: [PERSON_NAME] [PERSON_NAME] Add notes Migrate notes" at bounding box center [478, 248] width 956 height 387
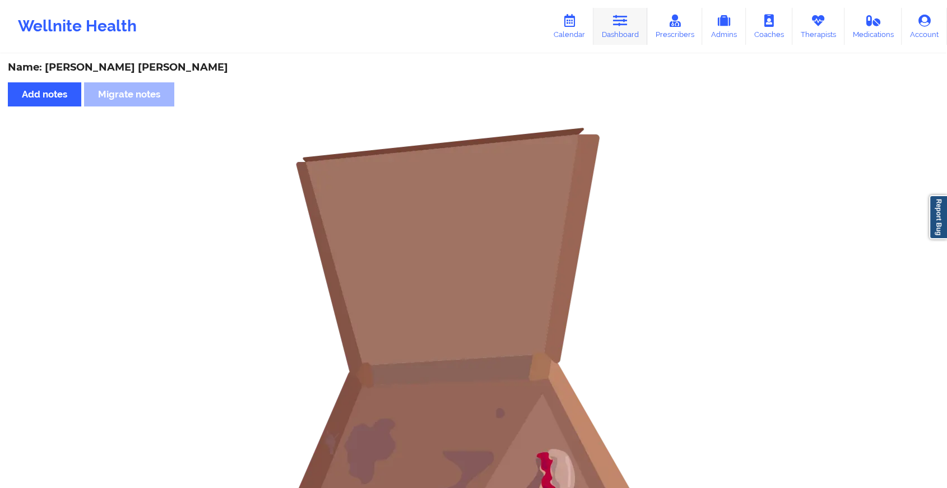
click at [636, 22] on link "Dashboard" at bounding box center [620, 26] width 54 height 37
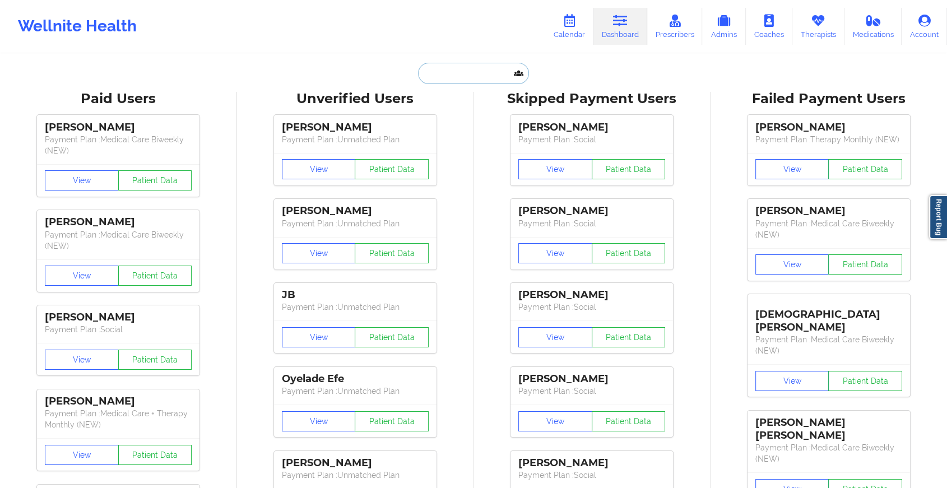
click at [477, 78] on input "text" at bounding box center [473, 73] width 111 height 21
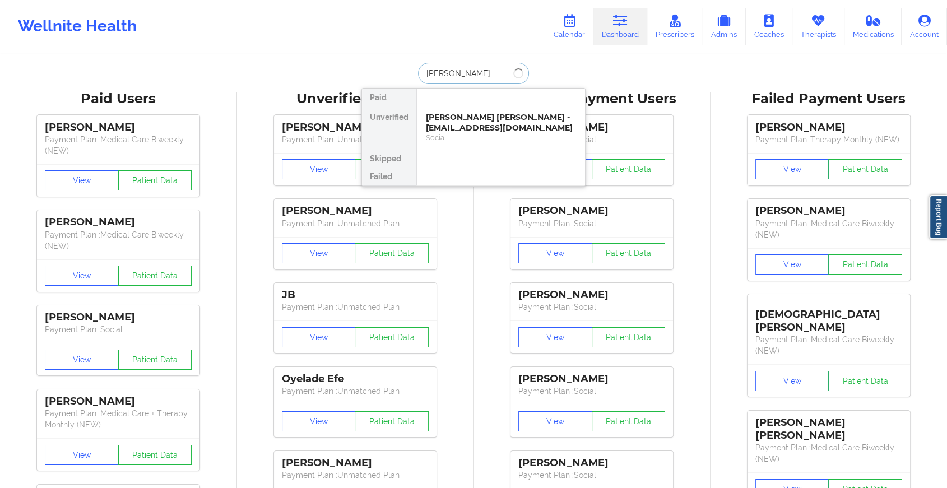
type input "[PERSON_NAME]"
click at [462, 130] on div "[PERSON_NAME] [PERSON_NAME] - [EMAIL_ADDRESS][DOMAIN_NAME]" at bounding box center [501, 122] width 150 height 21
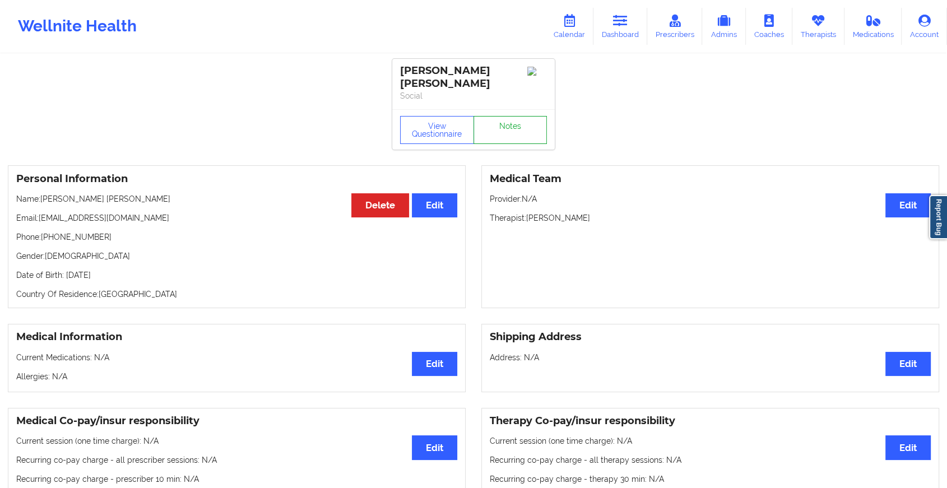
click at [495, 130] on link "Notes" at bounding box center [510, 130] width 74 height 28
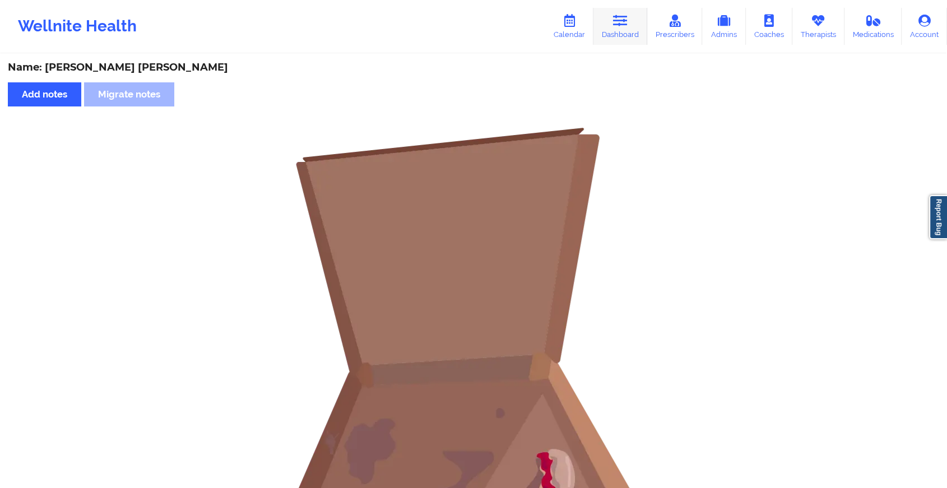
click at [617, 33] on link "Dashboard" at bounding box center [620, 26] width 54 height 37
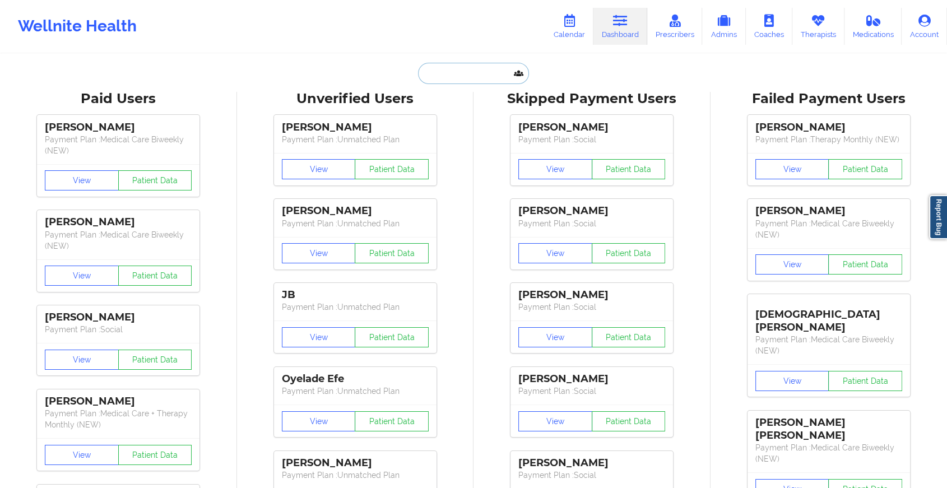
click at [479, 81] on input "text" at bounding box center [473, 73] width 111 height 21
paste input "[EMAIL_ADDRESS][PERSON_NAME][DATE][DOMAIN_NAME]"
type input "[EMAIL_ADDRESS][PERSON_NAME][DATE][DOMAIN_NAME]"
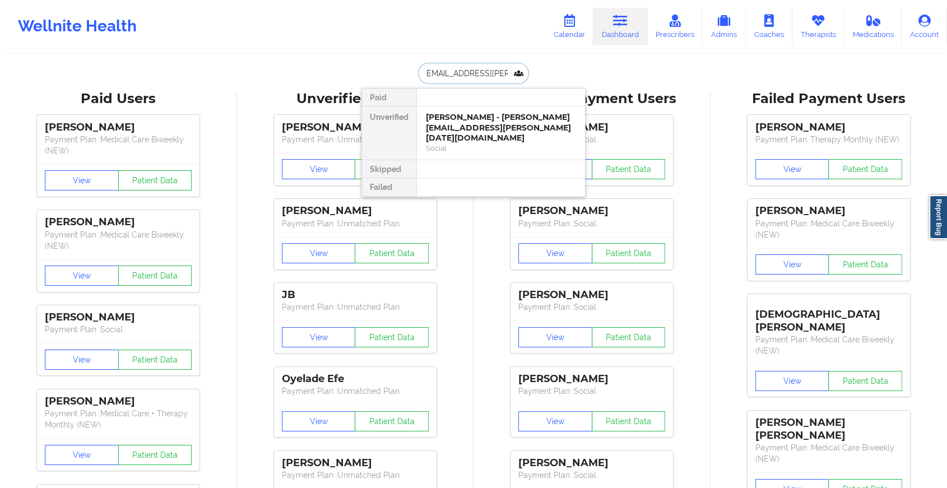
click at [502, 131] on div "[PERSON_NAME] - [PERSON_NAME][EMAIL_ADDRESS][PERSON_NAME][DATE][DOMAIN_NAME]" at bounding box center [501, 127] width 150 height 31
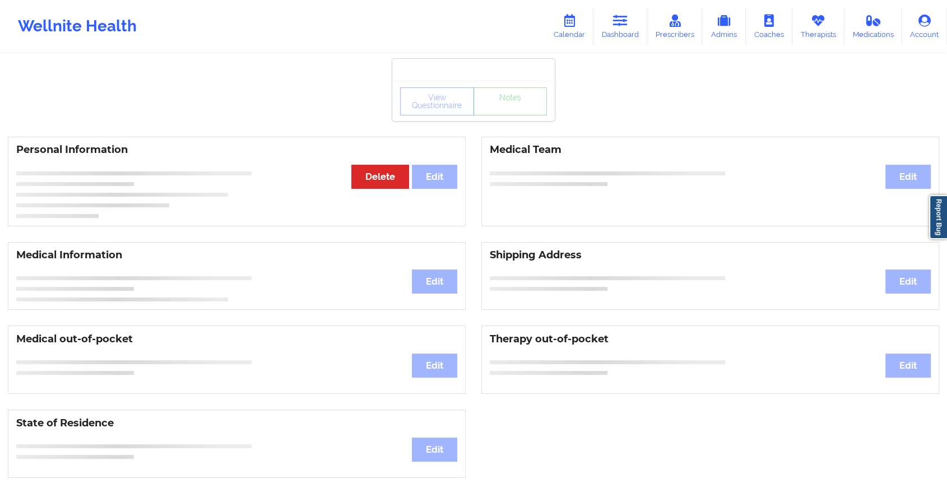
click at [500, 122] on div "View Questionnaire Notes Personal Information Edit Delete Medical Team Edit Med…" at bounding box center [473, 472] width 947 height 945
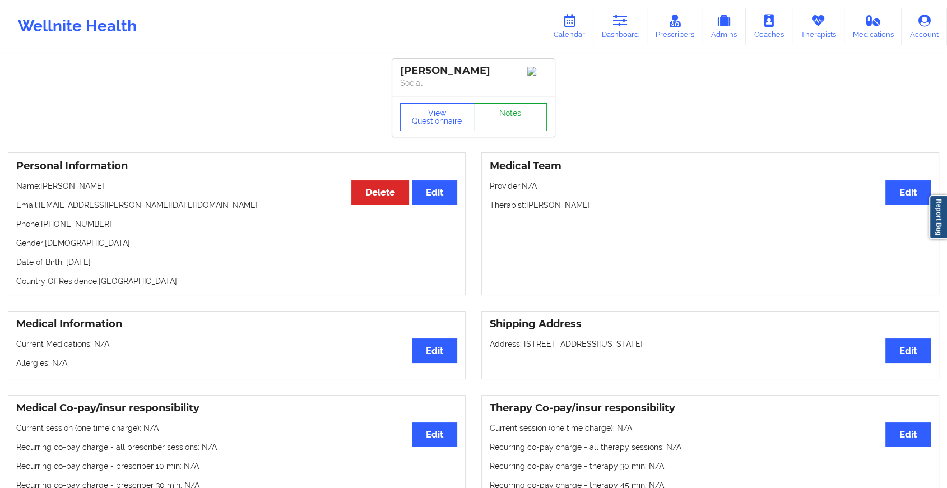
click at [500, 122] on link "Notes" at bounding box center [510, 117] width 74 height 28
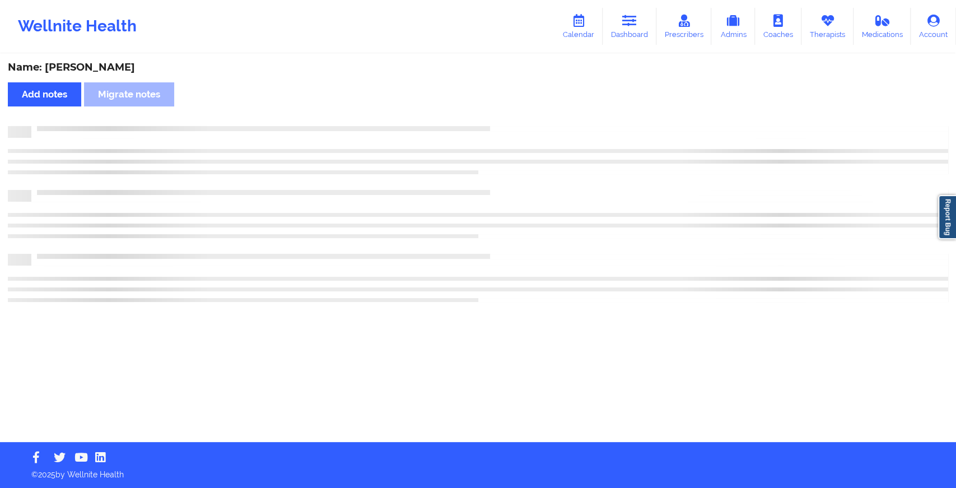
click at [500, 122] on div "Name: [PERSON_NAME] Add notes Migrate notes" at bounding box center [478, 248] width 956 height 387
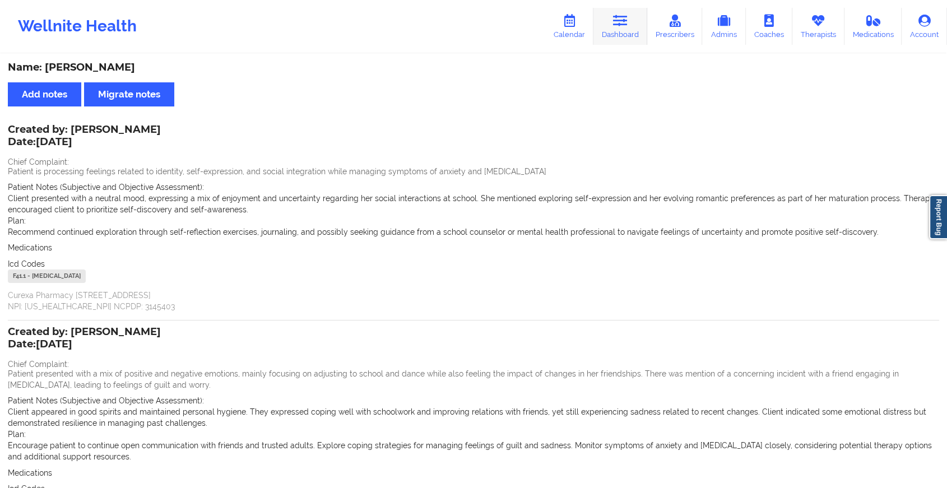
click at [619, 28] on link "Dashboard" at bounding box center [620, 26] width 54 height 37
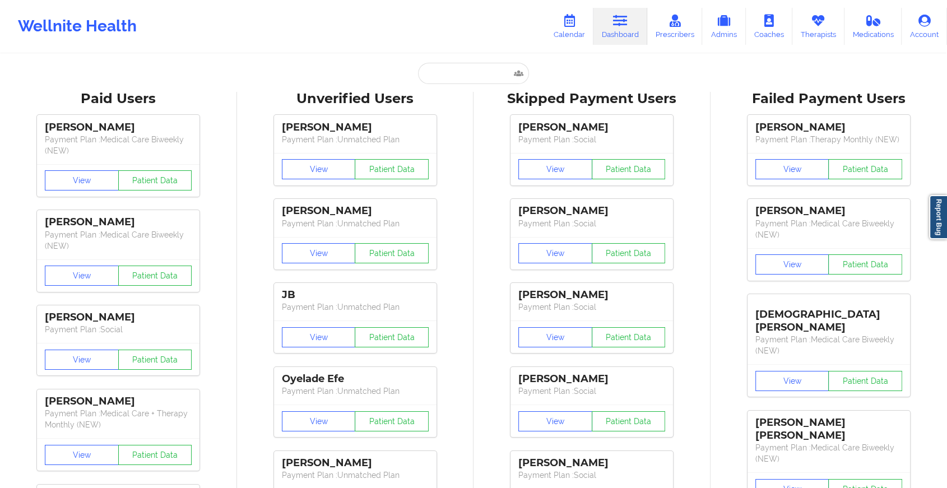
click at [458, 72] on input "text" at bounding box center [473, 73] width 111 height 21
paste input "[PERSON_NAME][EMAIL_ADDRESS][PERSON_NAME][DOMAIN_NAME]"
type input "[PERSON_NAME][EMAIL_ADDRESS][PERSON_NAME][DOMAIN_NAME]"
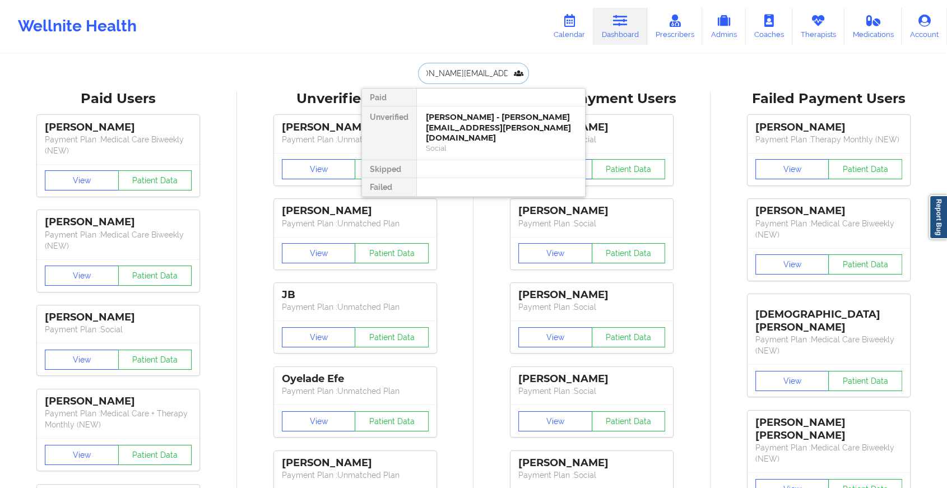
click at [508, 121] on div "[PERSON_NAME] - [PERSON_NAME][EMAIL_ADDRESS][PERSON_NAME][DOMAIN_NAME]" at bounding box center [501, 127] width 150 height 31
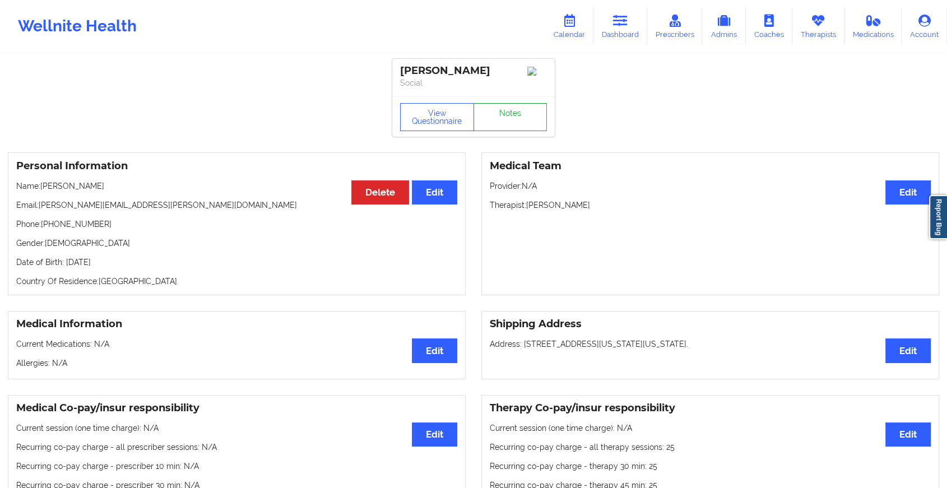
click at [518, 115] on link "Notes" at bounding box center [510, 117] width 74 height 28
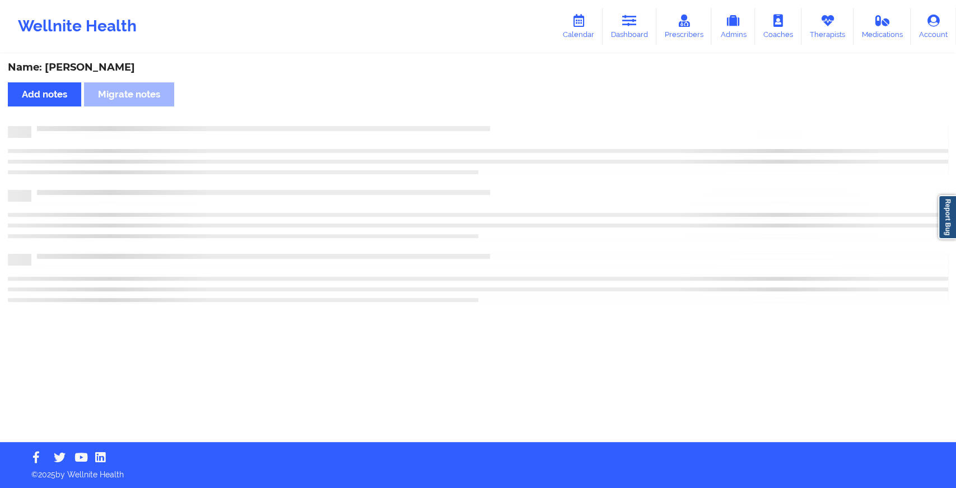
click at [518, 115] on div "Name: [PERSON_NAME] Add notes Migrate notes" at bounding box center [478, 248] width 956 height 387
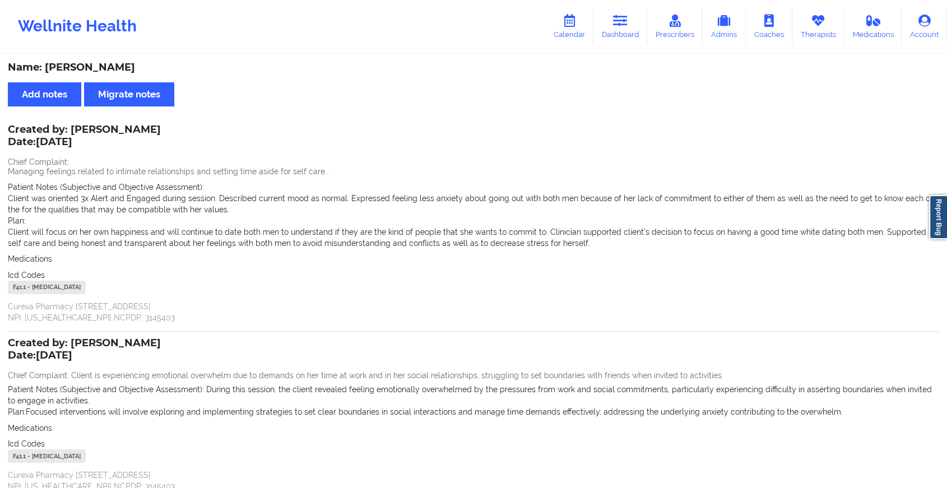
scroll to position [95, 0]
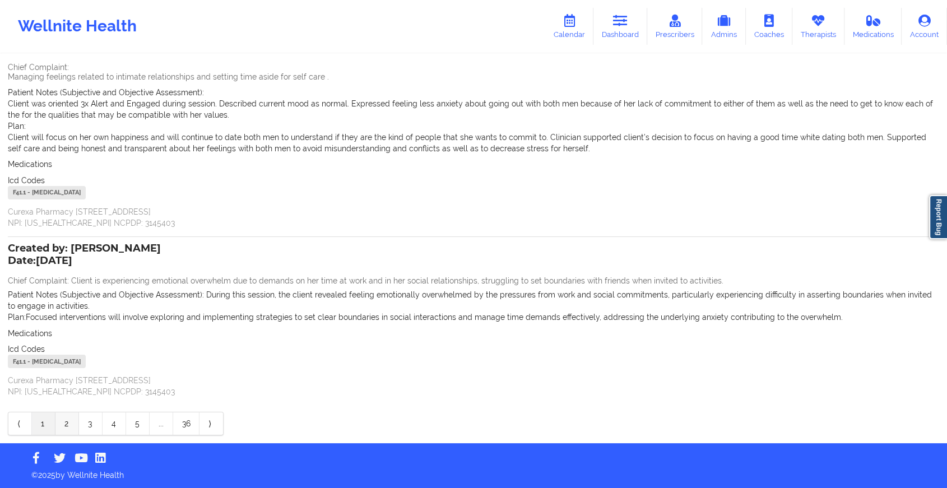
click at [67, 424] on link "2" at bounding box center [67, 423] width 24 height 22
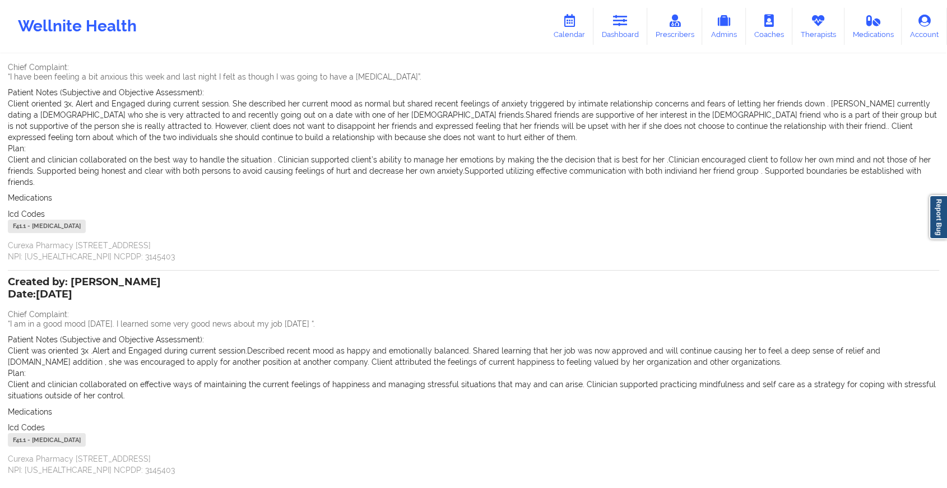
scroll to position [0, 0]
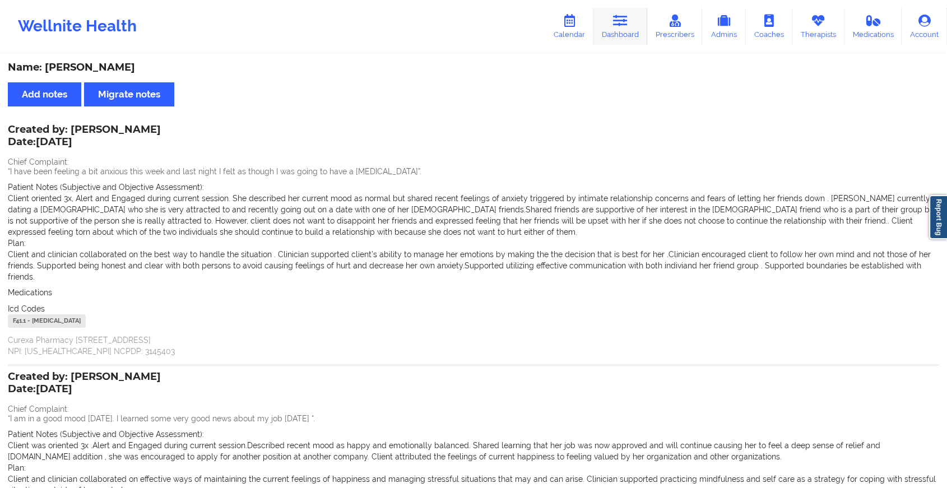
click at [615, 26] on icon at bounding box center [620, 21] width 15 height 12
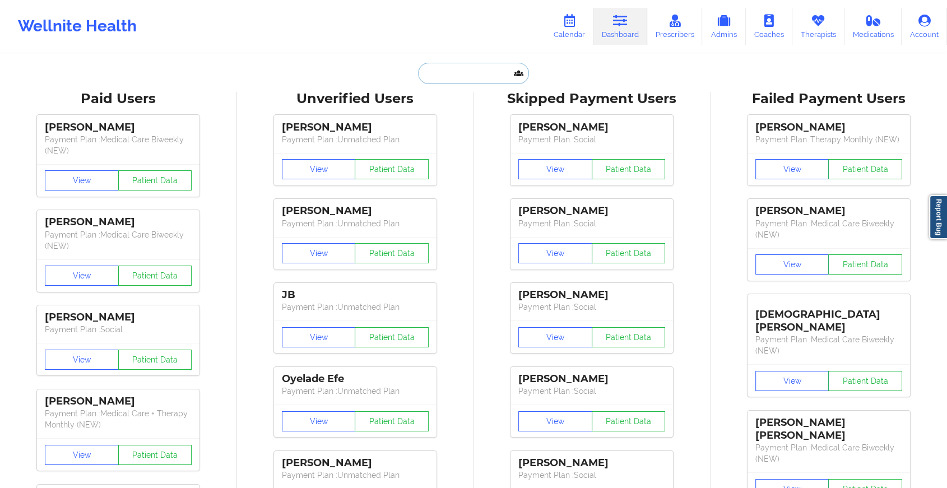
click at [456, 64] on input "text" at bounding box center [473, 73] width 111 height 21
paste input "[EMAIL_ADDRESS][DOMAIN_NAME]"
type input "[EMAIL_ADDRESS][DOMAIN_NAME]"
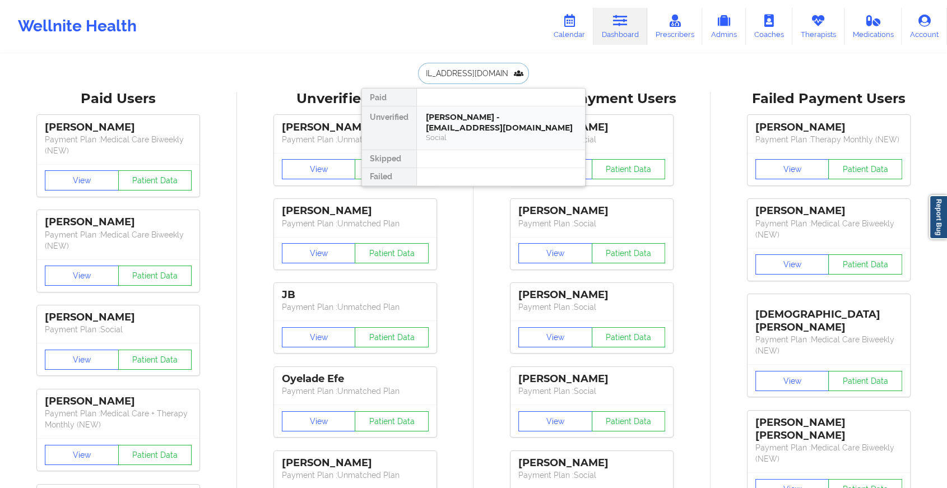
click at [506, 119] on div "[PERSON_NAME] - [EMAIL_ADDRESS][DOMAIN_NAME]" at bounding box center [501, 122] width 150 height 21
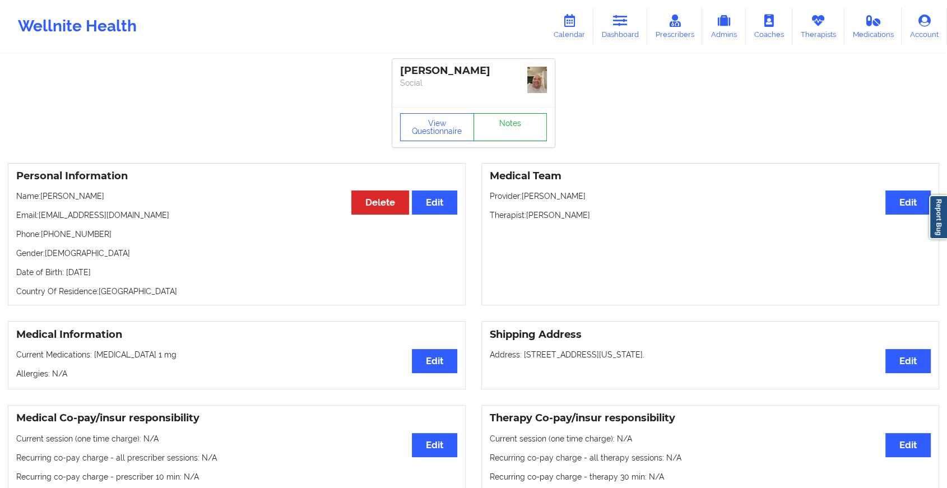
click at [520, 121] on link "Notes" at bounding box center [510, 127] width 74 height 28
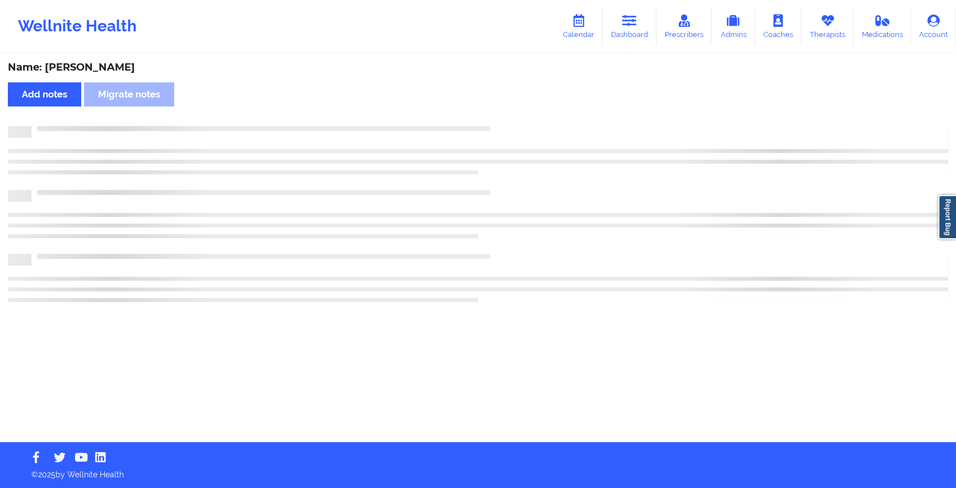
click at [520, 121] on div "Name: [PERSON_NAME] Add notes Migrate notes" at bounding box center [478, 248] width 956 height 387
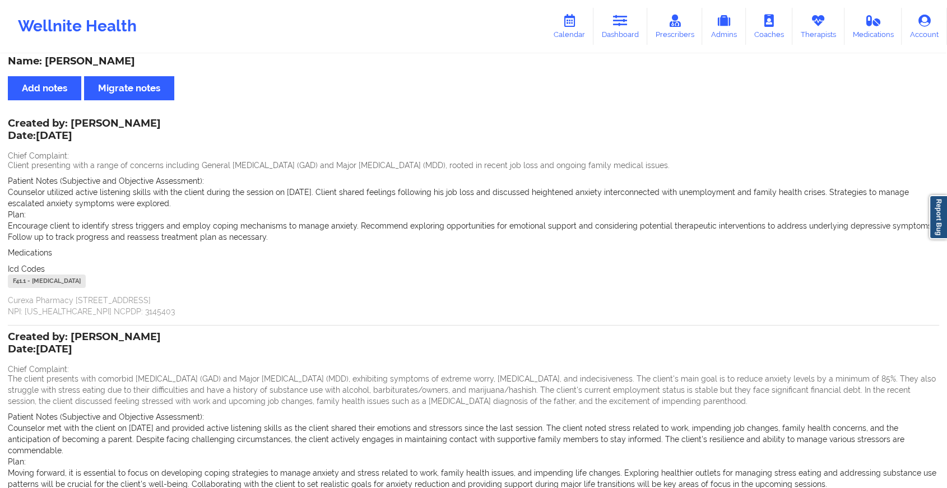
scroll to position [162, 0]
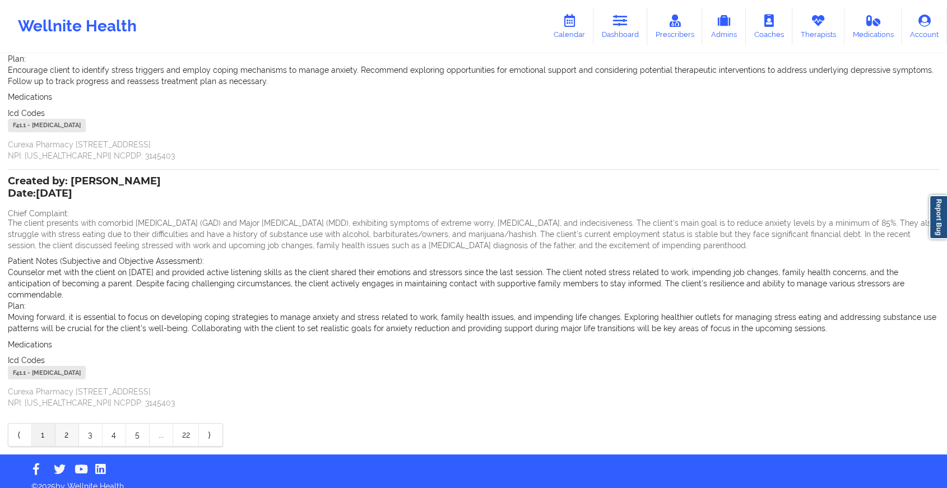
click at [63, 425] on link "2" at bounding box center [67, 434] width 24 height 22
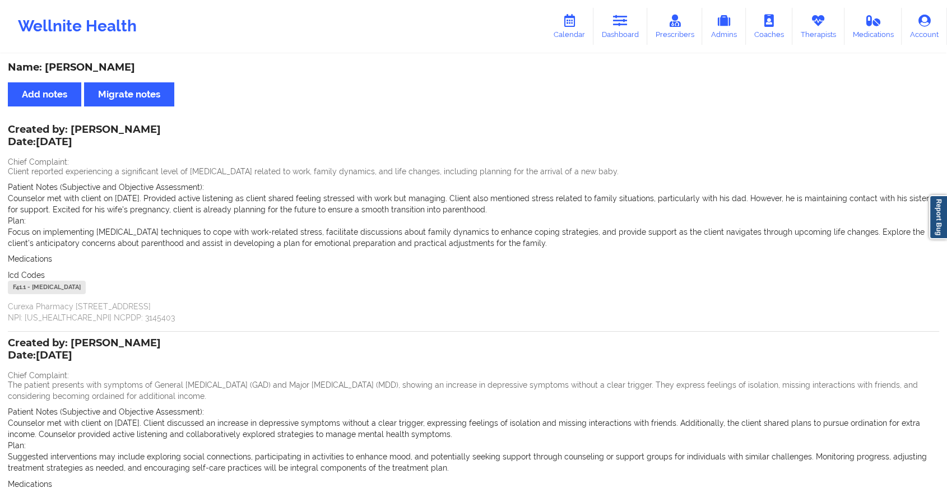
scroll to position [151, 0]
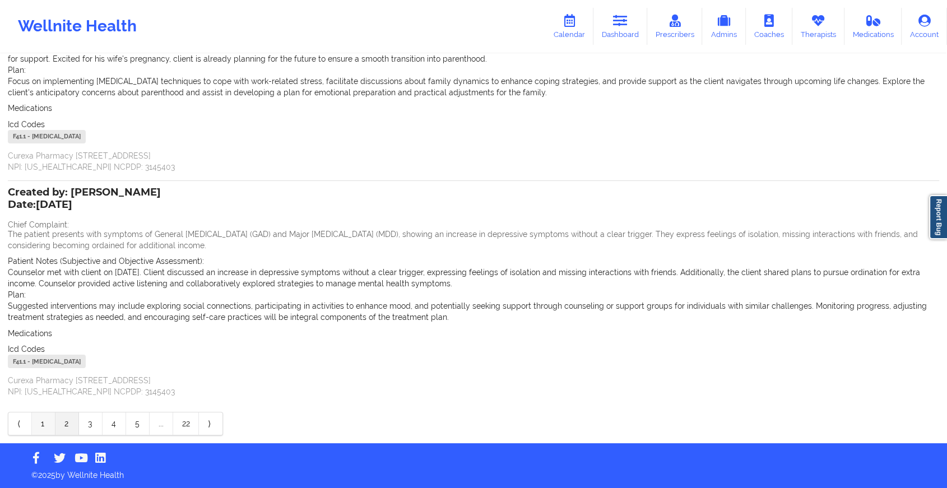
click at [46, 424] on link "1" at bounding box center [44, 423] width 24 height 22
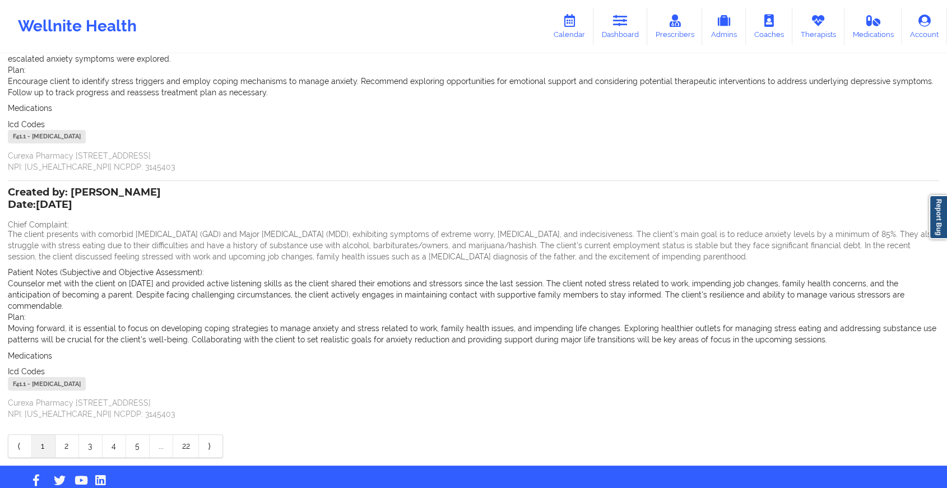
scroll to position [0, 0]
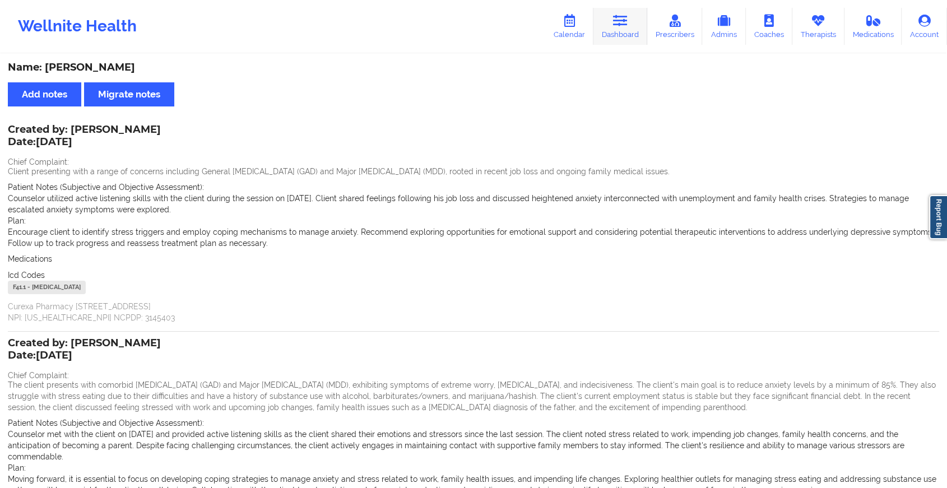
click at [615, 27] on link "Dashboard" at bounding box center [620, 26] width 54 height 37
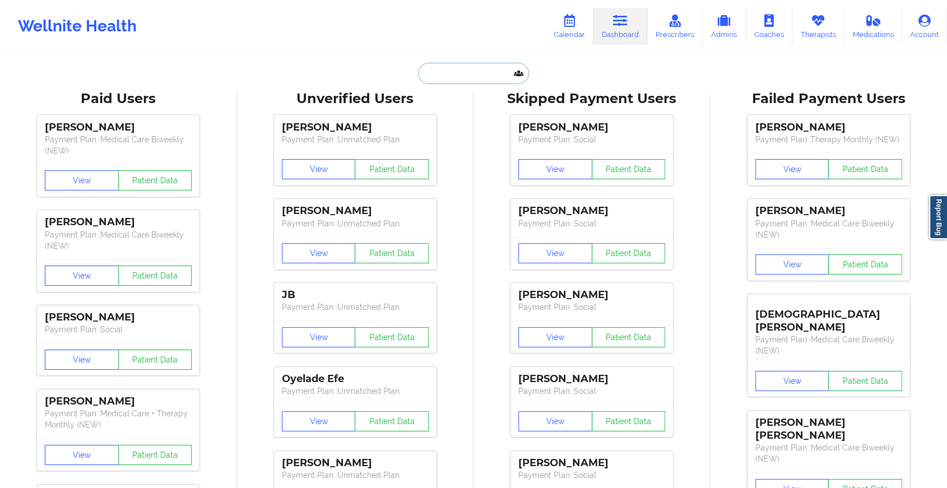
click at [479, 77] on input "text" at bounding box center [473, 73] width 111 height 21
paste input "[EMAIL_ADDRESS][DOMAIN_NAME]"
type input "[EMAIL_ADDRESS][DOMAIN_NAME]"
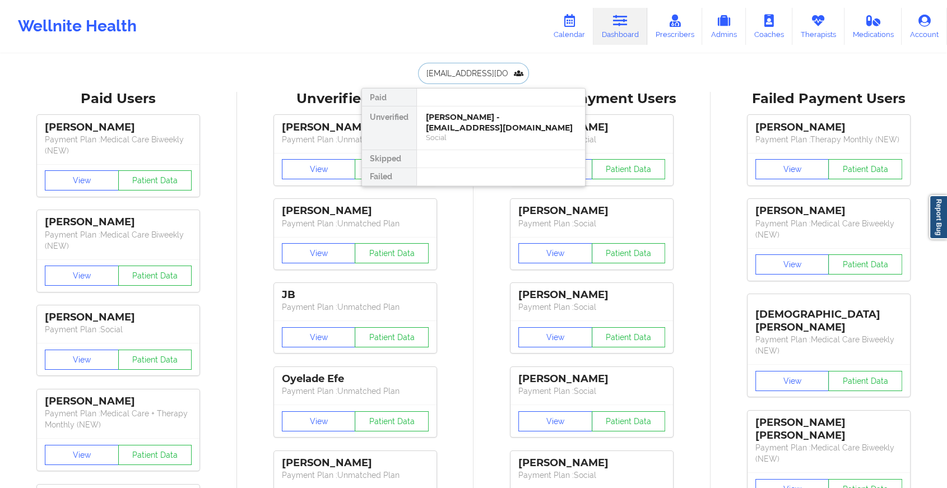
scroll to position [0, 21]
click at [488, 119] on div "[PERSON_NAME] - [EMAIL_ADDRESS][DOMAIN_NAME]" at bounding box center [501, 122] width 150 height 21
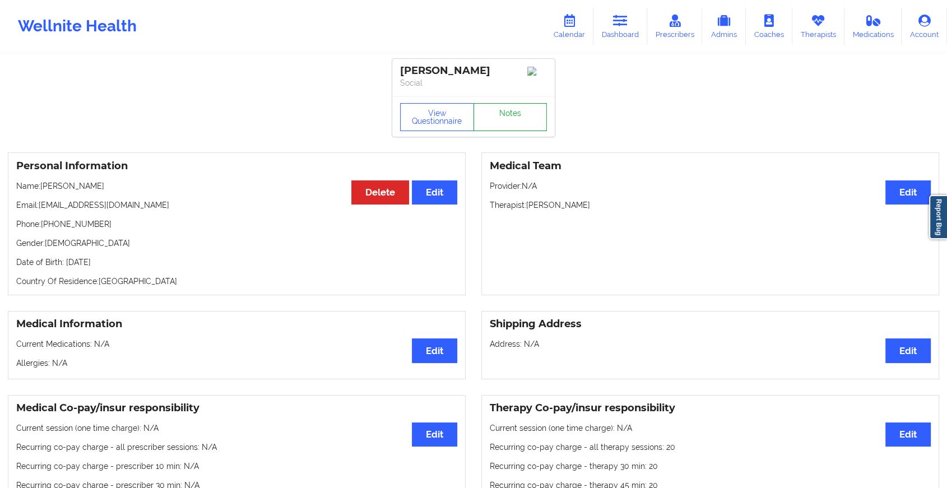
click at [510, 110] on link "Notes" at bounding box center [510, 117] width 74 height 28
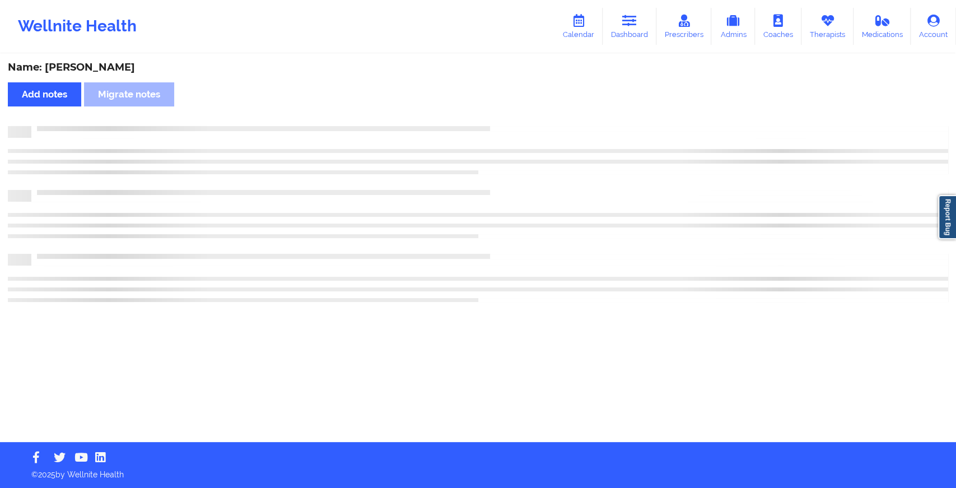
click at [510, 110] on div "Name: [PERSON_NAME] Add notes Migrate notes" at bounding box center [478, 248] width 956 height 387
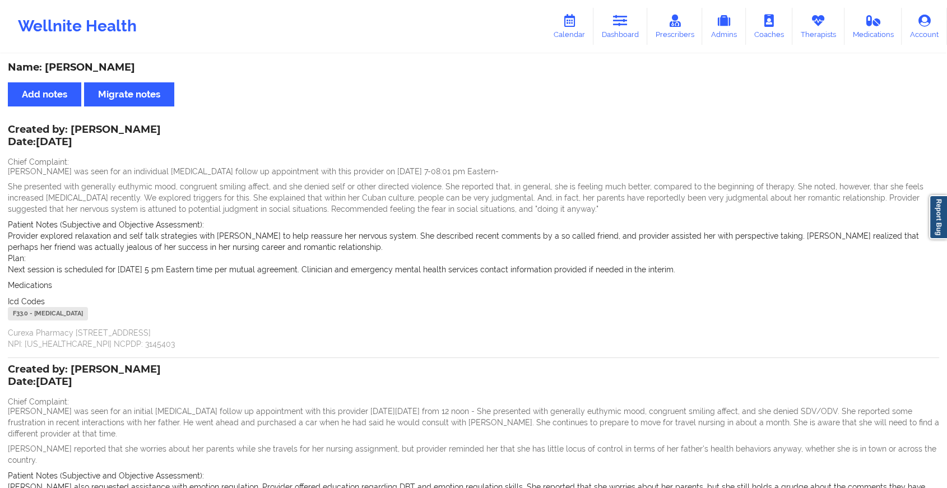
scroll to position [193, 0]
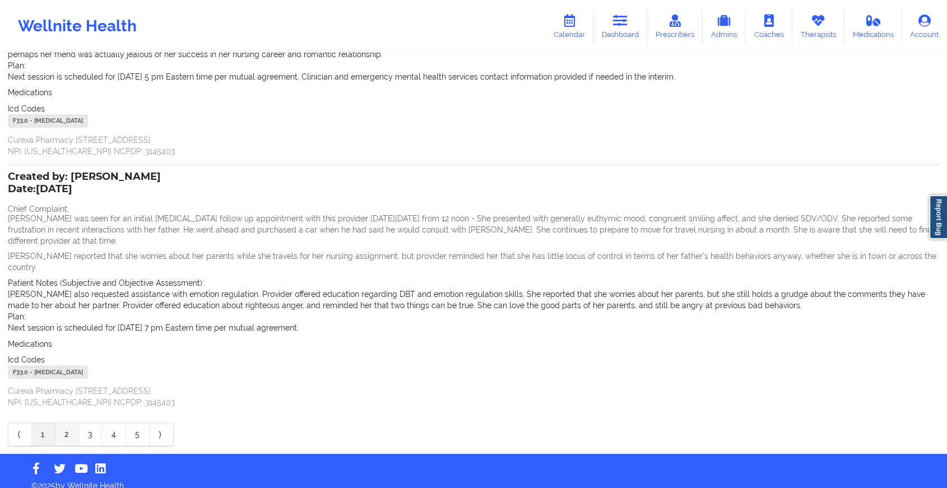
click at [70, 427] on link "2" at bounding box center [67, 434] width 24 height 22
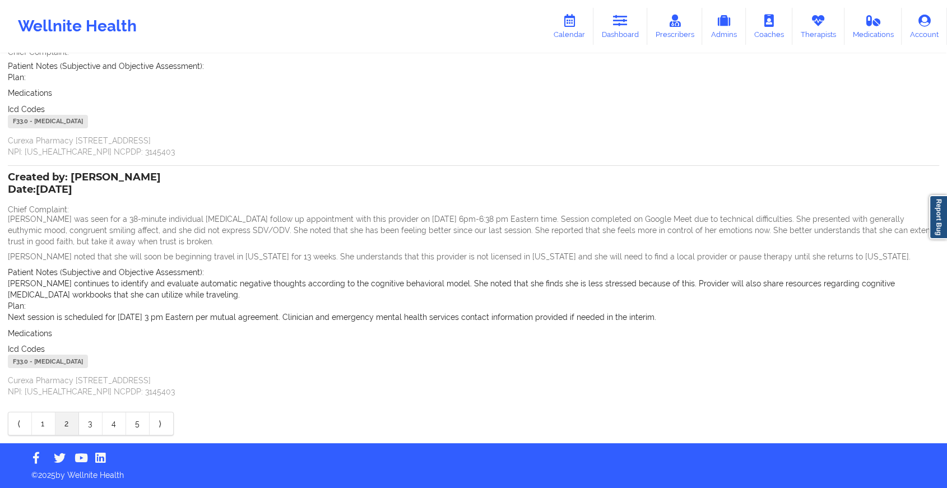
scroll to position [0, 0]
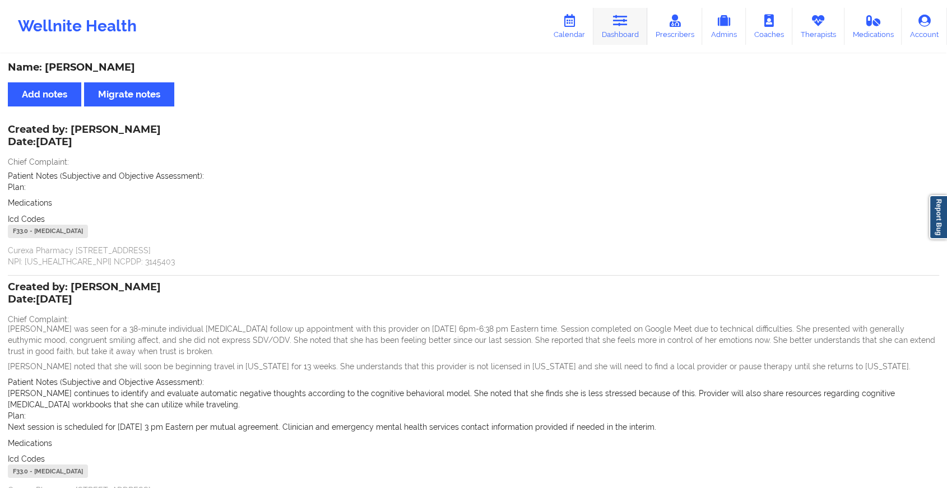
click at [617, 32] on link "Dashboard" at bounding box center [620, 26] width 54 height 37
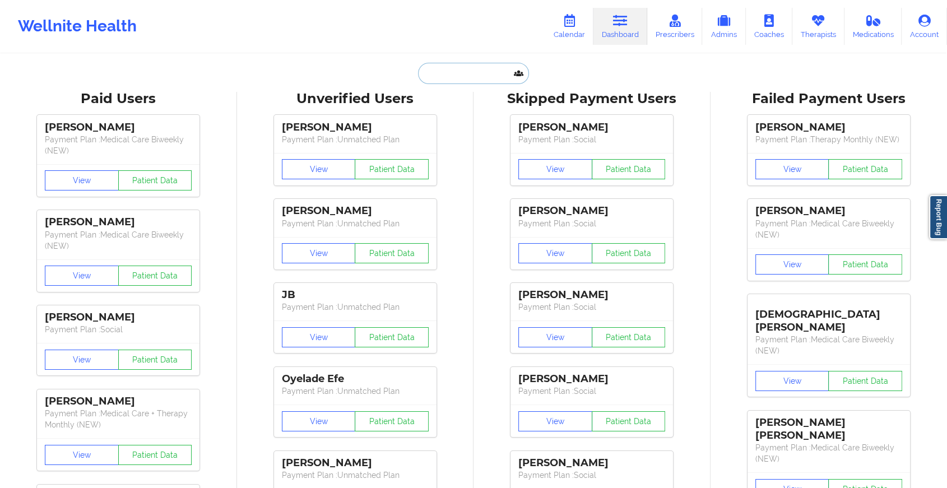
click at [456, 66] on input "text" at bounding box center [473, 73] width 111 height 21
paste input "[EMAIL_ADDRESS][DOMAIN_NAME]"
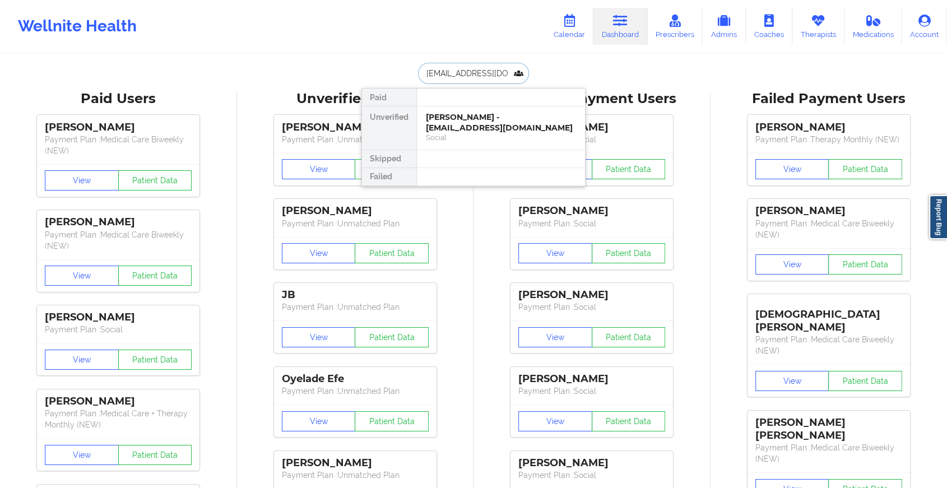
type input "[EMAIL_ADDRESS][DOMAIN_NAME]"
click at [474, 124] on div "[PERSON_NAME] Northern - [EMAIL_ADDRESS][DOMAIN_NAME]" at bounding box center [501, 122] width 150 height 21
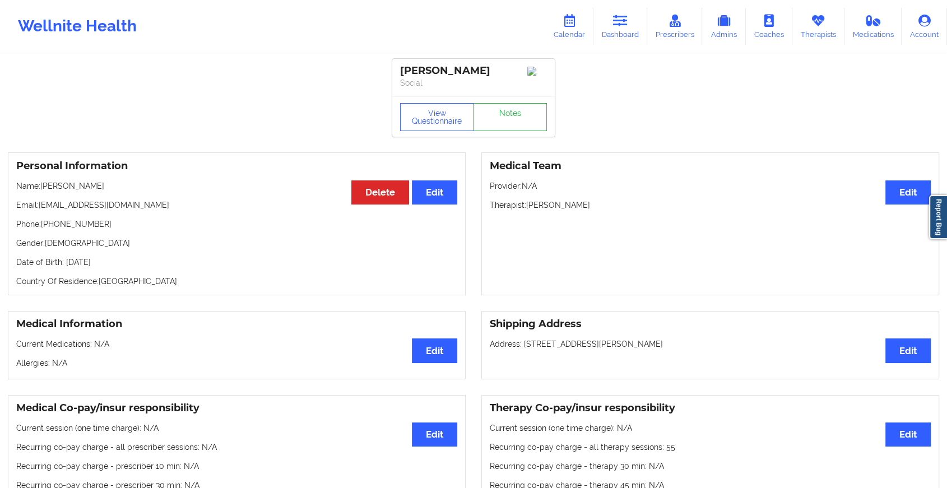
click at [493, 96] on div "[PERSON_NAME] Northern Social" at bounding box center [473, 78] width 162 height 38
drag, startPoint x: 493, startPoint y: 105, endPoint x: 500, endPoint y: 125, distance: 21.8
click at [500, 125] on link "Notes" at bounding box center [510, 117] width 74 height 28
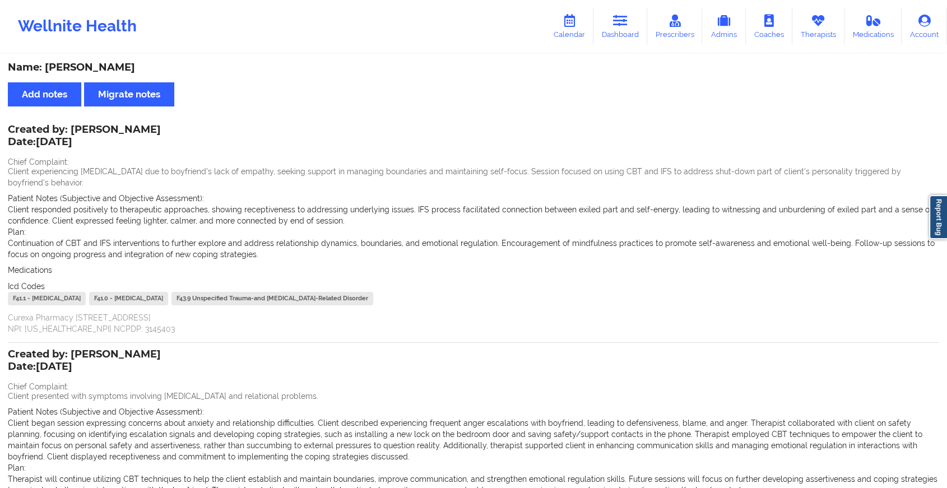
scroll to position [173, 0]
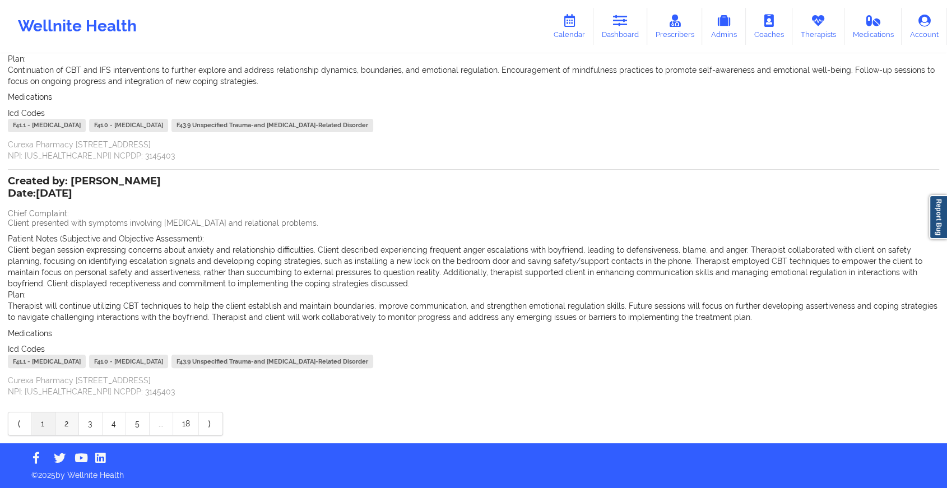
click at [59, 425] on link "2" at bounding box center [67, 423] width 24 height 22
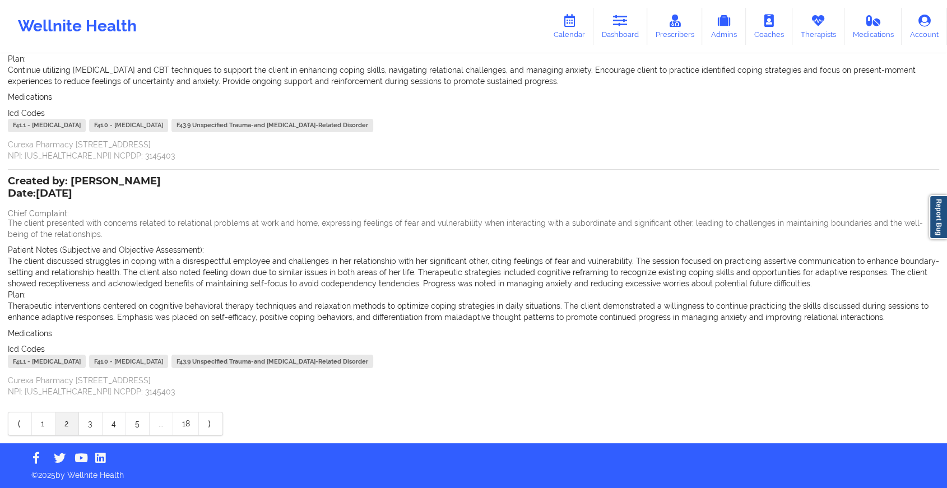
scroll to position [0, 0]
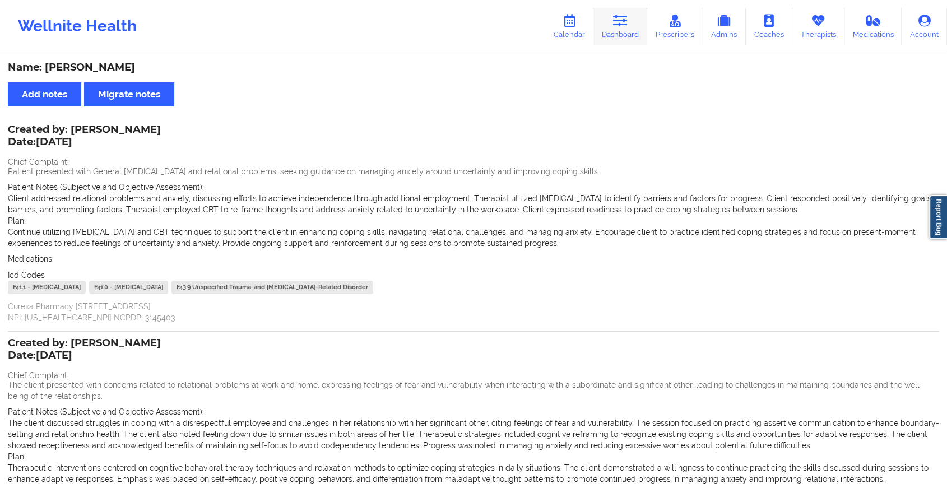
click at [626, 26] on icon at bounding box center [620, 21] width 15 height 12
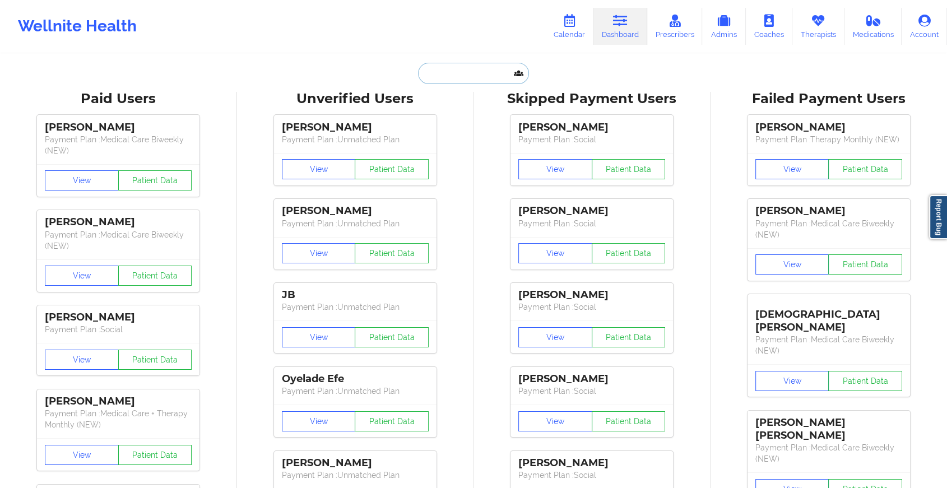
click at [488, 77] on input "text" at bounding box center [473, 73] width 111 height 21
paste input "[EMAIL_ADDRESS][DOMAIN_NAME]"
type input "[EMAIL_ADDRESS][DOMAIN_NAME]"
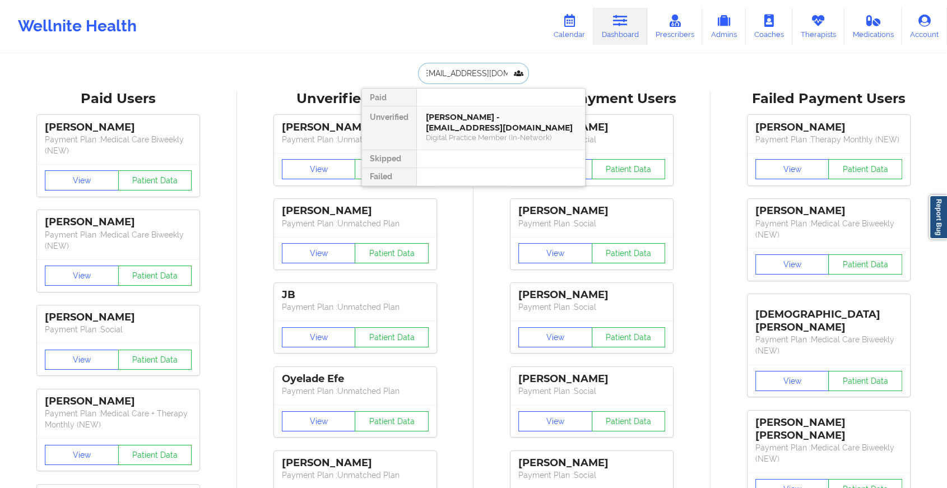
click at [501, 119] on div "[PERSON_NAME] - [EMAIL_ADDRESS][DOMAIN_NAME]" at bounding box center [501, 122] width 150 height 21
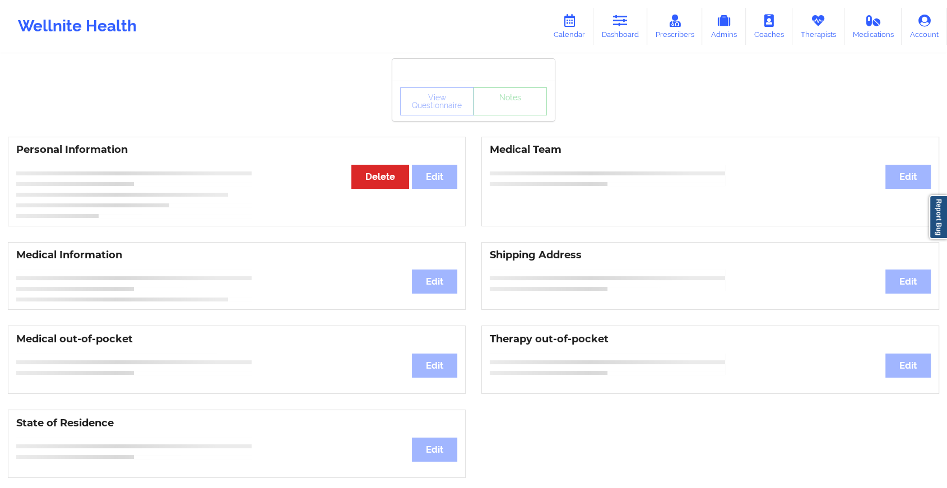
click at [513, 111] on div "View Questionnaire Notes" at bounding box center [473, 101] width 162 height 40
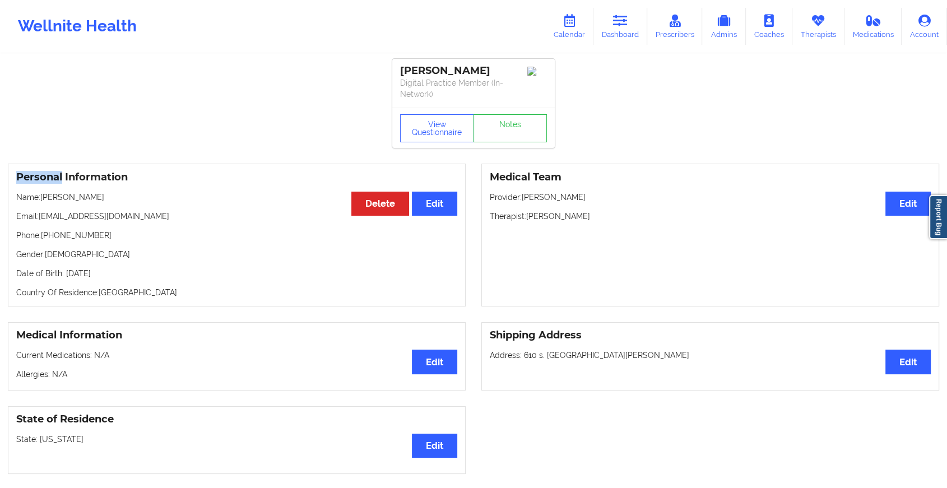
click at [513, 111] on div "View Questionnaire Notes" at bounding box center [473, 128] width 162 height 40
drag, startPoint x: 513, startPoint y: 111, endPoint x: 513, endPoint y: 125, distance: 14.6
click at [513, 125] on link "Notes" at bounding box center [510, 128] width 74 height 28
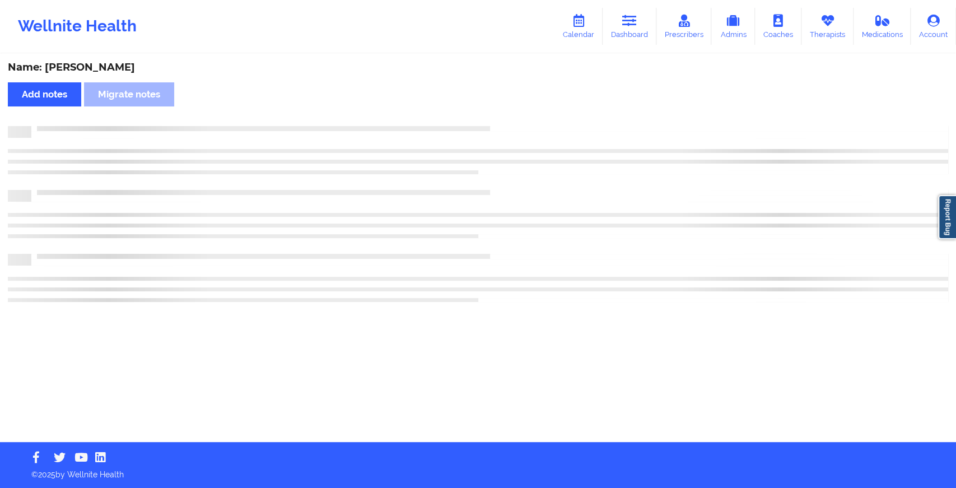
click at [513, 126] on div at bounding box center [489, 126] width 917 height 0
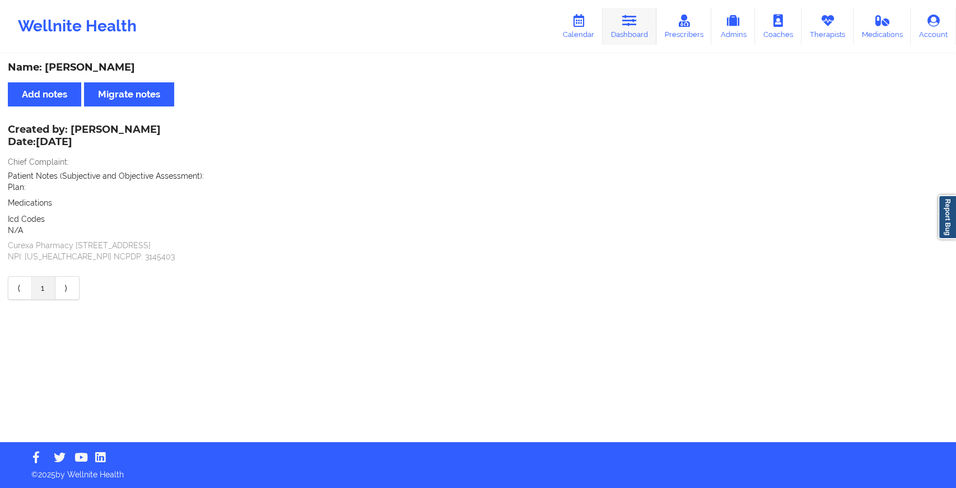
click at [626, 11] on link "Dashboard" at bounding box center [630, 26] width 54 height 37
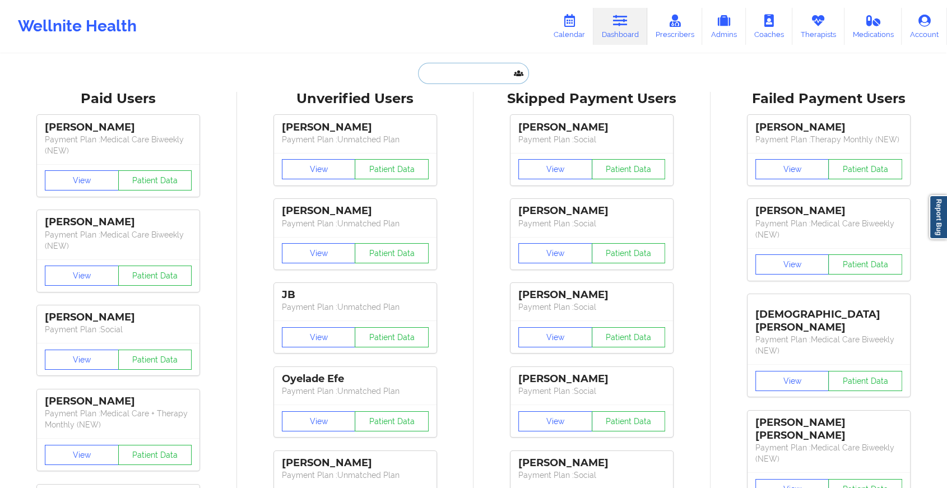
click at [441, 78] on input "text" at bounding box center [473, 73] width 111 height 21
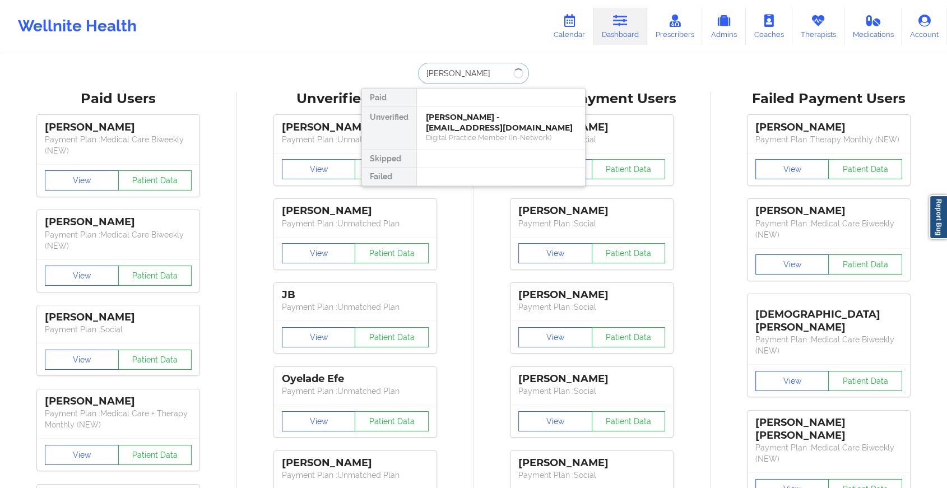
type input "[PERSON_NAME]"
click at [442, 121] on div "[PERSON_NAME] - [DOMAIN_NAME][EMAIL_ADDRESS][DOMAIN_NAME]" at bounding box center [501, 122] width 150 height 21
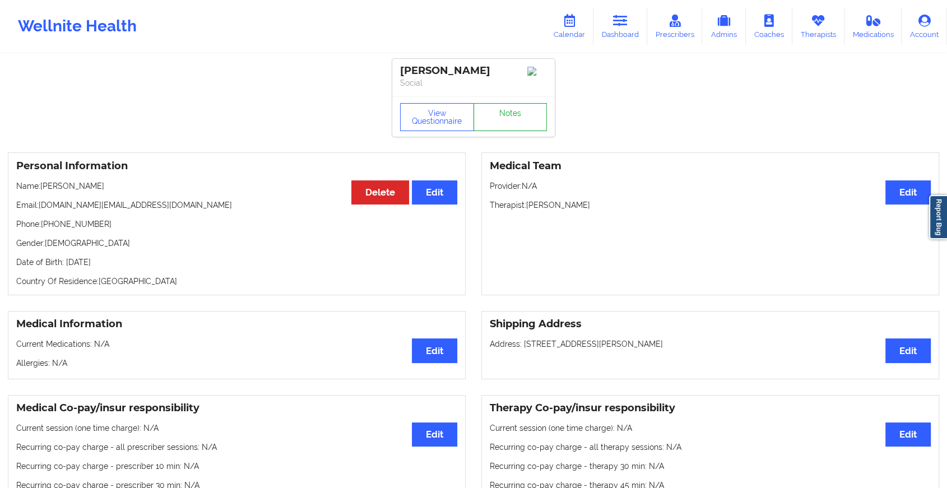
click at [507, 113] on link "Notes" at bounding box center [510, 117] width 74 height 28
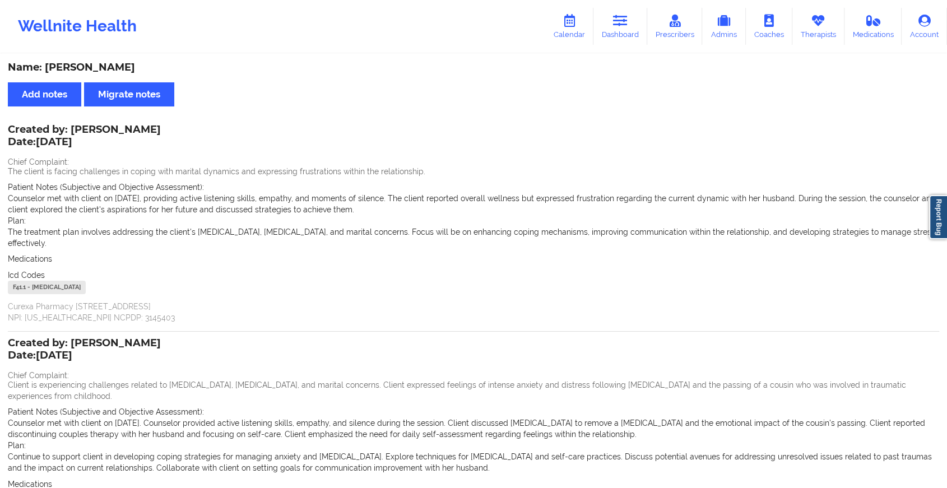
scroll to position [151, 0]
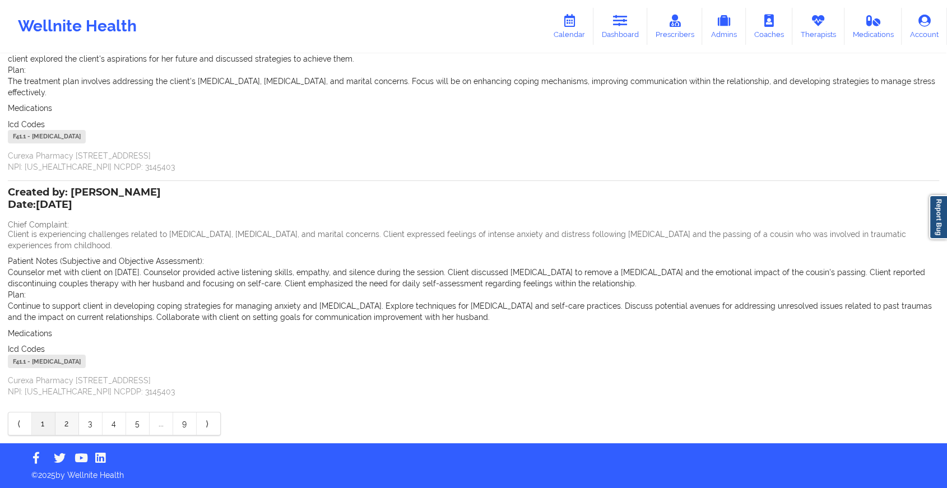
click at [61, 426] on link "2" at bounding box center [67, 423] width 24 height 22
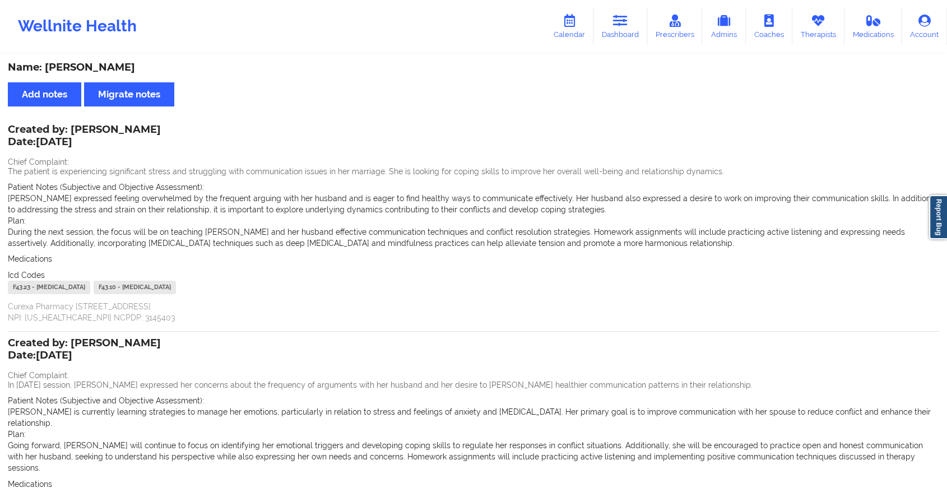
scroll to position [128, 0]
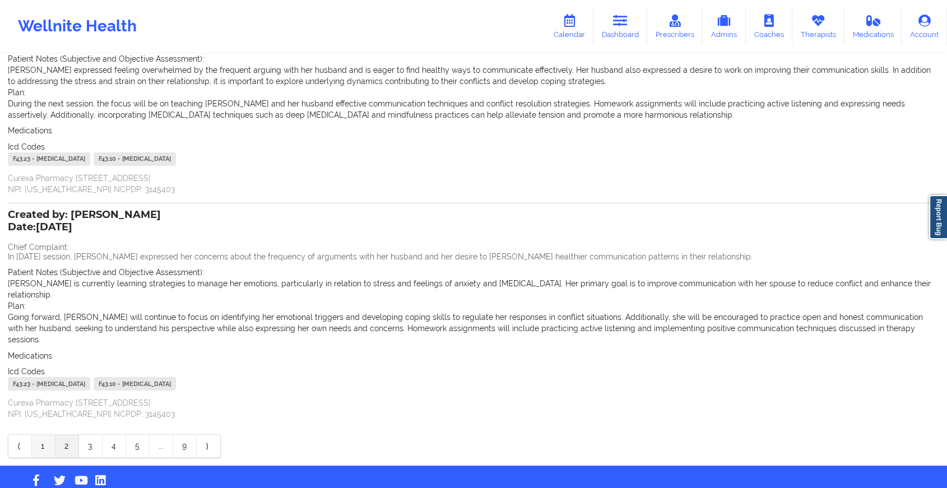
click at [49, 435] on link "1" at bounding box center [44, 446] width 24 height 22
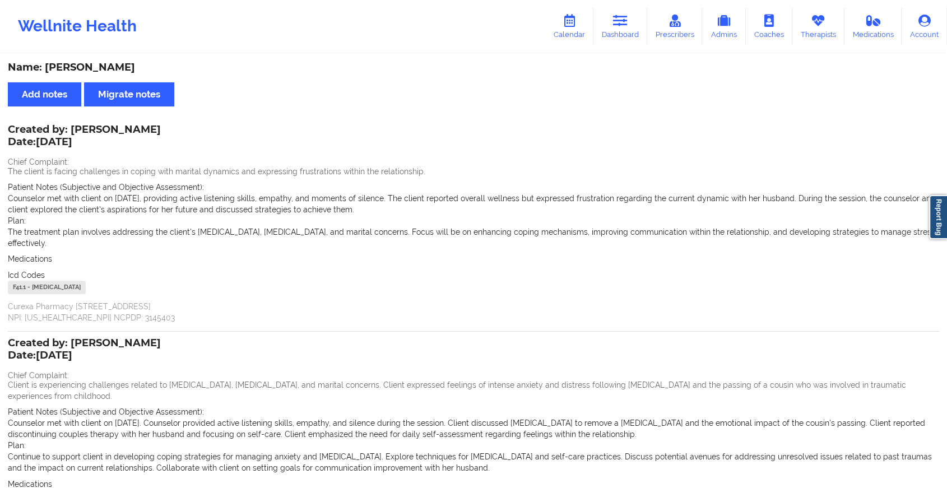
scroll to position [151, 0]
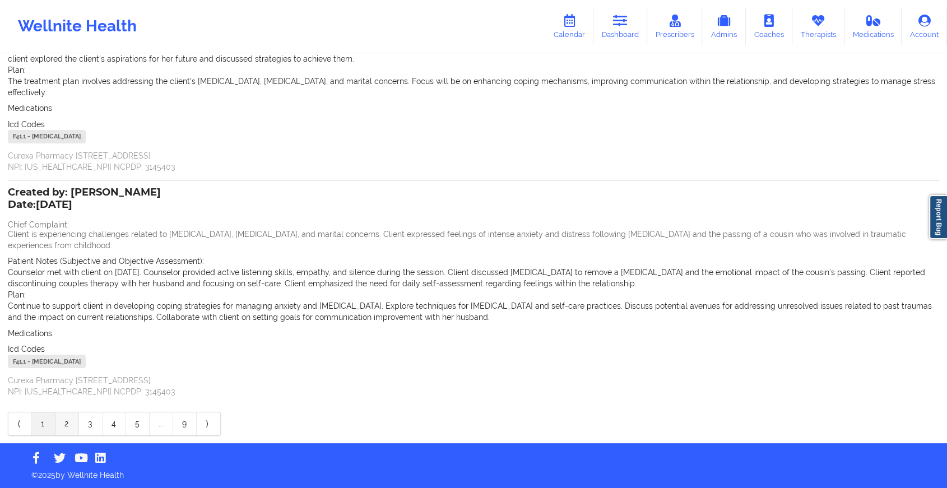
click at [71, 424] on link "2" at bounding box center [67, 423] width 24 height 22
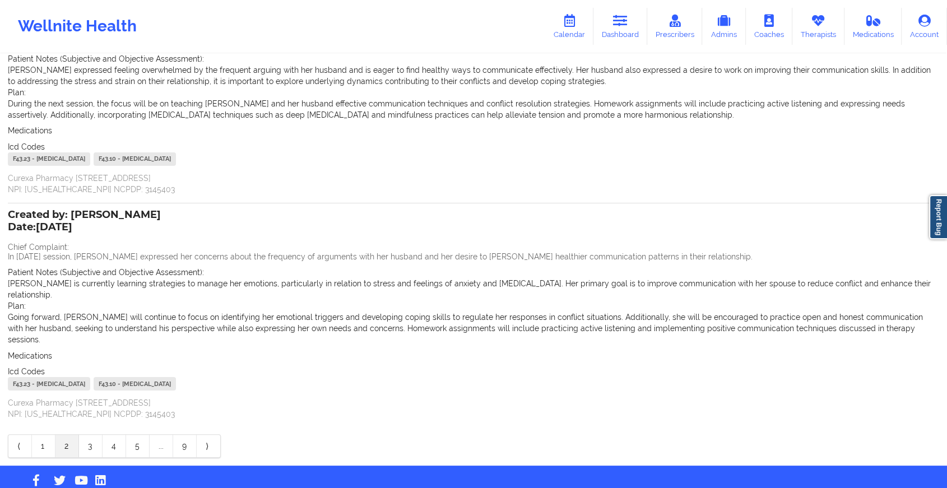
scroll to position [0, 0]
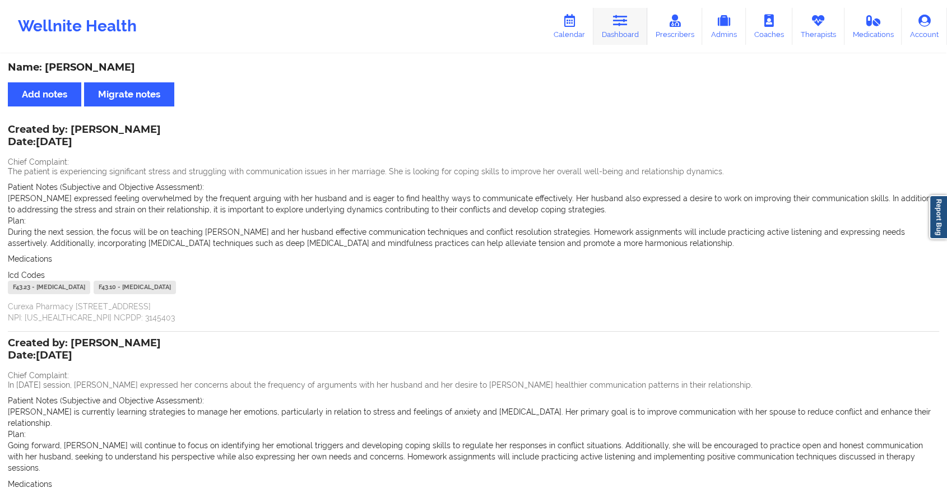
click at [620, 29] on link "Dashboard" at bounding box center [620, 26] width 54 height 37
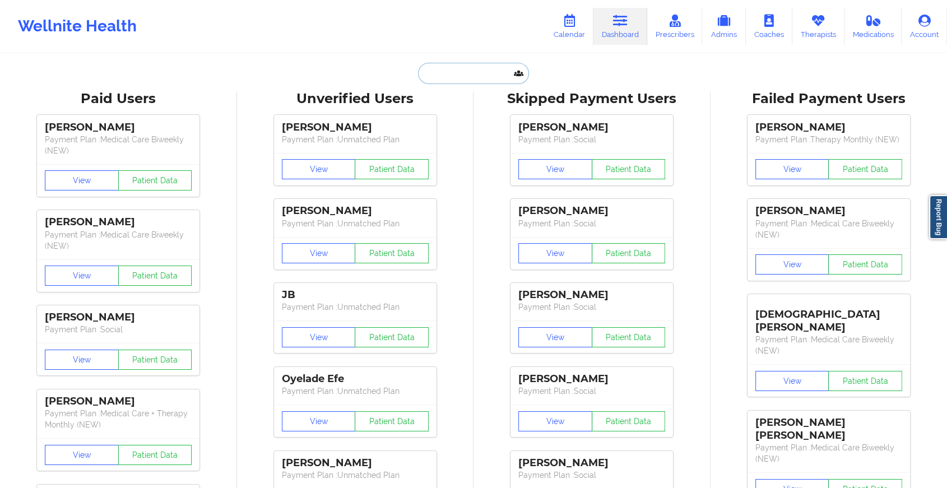
click at [458, 81] on input "text" at bounding box center [473, 73] width 111 height 21
paste input "[PERSON_NAME][EMAIL_ADDRESS][DOMAIN_NAME]"
type input "[PERSON_NAME][EMAIL_ADDRESS][DOMAIN_NAME]"
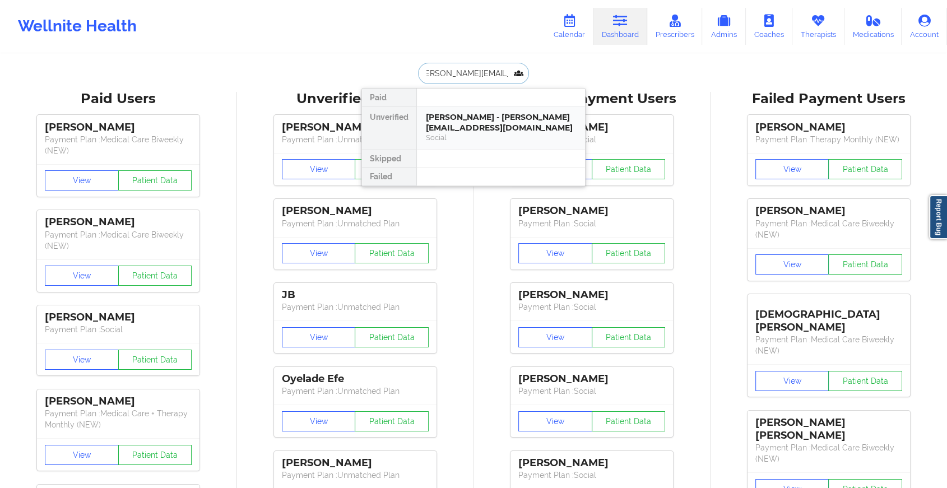
click at [516, 120] on div "[PERSON_NAME] - [PERSON_NAME][EMAIL_ADDRESS][DOMAIN_NAME]" at bounding box center [501, 122] width 150 height 21
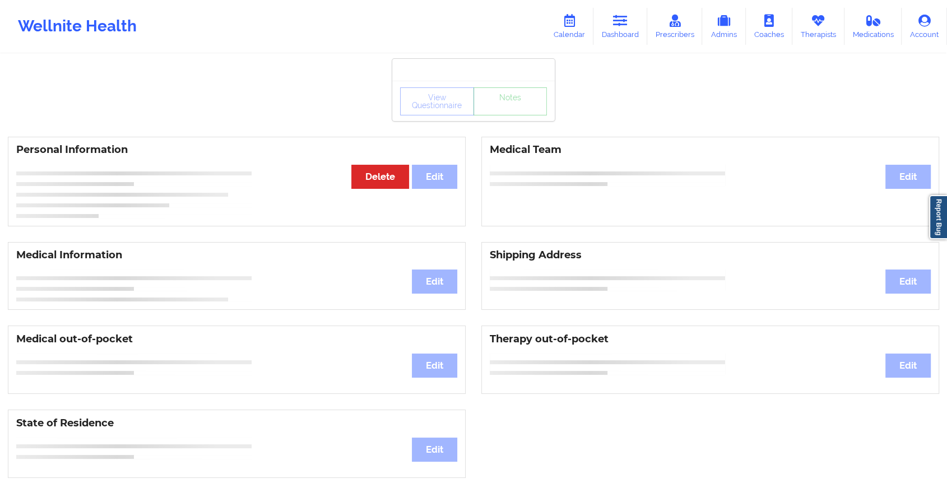
click at [511, 127] on div "View Questionnaire Notes Personal Information Edit Delete Medical Team Edit Med…" at bounding box center [473, 472] width 947 height 945
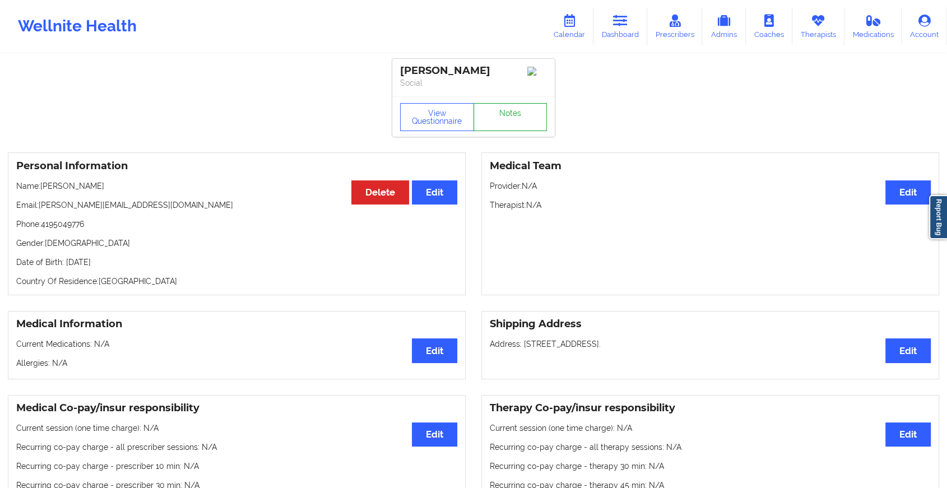
click at [511, 127] on link "Notes" at bounding box center [510, 117] width 74 height 28
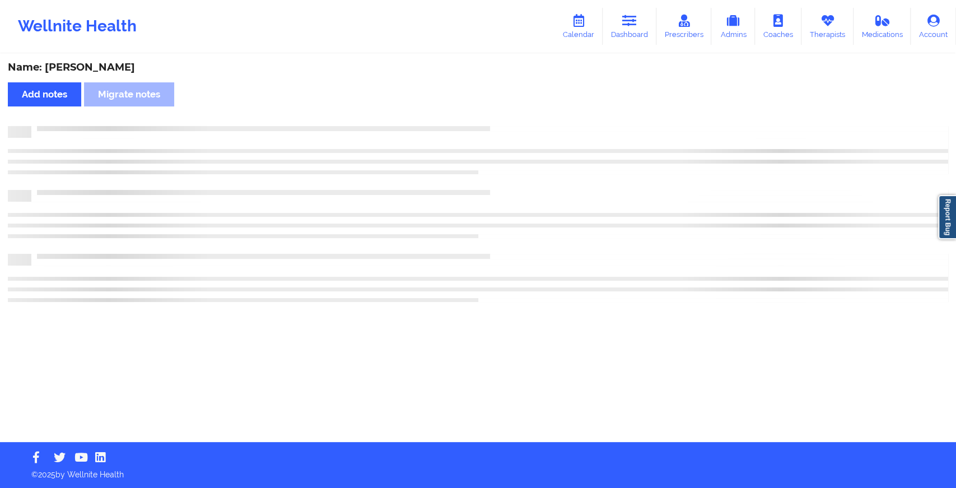
click at [511, 126] on div at bounding box center [489, 126] width 917 height 0
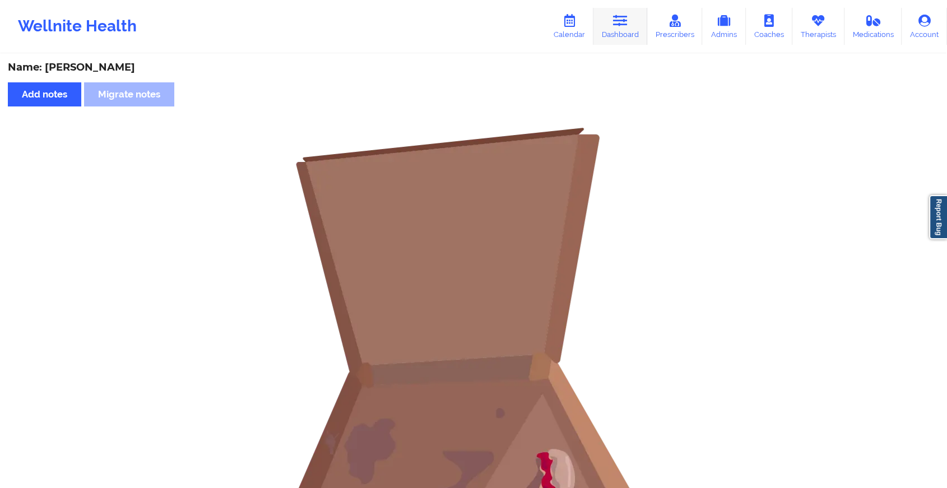
click at [614, 29] on link "Dashboard" at bounding box center [620, 26] width 54 height 37
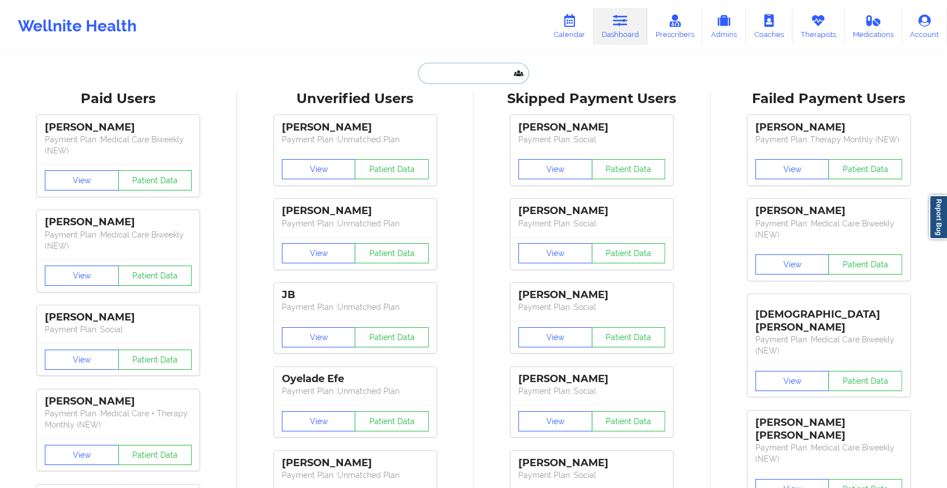
click at [465, 77] on input "text" at bounding box center [473, 73] width 111 height 21
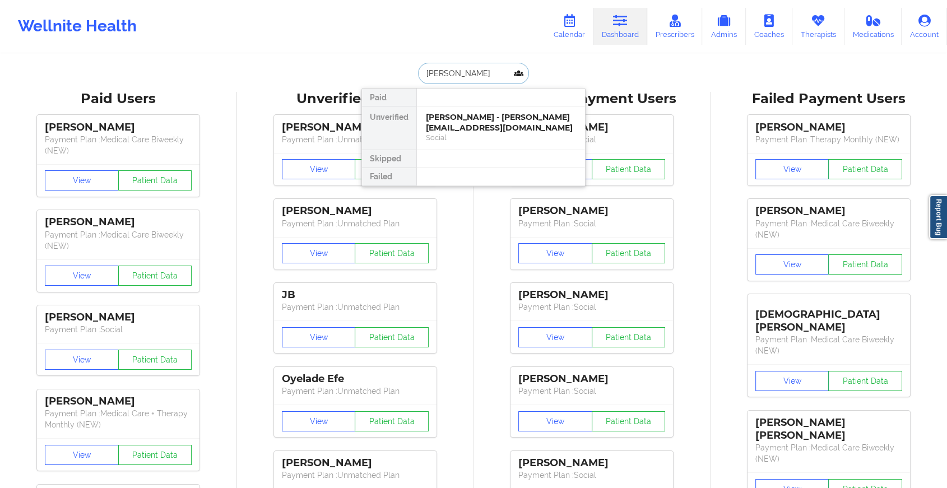
type input "[PERSON_NAME]"
click at [487, 124] on div "[PERSON_NAME] - [EMAIL_ADDRESS][DOMAIN_NAME]" at bounding box center [501, 122] width 150 height 21
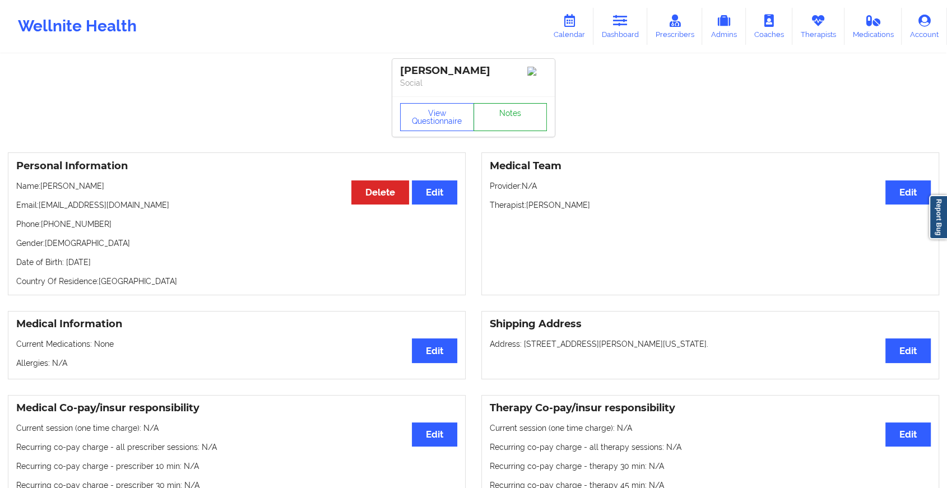
click at [510, 110] on link "Notes" at bounding box center [510, 117] width 74 height 28
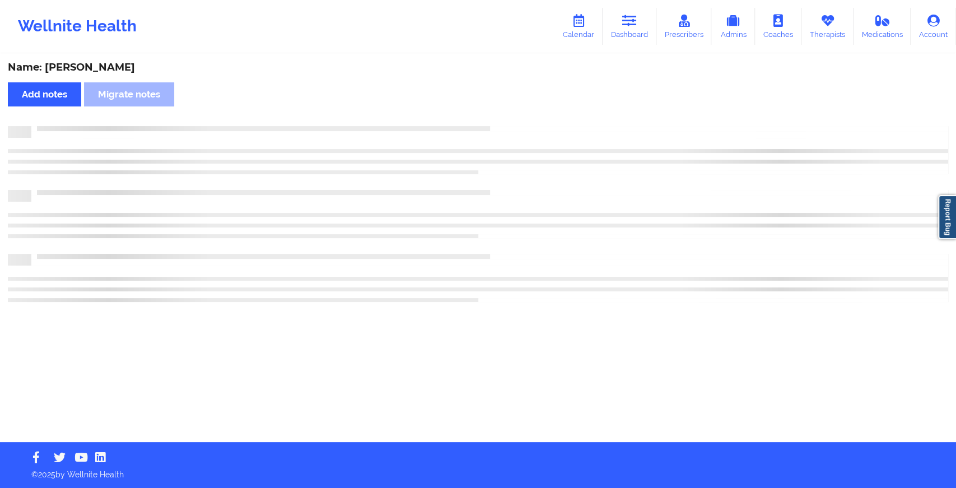
click at [510, 110] on div "Name: [PERSON_NAME] Add notes Migrate notes" at bounding box center [478, 248] width 956 height 387
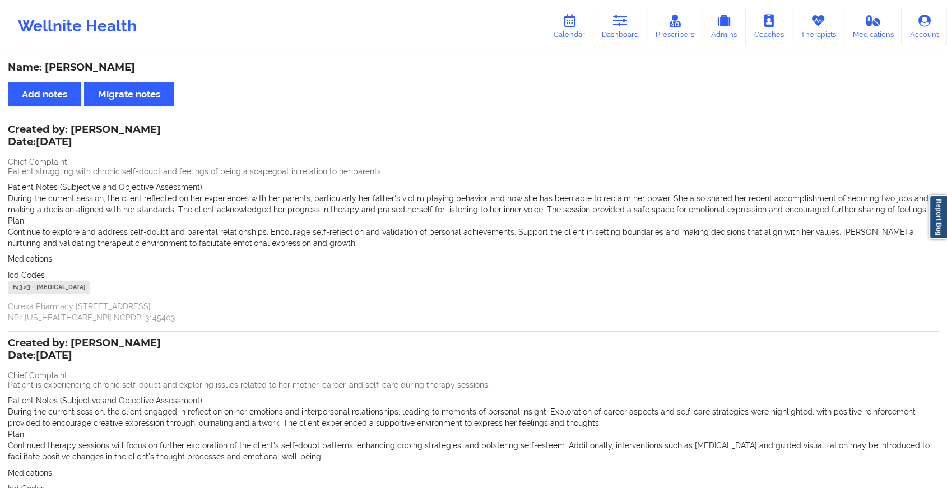
scroll to position [139, 0]
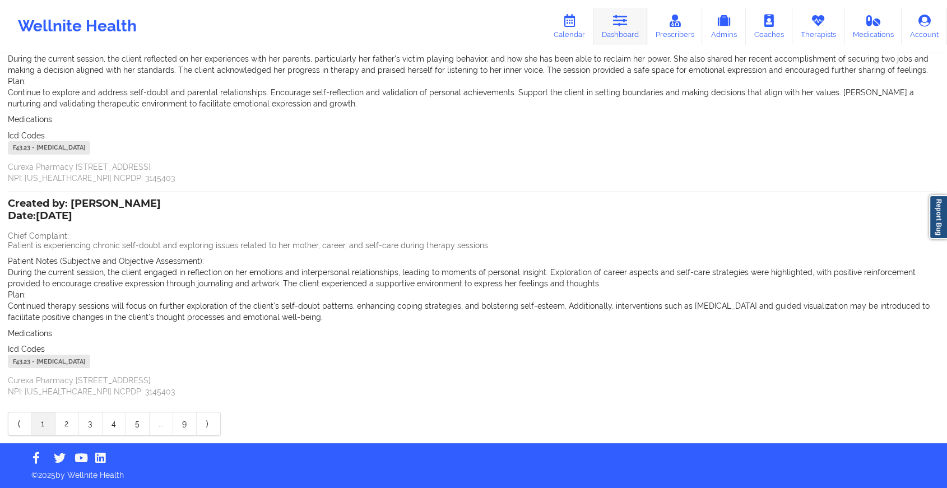
click at [610, 30] on link "Dashboard" at bounding box center [620, 26] width 54 height 37
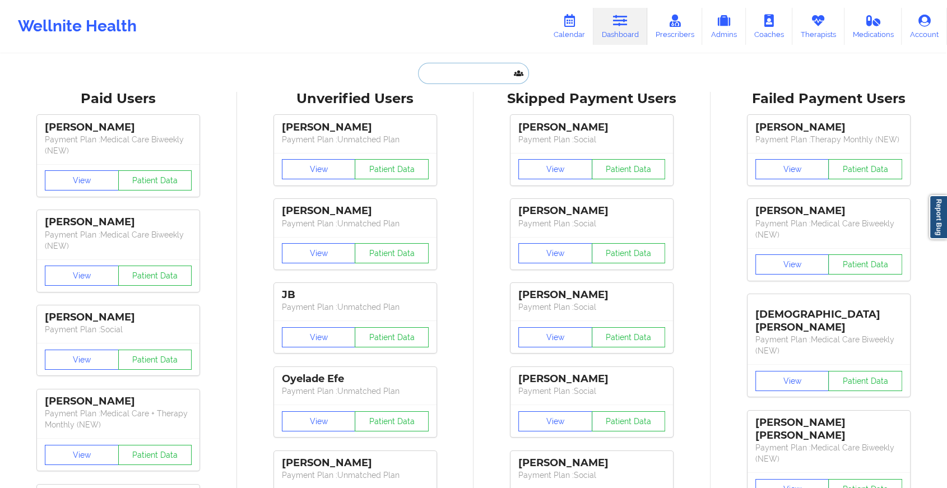
click at [450, 64] on input "text" at bounding box center [473, 73] width 111 height 21
paste input "[EMAIL_ADDRESS][DOMAIN_NAME]"
type input "[EMAIL_ADDRESS][DOMAIN_NAME]"
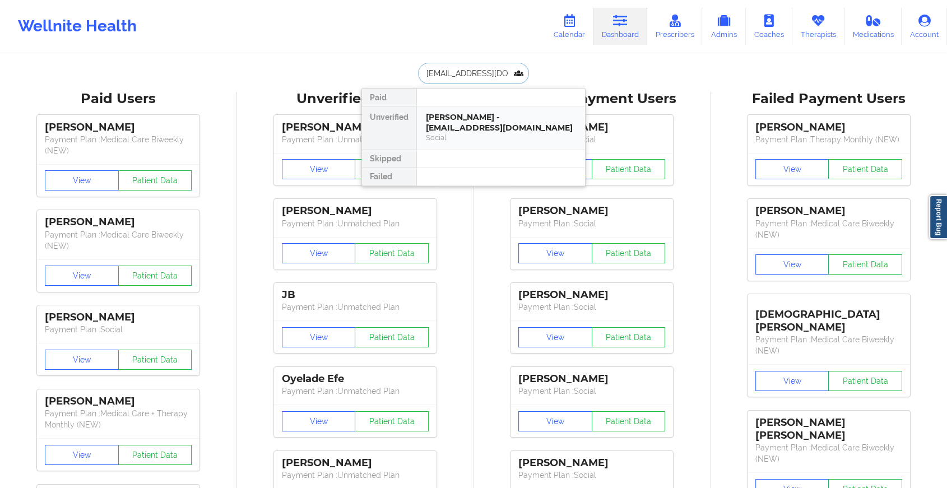
click at [492, 113] on div "[PERSON_NAME] - [EMAIL_ADDRESS][DOMAIN_NAME]" at bounding box center [501, 122] width 150 height 21
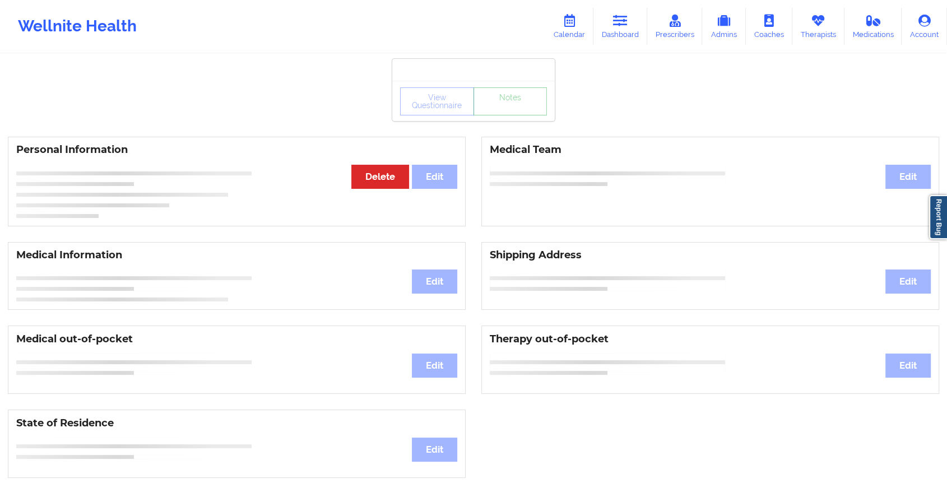
click at [512, 113] on link "Notes" at bounding box center [510, 101] width 74 height 28
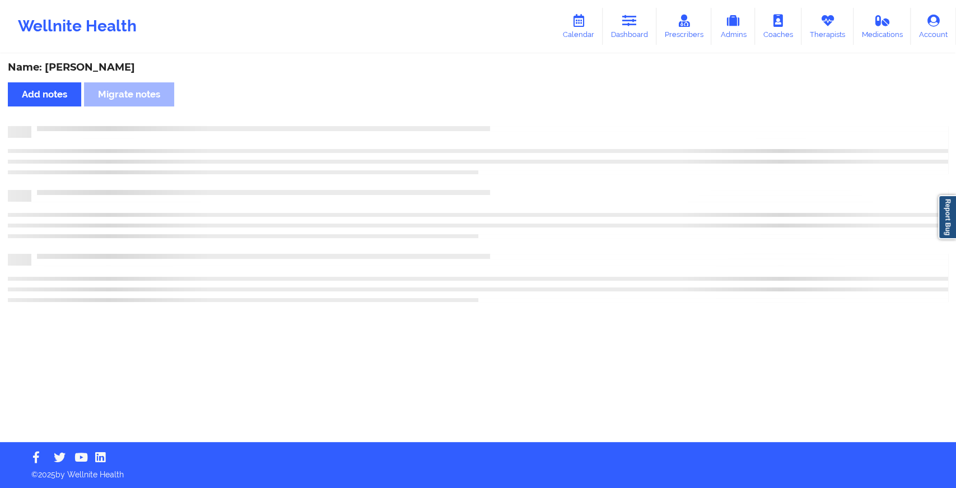
click at [512, 113] on div "Name: [PERSON_NAME] Add notes Migrate notes" at bounding box center [478, 248] width 956 height 387
drag, startPoint x: 512, startPoint y: 113, endPoint x: 594, endPoint y: 166, distance: 97.6
click at [594, 166] on div "Name: [PERSON_NAME] Add notes Migrate notes" at bounding box center [478, 248] width 956 height 387
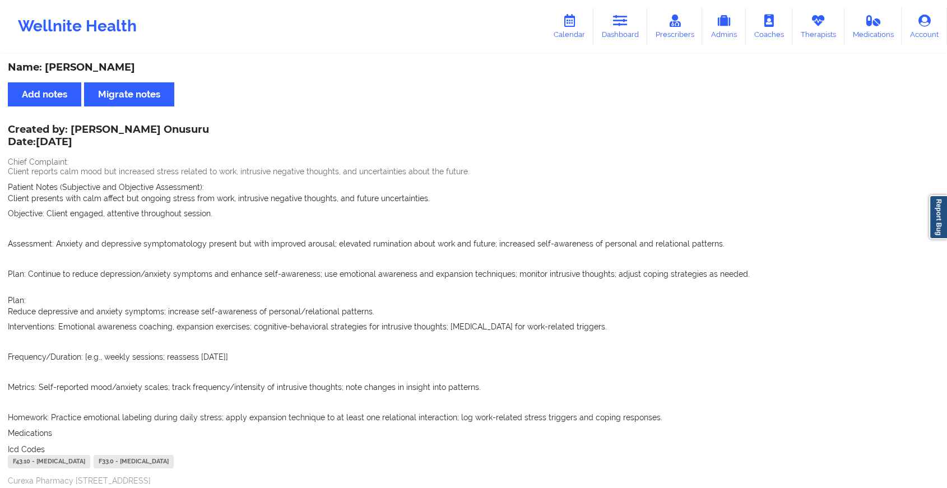
scroll to position [1078, 0]
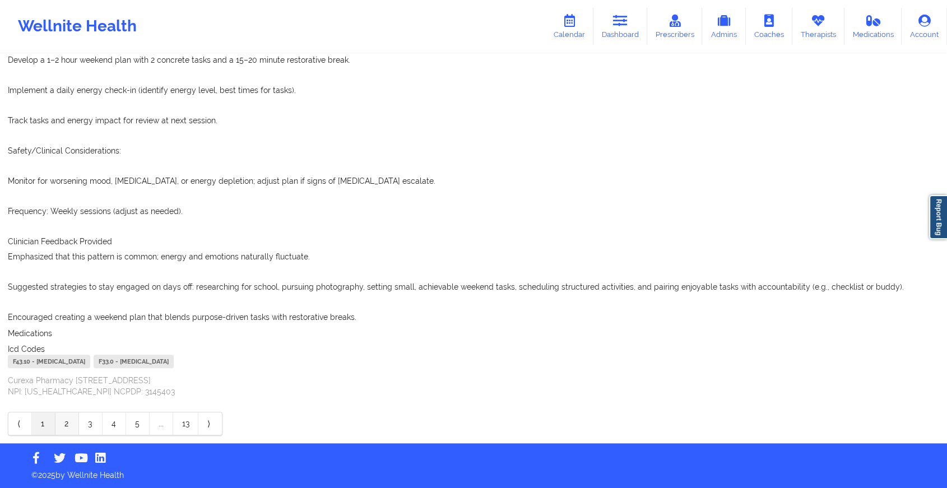
click at [64, 430] on link "2" at bounding box center [67, 423] width 24 height 22
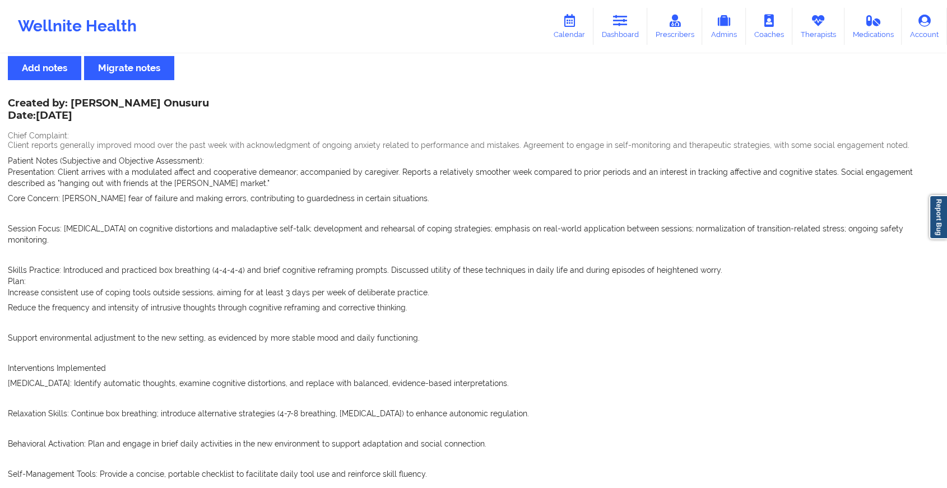
scroll to position [0, 0]
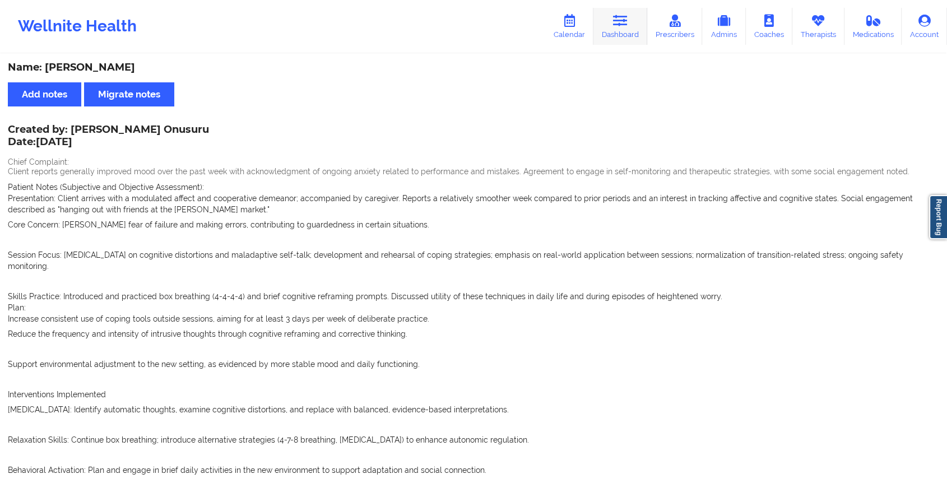
click at [614, 17] on link "Dashboard" at bounding box center [620, 26] width 54 height 37
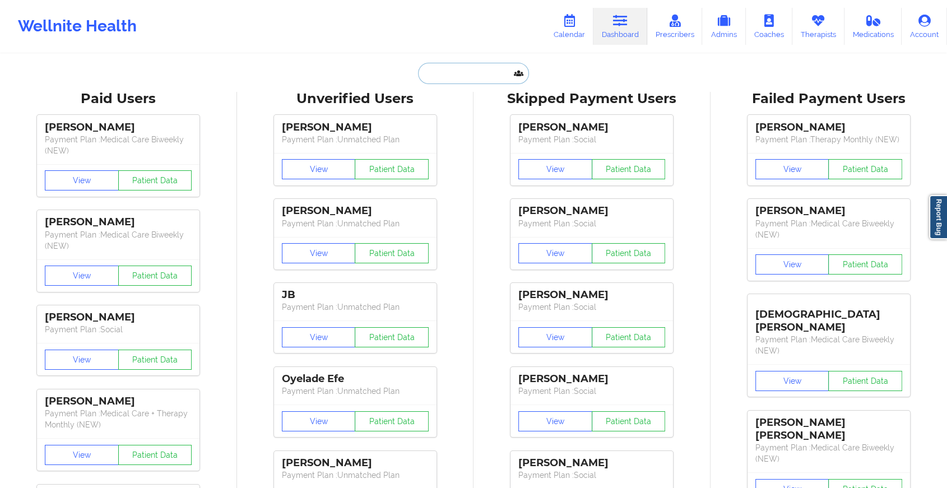
click at [448, 81] on input "text" at bounding box center [473, 73] width 111 height 21
paste input "[PERSON_NAME][EMAIL_ADDRESS][PERSON_NAME][DOMAIN_NAME]"
type input "[PERSON_NAME][EMAIL_ADDRESS][PERSON_NAME][DOMAIN_NAME]"
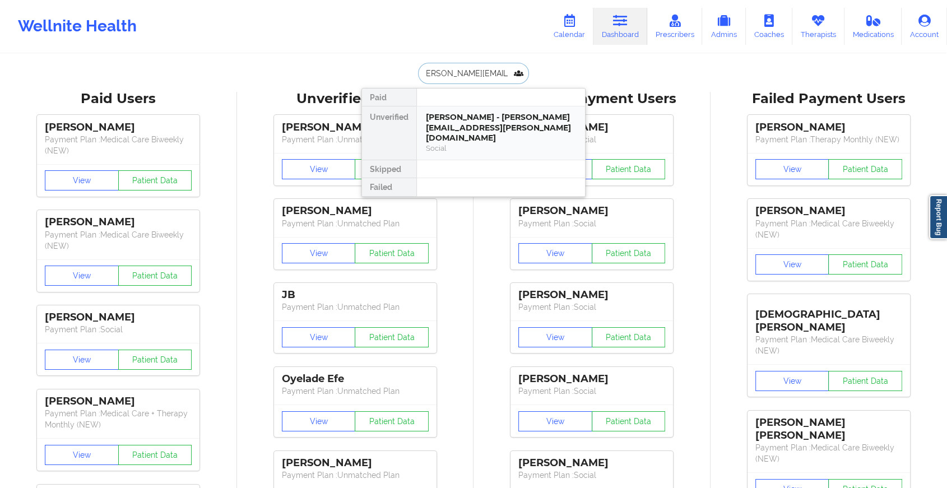
click at [475, 114] on div "[PERSON_NAME] - [PERSON_NAME][EMAIL_ADDRESS][PERSON_NAME][DOMAIN_NAME]" at bounding box center [501, 127] width 150 height 31
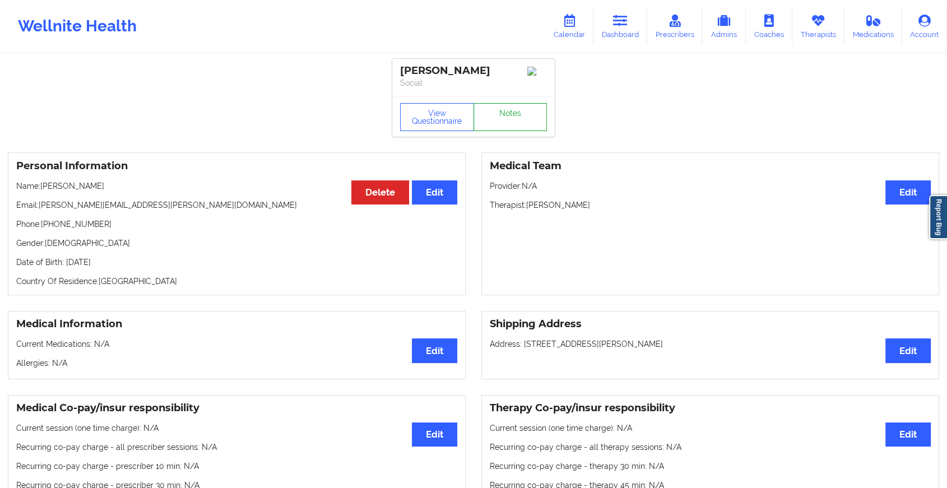
click at [505, 124] on link "Notes" at bounding box center [510, 117] width 74 height 28
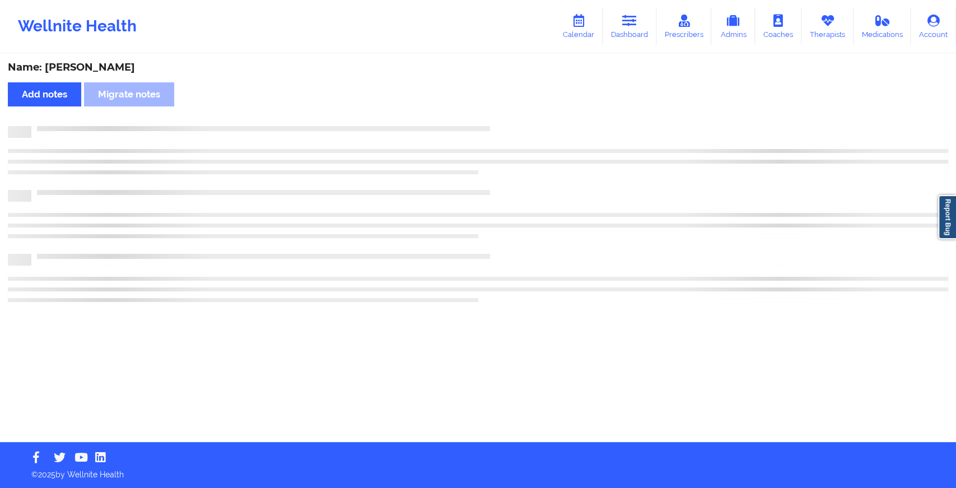
click at [505, 124] on div "Name: [PERSON_NAME] Add notes Migrate notes" at bounding box center [478, 248] width 956 height 387
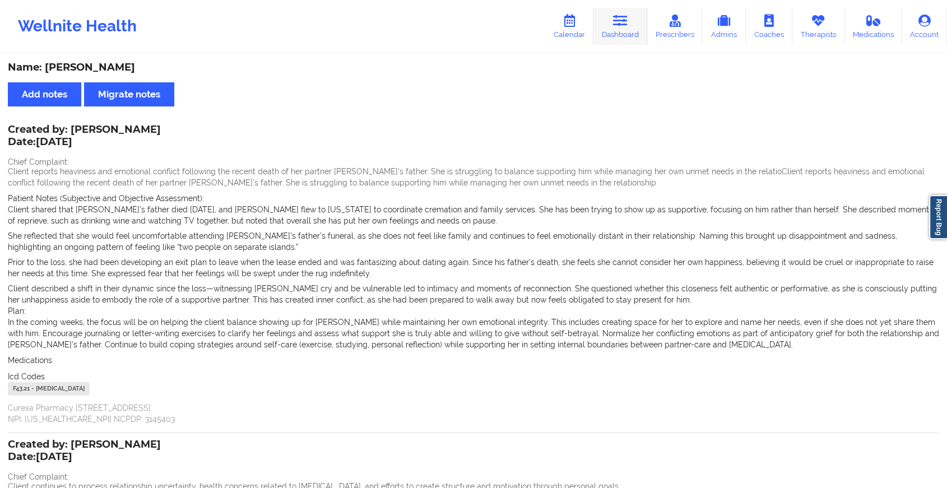
click at [625, 30] on link "Dashboard" at bounding box center [620, 26] width 54 height 37
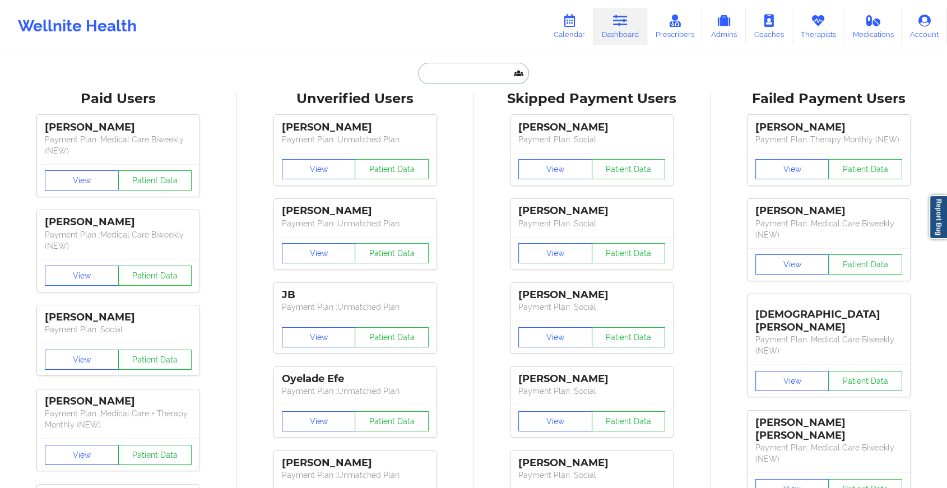
click at [476, 81] on input "text" at bounding box center [473, 73] width 111 height 21
paste input "[EMAIL_ADDRESS][DOMAIN_NAME]"
type input "[EMAIL_ADDRESS][DOMAIN_NAME]"
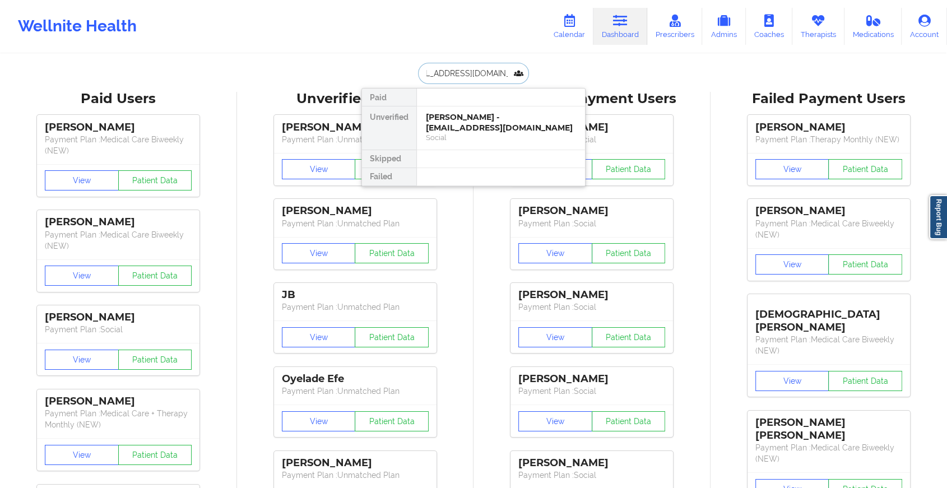
click at [483, 117] on div "[PERSON_NAME] - [EMAIL_ADDRESS][DOMAIN_NAME]" at bounding box center [501, 122] width 150 height 21
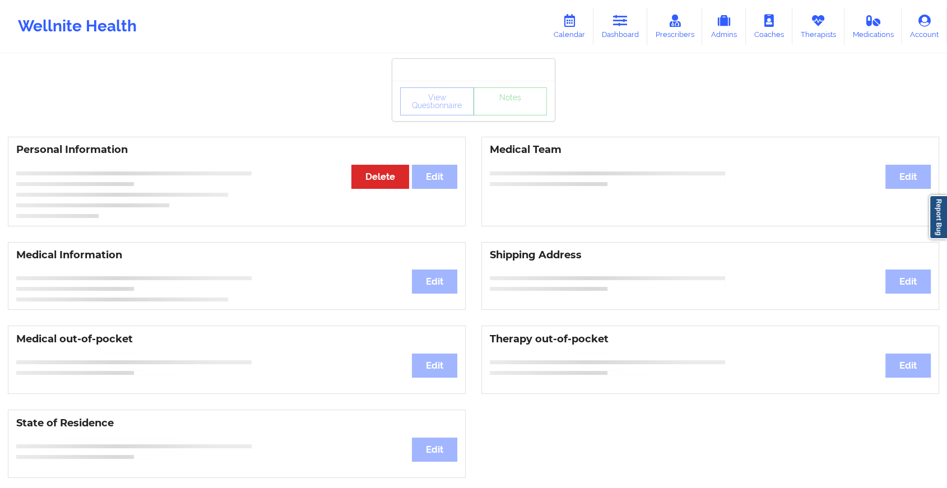
click at [511, 114] on div "View Questionnaire Notes" at bounding box center [473, 101] width 147 height 28
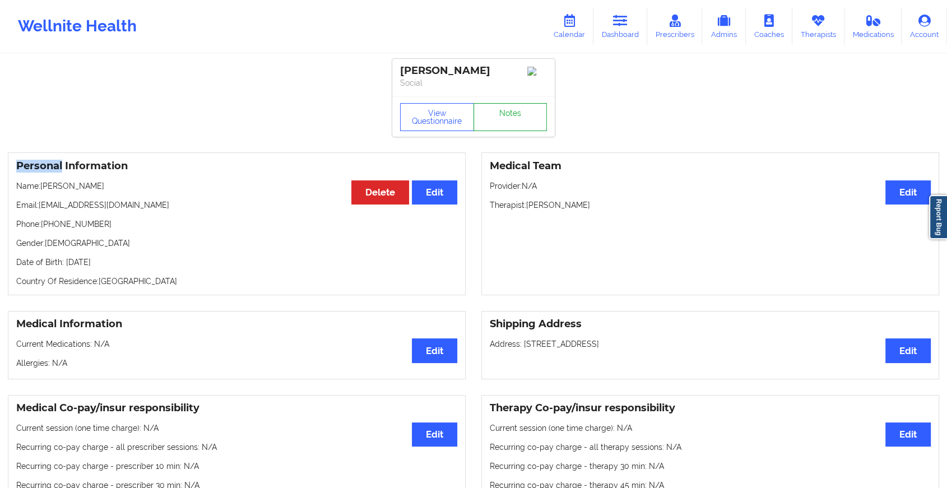
click at [511, 114] on link "Notes" at bounding box center [510, 117] width 74 height 28
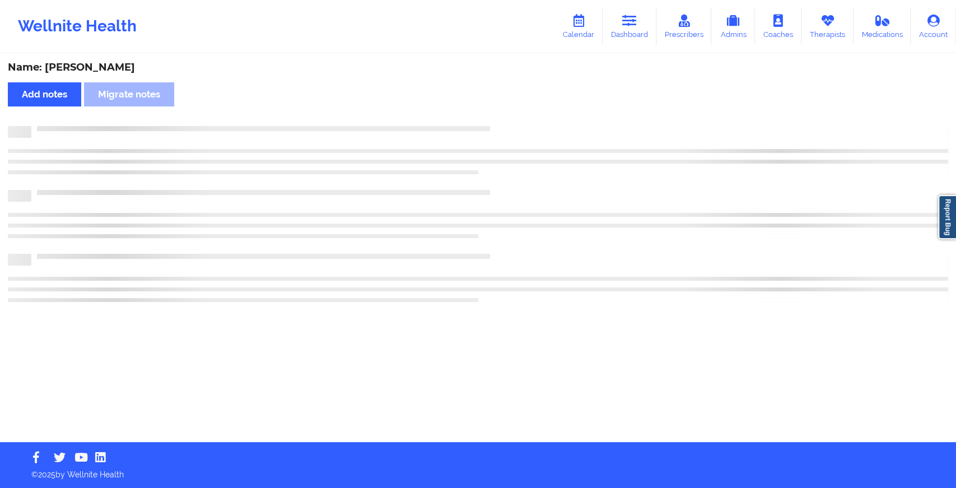
click at [511, 114] on div "Name: [PERSON_NAME] Add notes Migrate notes" at bounding box center [478, 248] width 956 height 387
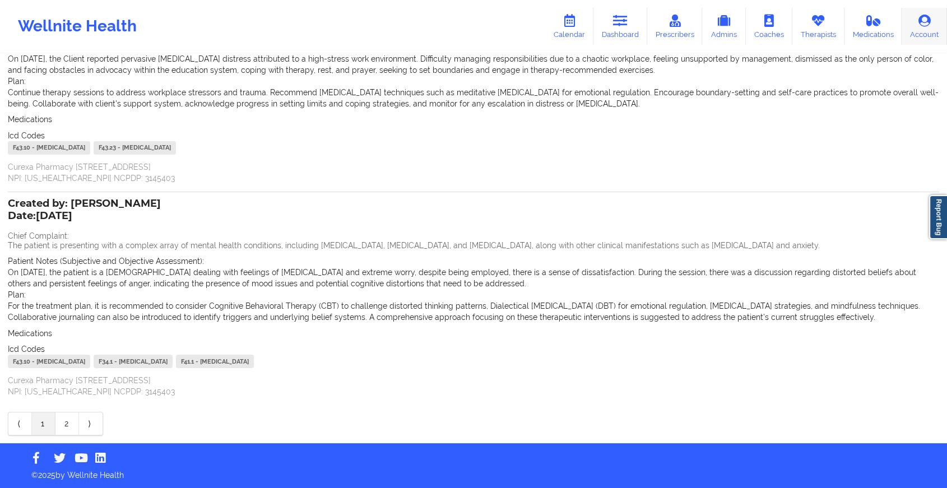
scroll to position [7, 0]
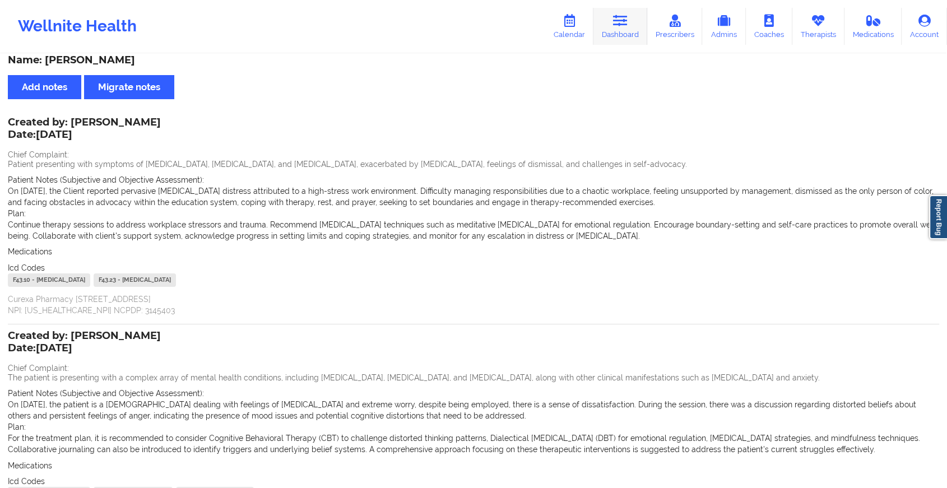
click at [633, 26] on link "Dashboard" at bounding box center [620, 26] width 54 height 37
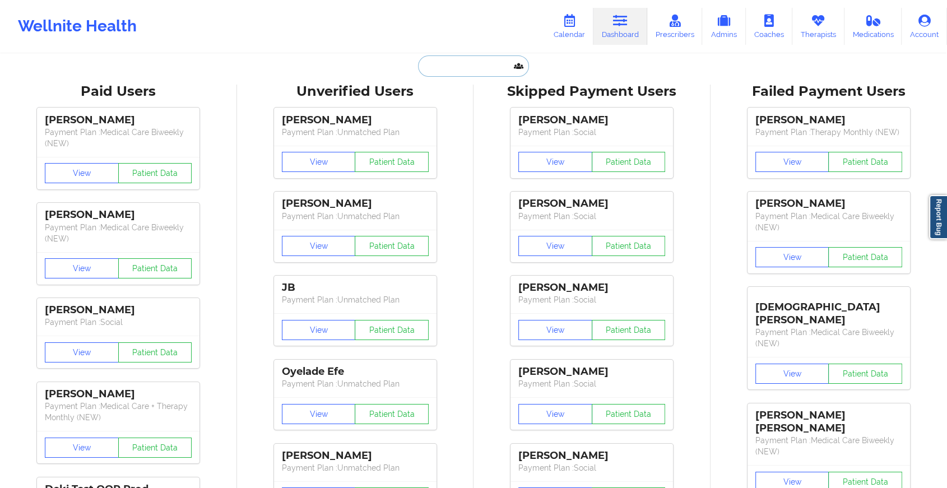
click at [490, 67] on input "text" at bounding box center [473, 65] width 111 height 21
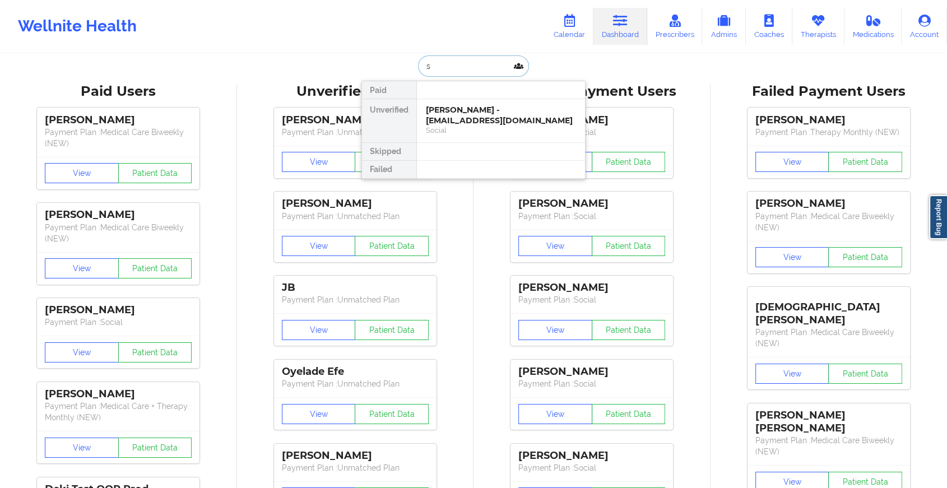
type input "s"
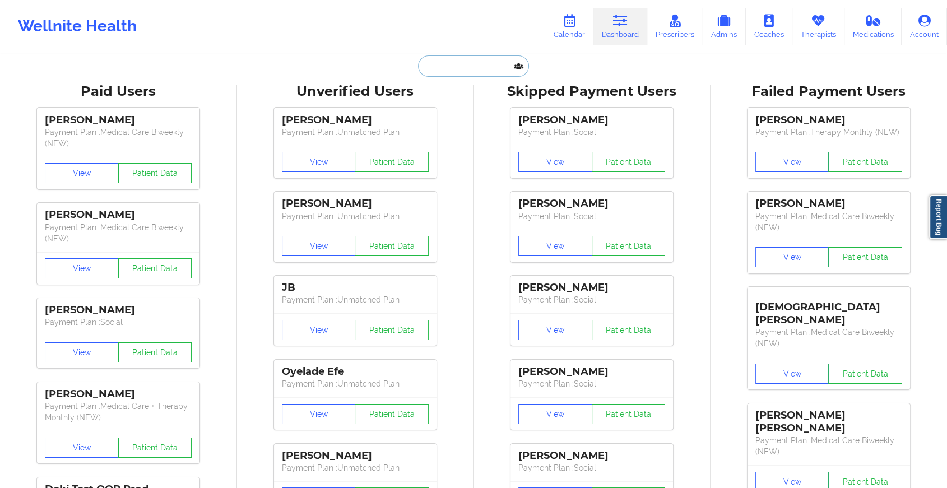
paste input "[EMAIL_ADDRESS][DOMAIN_NAME]"
type input "[EMAIL_ADDRESS][DOMAIN_NAME]"
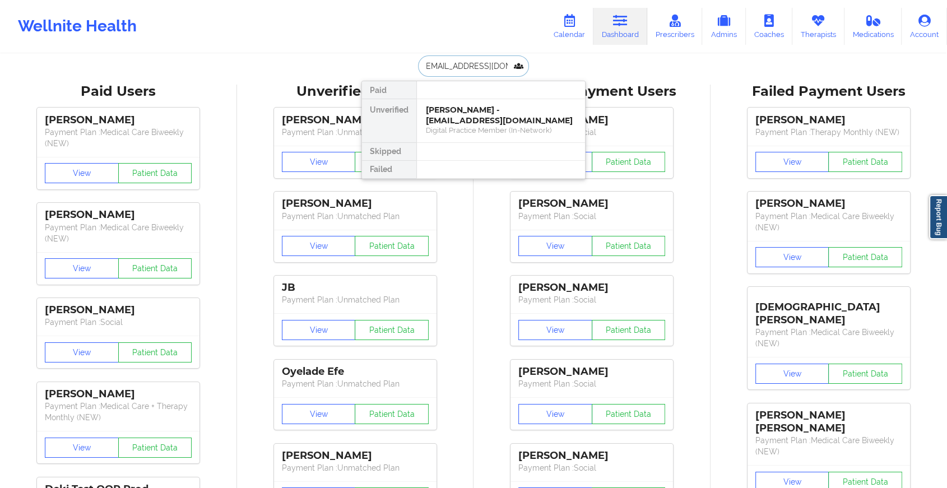
click at [481, 116] on div "[PERSON_NAME] - [EMAIL_ADDRESS][DOMAIN_NAME]" at bounding box center [501, 115] width 150 height 21
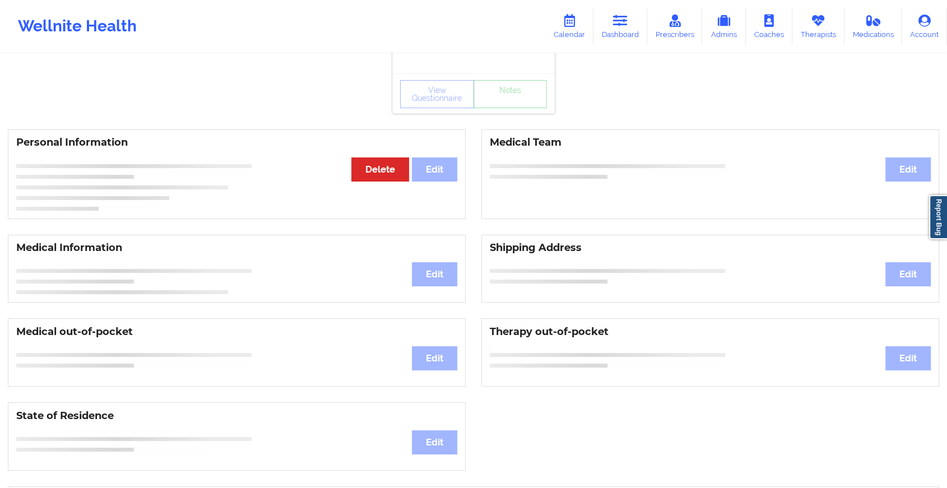
click at [506, 110] on div "View Questionnaire Notes" at bounding box center [473, 93] width 162 height 40
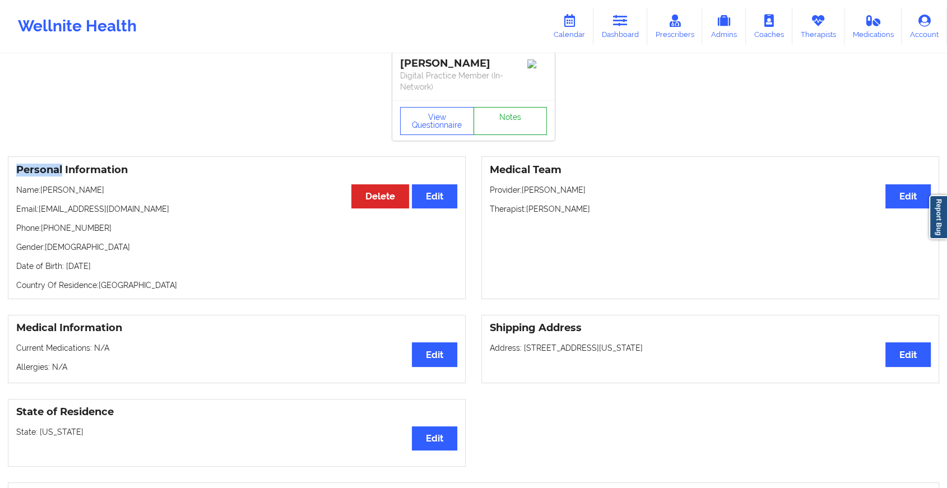
click at [506, 110] on link "Notes" at bounding box center [510, 121] width 74 height 28
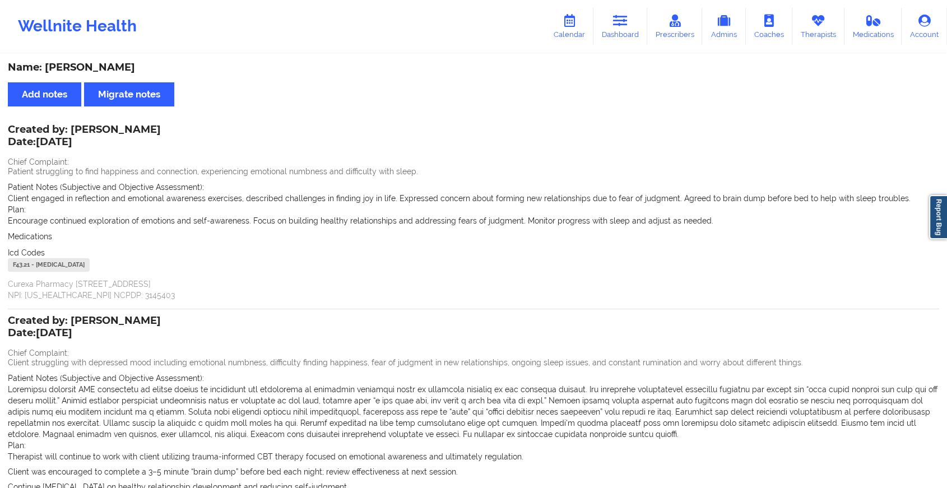
scroll to position [215, 0]
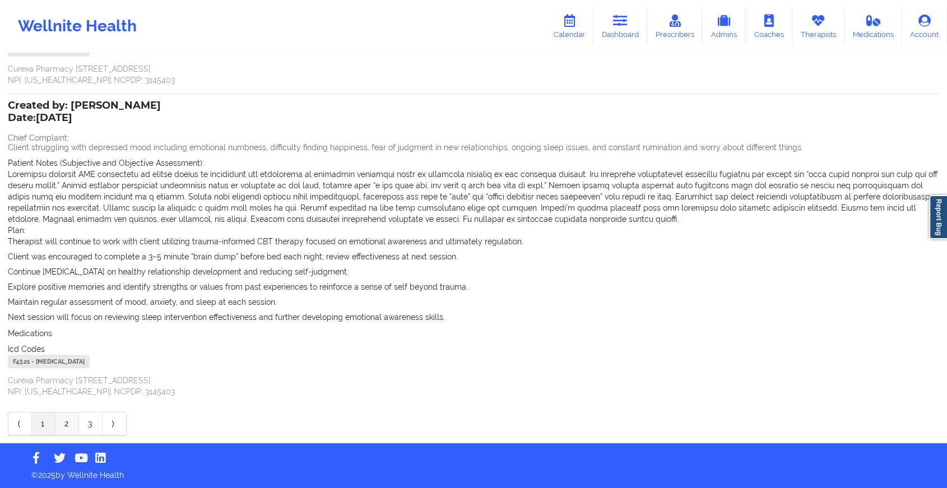
click at [60, 427] on link "2" at bounding box center [67, 423] width 24 height 22
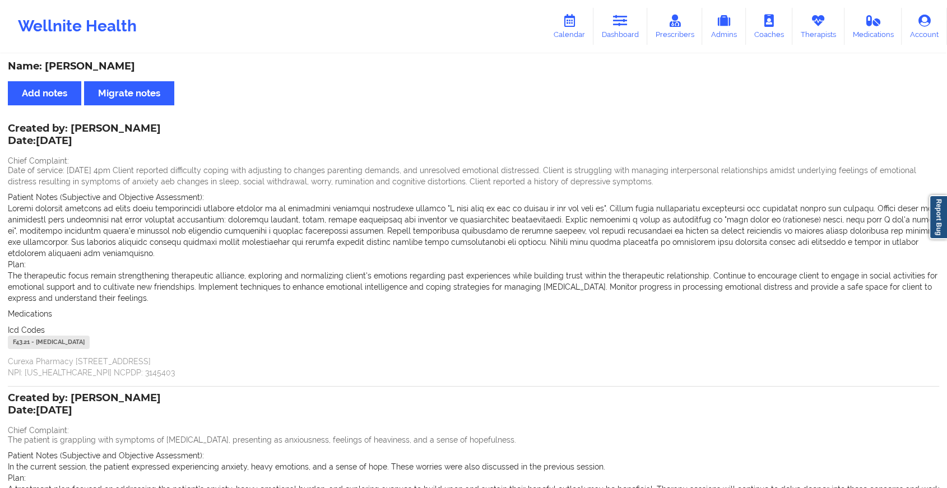
scroll to position [0, 0]
click at [612, 21] on link "Dashboard" at bounding box center [620, 26] width 54 height 37
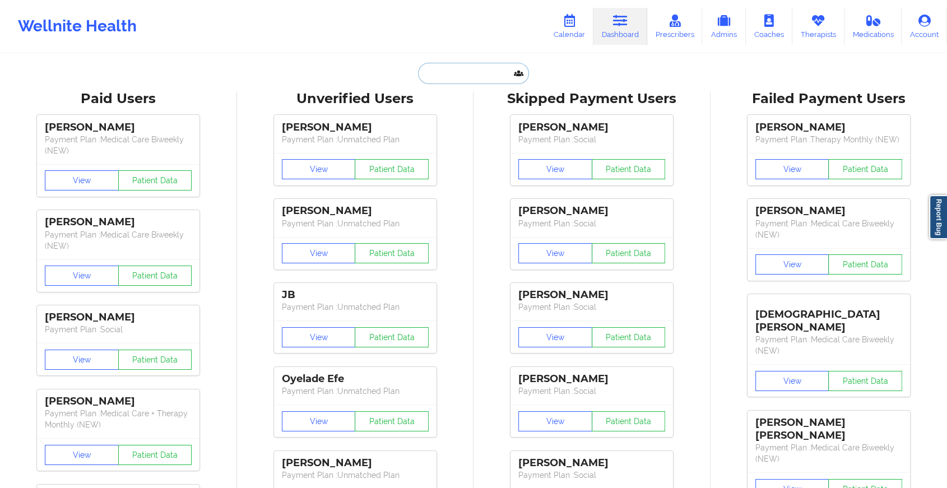
click at [480, 65] on input "text" at bounding box center [473, 73] width 111 height 21
paste input "[EMAIL_ADDRESS][DOMAIN_NAME]"
type input "[EMAIL_ADDRESS][DOMAIN_NAME]"
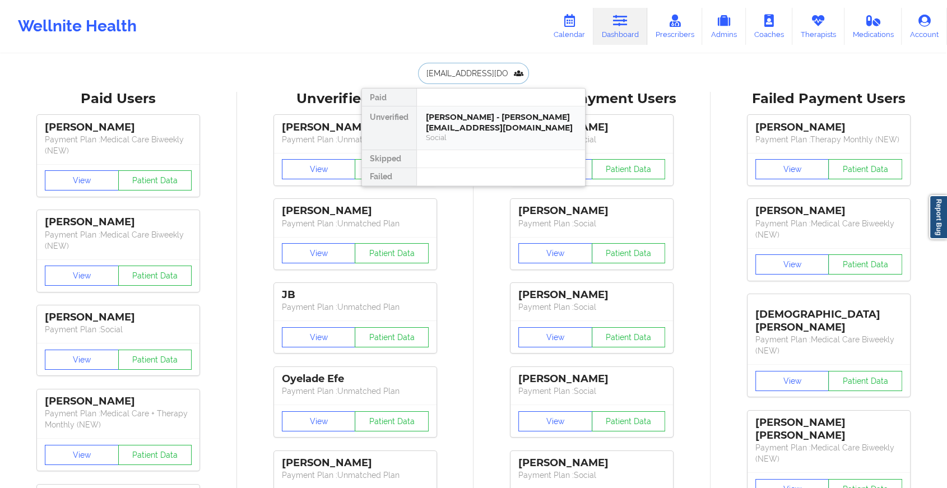
click at [487, 129] on div "[PERSON_NAME] - [PERSON_NAME][EMAIL_ADDRESS][DOMAIN_NAME]" at bounding box center [501, 122] width 150 height 21
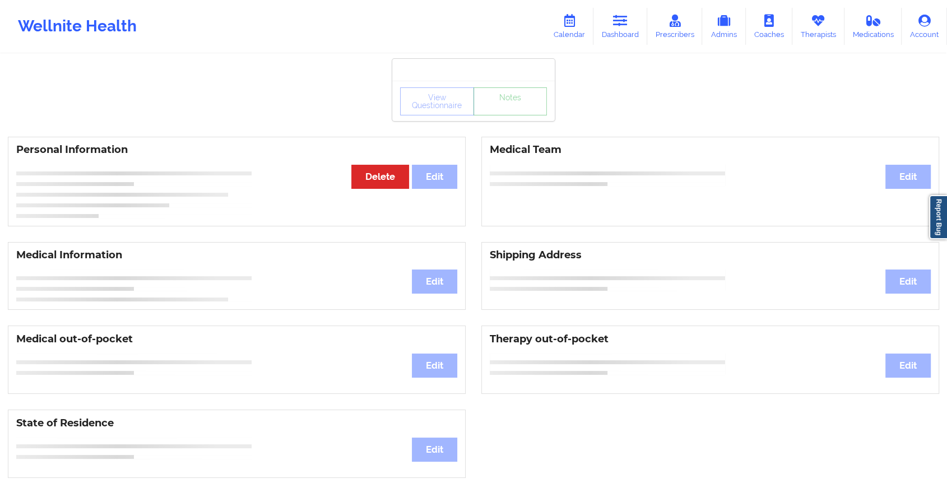
click at [501, 111] on link "Notes" at bounding box center [510, 101] width 74 height 28
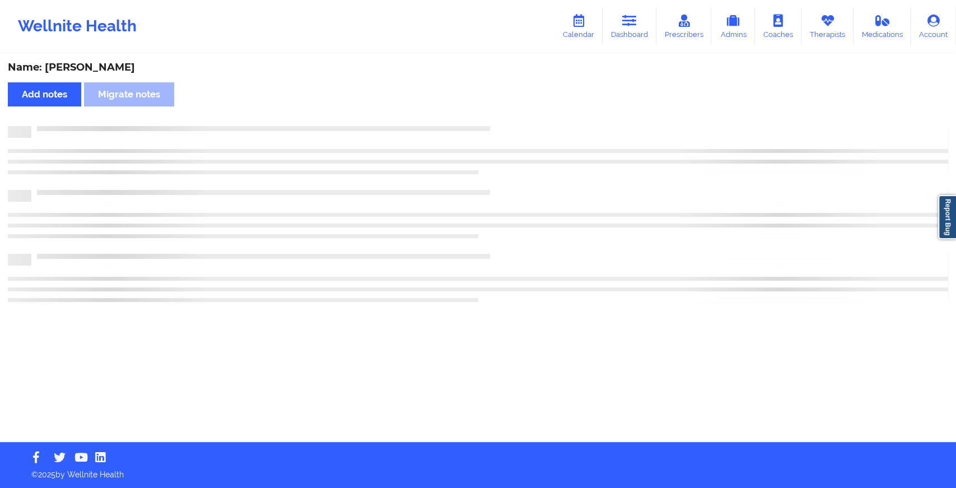
click at [501, 111] on div "Name: [PERSON_NAME] Add notes Migrate notes" at bounding box center [478, 248] width 956 height 387
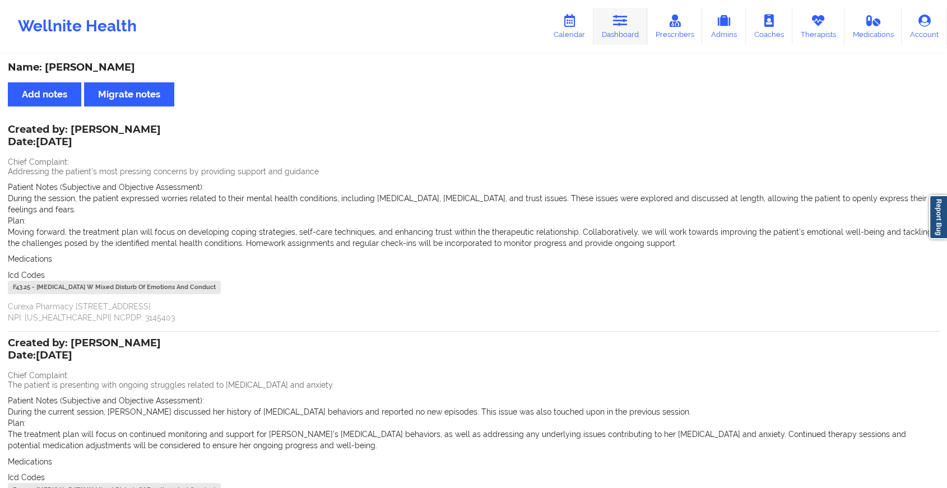
click at [631, 27] on link "Dashboard" at bounding box center [620, 26] width 54 height 37
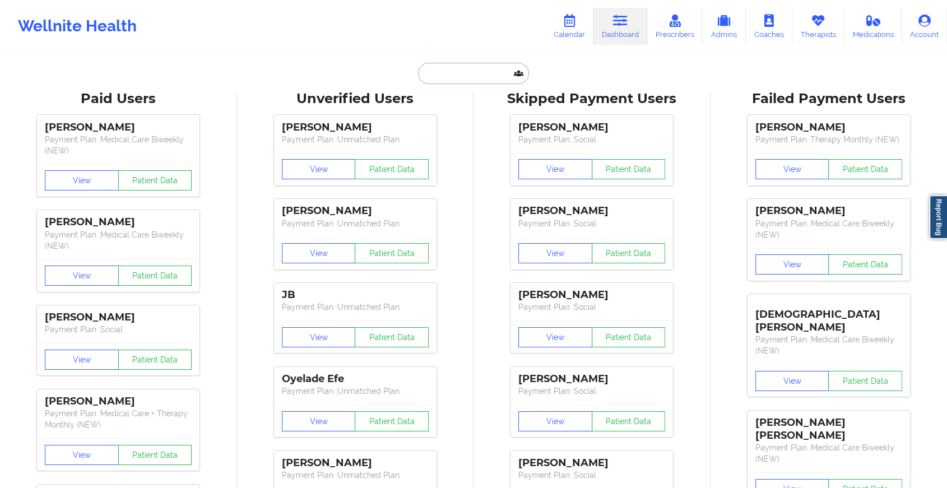
click at [490, 73] on input "text" at bounding box center [473, 73] width 111 height 21
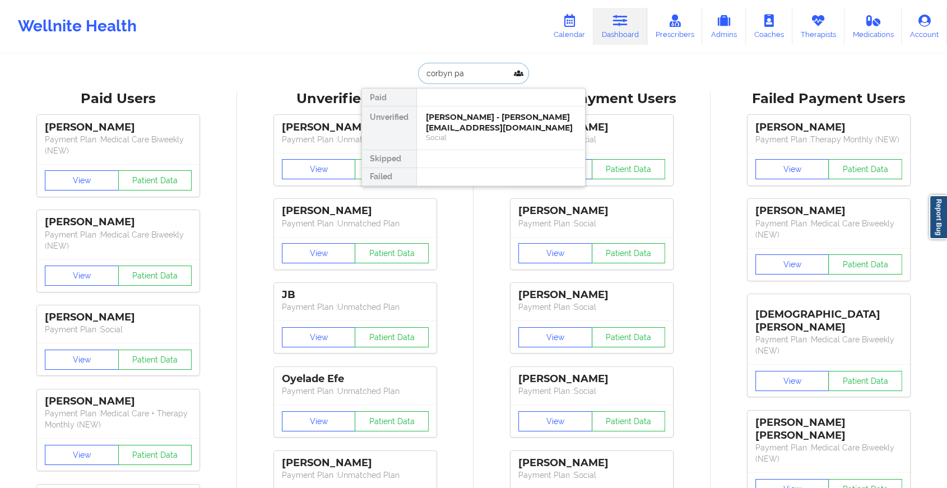
type input "corbyn par"
click at [501, 125] on div "[PERSON_NAME] - [EMAIL_ADDRESS][DOMAIN_NAME]" at bounding box center [501, 122] width 150 height 21
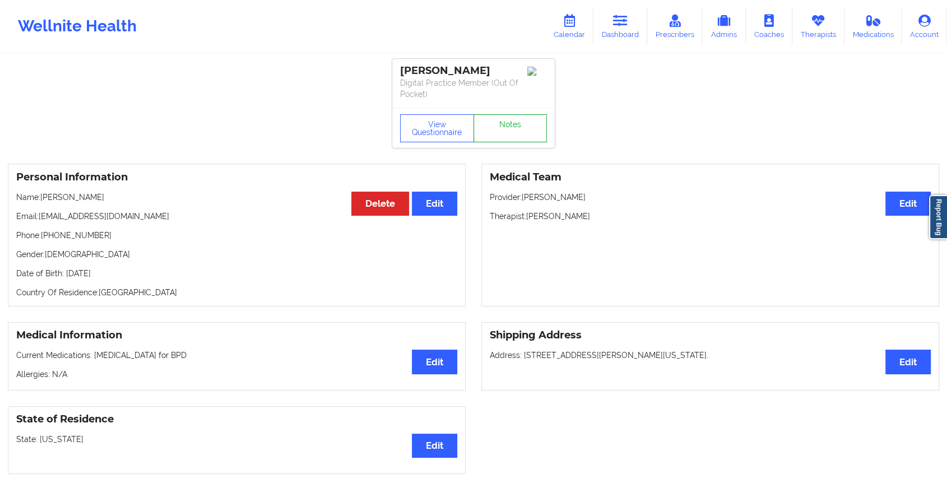
click at [511, 133] on link "Notes" at bounding box center [510, 128] width 74 height 28
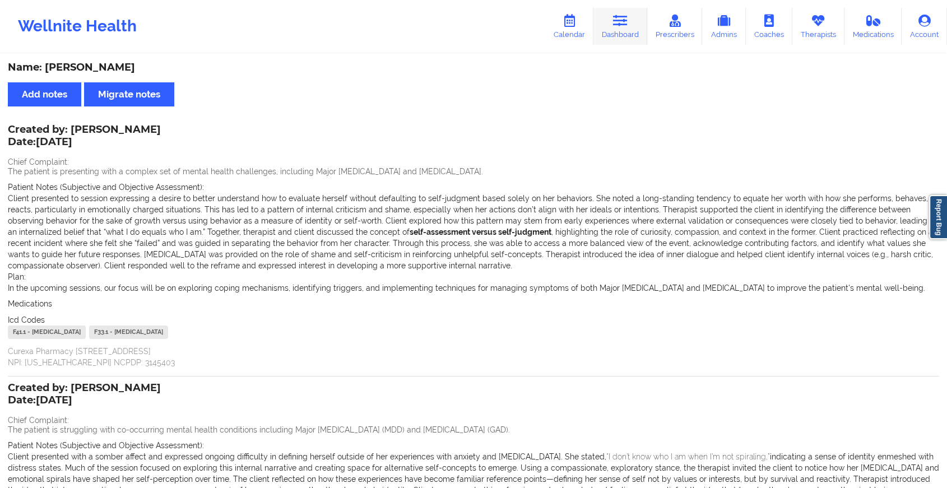
click at [630, 39] on link "Dashboard" at bounding box center [620, 26] width 54 height 37
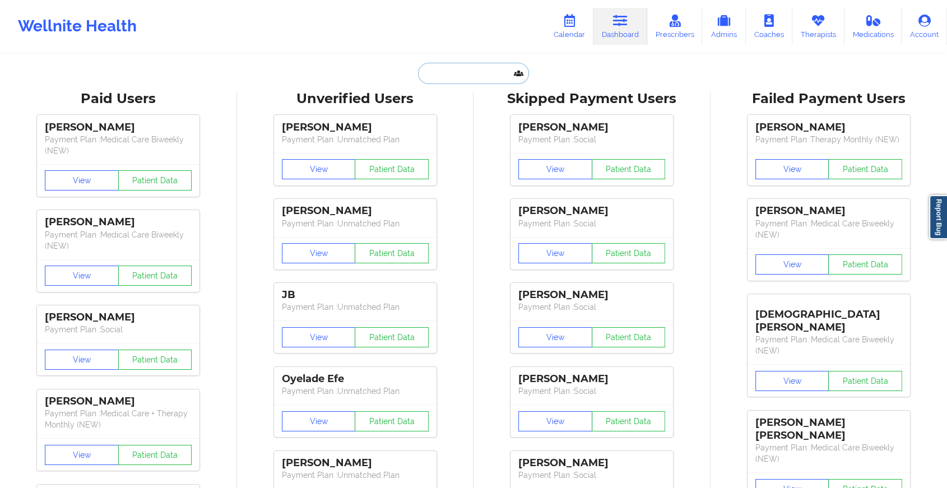
click at [469, 66] on input "text" at bounding box center [473, 73] width 111 height 21
type input "c"
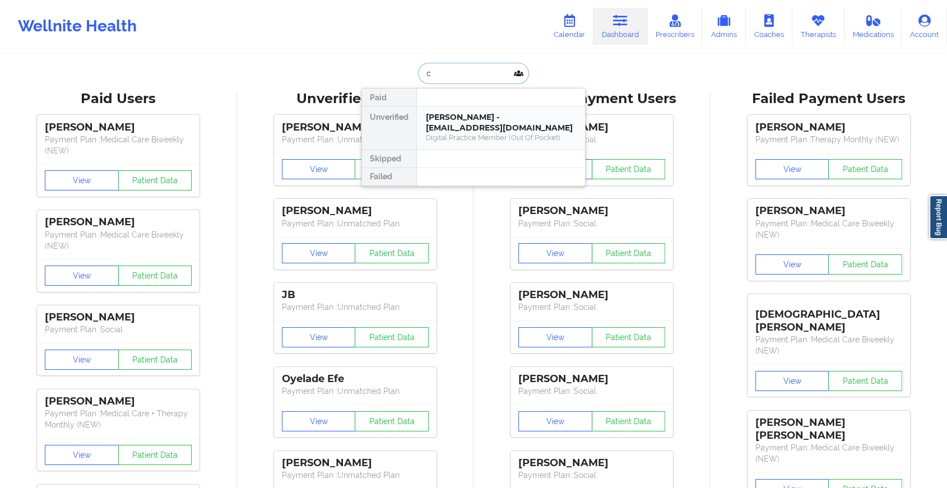
click at [466, 123] on div "[PERSON_NAME] - [EMAIL_ADDRESS][DOMAIN_NAME]" at bounding box center [501, 122] width 150 height 21
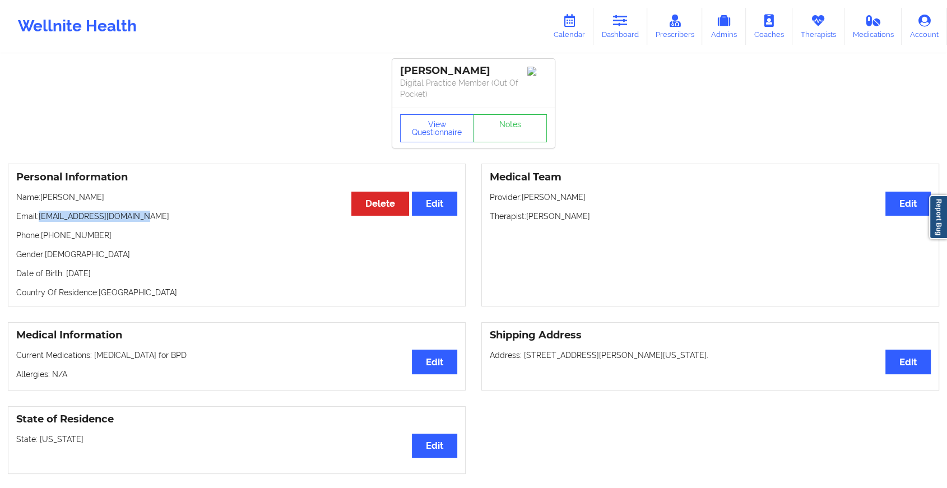
drag, startPoint x: 39, startPoint y: 215, endPoint x: 156, endPoint y: 213, distance: 117.1
click at [156, 213] on p "Email: [EMAIL_ADDRESS][DOMAIN_NAME]" at bounding box center [236, 216] width 441 height 11
copy p "[EMAIL_ADDRESS][DOMAIN_NAME]"
click at [624, 10] on link "Dashboard" at bounding box center [620, 26] width 54 height 37
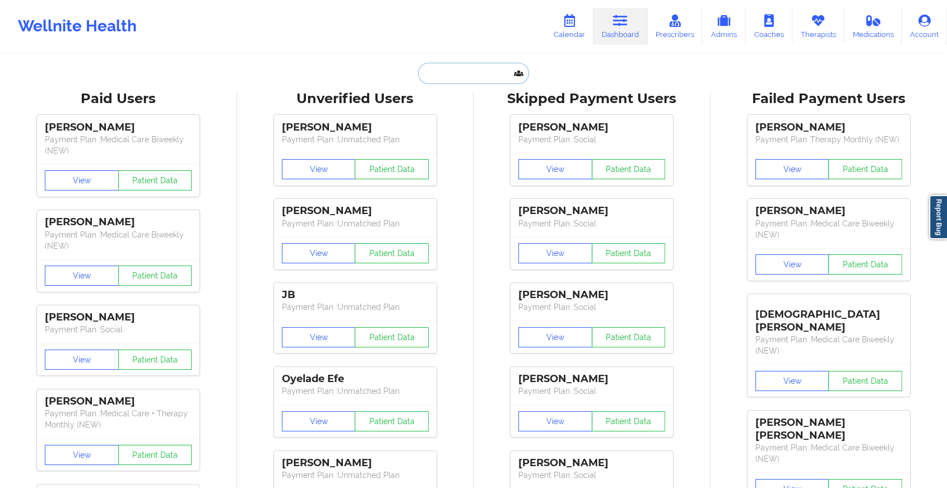
click at [455, 73] on input "text" at bounding box center [473, 73] width 111 height 21
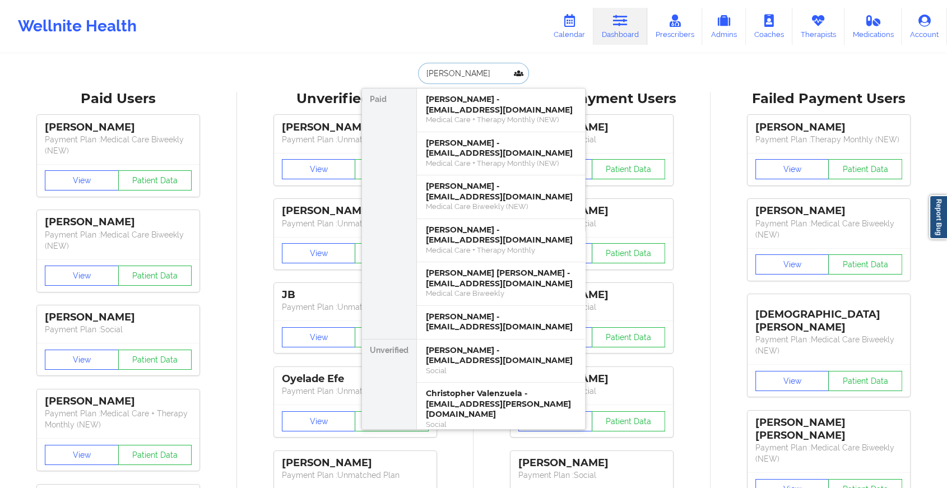
drag, startPoint x: 479, startPoint y: 72, endPoint x: 388, endPoint y: 72, distance: 91.9
click at [388, 72] on div "[PERSON_NAME] [PERSON_NAME] - [EMAIL_ADDRESS][DOMAIN_NAME] Medical Care + Thera…" at bounding box center [473, 73] width 224 height 21
type input "[PERSON_NAME]"
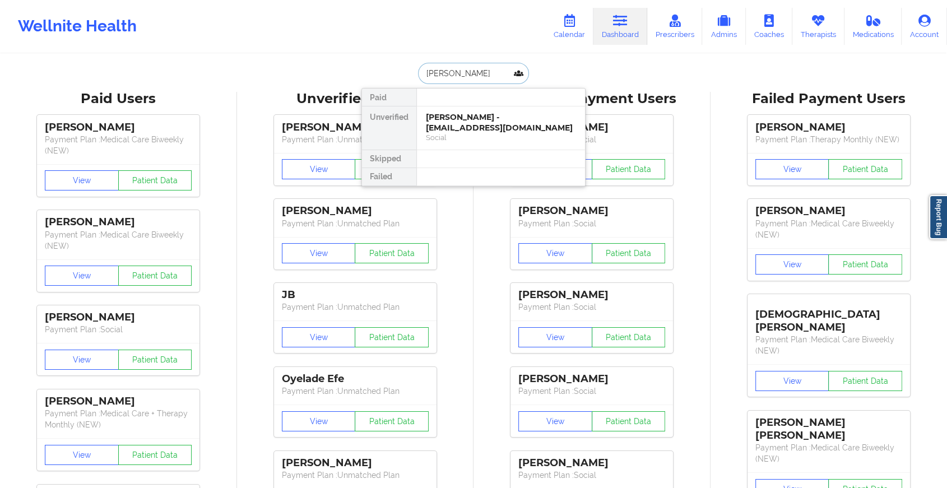
click at [496, 125] on div "[PERSON_NAME] - [EMAIL_ADDRESS][DOMAIN_NAME]" at bounding box center [501, 122] width 150 height 21
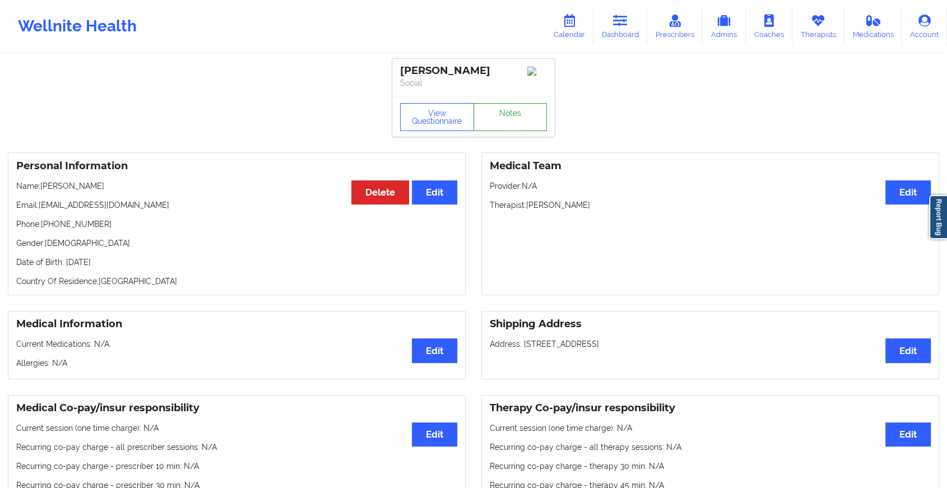
click at [512, 111] on link "Notes" at bounding box center [510, 117] width 74 height 28
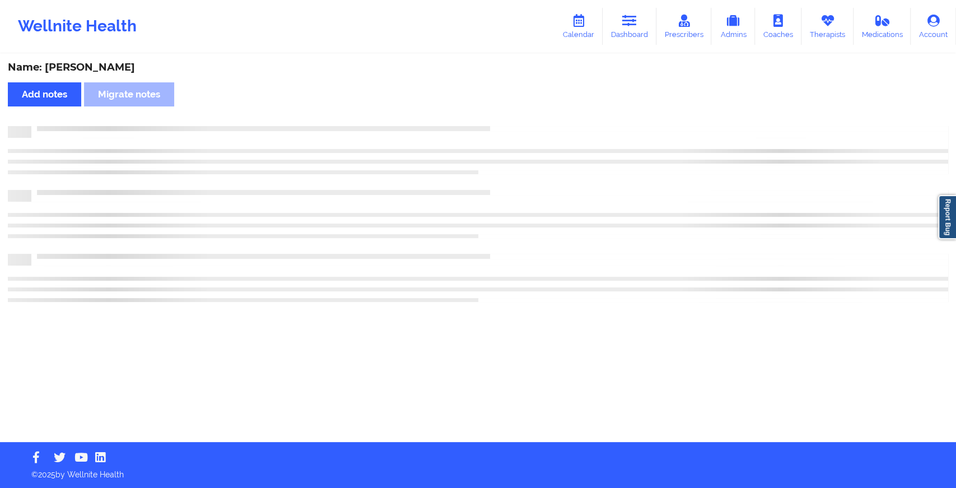
click at [512, 111] on div "Name: [PERSON_NAME] Add notes Migrate notes" at bounding box center [478, 248] width 956 height 387
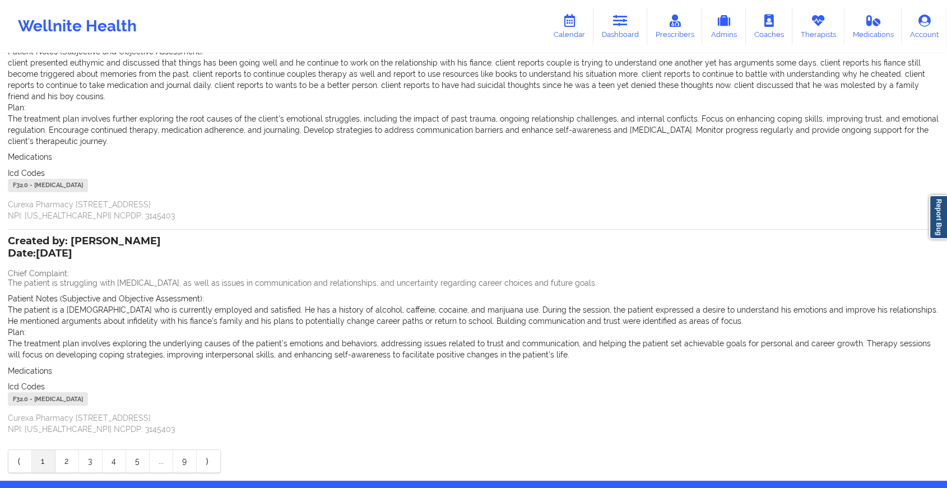
scroll to position [173, 0]
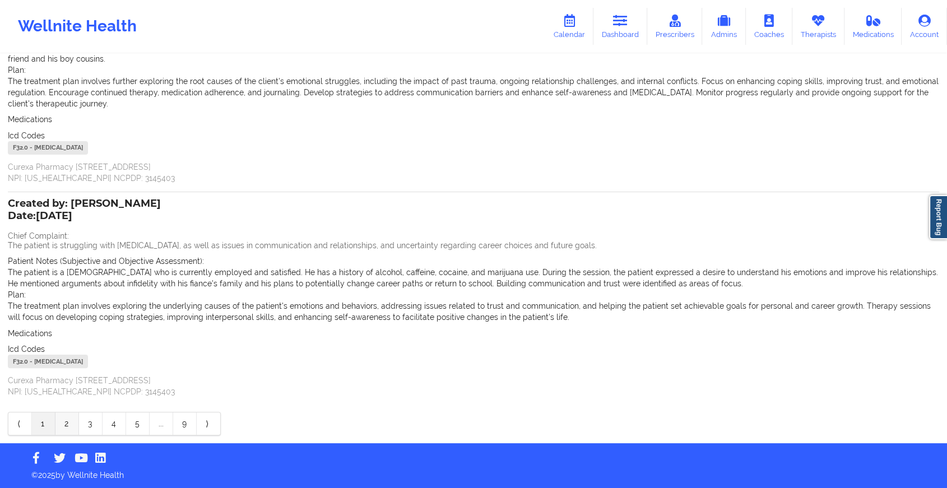
click at [60, 417] on link "2" at bounding box center [67, 423] width 24 height 22
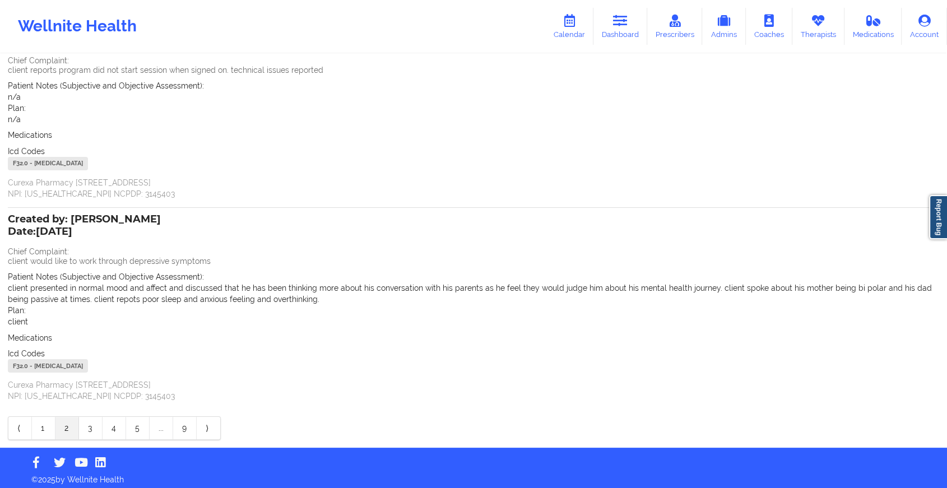
scroll to position [106, 0]
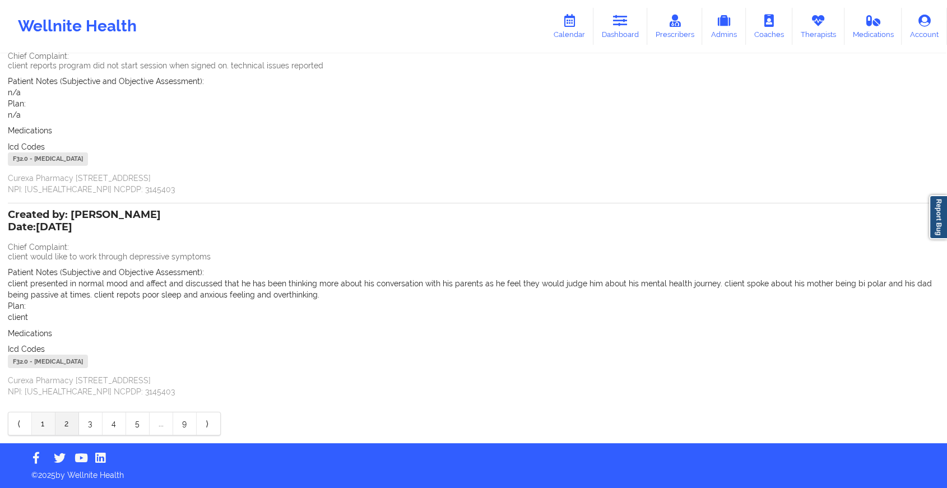
click at [44, 420] on link "1" at bounding box center [44, 423] width 24 height 22
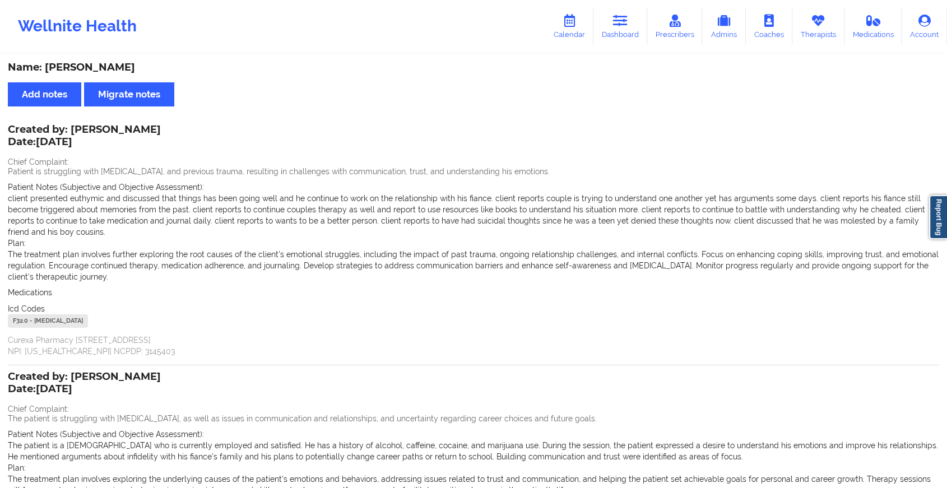
scroll to position [173, 0]
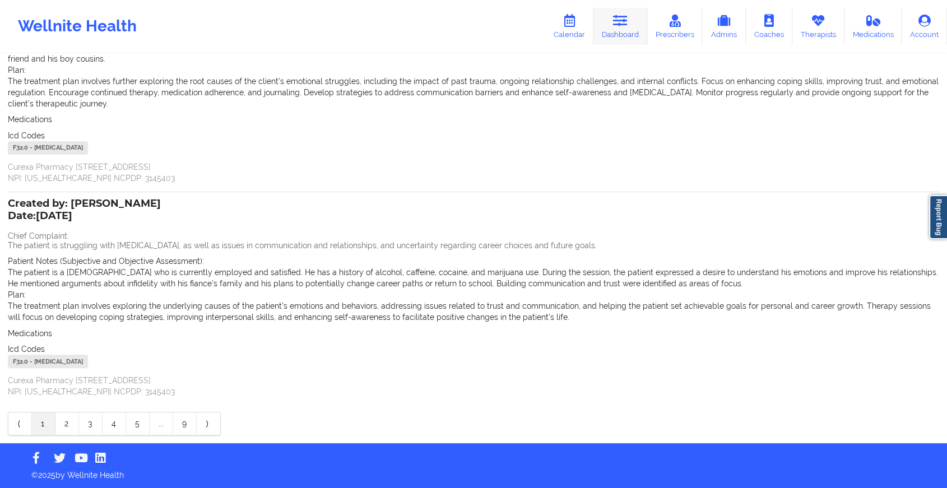
click at [622, 21] on icon at bounding box center [620, 21] width 15 height 12
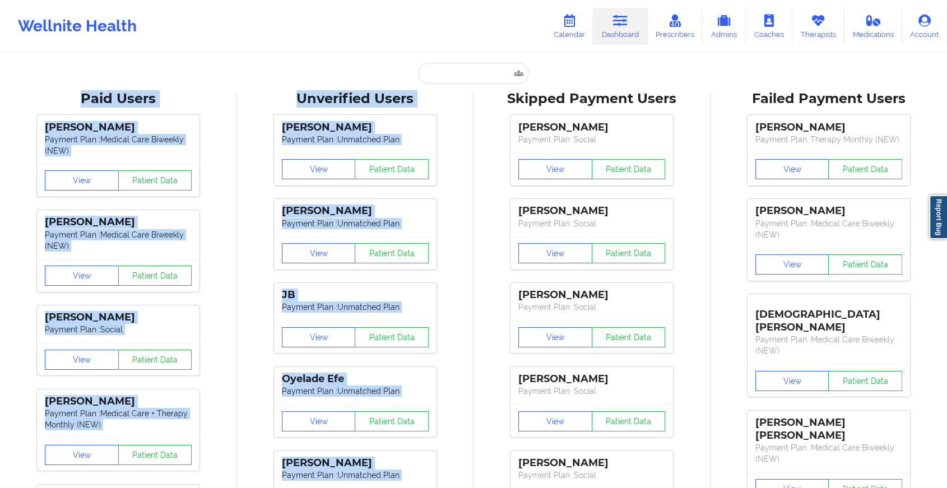
drag, startPoint x: 488, startPoint y: 88, endPoint x: 472, endPoint y: 60, distance: 32.4
drag, startPoint x: 472, startPoint y: 60, endPoint x: 467, endPoint y: 72, distance: 12.3
click at [467, 72] on input "text" at bounding box center [473, 73] width 111 height 21
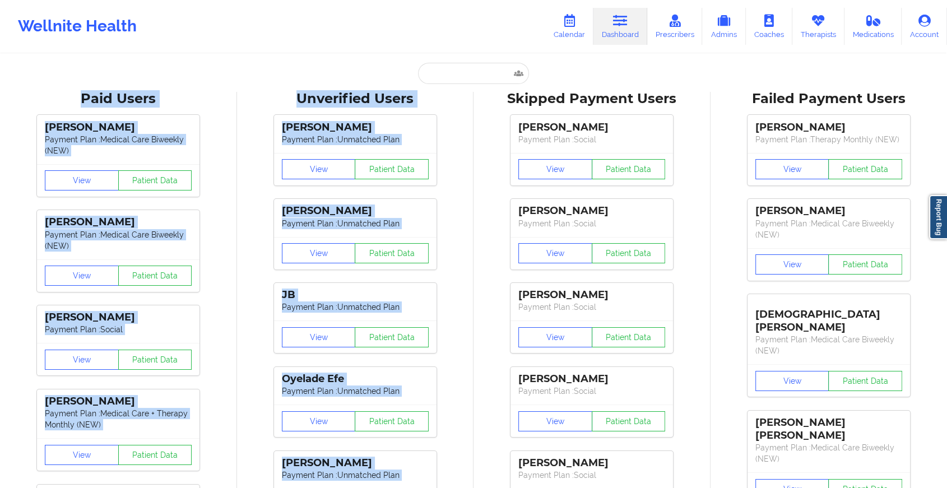
click at [383, 71] on div "Paid Unverified [PERSON_NAME] - [EMAIL_ADDRESS][DOMAIN_NAME] Social Skipped Fai…" at bounding box center [473, 73] width 224 height 21
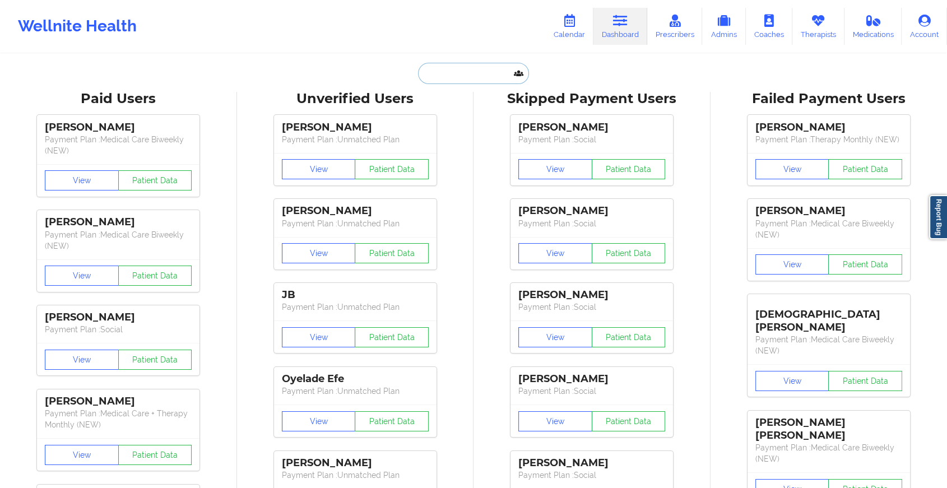
click at [439, 66] on input "text" at bounding box center [473, 73] width 111 height 21
type input "s"
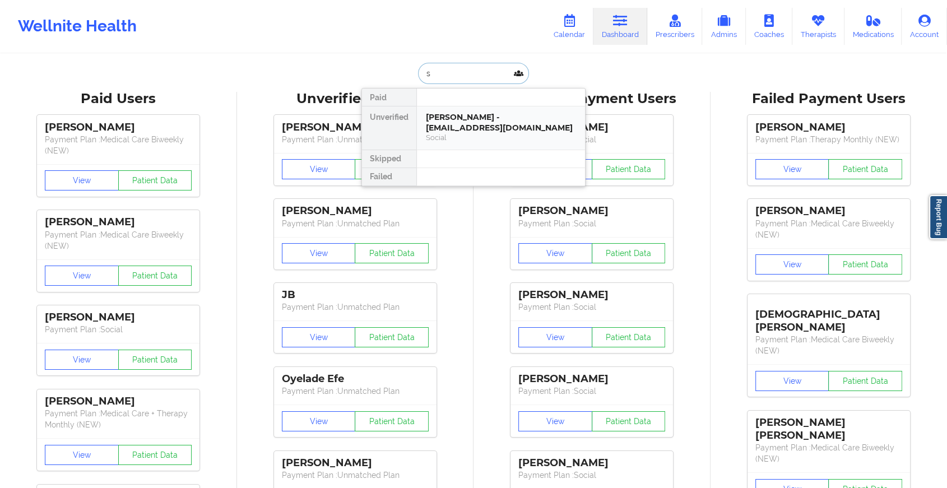
click at [464, 132] on div "[PERSON_NAME] - [EMAIL_ADDRESS][DOMAIN_NAME]" at bounding box center [501, 122] width 150 height 21
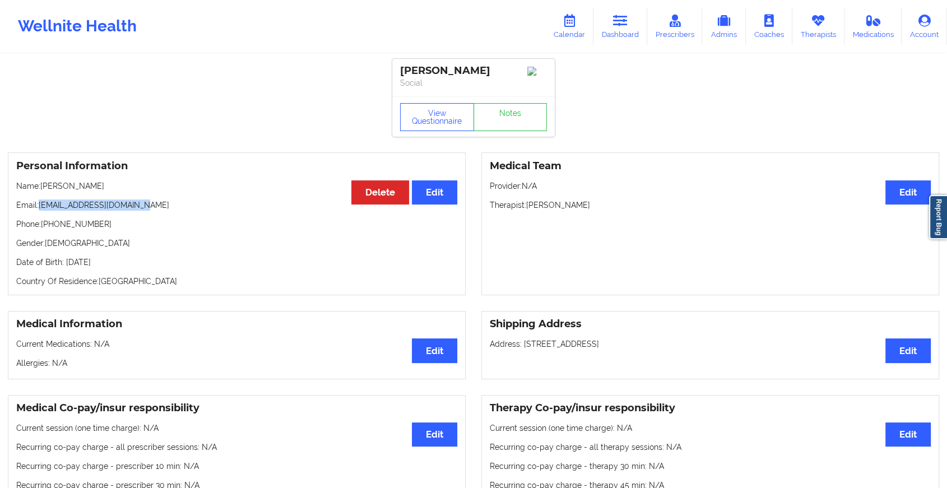
drag, startPoint x: 40, startPoint y: 206, endPoint x: 136, endPoint y: 211, distance: 95.9
click at [136, 211] on p "Email: [EMAIL_ADDRESS][DOMAIN_NAME]" at bounding box center [236, 204] width 441 height 11
copy p "[EMAIL_ADDRESS][DOMAIN_NAME]"
click at [519, 128] on link "Notes" at bounding box center [510, 117] width 74 height 28
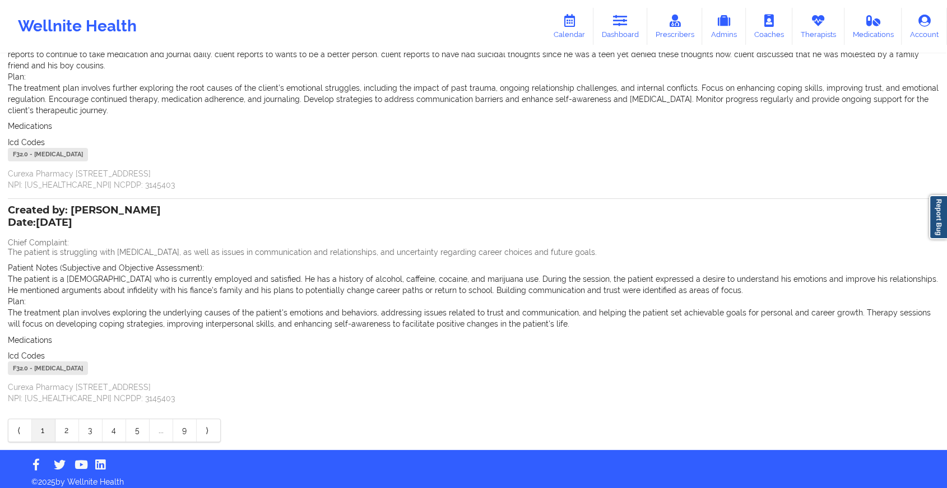
scroll to position [151, 0]
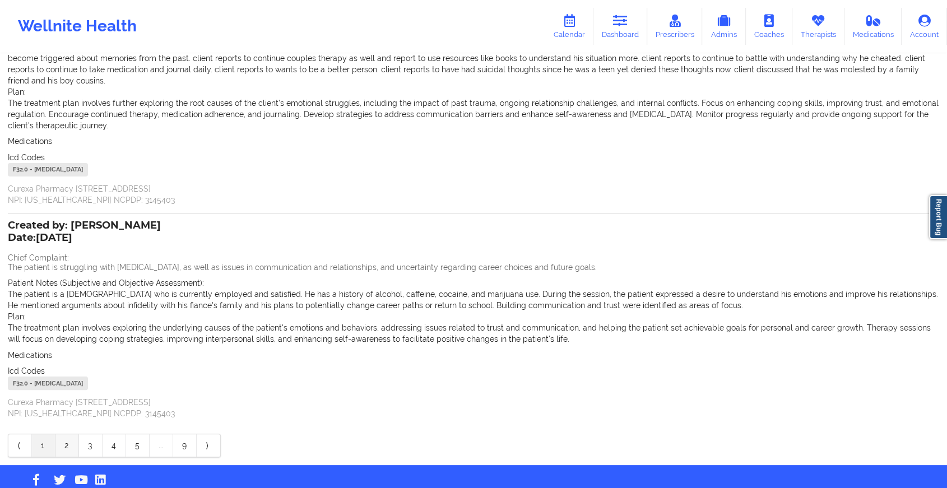
click at [67, 444] on link "2" at bounding box center [67, 445] width 24 height 22
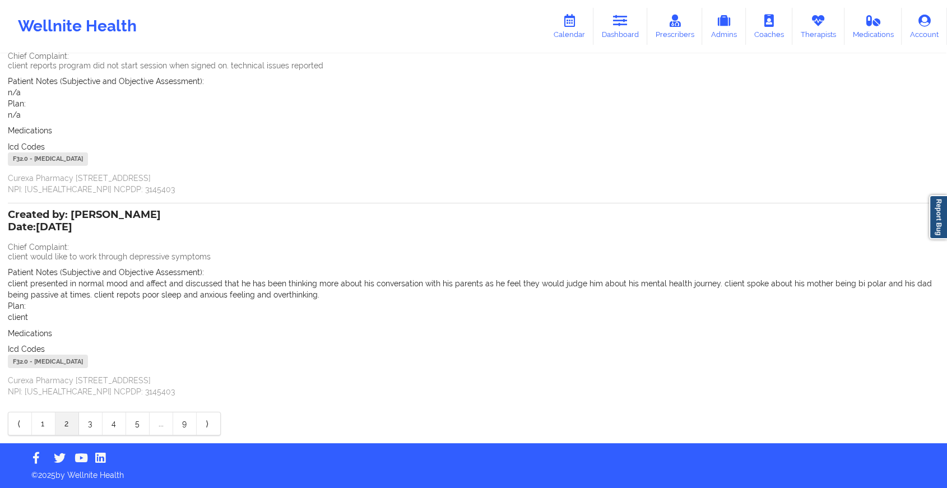
scroll to position [30, 0]
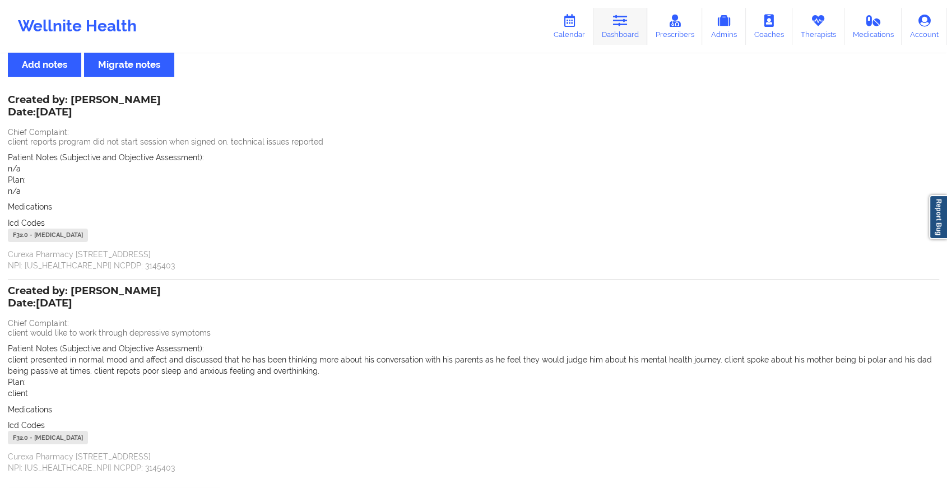
click at [616, 39] on link "Dashboard" at bounding box center [620, 26] width 54 height 37
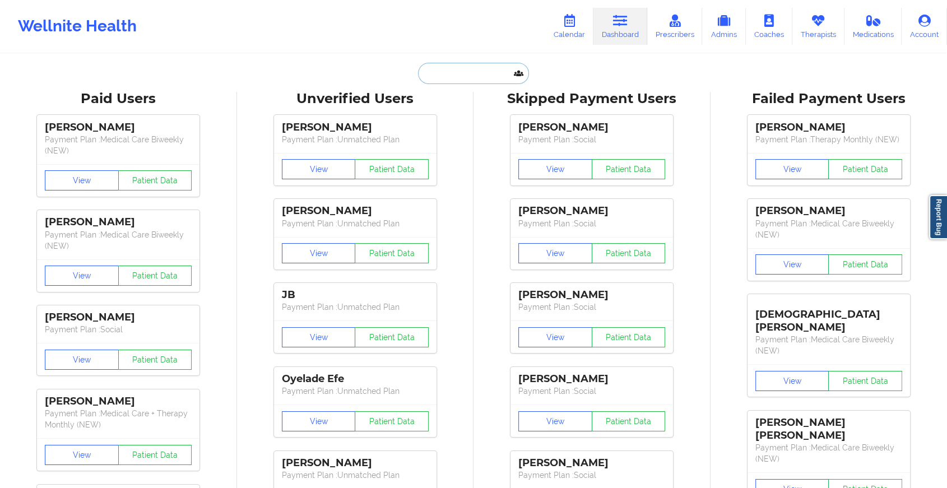
click at [478, 76] on input "text" at bounding box center [473, 73] width 111 height 21
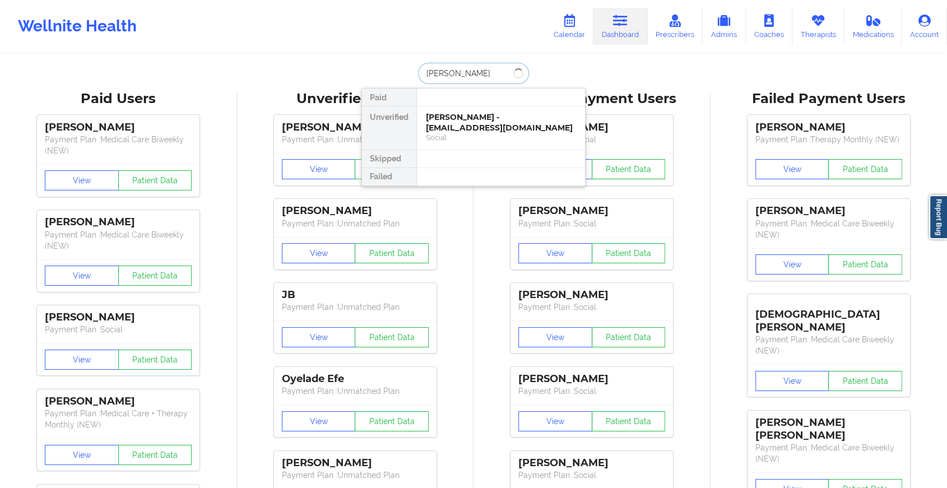
type input "[PERSON_NAME]"
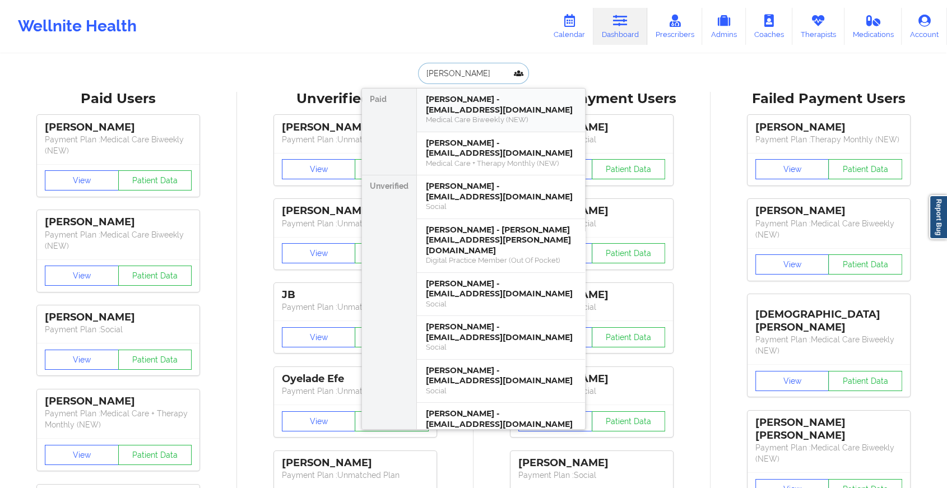
click at [457, 106] on div "[PERSON_NAME] - [EMAIL_ADDRESS][DOMAIN_NAME]" at bounding box center [501, 104] width 150 height 21
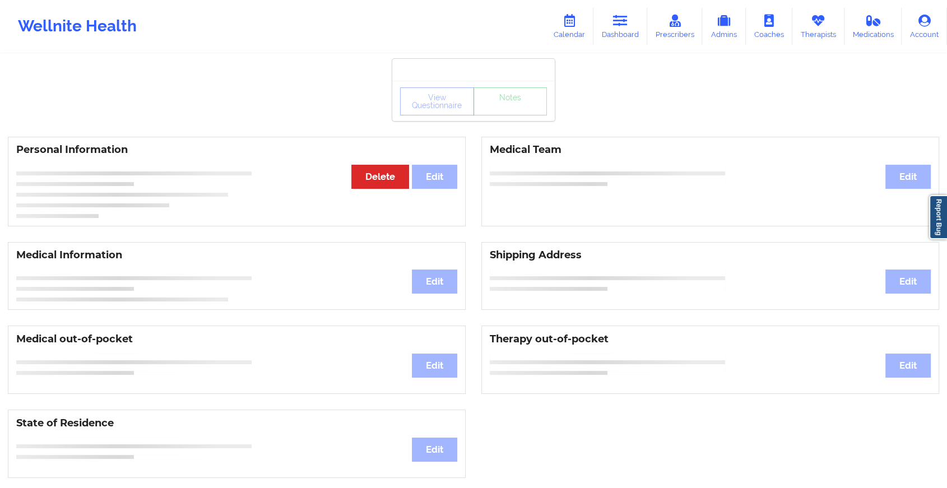
click at [511, 114] on div "View Questionnaire Notes" at bounding box center [473, 101] width 147 height 28
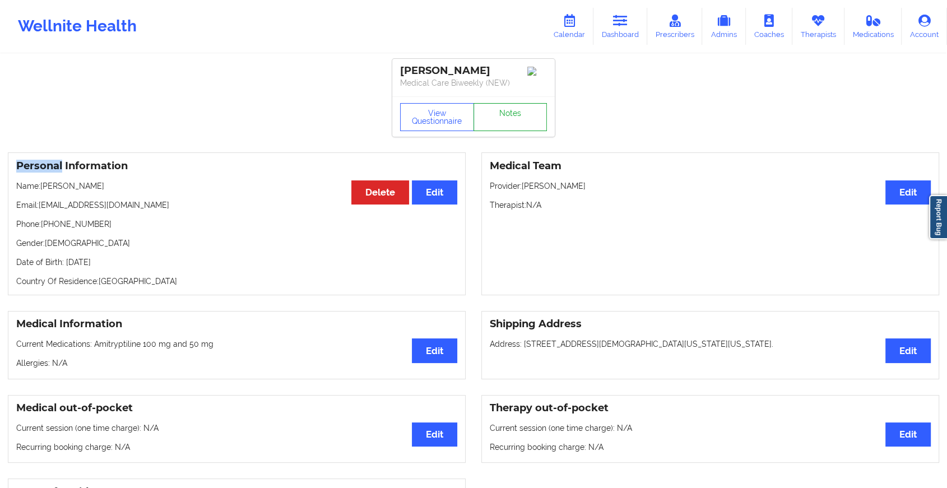
drag, startPoint x: 511, startPoint y: 114, endPoint x: 484, endPoint y: 117, distance: 27.0
click at [484, 117] on link "Notes" at bounding box center [510, 117] width 74 height 28
